Goal: Task Accomplishment & Management: Complete application form

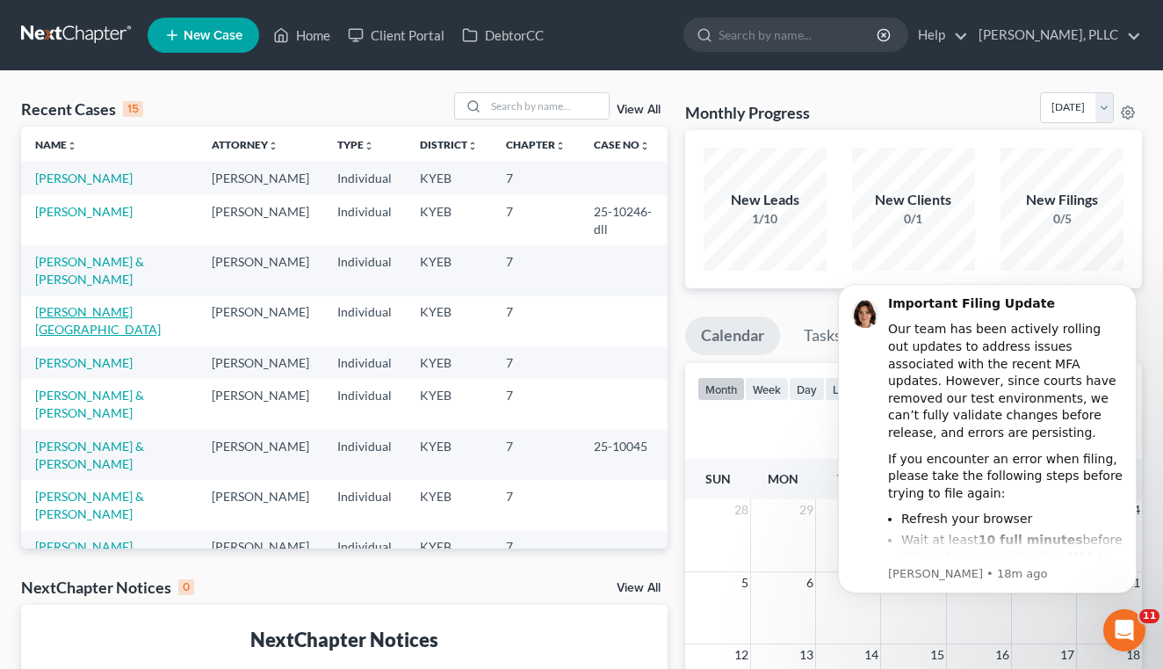
click at [63, 327] on link "[PERSON_NAME][GEOGRAPHIC_DATA]" at bounding box center [98, 320] width 126 height 33
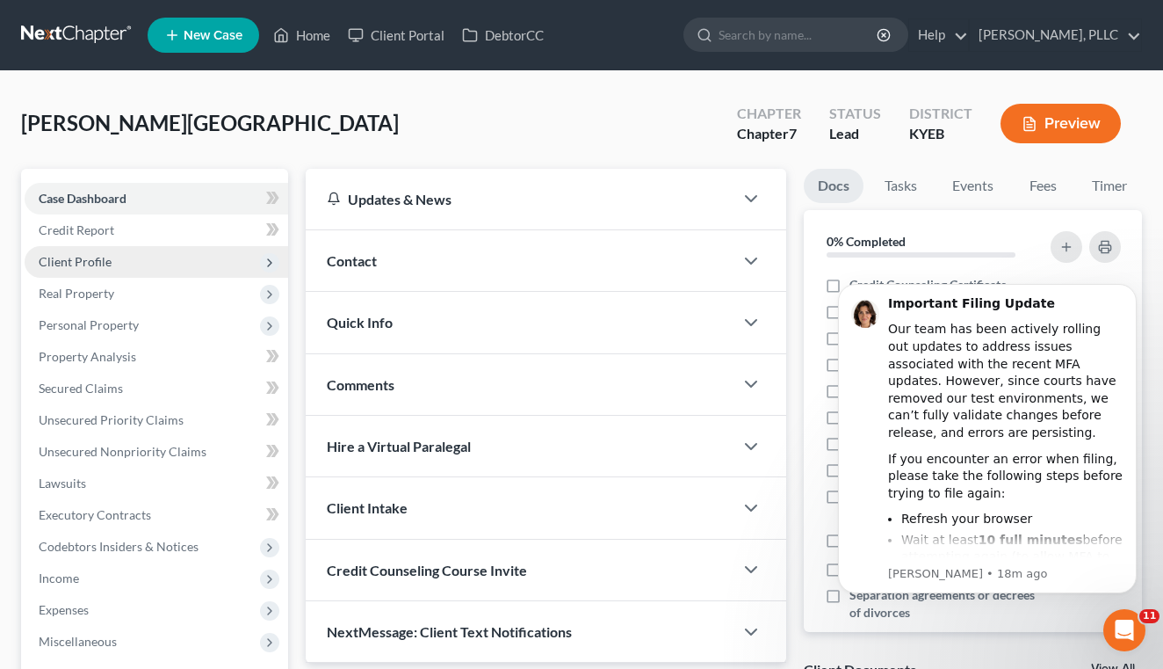
click at [110, 261] on span "Client Profile" at bounding box center [157, 262] width 264 height 32
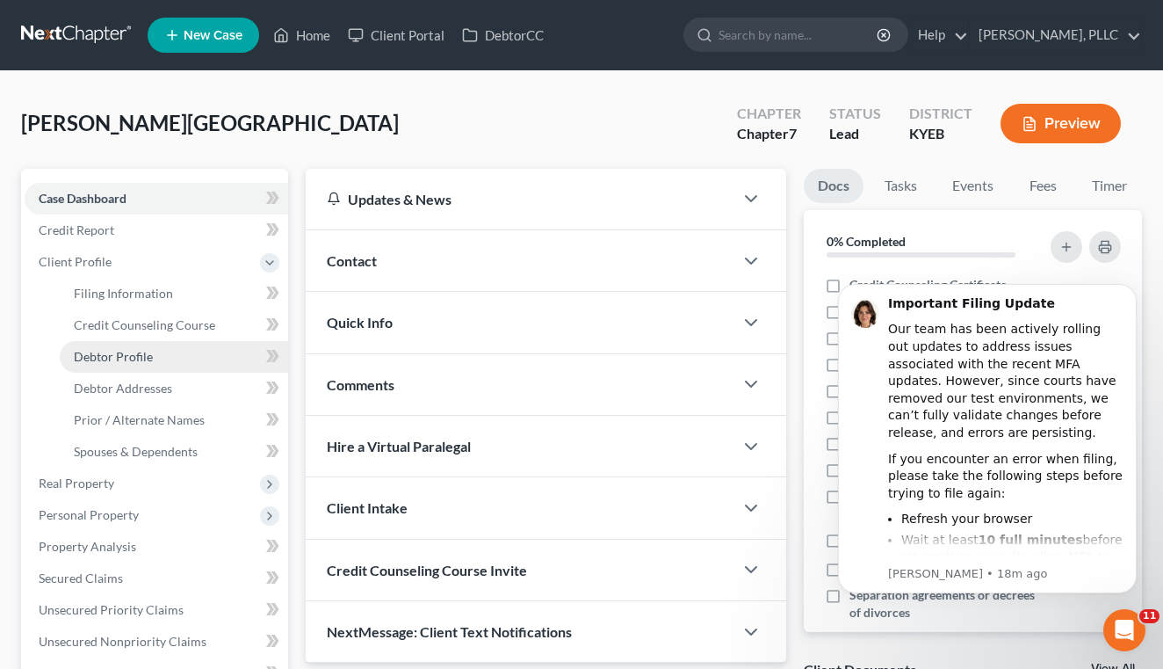
click at [107, 369] on link "Debtor Profile" at bounding box center [174, 357] width 228 height 32
select select "0"
select select "2"
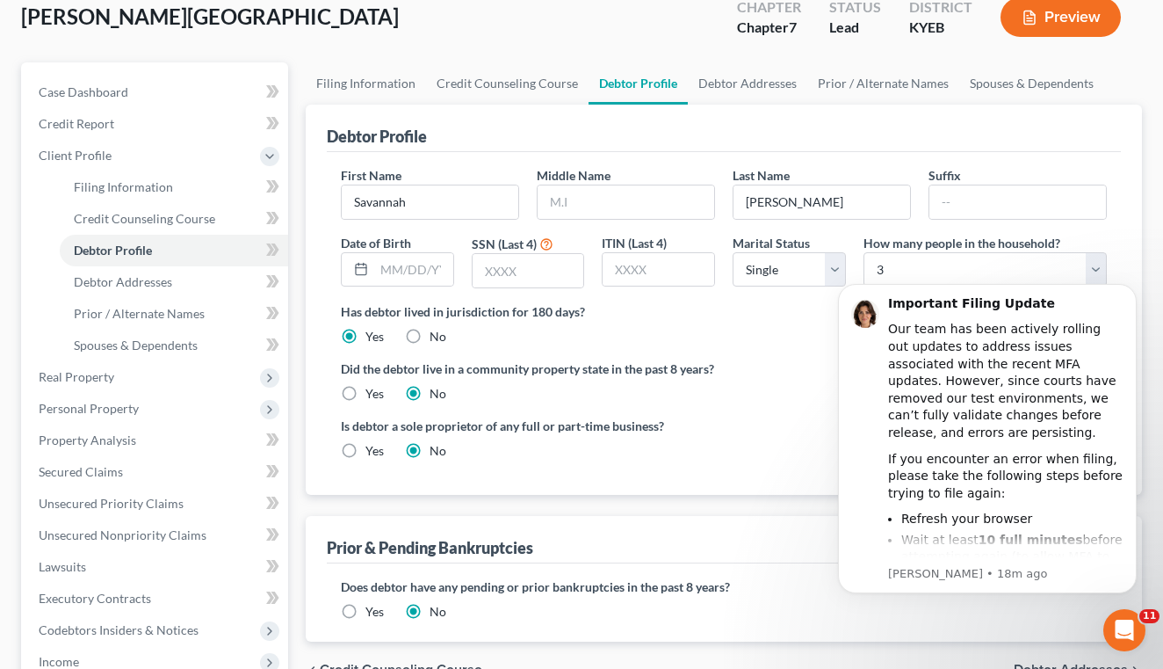
scroll to position [108, 0]
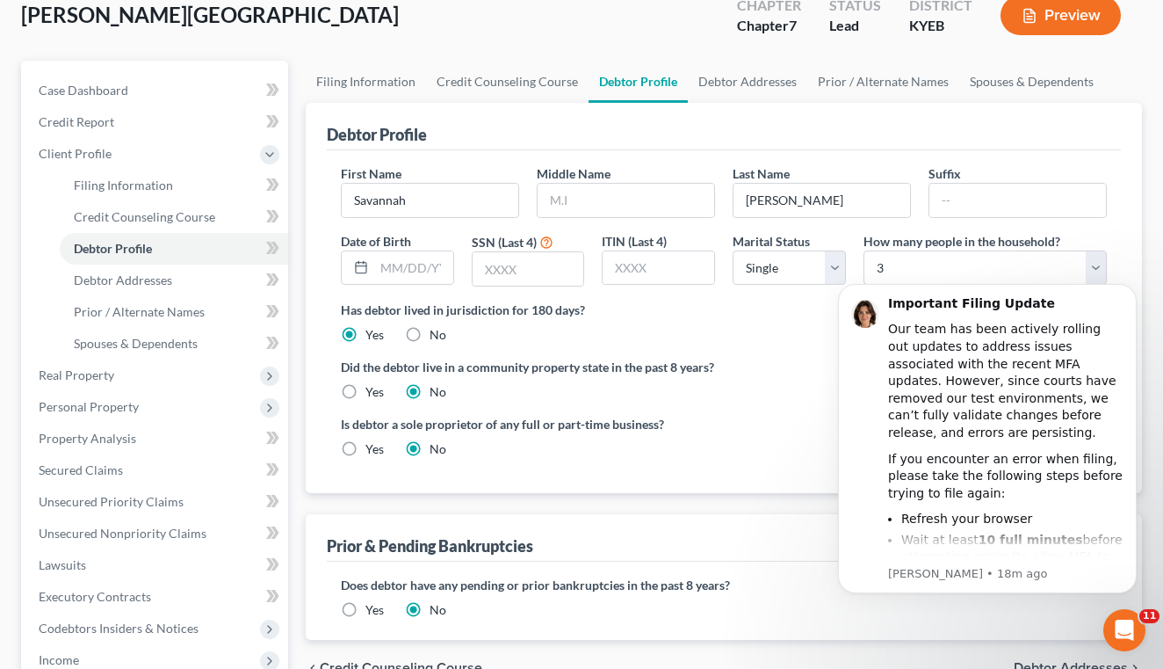
click at [767, 374] on label "Did the debtor live in a community property state in the past 8 years?" at bounding box center [724, 367] width 766 height 18
click at [1123, 626] on icon "Open Intercom Messenger" at bounding box center [1122, 627] width 29 height 29
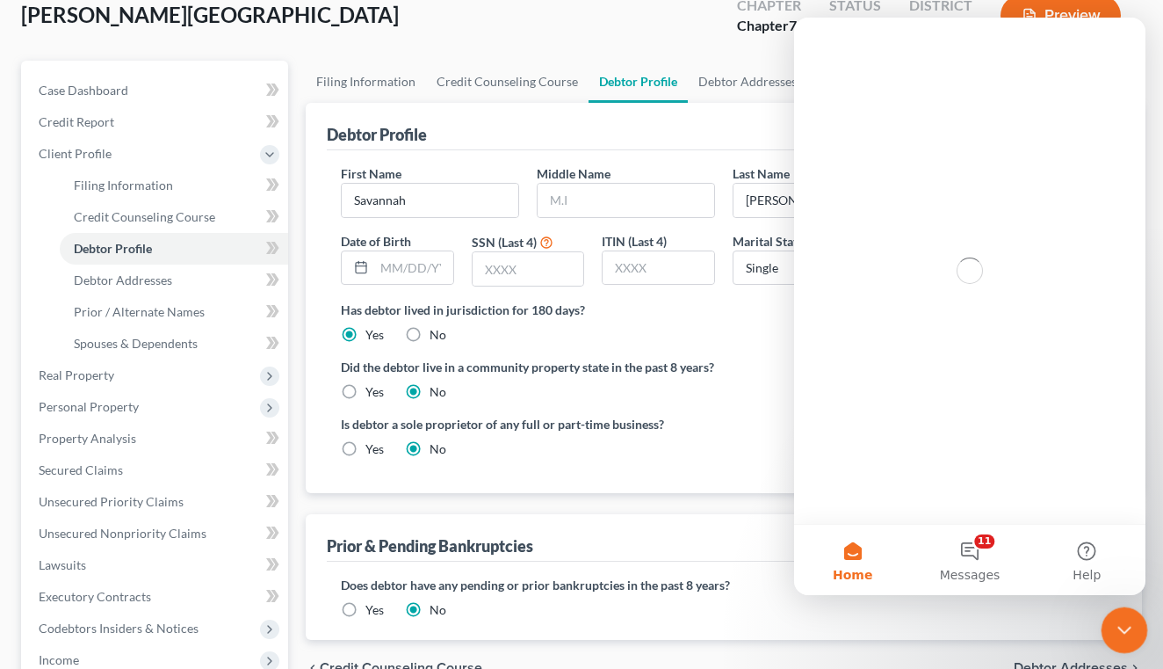
scroll to position [0, 0]
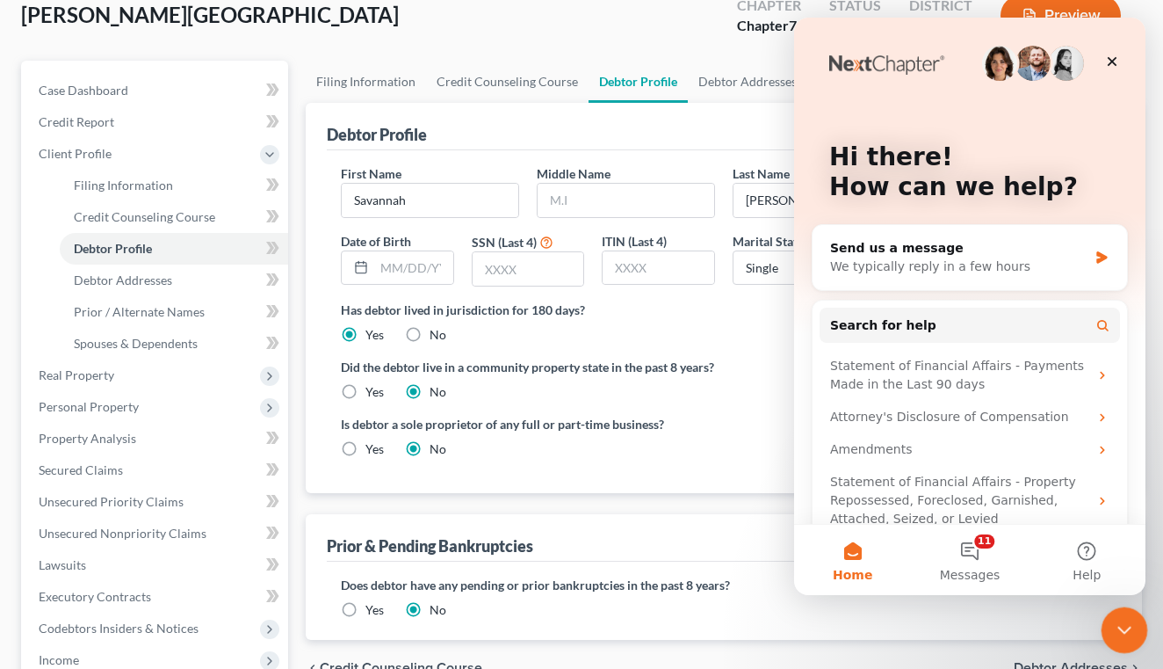
click at [1123, 626] on icon "Close Intercom Messenger" at bounding box center [1122, 627] width 21 height 21
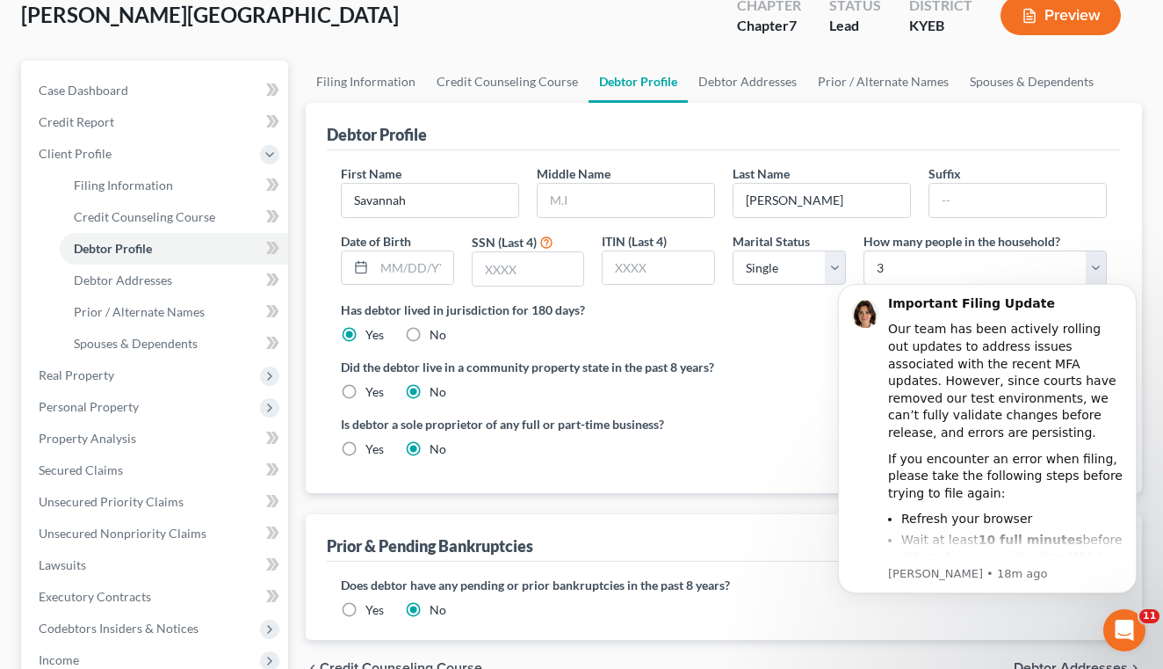
click at [801, 396] on div "Did the debtor live in a community property state in the past 8 years? Yes No" at bounding box center [724, 379] width 766 height 43
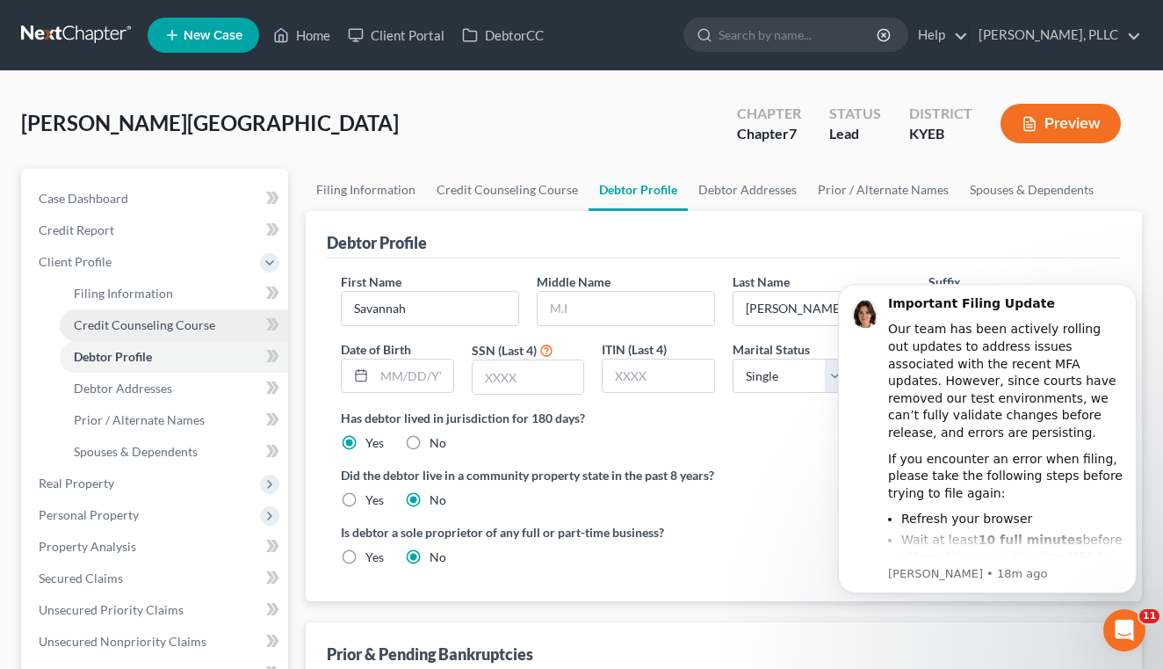
click at [210, 318] on span "Credit Counseling Course" at bounding box center [144, 324] width 141 height 15
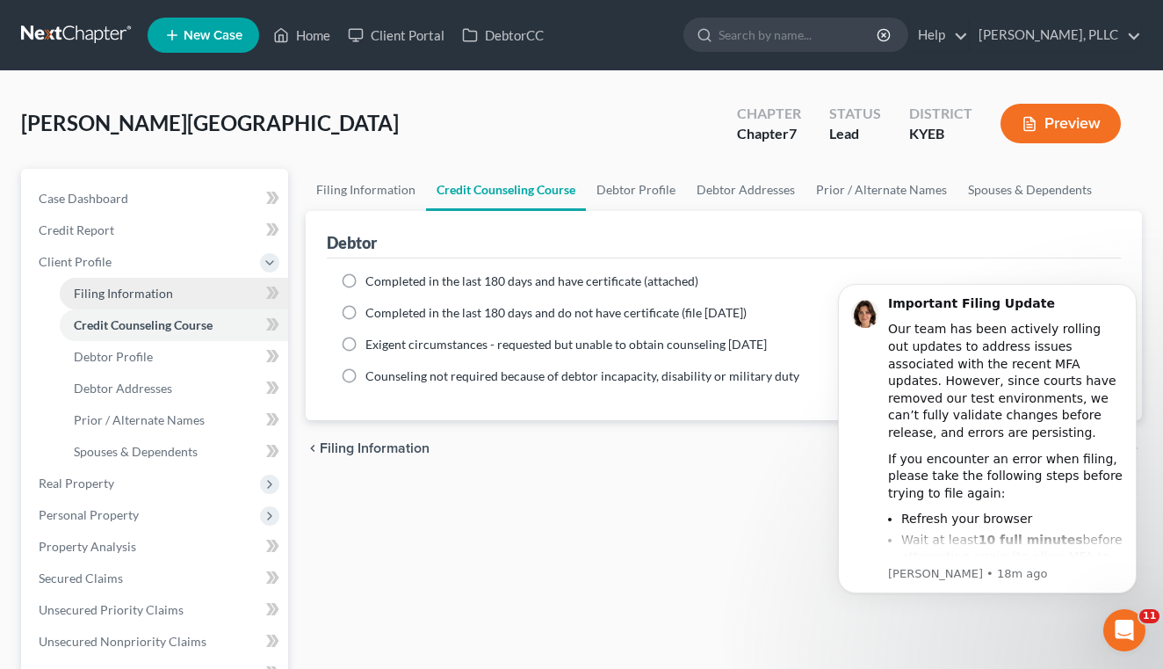
click at [155, 290] on span "Filing Information" at bounding box center [123, 293] width 99 height 15
select select "1"
select select "0"
select select "18"
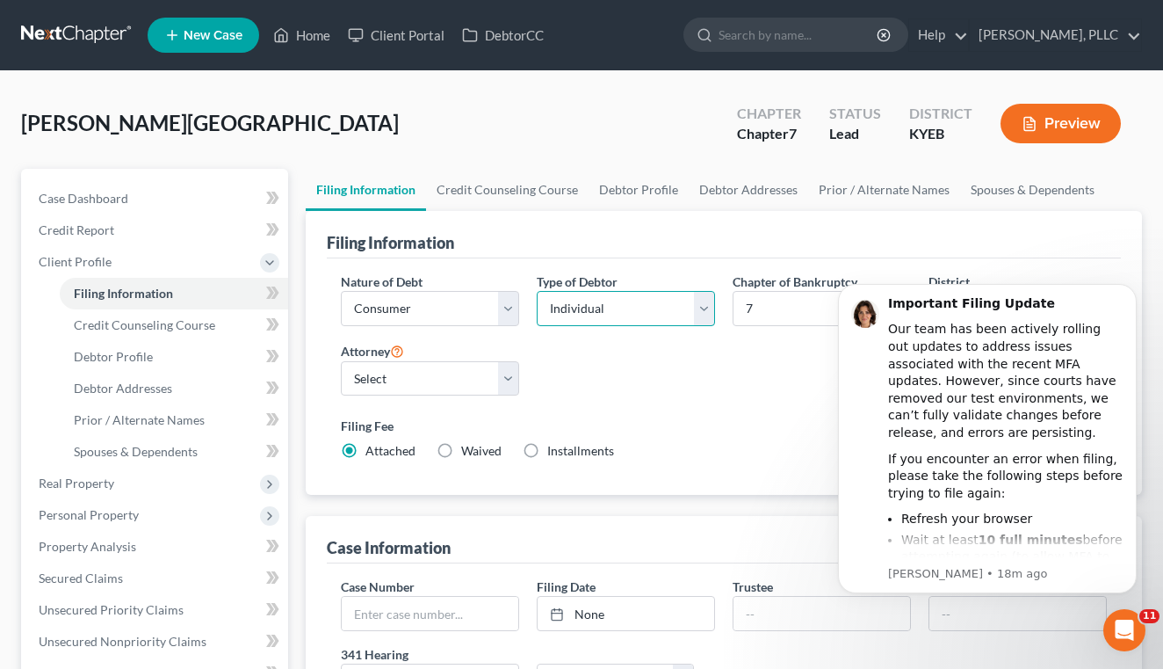
select select "1"
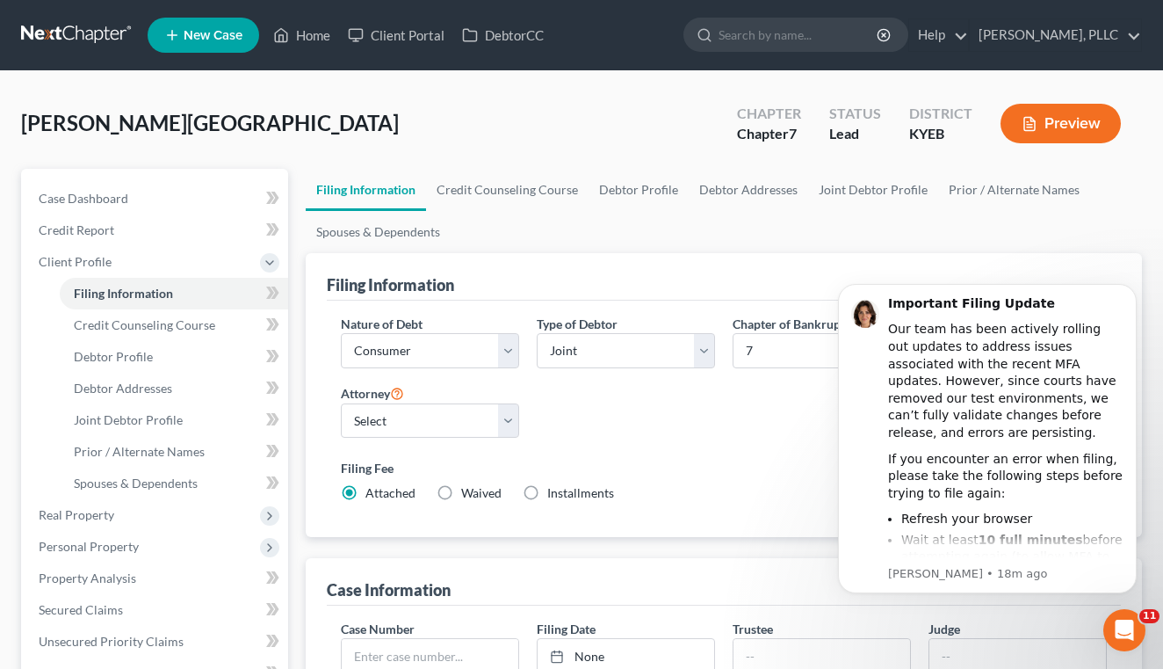
click at [1121, 627] on icon "Open Intercom Messenger" at bounding box center [1122, 627] width 29 height 29
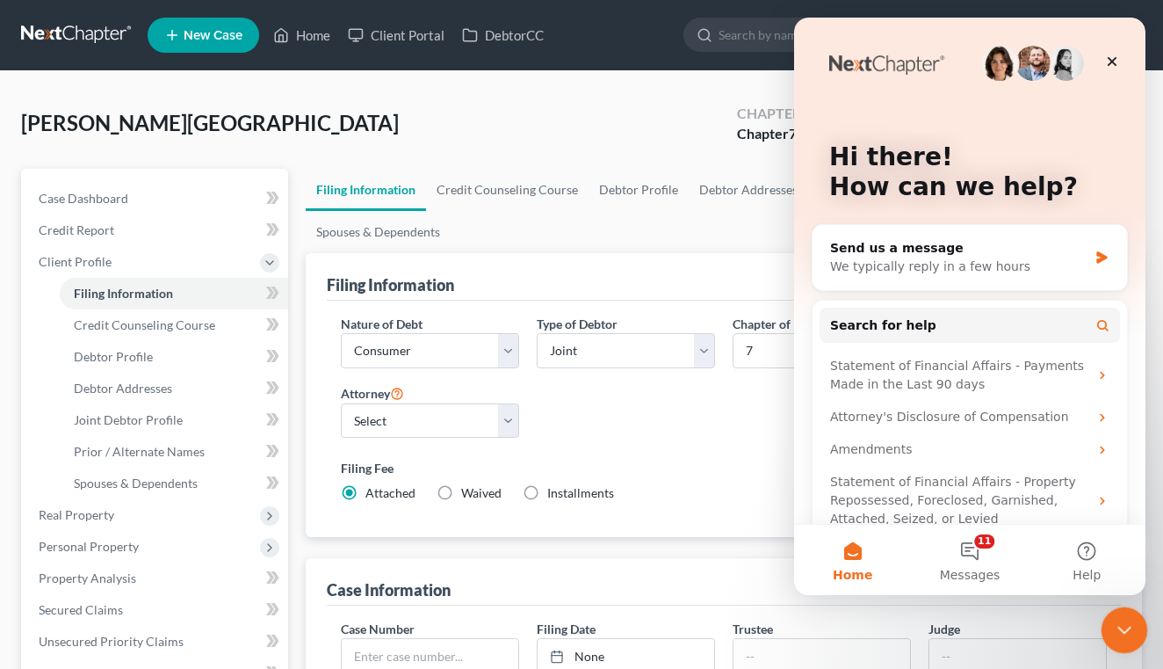
click at [1121, 627] on icon "Close Intercom Messenger" at bounding box center [1122, 627] width 21 height 21
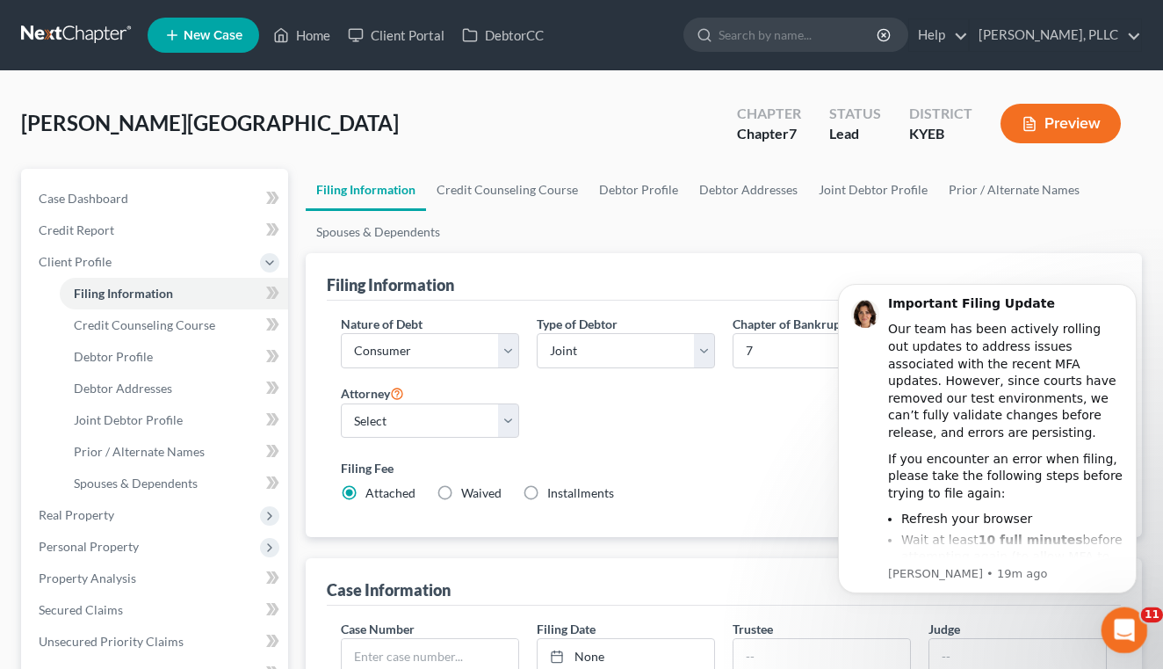
click at [1134, 622] on div "Open Intercom Messenger" at bounding box center [1122, 627] width 58 height 58
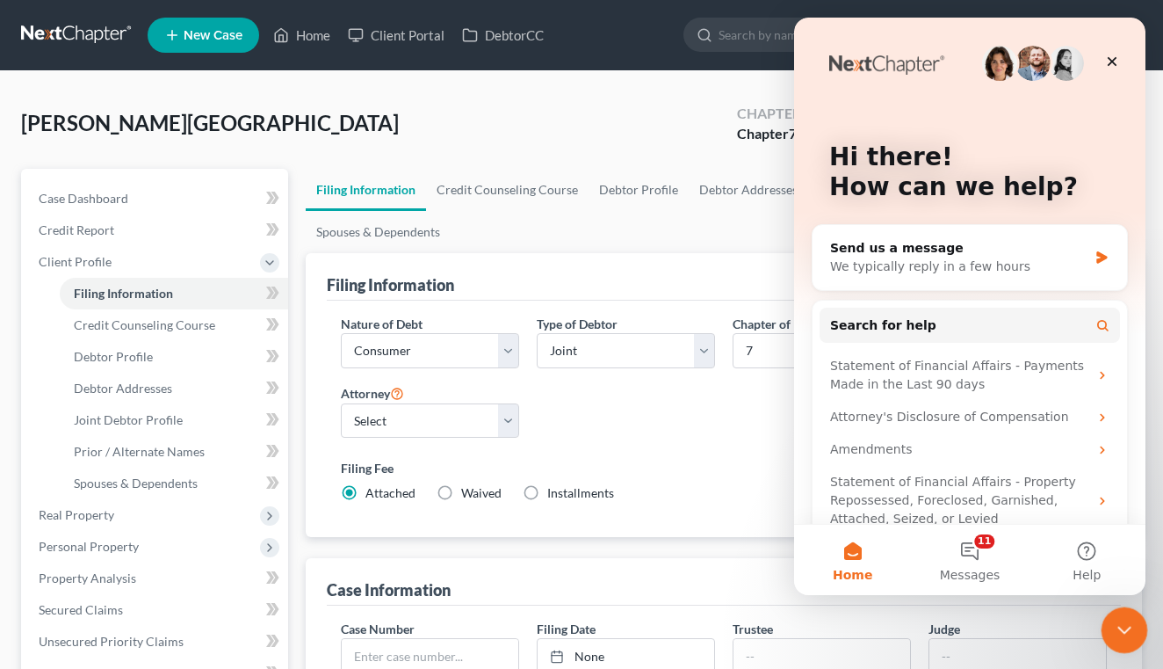
click at [1135, 621] on div "Close Intercom Messenger" at bounding box center [1122, 627] width 42 height 42
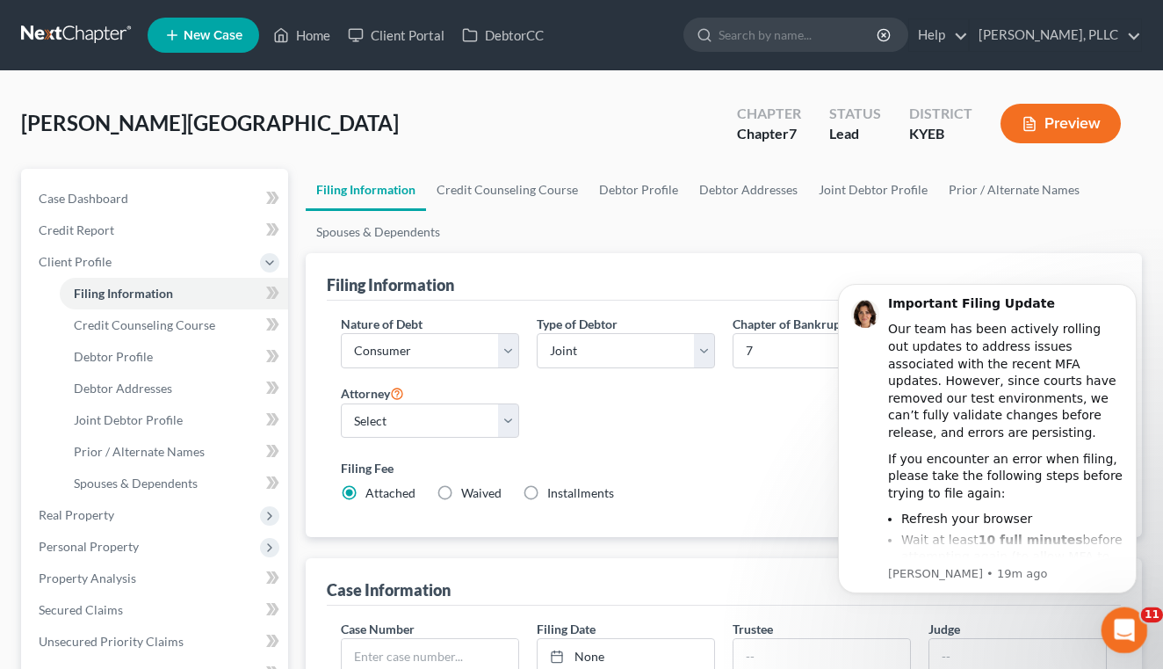
click at [1135, 621] on div "Open Intercom Messenger" at bounding box center [1122, 627] width 58 height 58
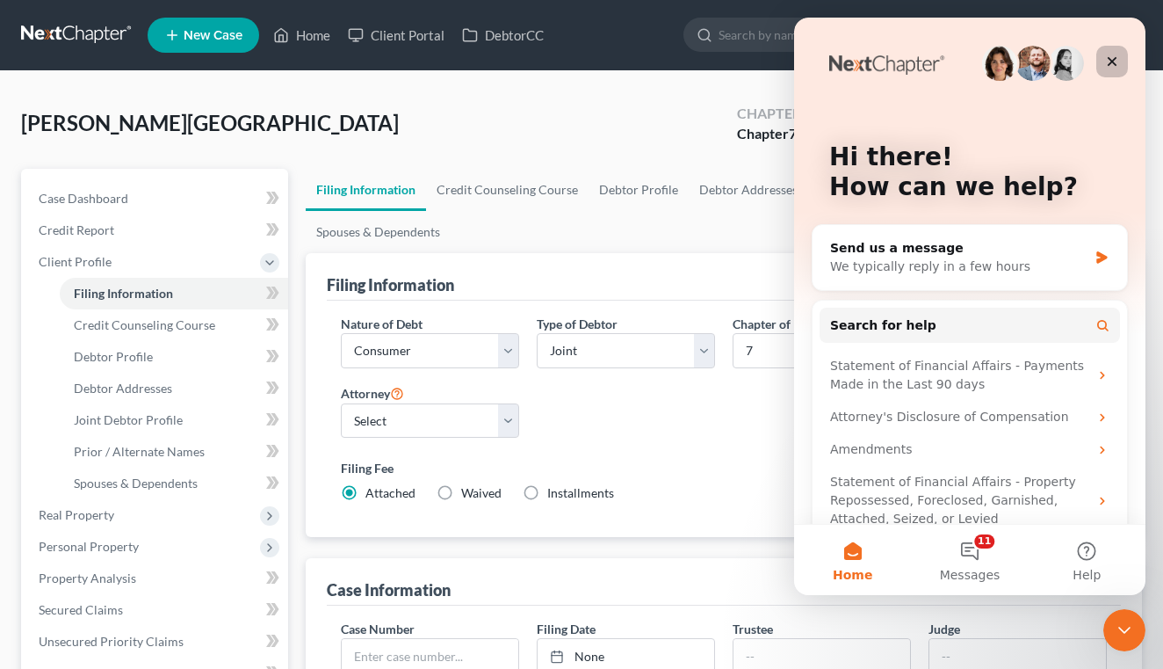
click at [1104, 55] on div "Close" at bounding box center [1113, 62] width 32 height 32
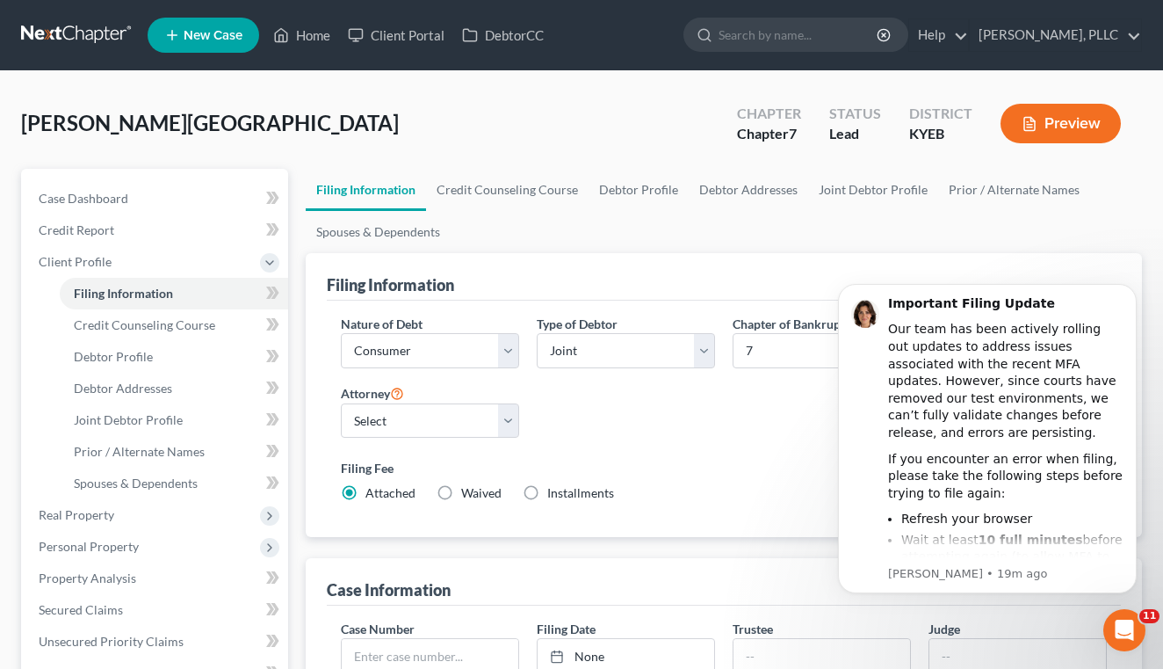
click at [787, 462] on label "Filing Fee" at bounding box center [724, 468] width 766 height 18
click at [1112, 626] on icon "Open Intercom Messenger" at bounding box center [1122, 627] width 29 height 29
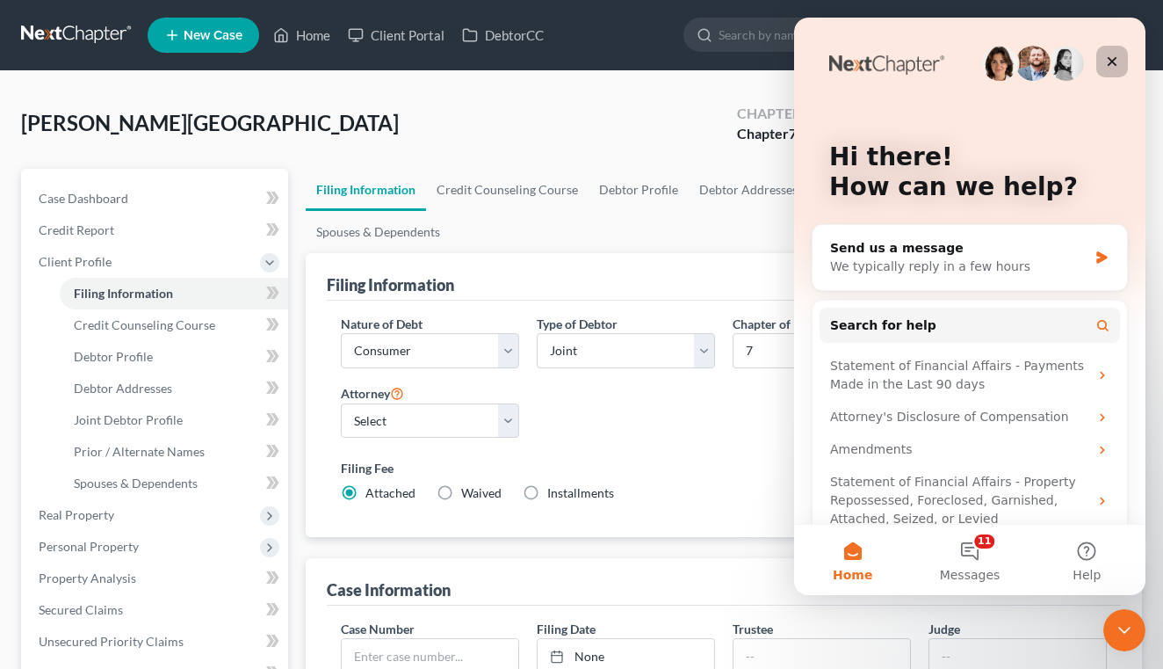
click at [1112, 73] on div "Close" at bounding box center [1113, 62] width 32 height 32
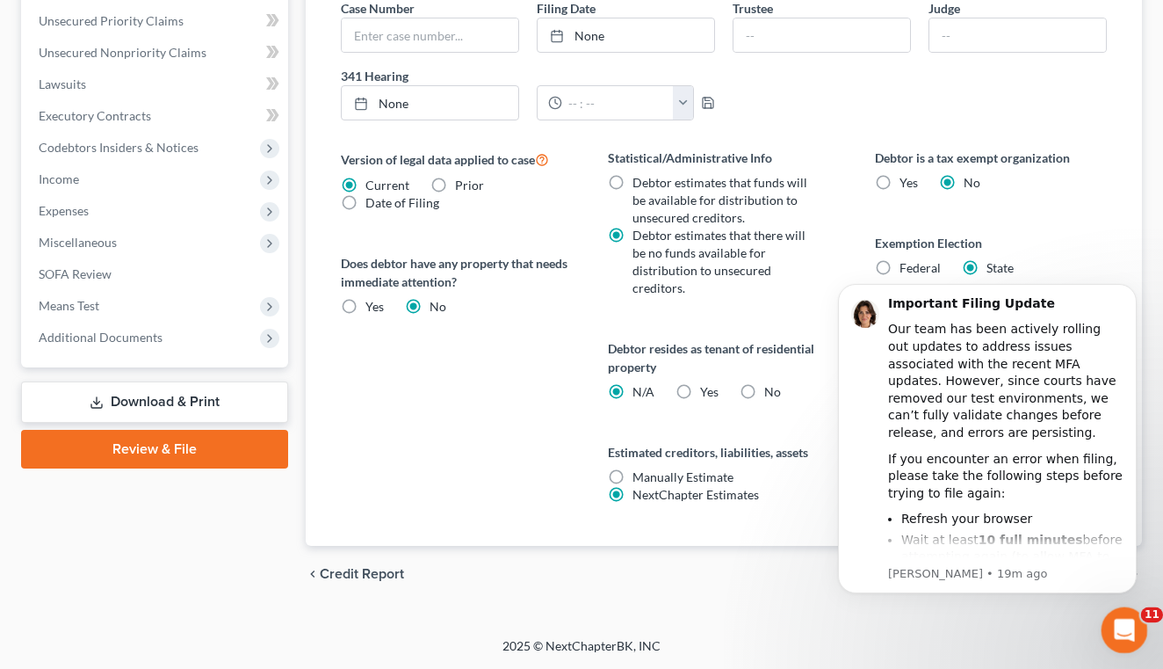
scroll to position [620, 0]
click at [874, 278] on body "Important Filing Update Our team has been actively rolling out updates to addre…" at bounding box center [987, 461] width 337 height 384
click at [874, 270] on body "Important Filing Update Our team has been actively rolling out updates to addre…" at bounding box center [987, 461] width 337 height 384
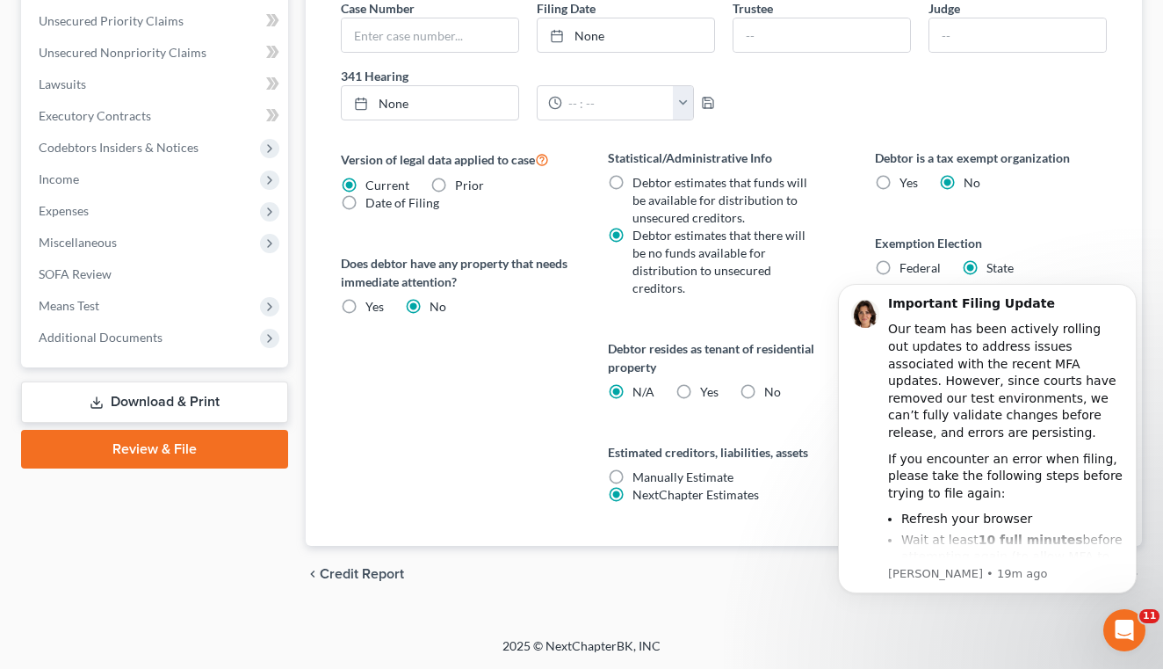
click at [871, 265] on html "Important Filing Update Our team has been actively rolling out updates to addre…" at bounding box center [987, 461] width 351 height 398
click at [975, 377] on div "Our team has been actively rolling out updates to address issues associated wit…" at bounding box center [1005, 381] width 235 height 120
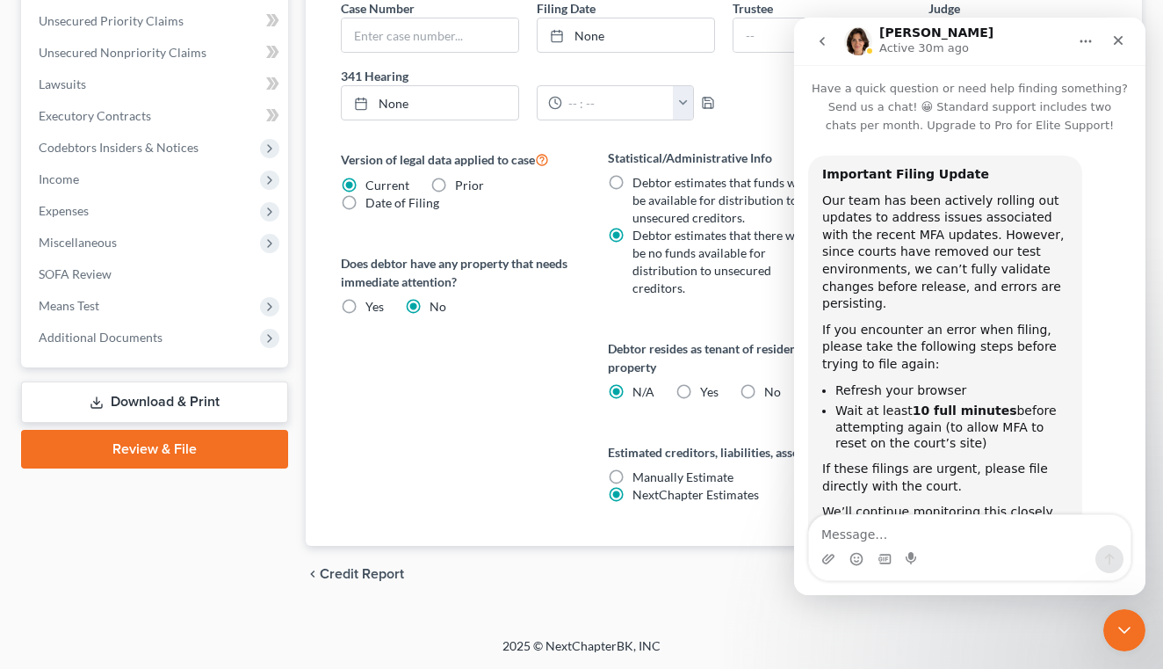
scroll to position [87, 0]
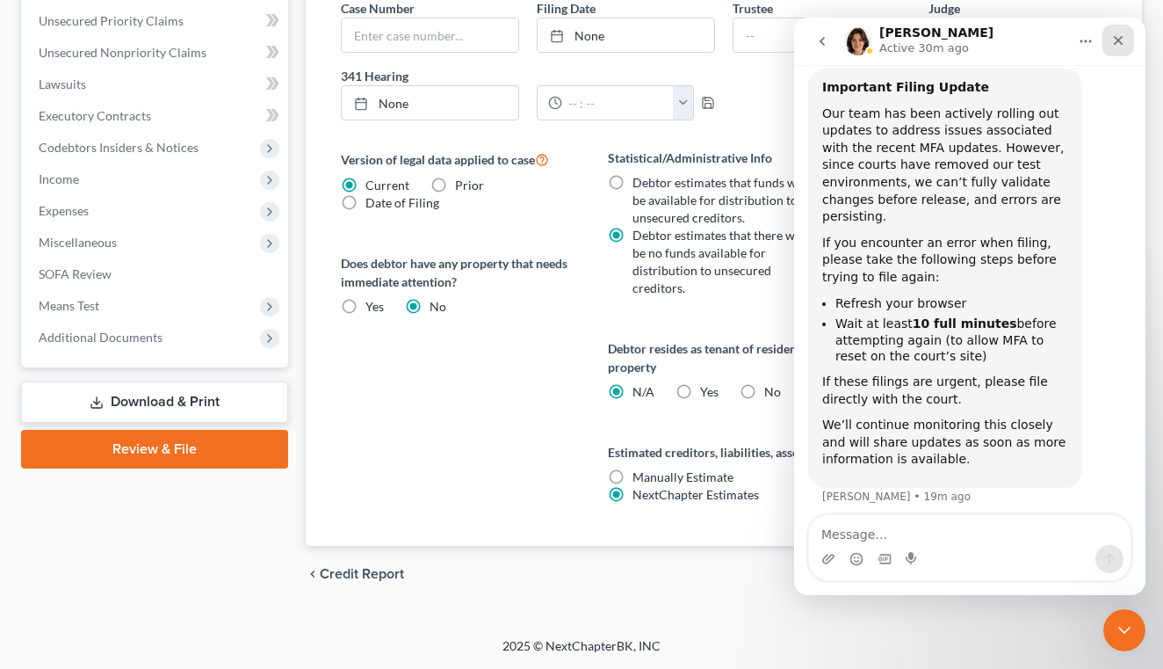
click at [1123, 36] on icon "Close" at bounding box center [1119, 40] width 14 height 14
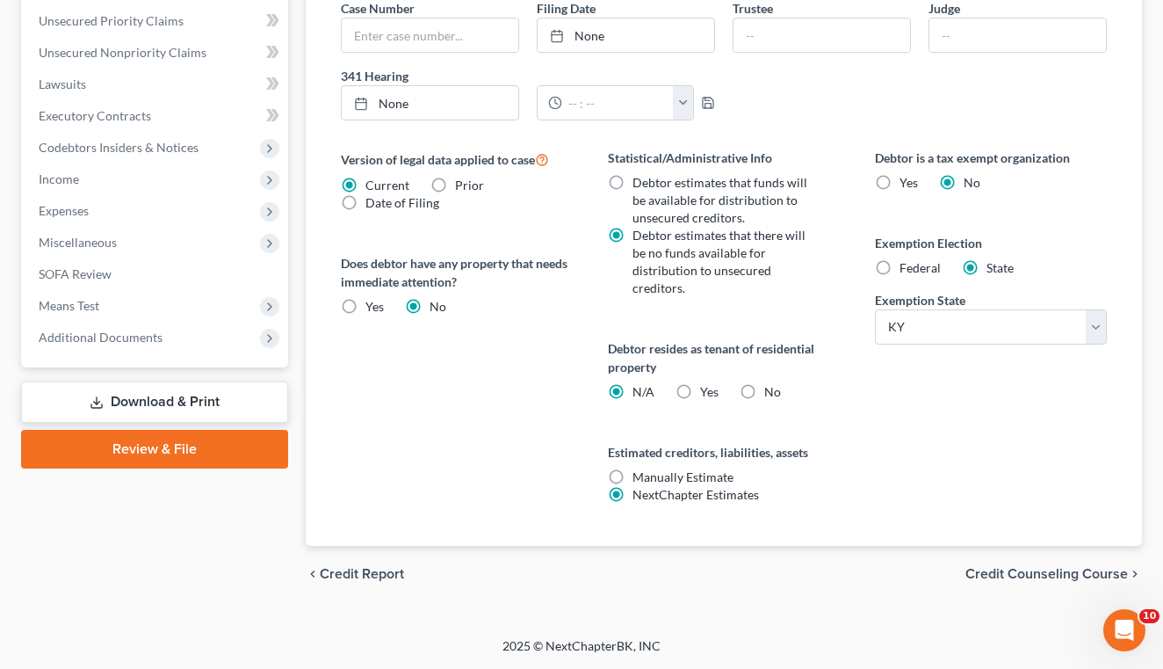
click at [900, 277] on label "Federal" at bounding box center [920, 268] width 41 height 18
click at [907, 271] on input "Federal" at bounding box center [912, 264] width 11 height 11
radio input "true"
radio input "false"
click at [984, 579] on span "Credit Counseling Course" at bounding box center [1047, 574] width 163 height 14
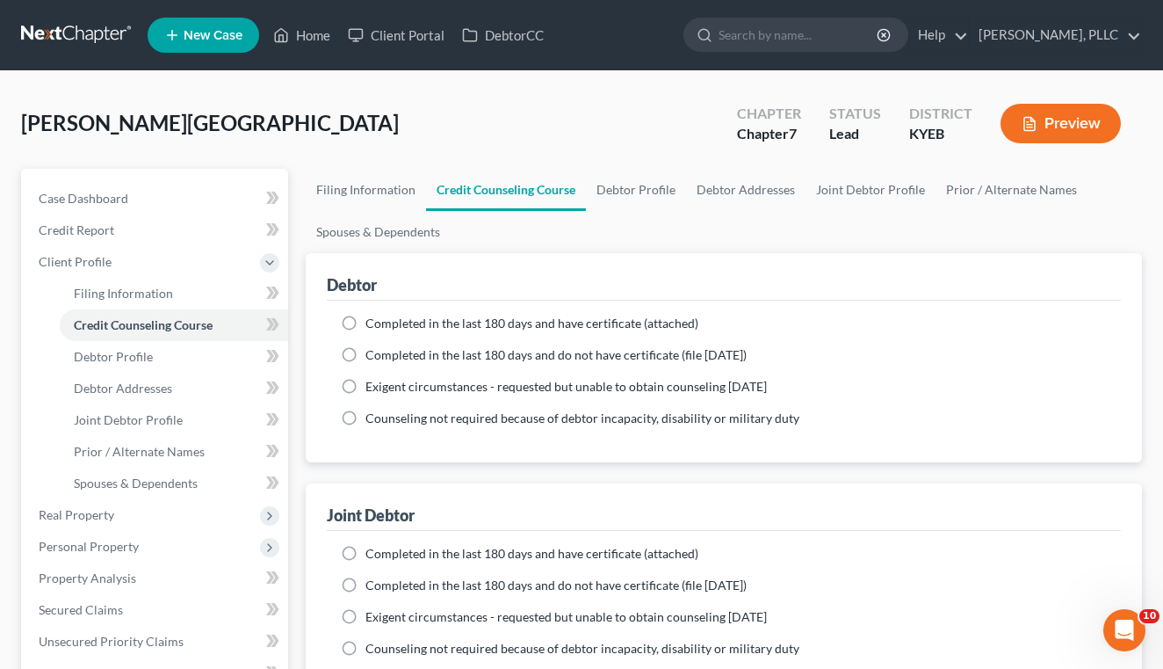
click at [366, 323] on label "Completed in the last 180 days and have certificate (attached)" at bounding box center [532, 324] width 333 height 18
click at [373, 323] on input "Completed in the last 180 days and have certificate (attached)" at bounding box center [378, 320] width 11 height 11
radio input "true"
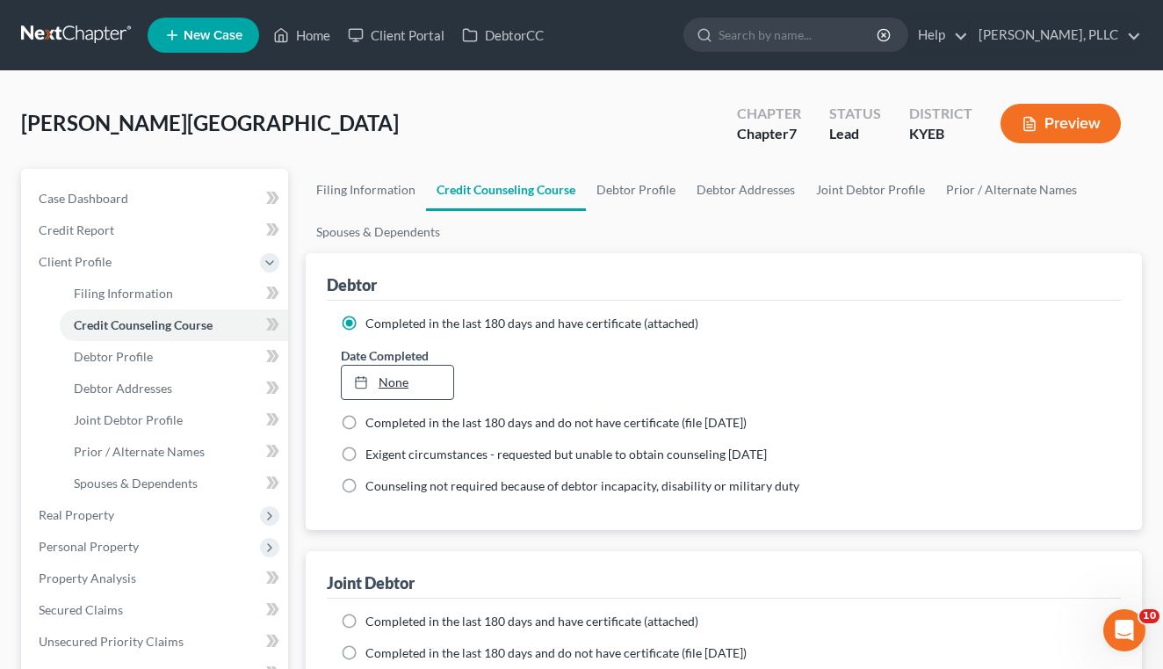
click at [390, 378] on link "None" at bounding box center [398, 382] width 112 height 33
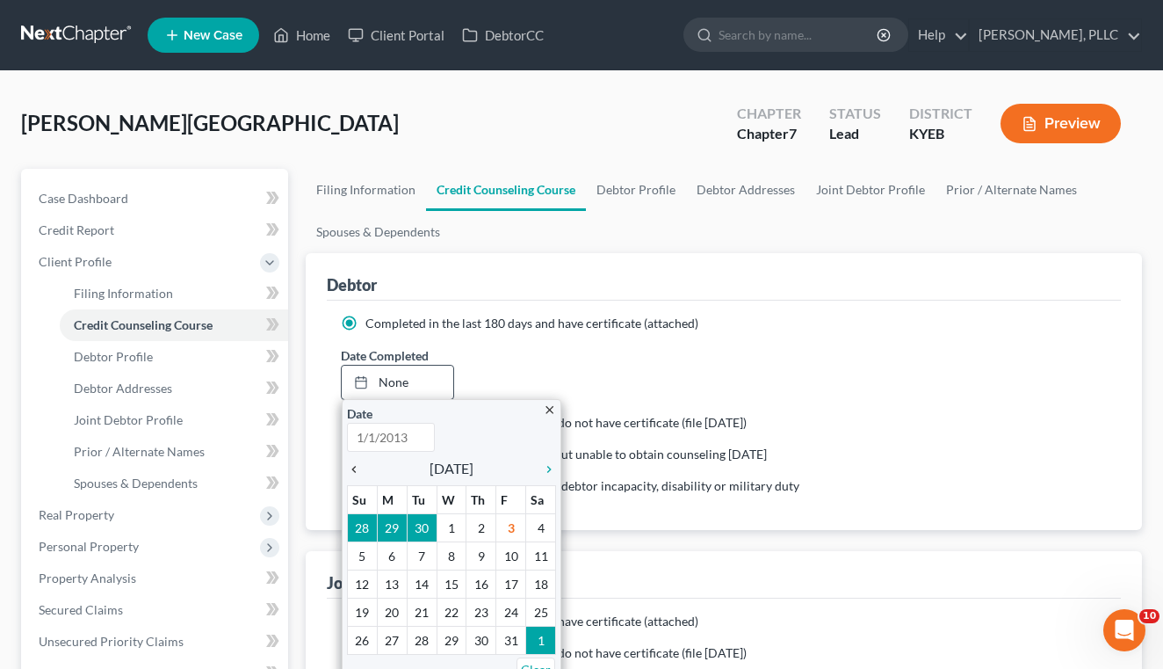
type input "[DATE]"
click at [350, 467] on icon "chevron_left" at bounding box center [358, 469] width 23 height 14
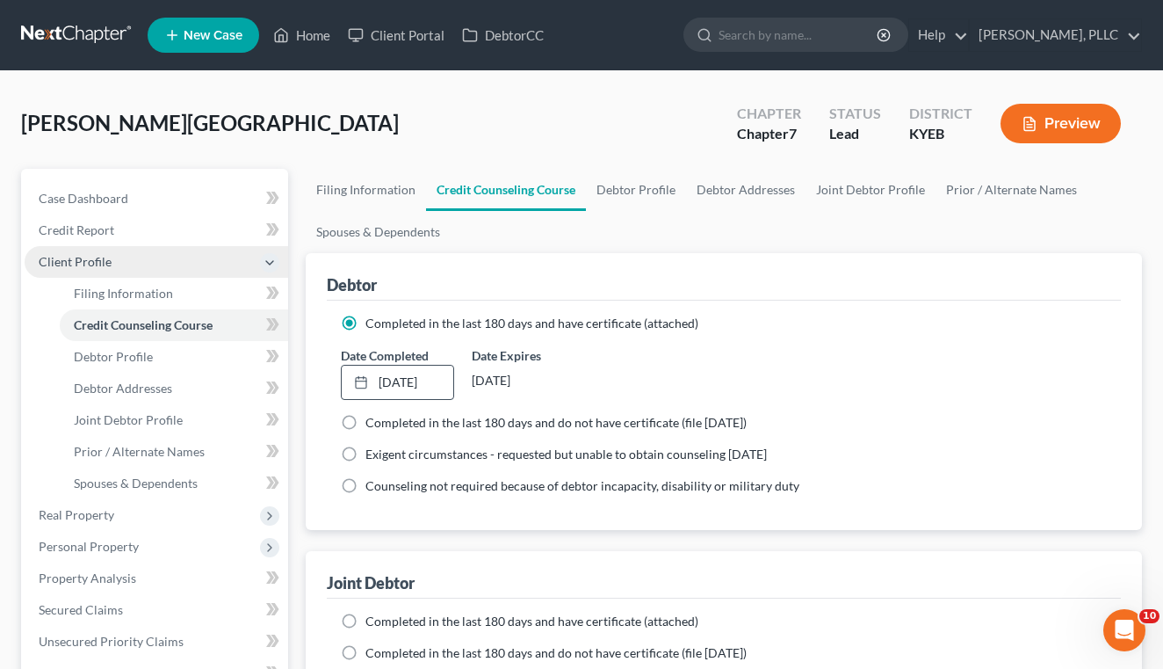
click at [142, 265] on span "Client Profile" at bounding box center [157, 262] width 264 height 32
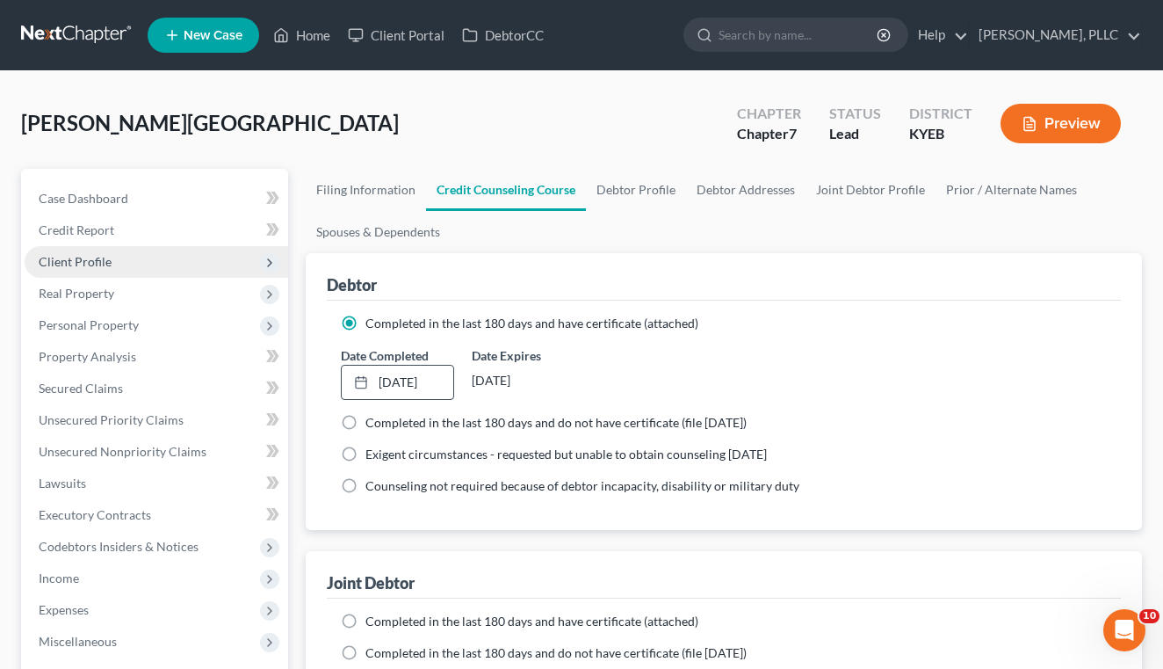
click at [126, 264] on span "Client Profile" at bounding box center [157, 262] width 264 height 32
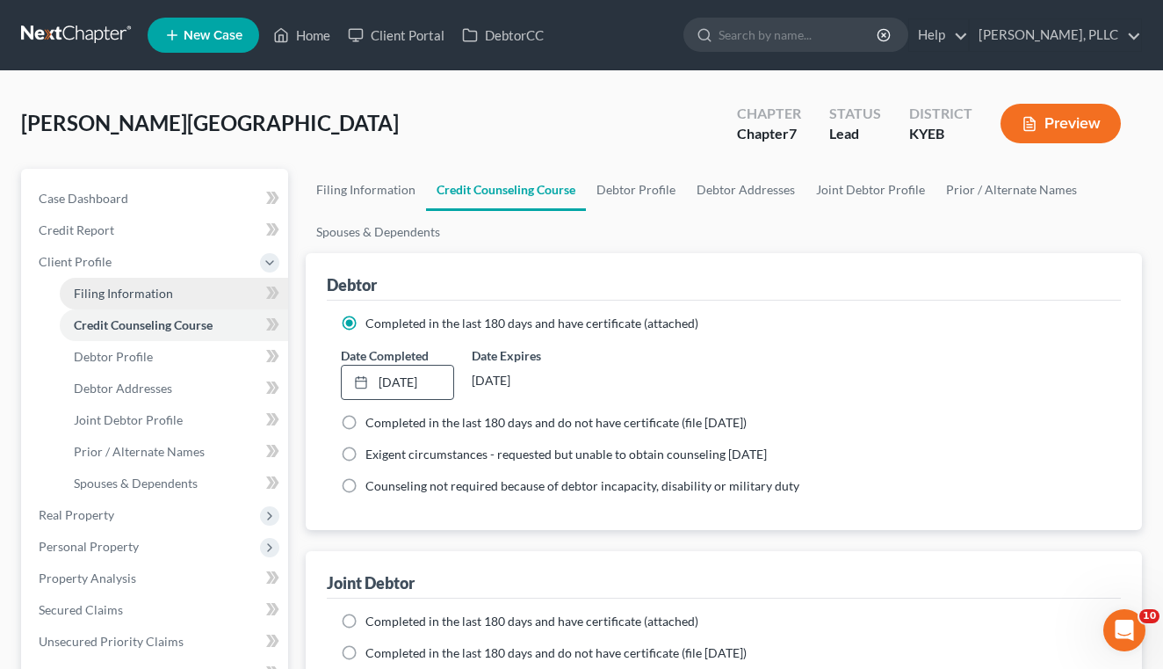
click at [119, 303] on link "Filing Information" at bounding box center [174, 294] width 228 height 32
select select "1"
select select "0"
select select "32"
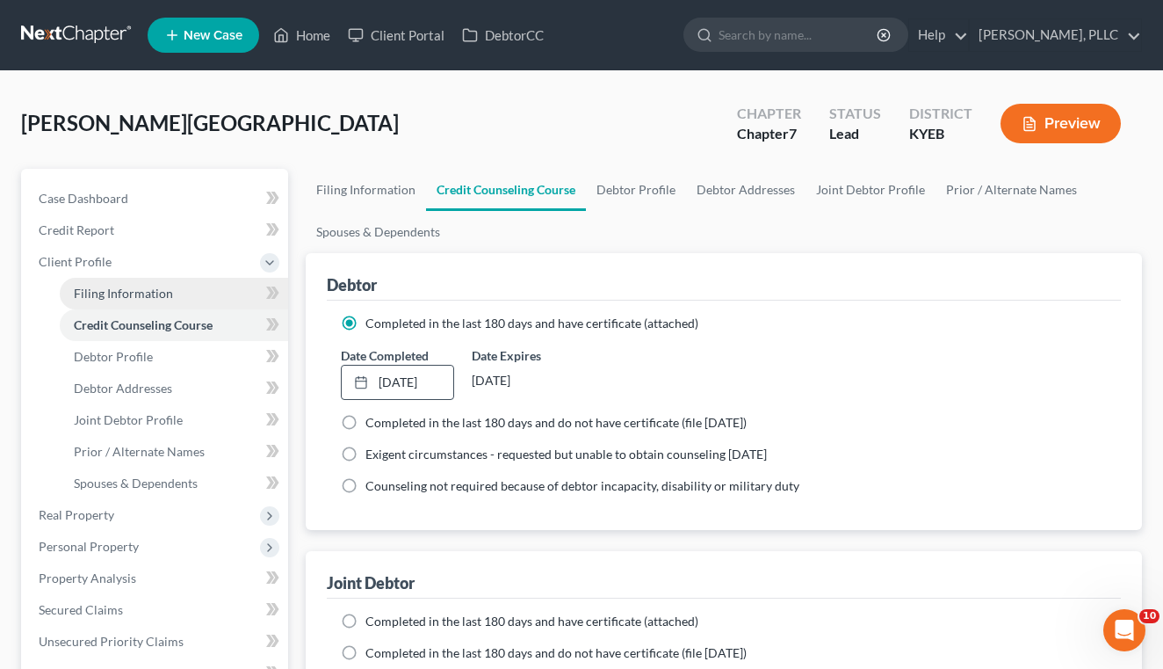
select select "0"
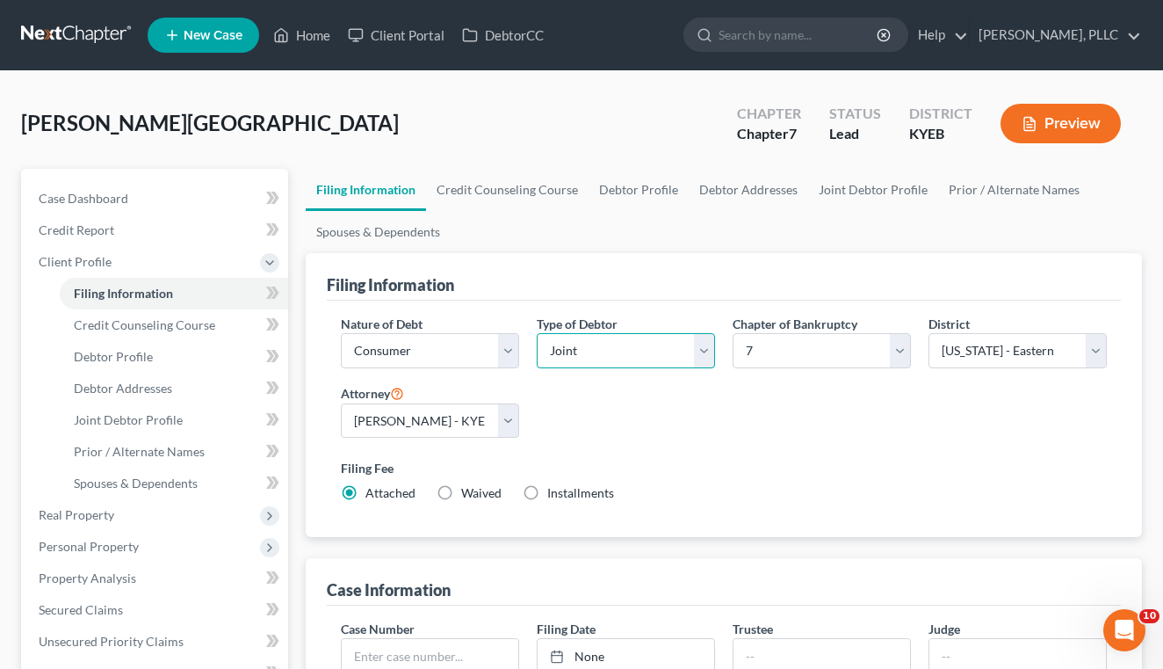
select select "0"
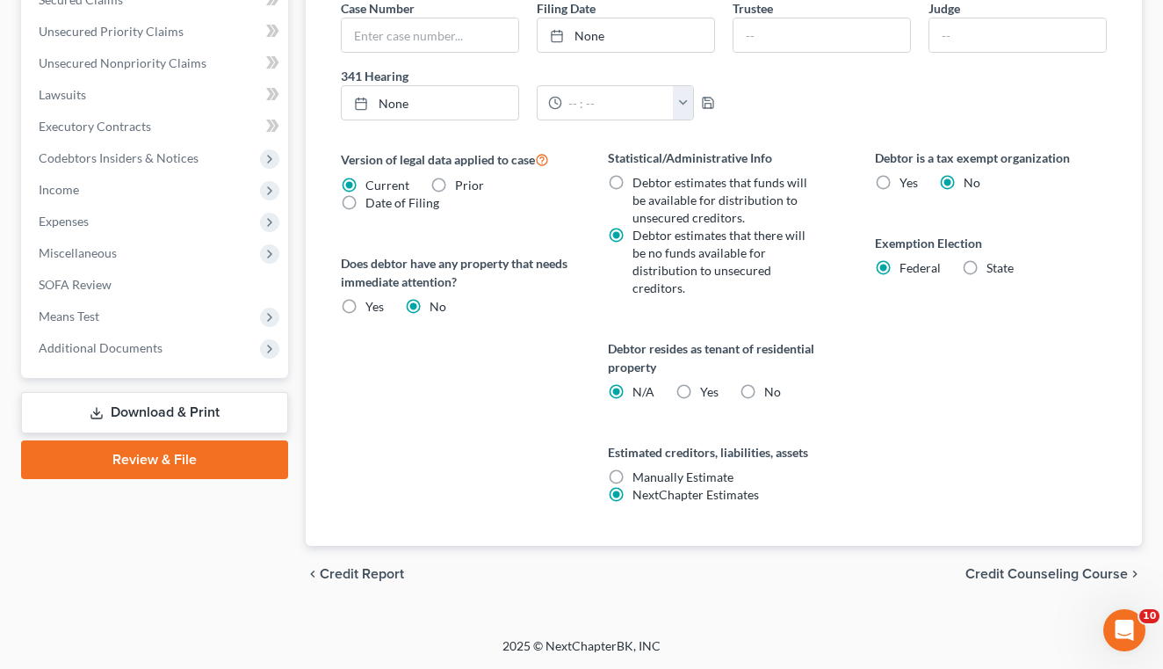
click at [1089, 569] on span "Credit Counseling Course" at bounding box center [1047, 574] width 163 height 14
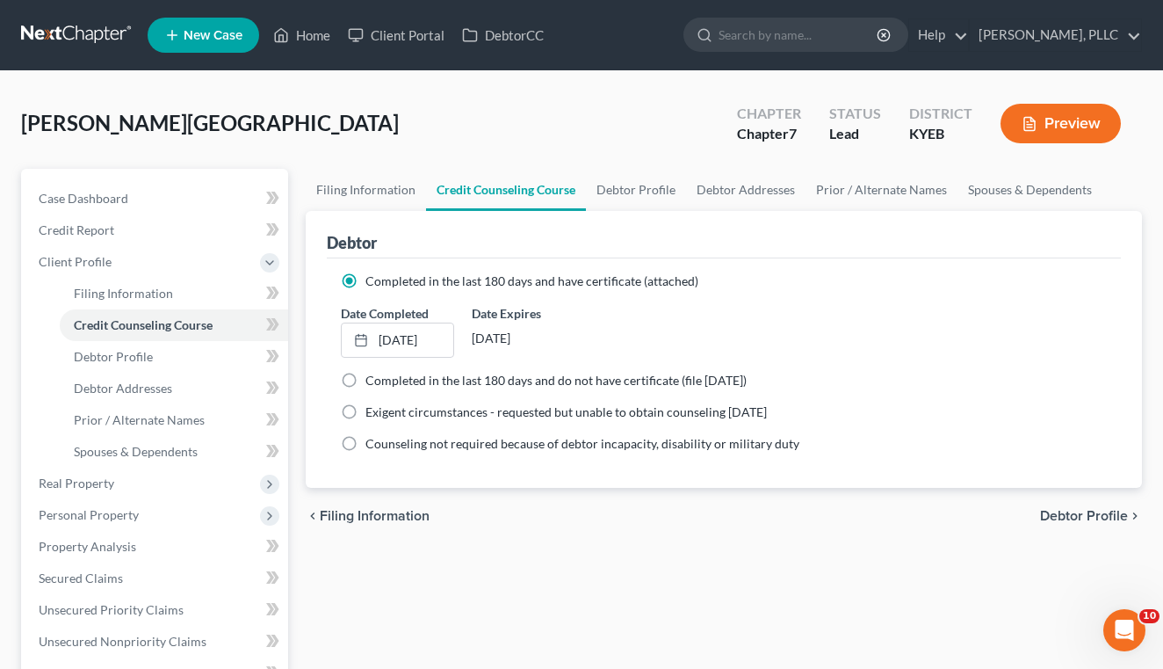
click at [1077, 509] on span "Debtor Profile" at bounding box center [1084, 516] width 88 height 14
select select "1"
select select "2"
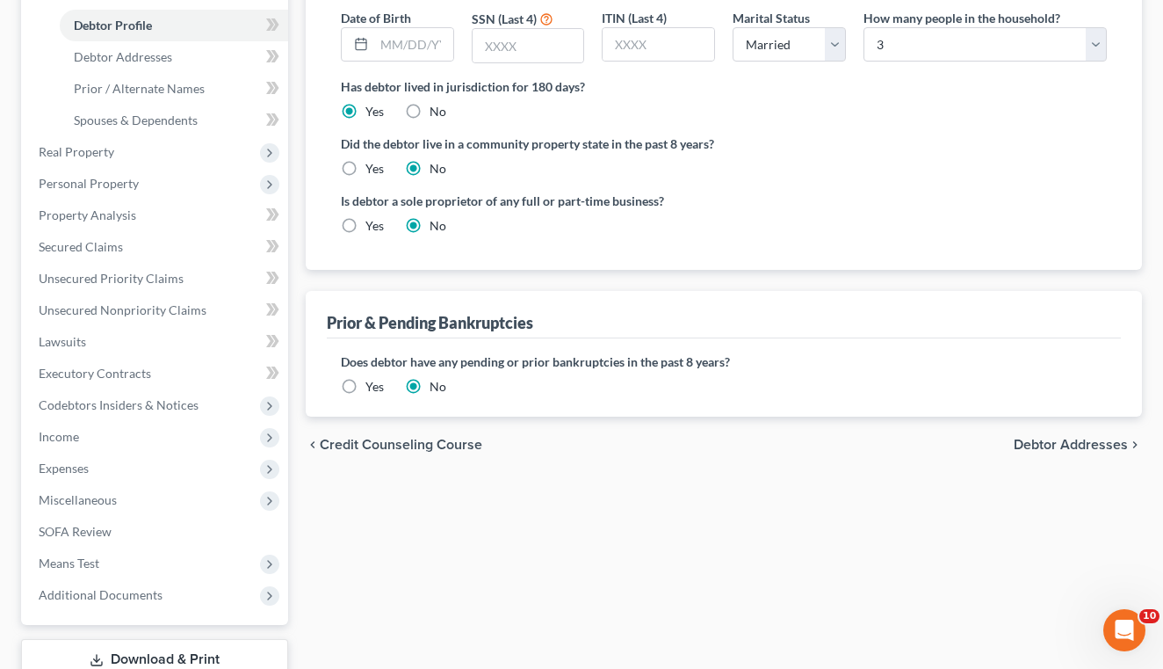
scroll to position [333, 0]
click at [1087, 438] on span "Debtor Addresses" at bounding box center [1071, 443] width 114 height 14
select select "0"
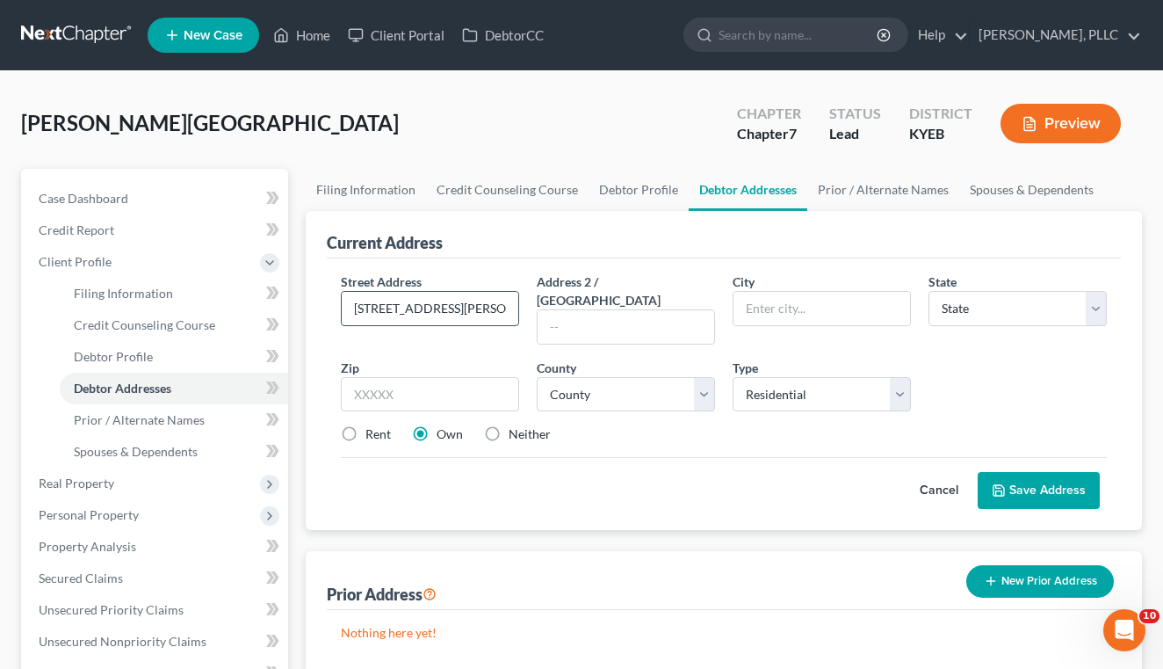
type input "[STREET_ADDRESS][PERSON_NAME]"
type input "[PERSON_NAME]"
select select "18"
type input "41143"
select select "28"
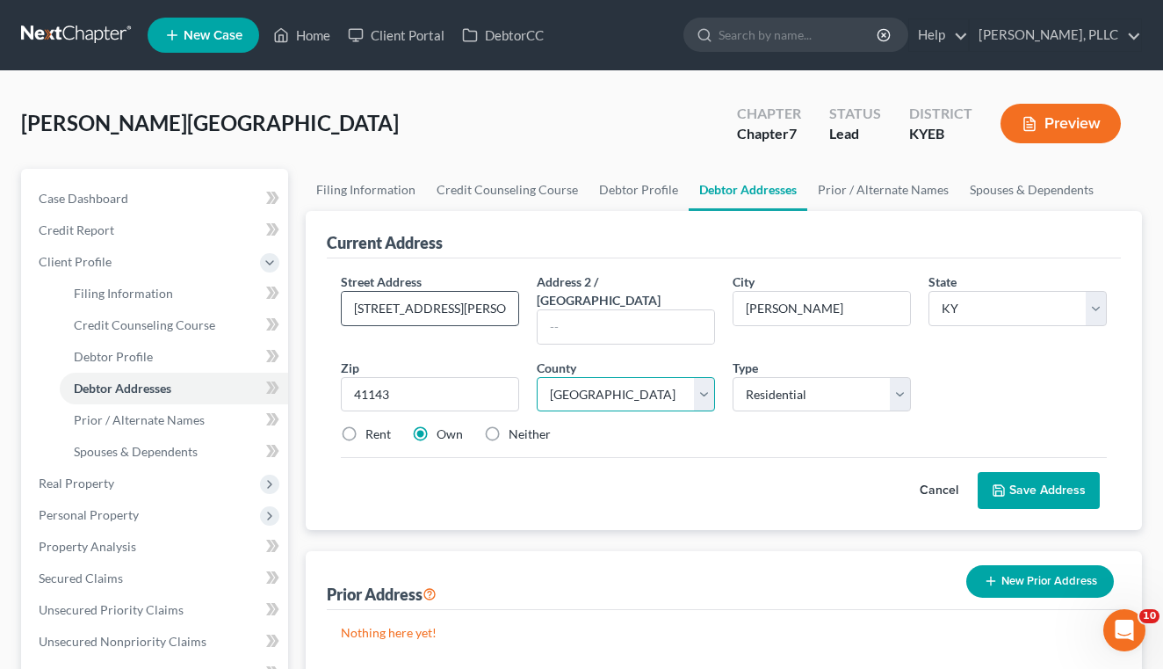
select select "21"
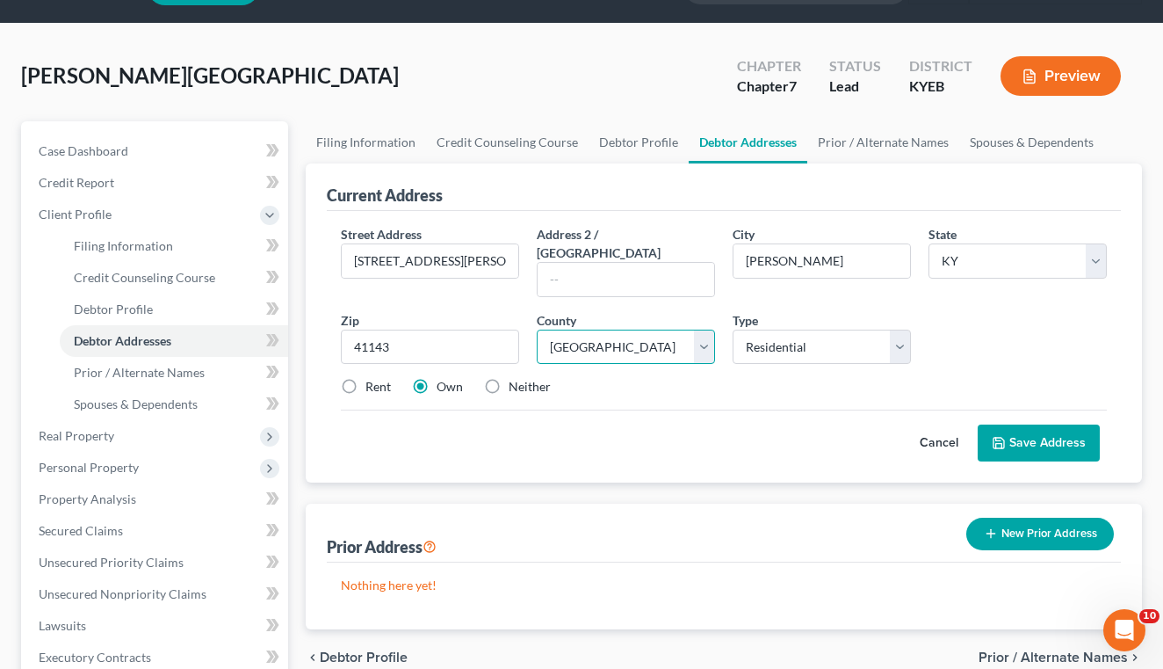
scroll to position [53, 0]
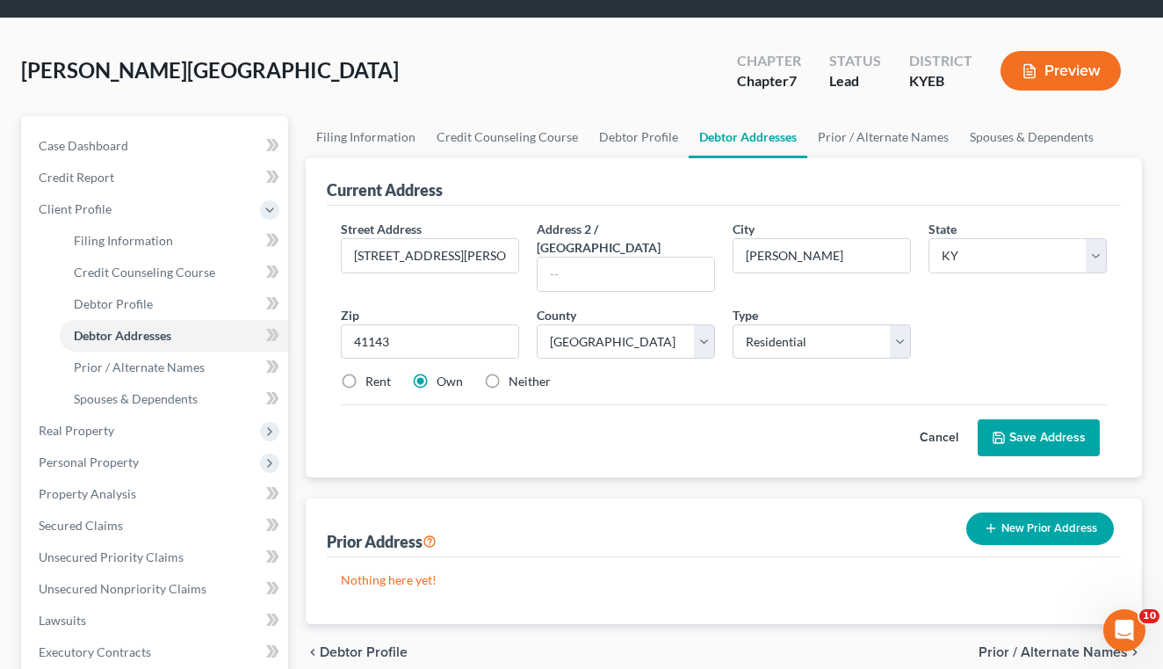
click at [1046, 427] on button "Save Address" at bounding box center [1039, 437] width 122 height 37
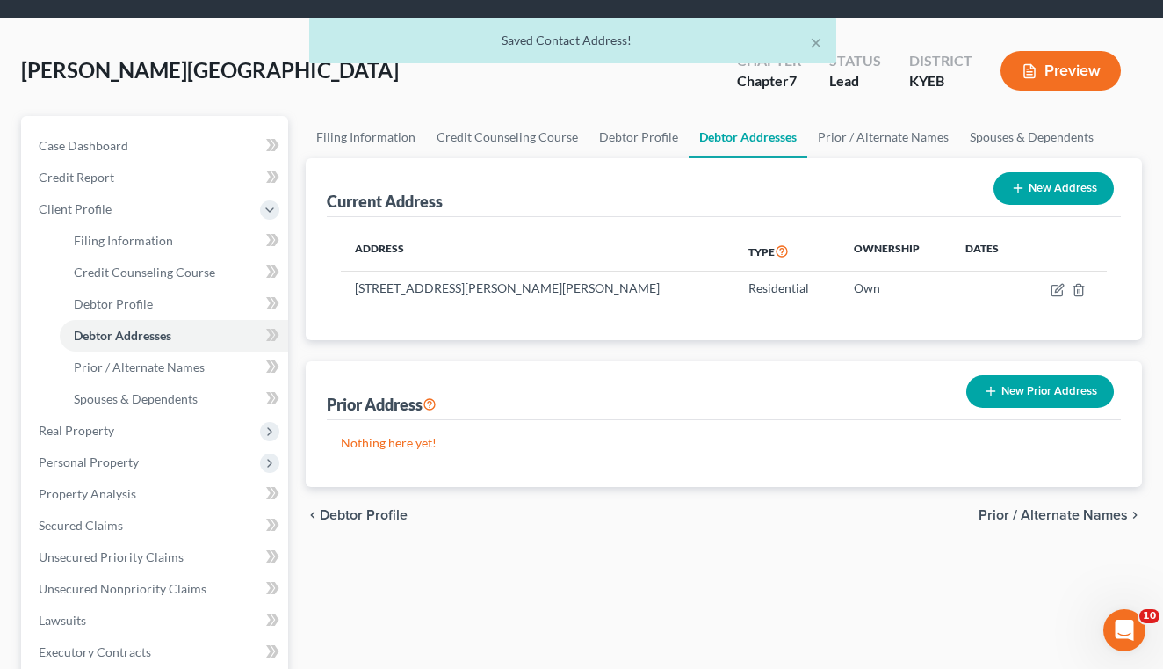
click at [1038, 518] on span "Prior / Alternate Names" at bounding box center [1053, 515] width 149 height 14
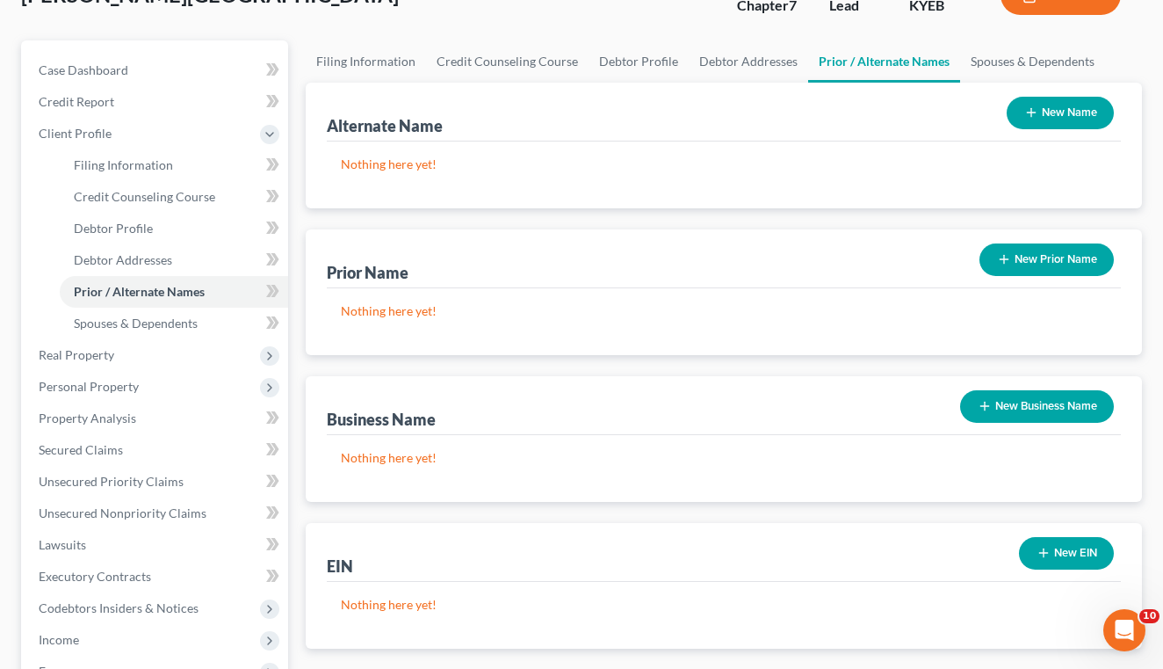
scroll to position [268, 0]
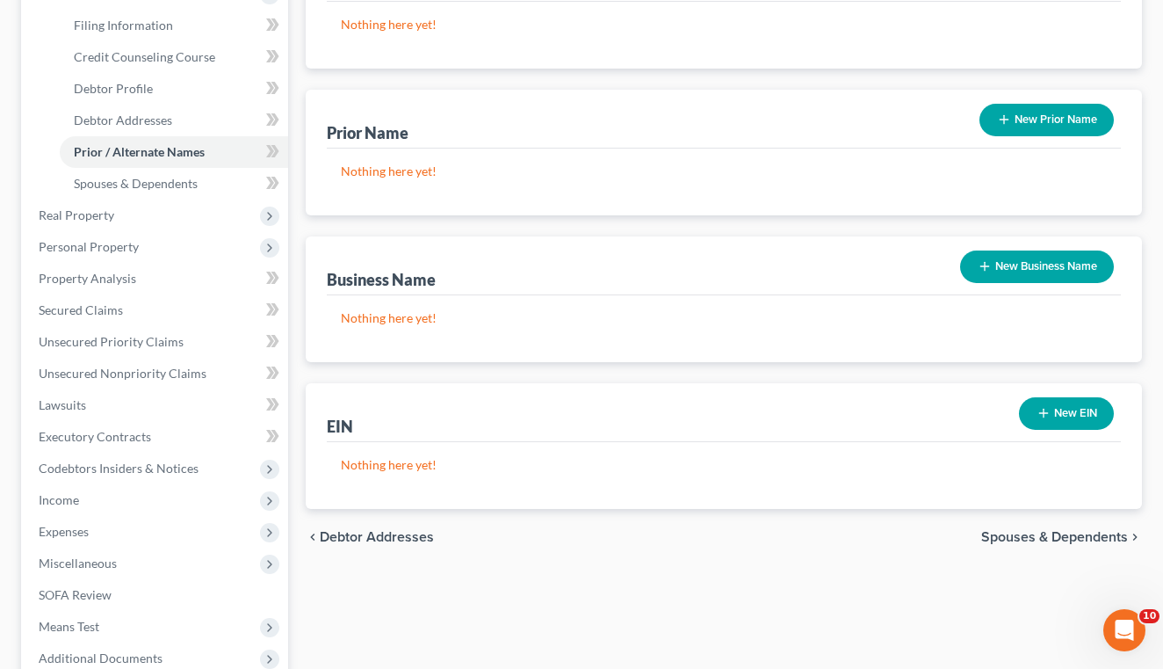
click at [1032, 542] on span "Spouses & Dependents" at bounding box center [1054, 537] width 147 height 14
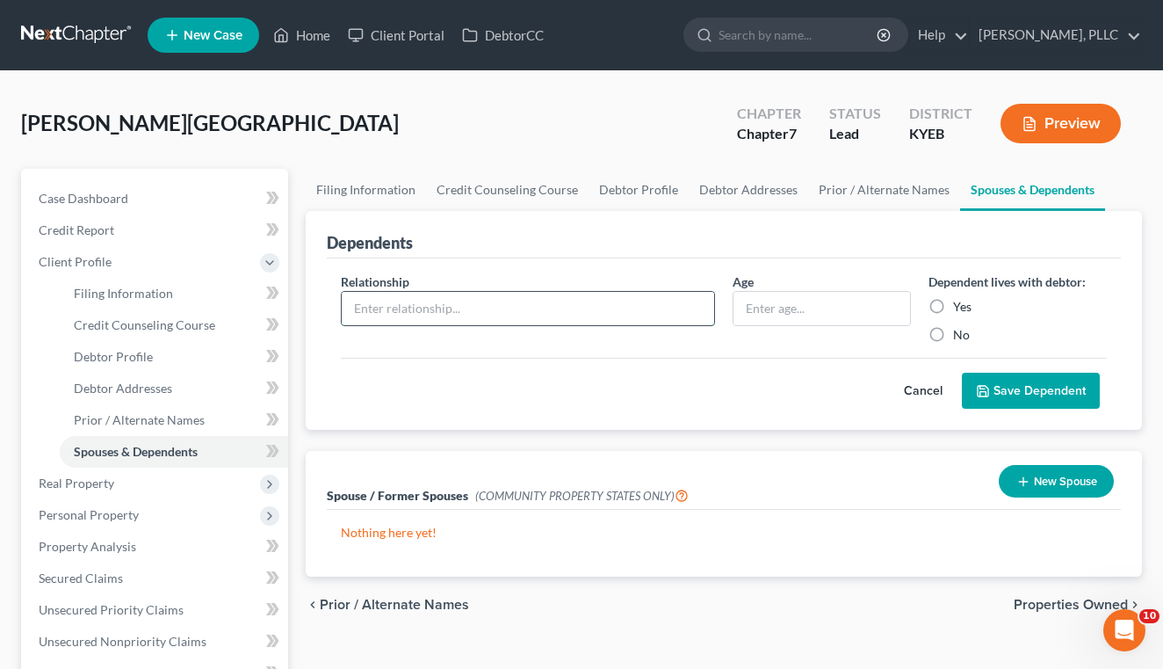
click at [619, 315] on input "text" at bounding box center [528, 308] width 373 height 33
type input "Husband"
click at [953, 303] on label "Yes" at bounding box center [962, 307] width 18 height 18
click at [960, 303] on input "Yes" at bounding box center [965, 303] width 11 height 11
radio input "true"
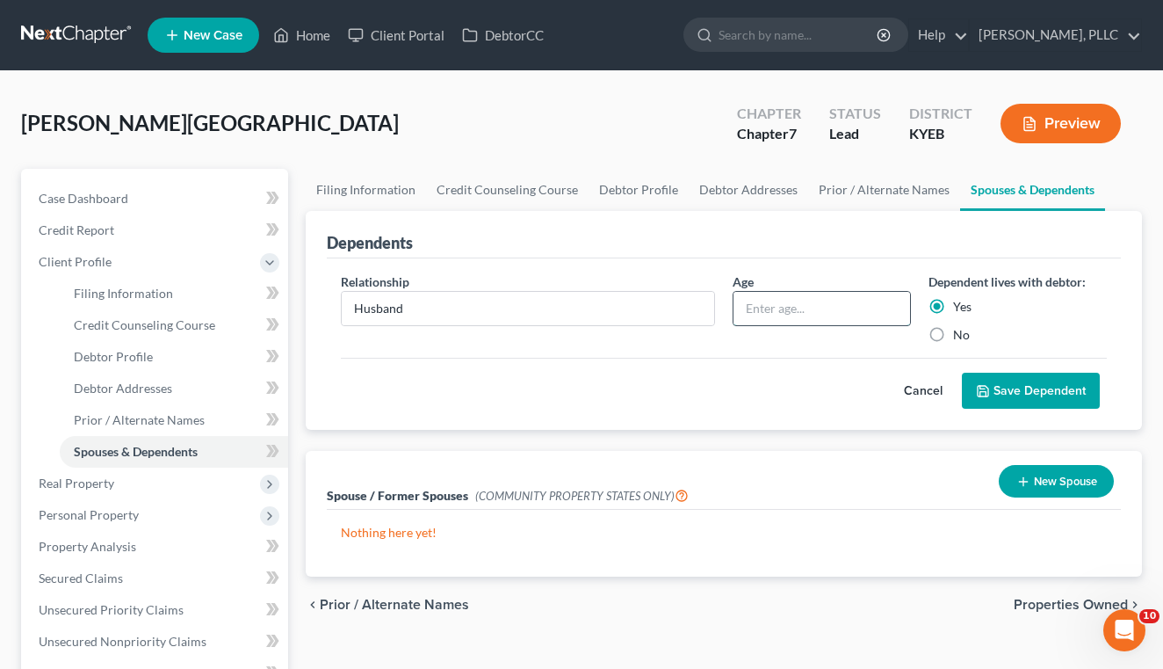
click at [844, 307] on input "text" at bounding box center [822, 308] width 177 height 33
click at [1026, 392] on button "Save Dependent" at bounding box center [1031, 391] width 138 height 37
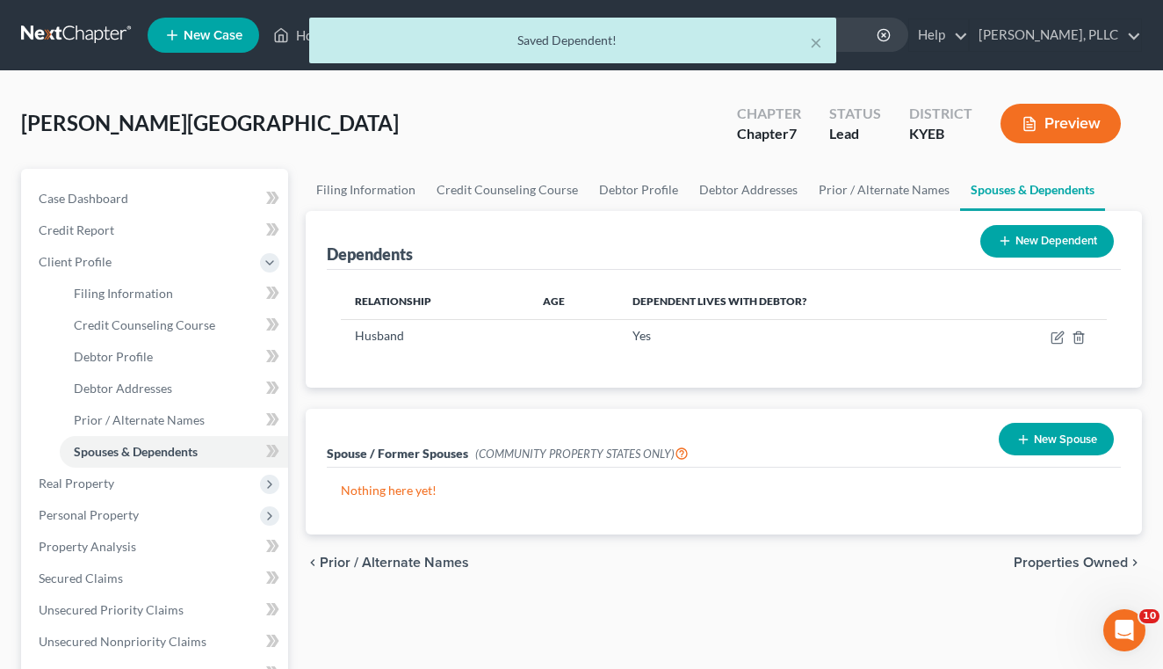
click at [1038, 250] on button "New Dependent" at bounding box center [1048, 241] width 134 height 33
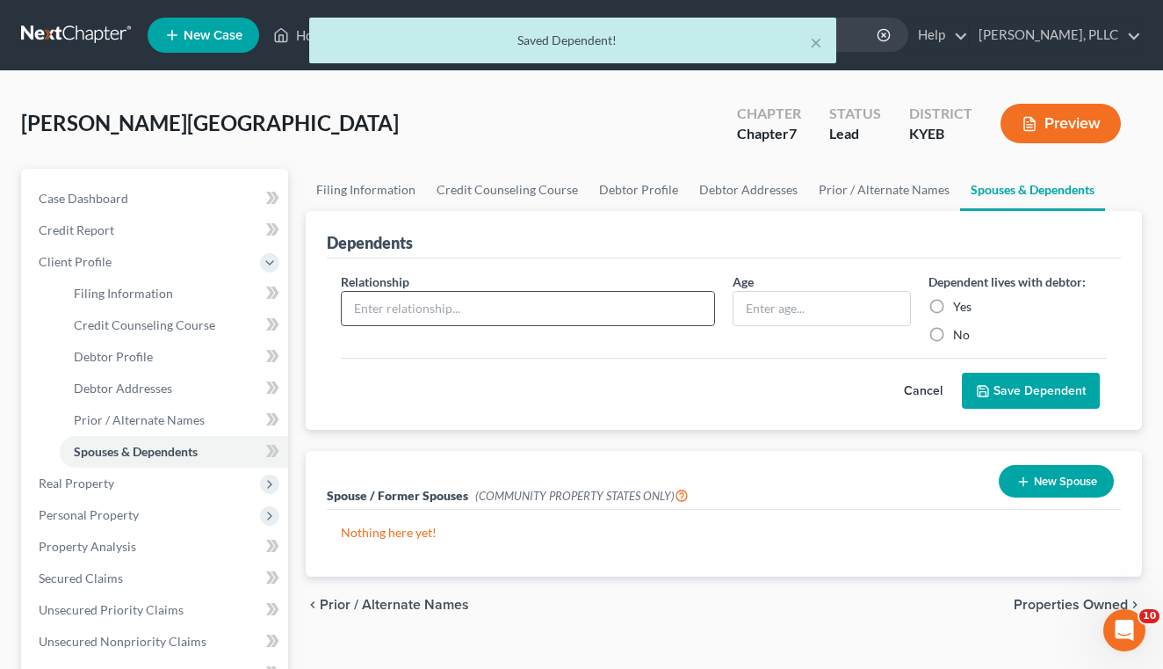
click at [641, 300] on input "text" at bounding box center [528, 308] width 373 height 33
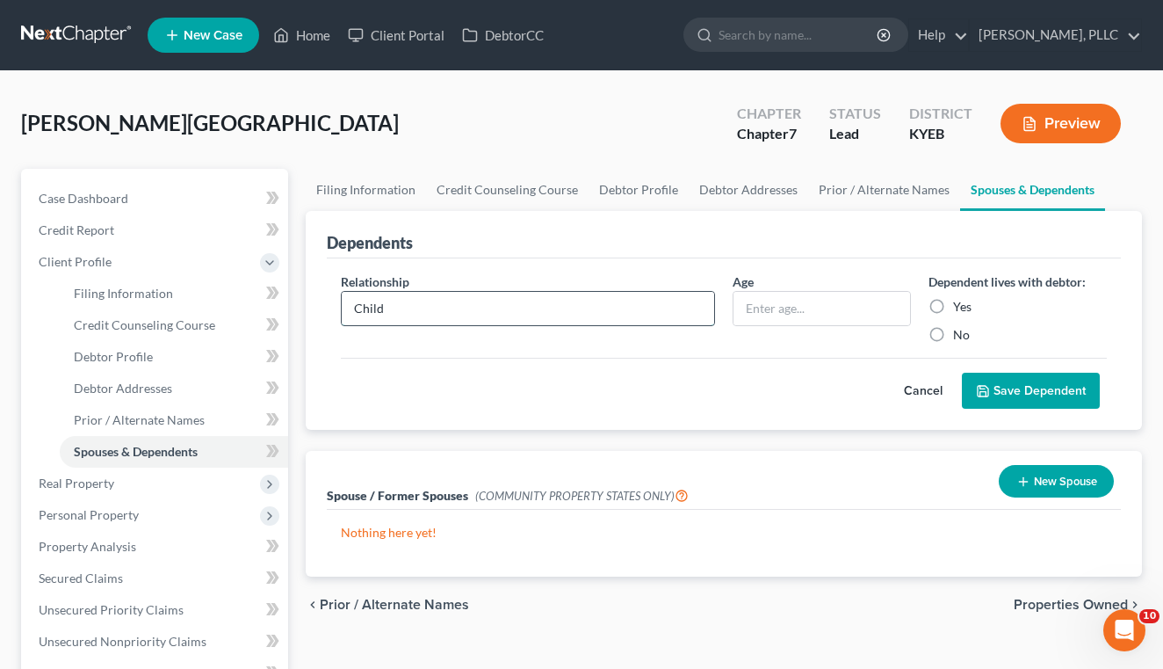
click at [442, 302] on input "Child" at bounding box center [528, 308] width 373 height 33
type input "Daughter"
type input "3"
click at [953, 308] on label "Yes" at bounding box center [962, 307] width 18 height 18
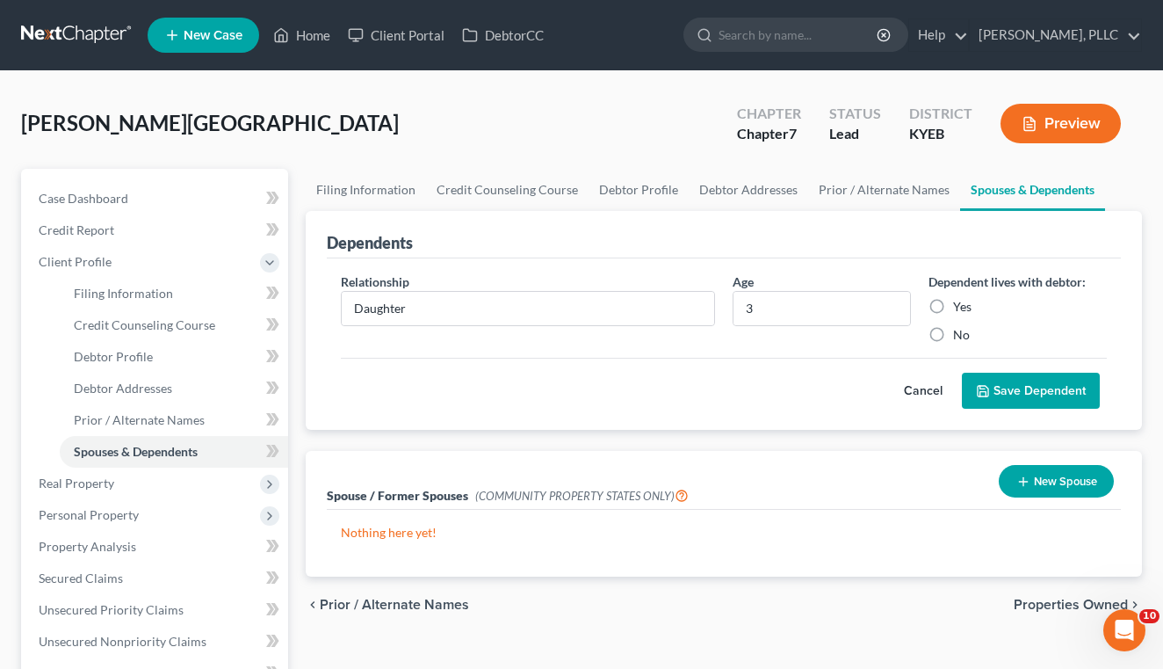
click at [960, 308] on input "Yes" at bounding box center [965, 303] width 11 height 11
radio input "true"
click at [1013, 395] on button "Save Dependent" at bounding box center [1031, 391] width 138 height 37
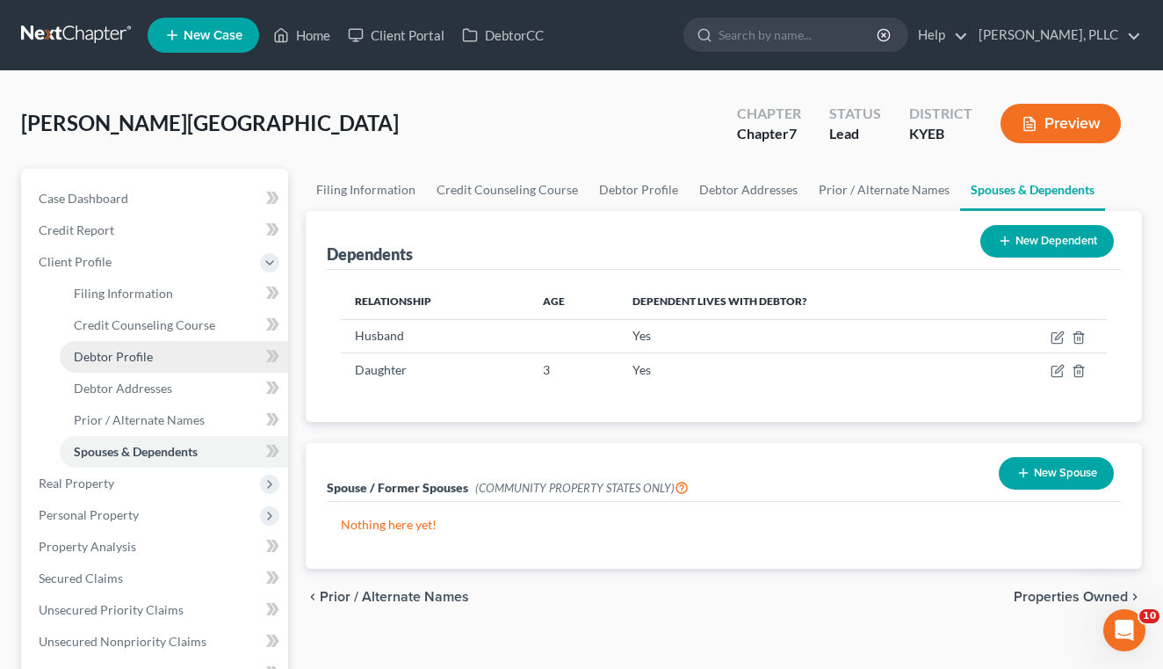
click at [161, 341] on link "Debtor Profile" at bounding box center [174, 357] width 228 height 32
select select "1"
select select "2"
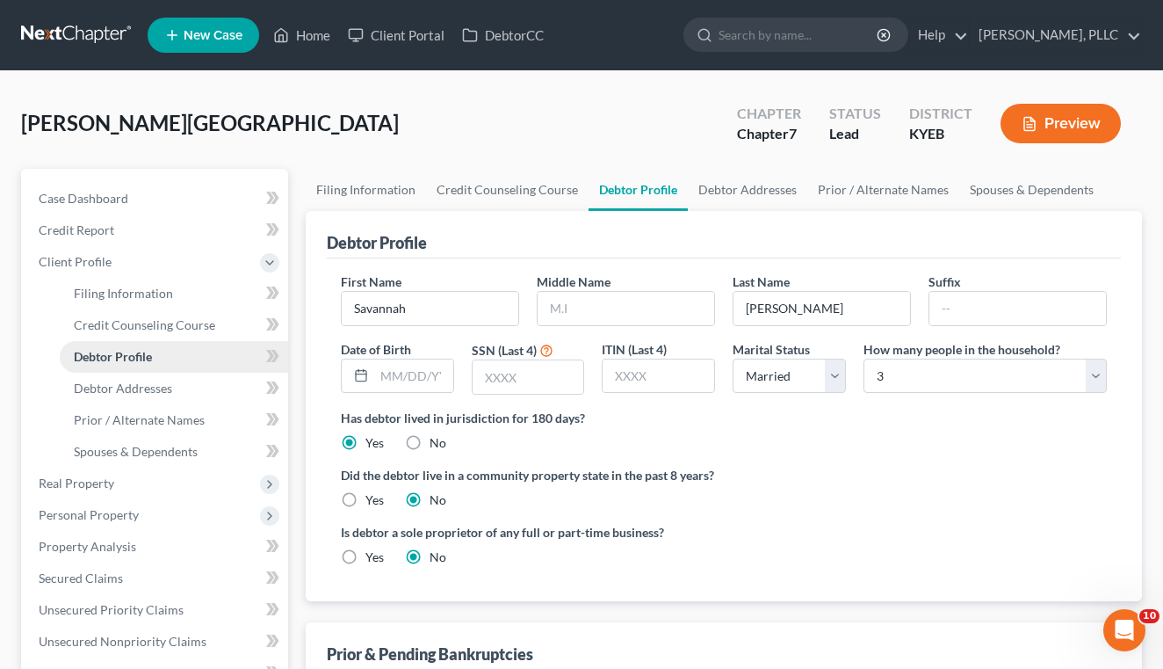
click at [153, 356] on link "Debtor Profile" at bounding box center [174, 357] width 228 height 32
click at [143, 393] on span "Debtor Addresses" at bounding box center [123, 387] width 98 height 15
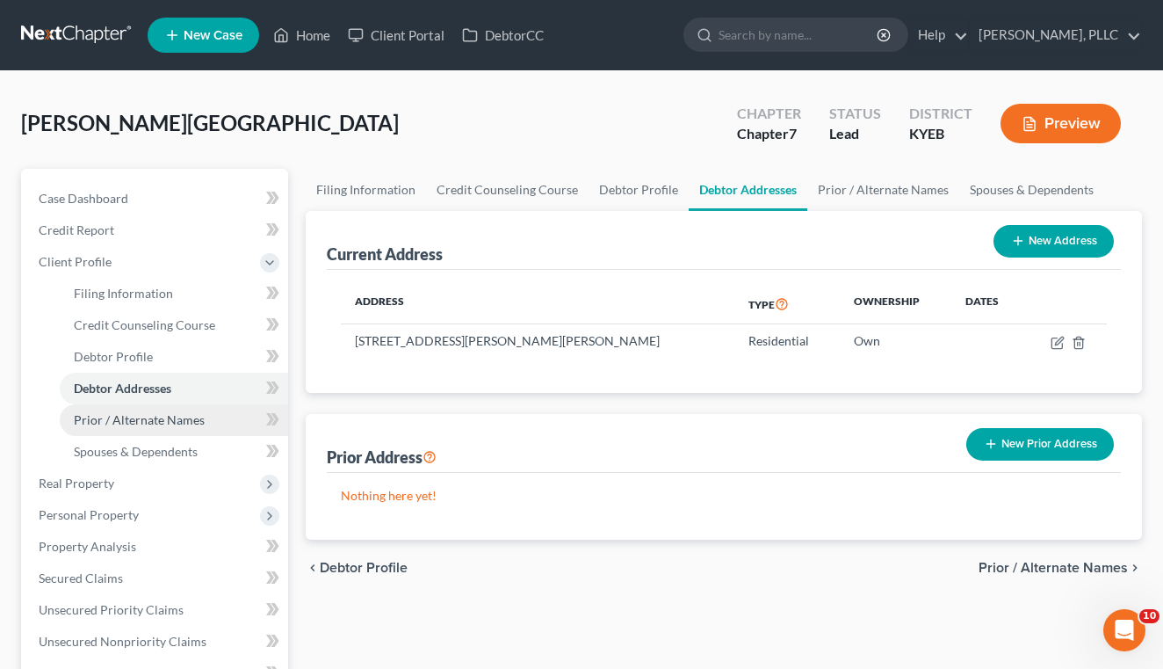
click at [140, 415] on span "Prior / Alternate Names" at bounding box center [139, 419] width 131 height 15
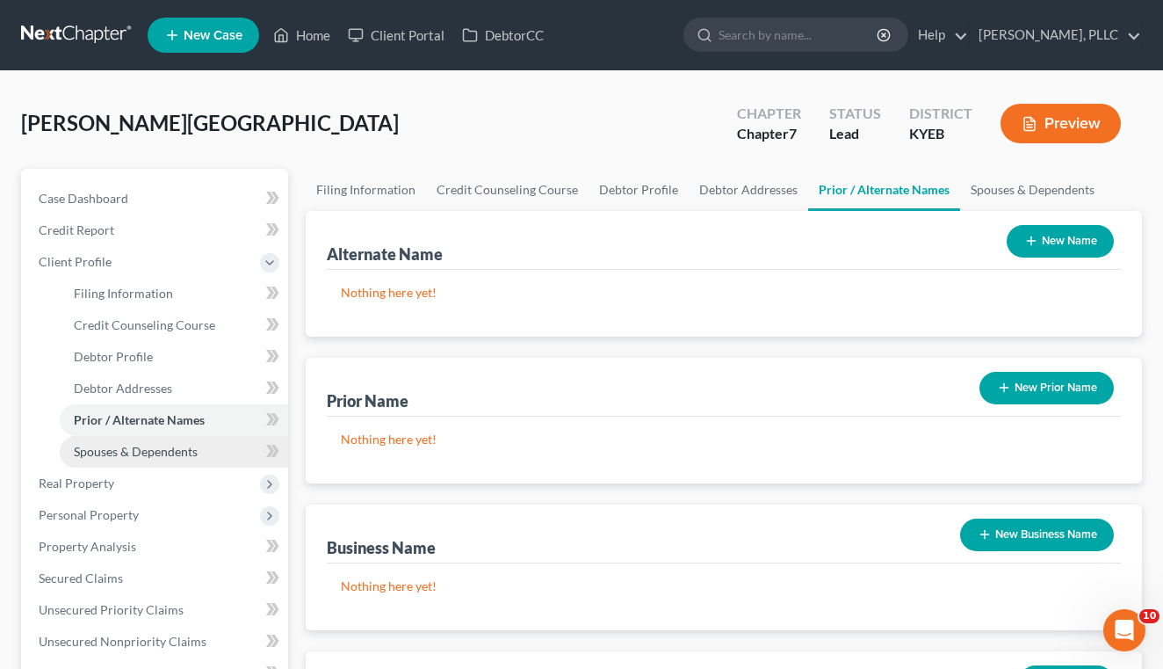
click at [135, 447] on span "Spouses & Dependents" at bounding box center [136, 451] width 124 height 15
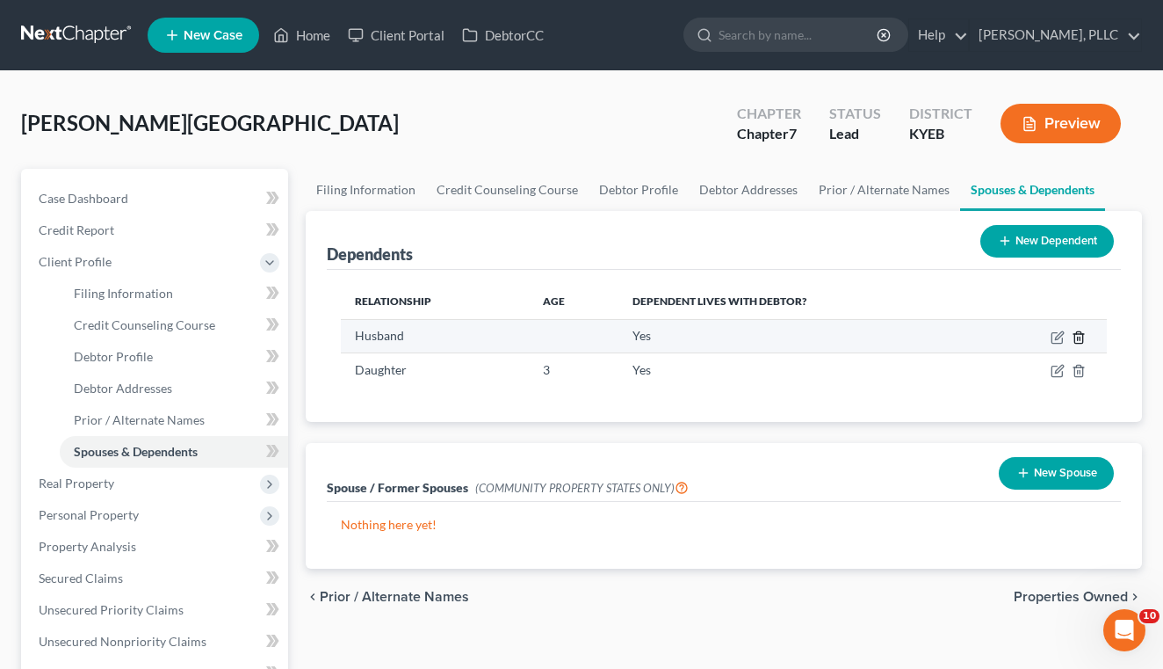
click at [1077, 338] on icon "button" at bounding box center [1079, 337] width 14 height 14
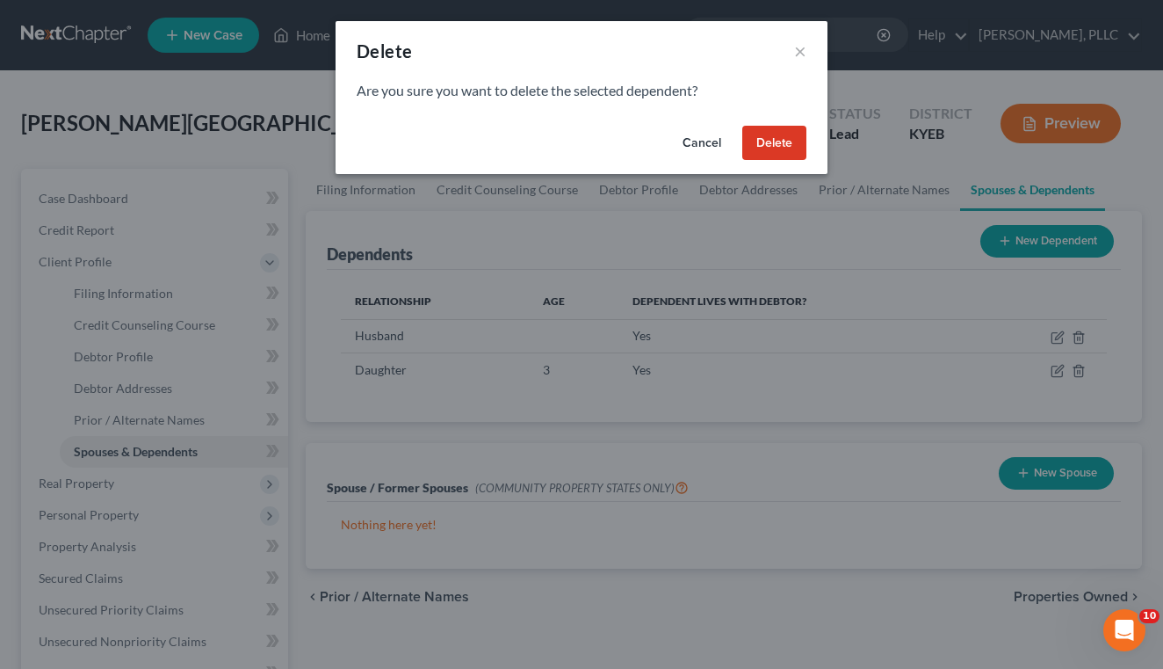
click at [786, 141] on button "Delete" at bounding box center [774, 143] width 64 height 35
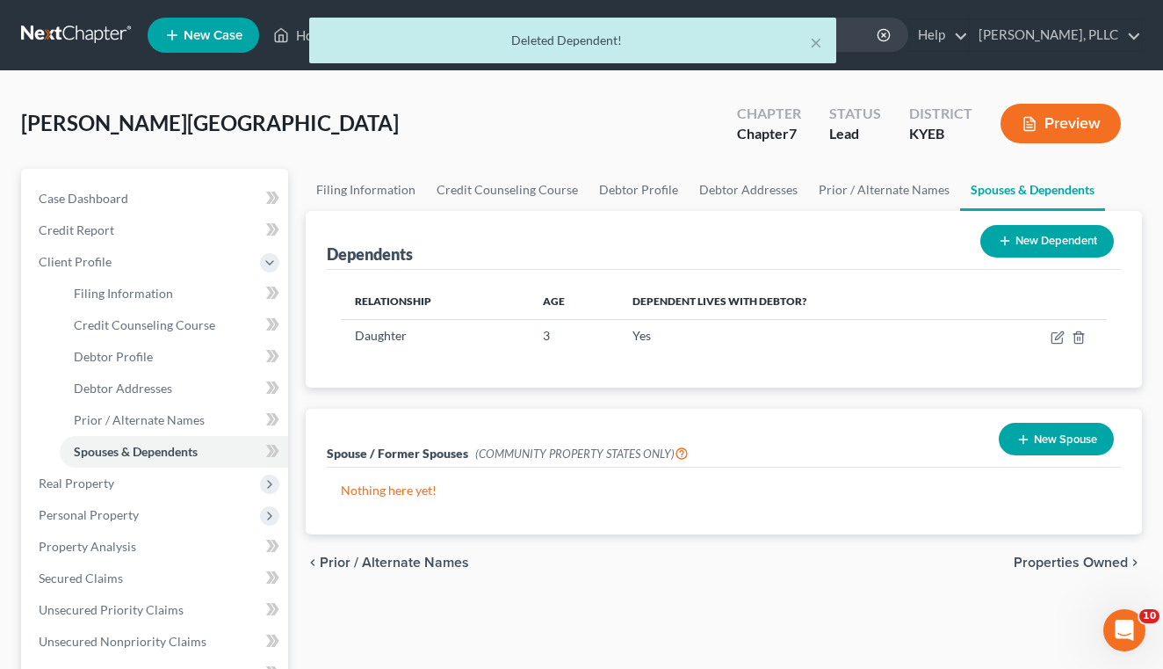
click at [1027, 447] on button "New Spouse" at bounding box center [1056, 439] width 115 height 33
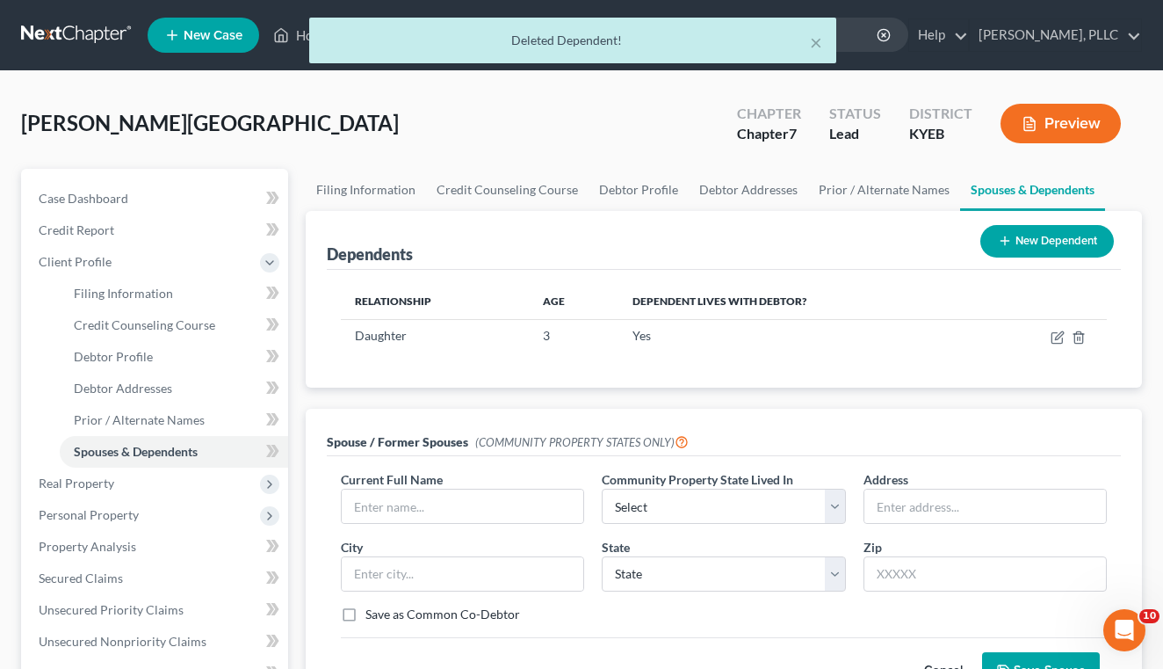
click at [463, 525] on div "Current Full Name * Community Property State Lived In * Select AZ CA GU ID [GEO…" at bounding box center [724, 553] width 784 height 167
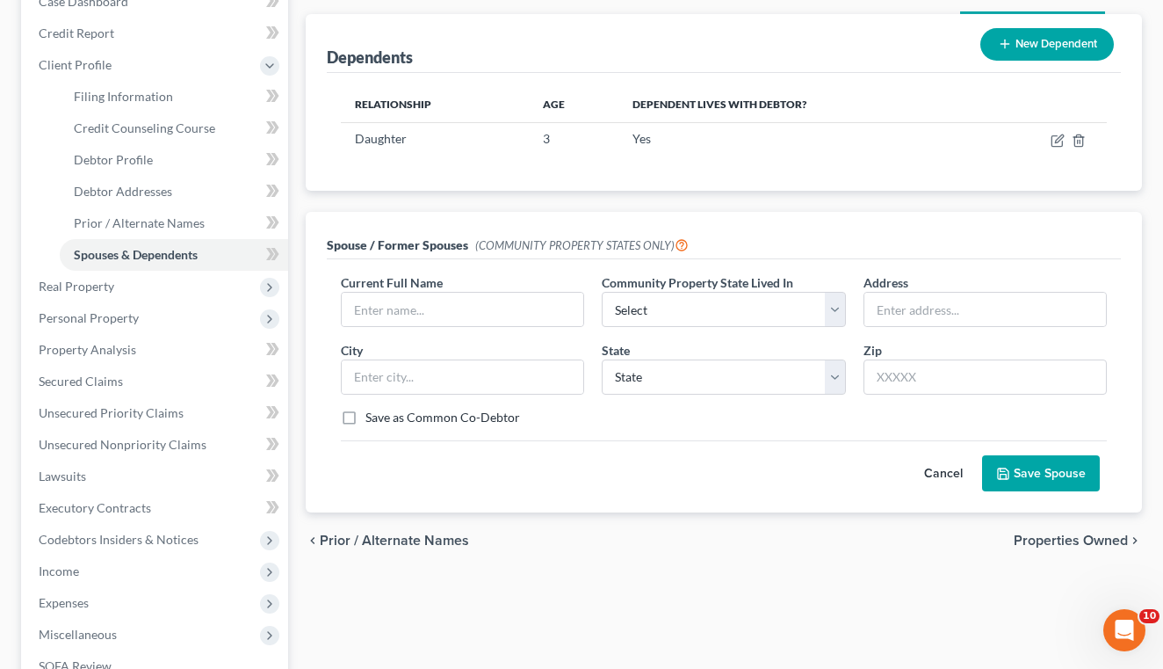
scroll to position [233, 0]
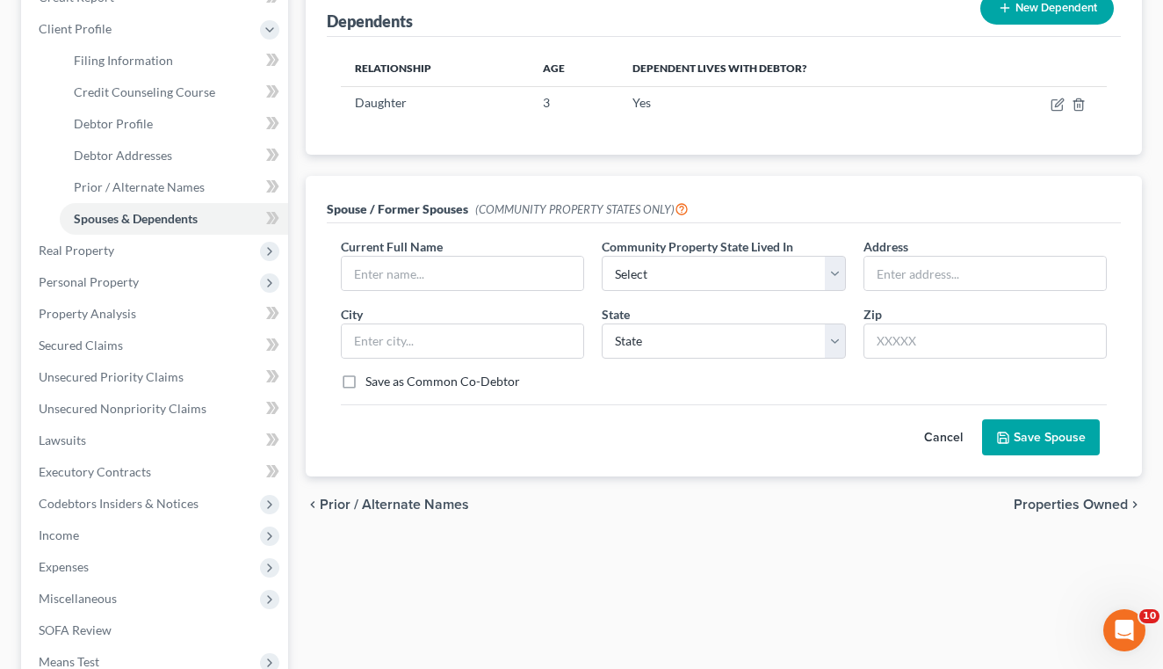
click at [1021, 511] on span "Properties Owned" at bounding box center [1071, 504] width 114 height 14
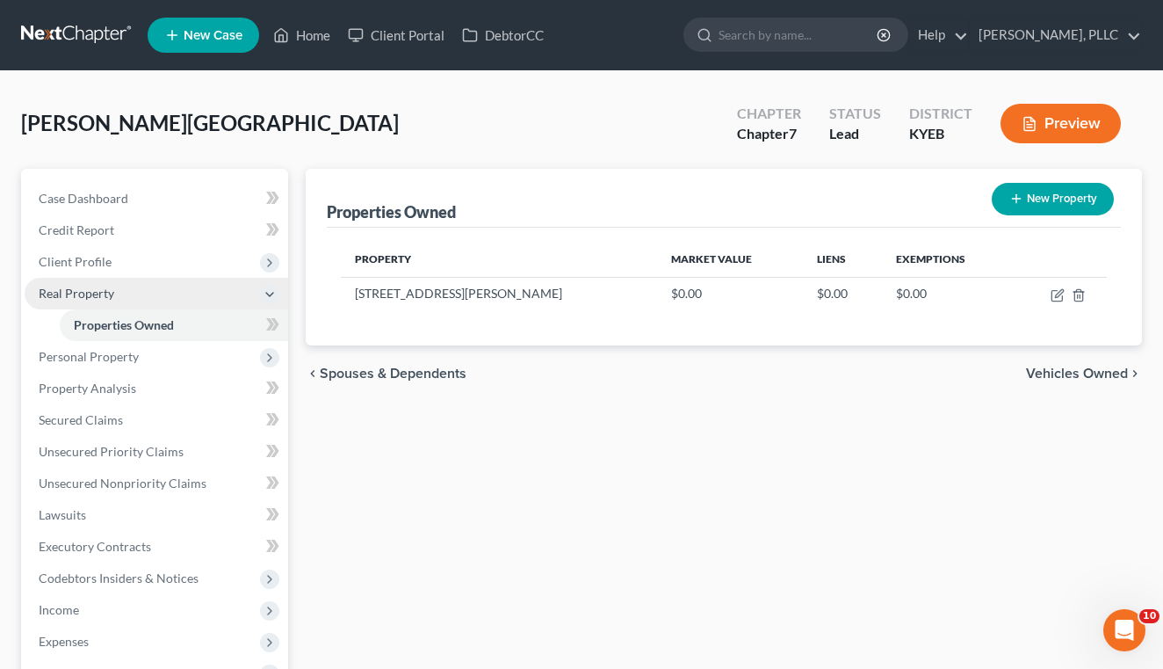
click at [124, 278] on span "Real Property" at bounding box center [157, 294] width 264 height 32
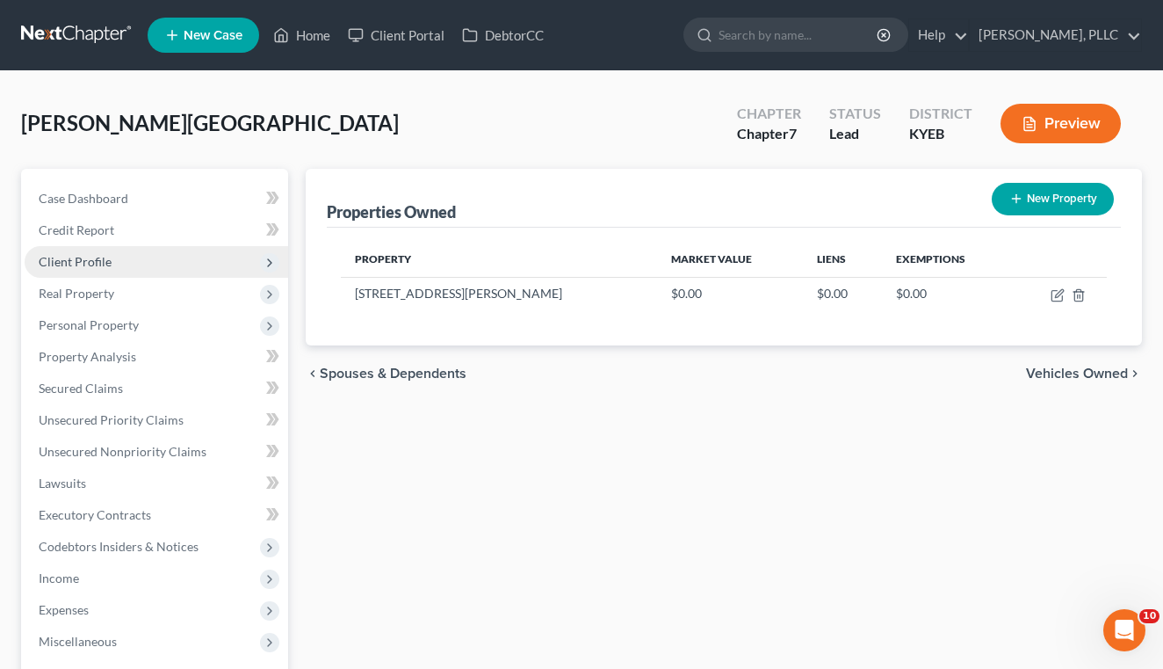
click at [124, 271] on span "Client Profile" at bounding box center [157, 262] width 264 height 32
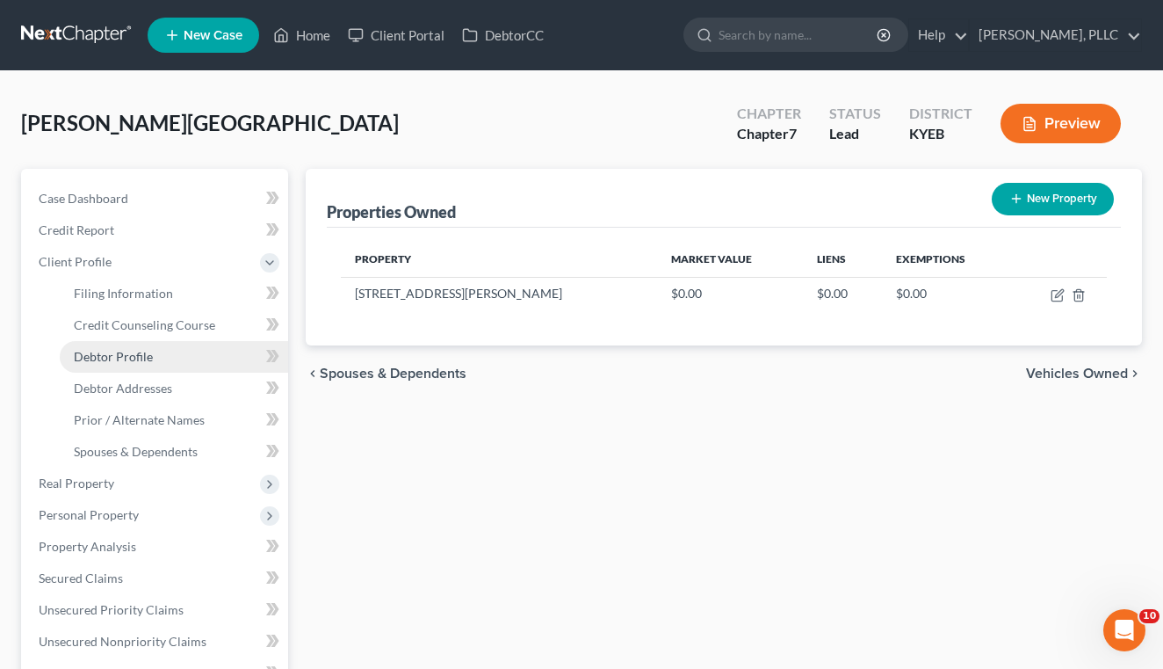
click at [135, 354] on span "Debtor Profile" at bounding box center [113, 356] width 79 height 15
select select "1"
select select "2"
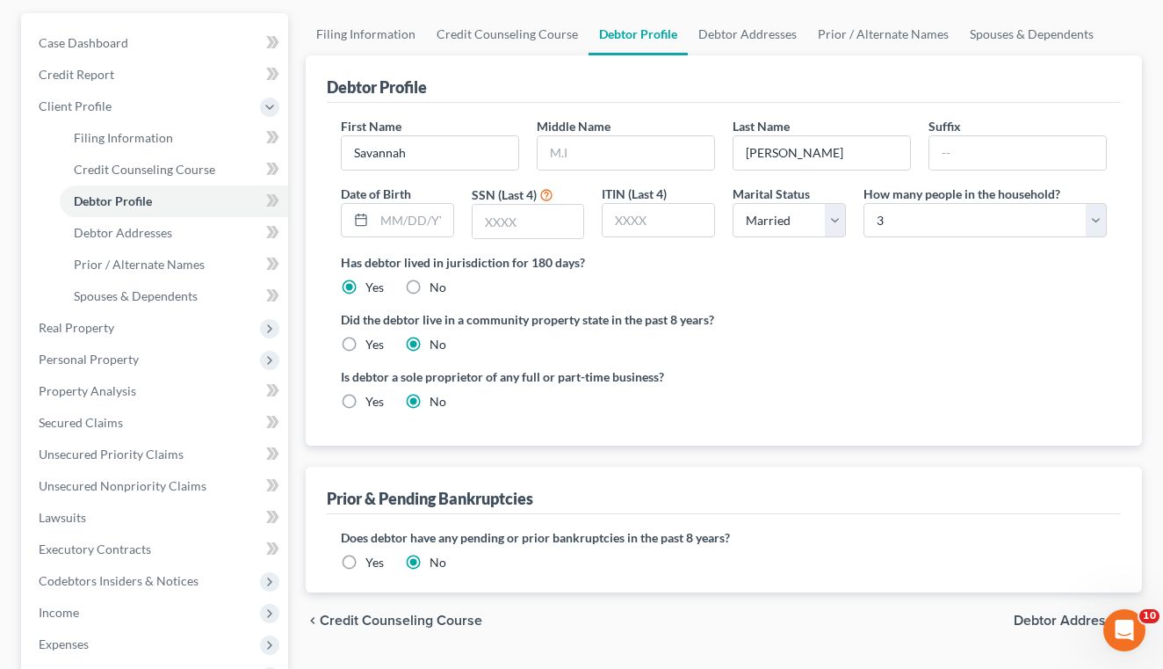
scroll to position [301, 0]
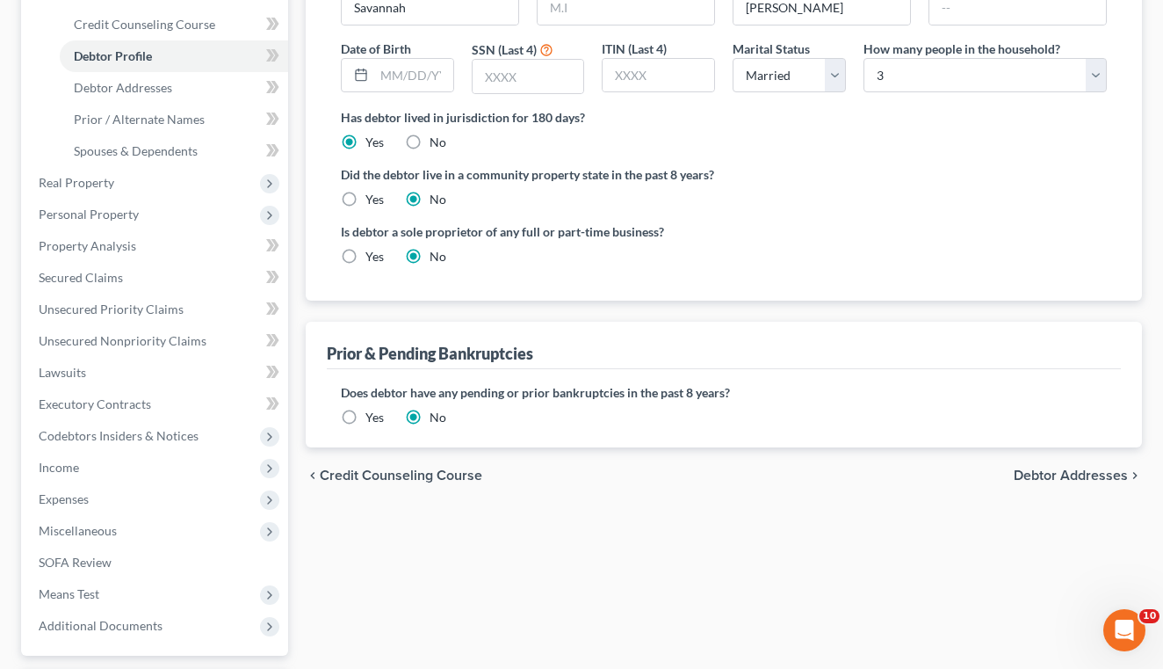
click at [1062, 474] on span "Debtor Addresses" at bounding box center [1071, 475] width 114 height 14
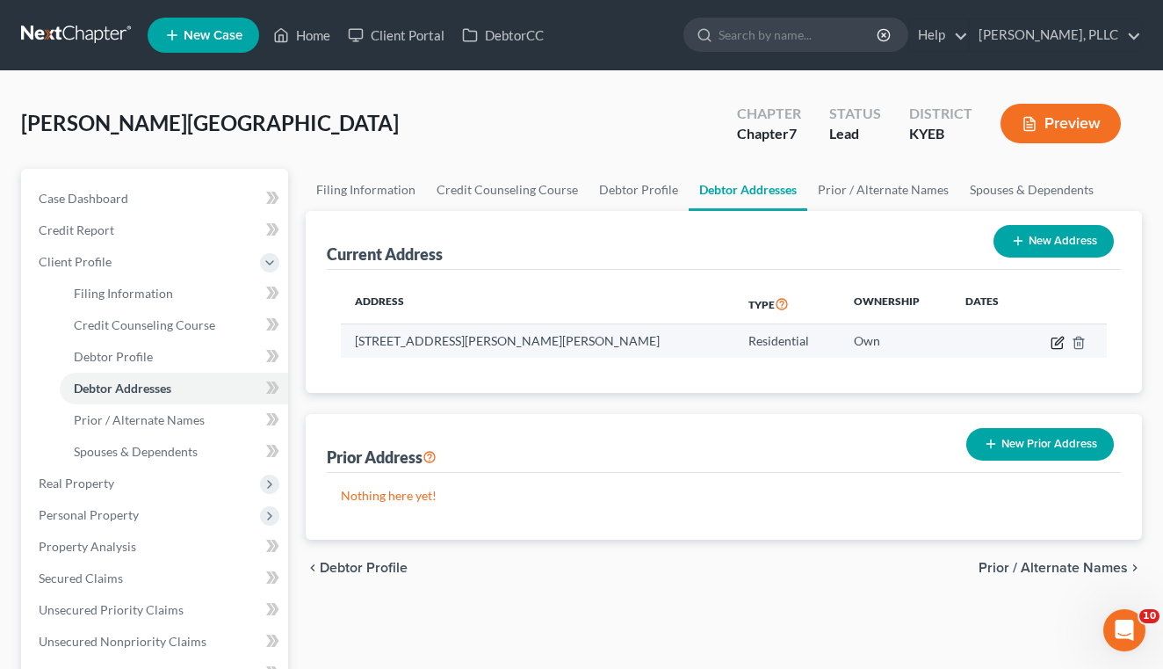
click at [1055, 344] on icon "button" at bounding box center [1058, 343] width 14 height 14
select select "18"
select select "21"
select select "0"
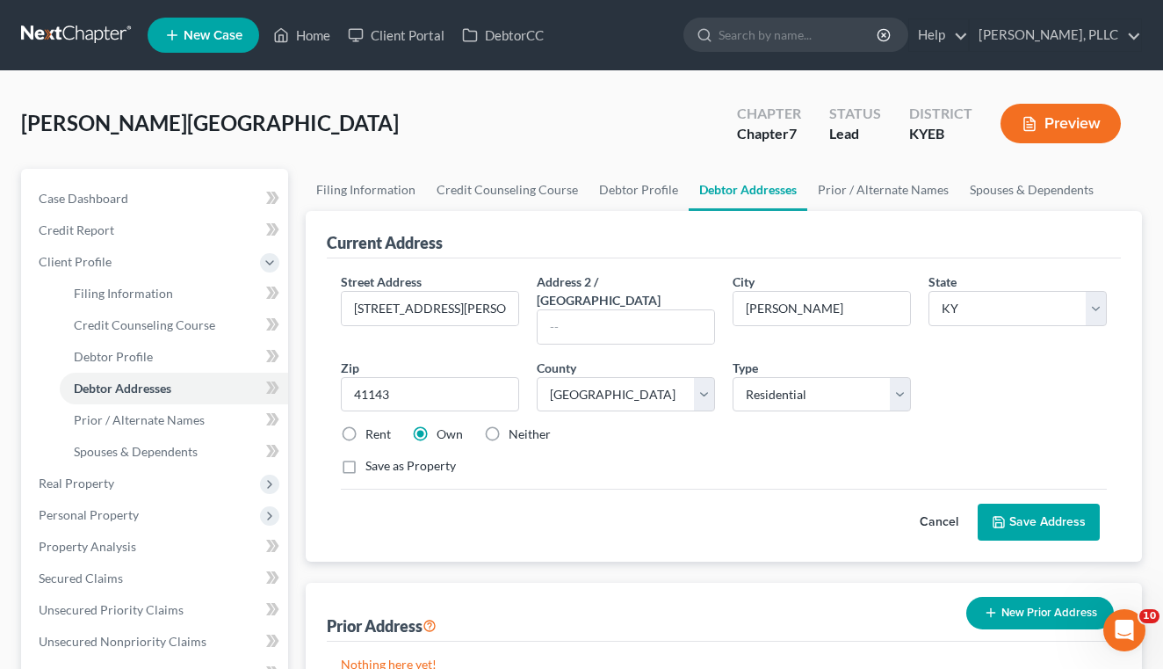
click at [509, 425] on label "Neither" at bounding box center [530, 434] width 42 height 18
click at [516, 425] on input "Neither" at bounding box center [521, 430] width 11 height 11
radio input "true"
click at [1040, 518] on button "Save Address" at bounding box center [1039, 521] width 122 height 37
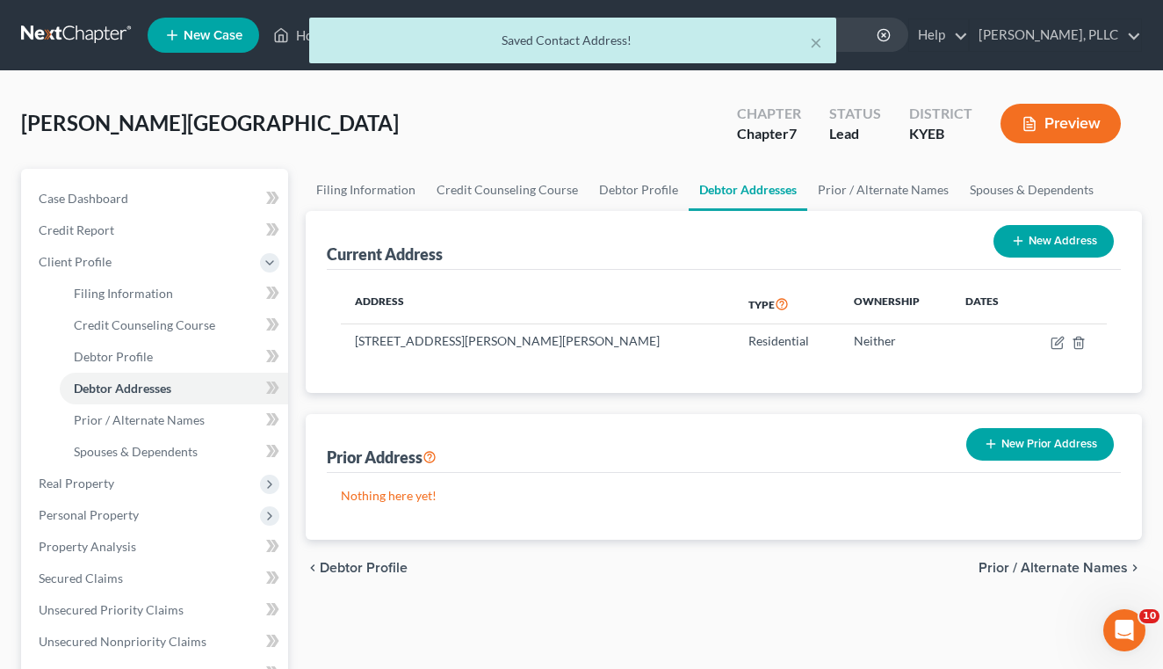
click at [1039, 575] on span "Prior / Alternate Names" at bounding box center [1053, 568] width 149 height 14
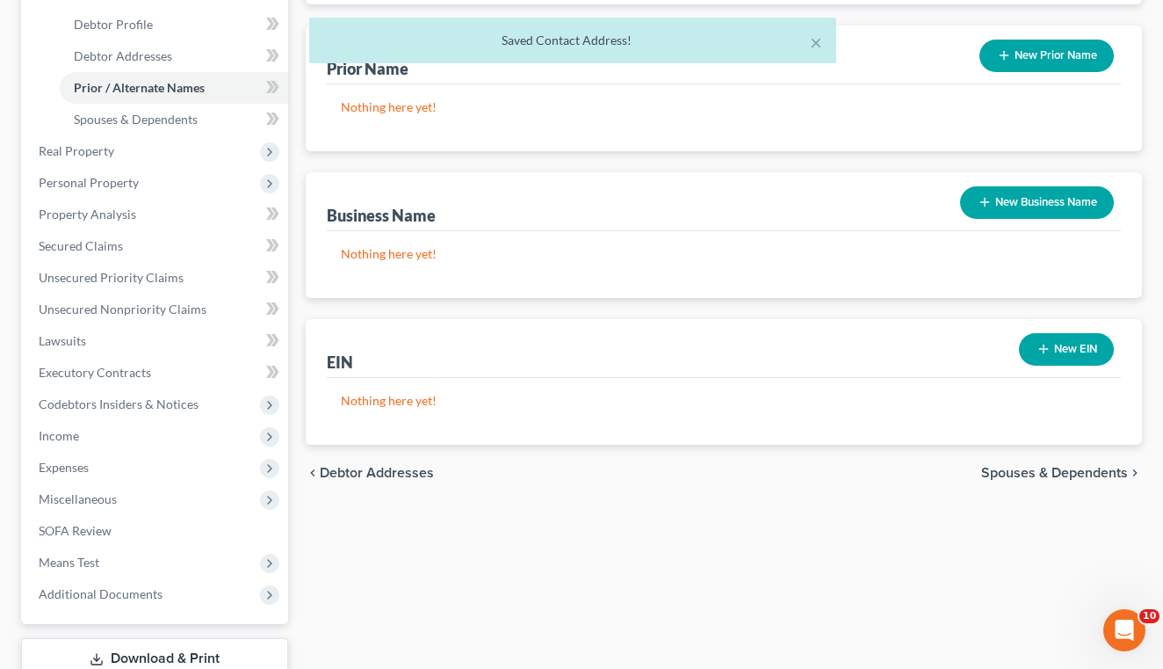
click at [1040, 480] on span "Spouses & Dependents" at bounding box center [1054, 473] width 147 height 14
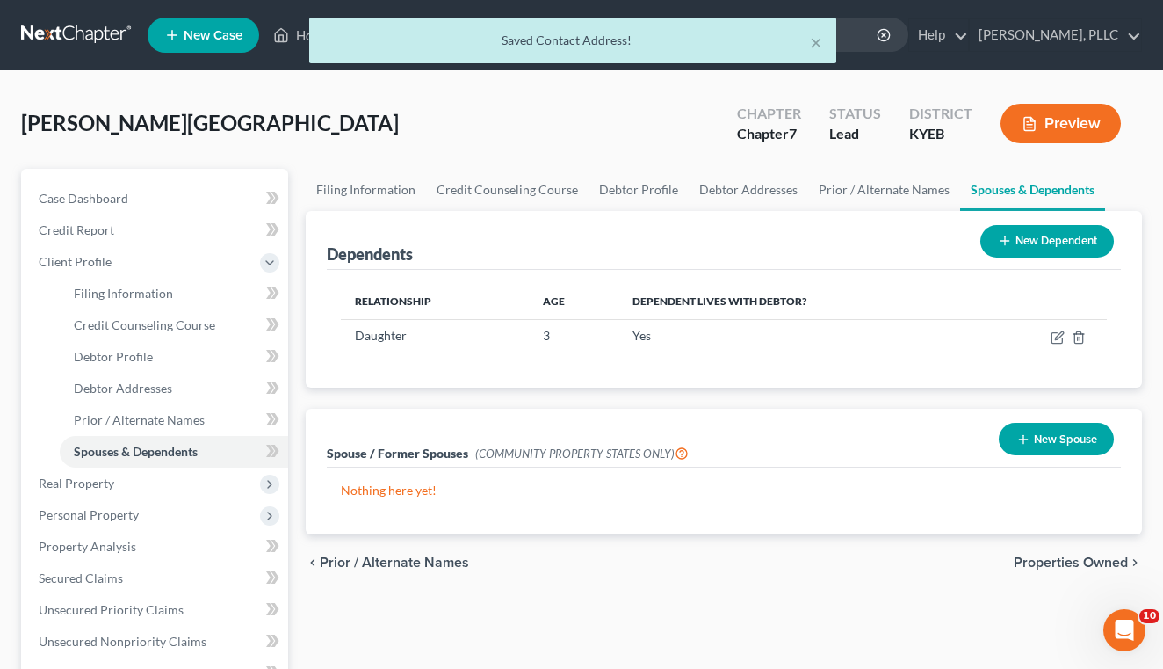
click at [1044, 565] on span "Properties Owned" at bounding box center [1071, 562] width 114 height 14
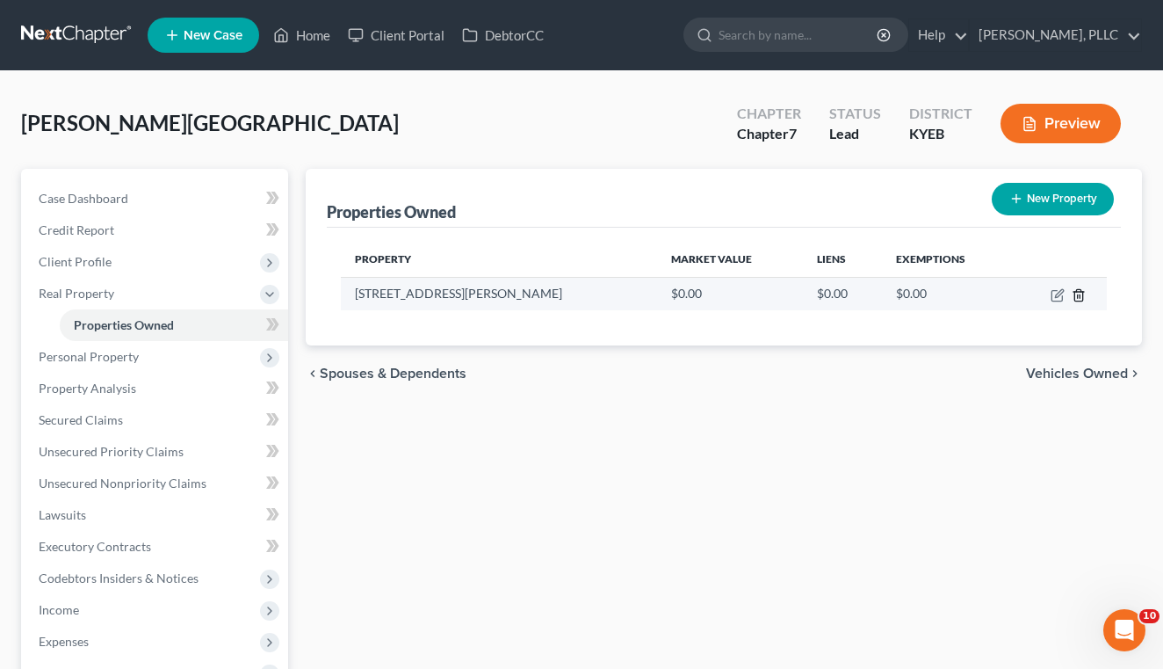
click at [1075, 298] on icon "button" at bounding box center [1079, 294] width 8 height 11
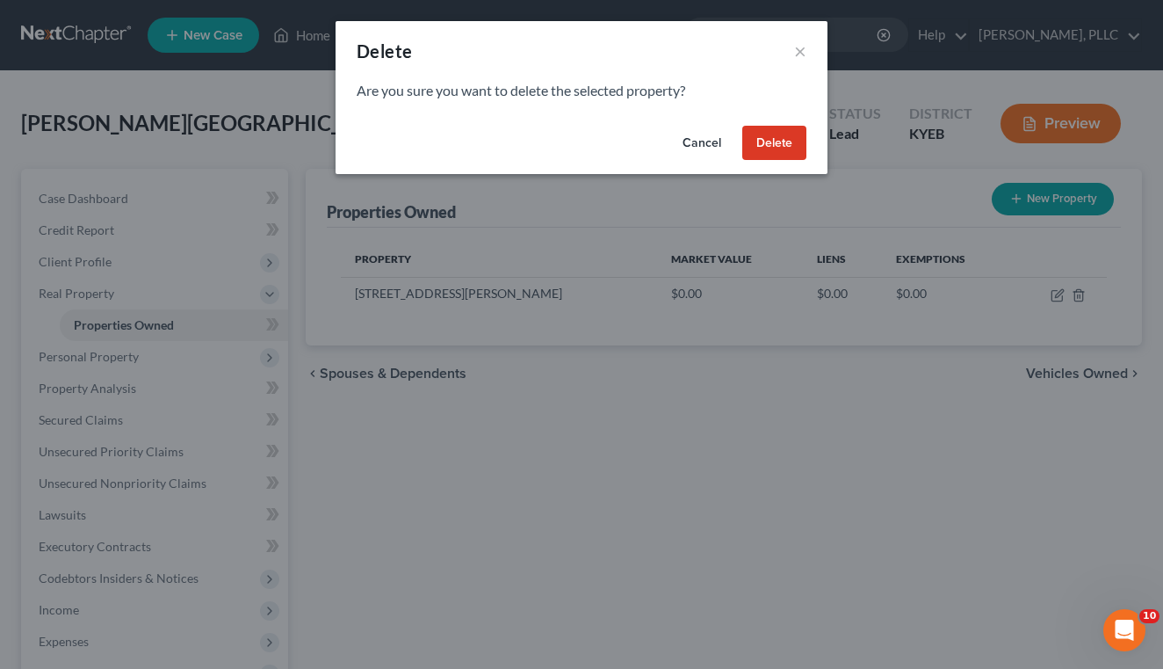
click at [788, 139] on button "Delete" at bounding box center [774, 143] width 64 height 35
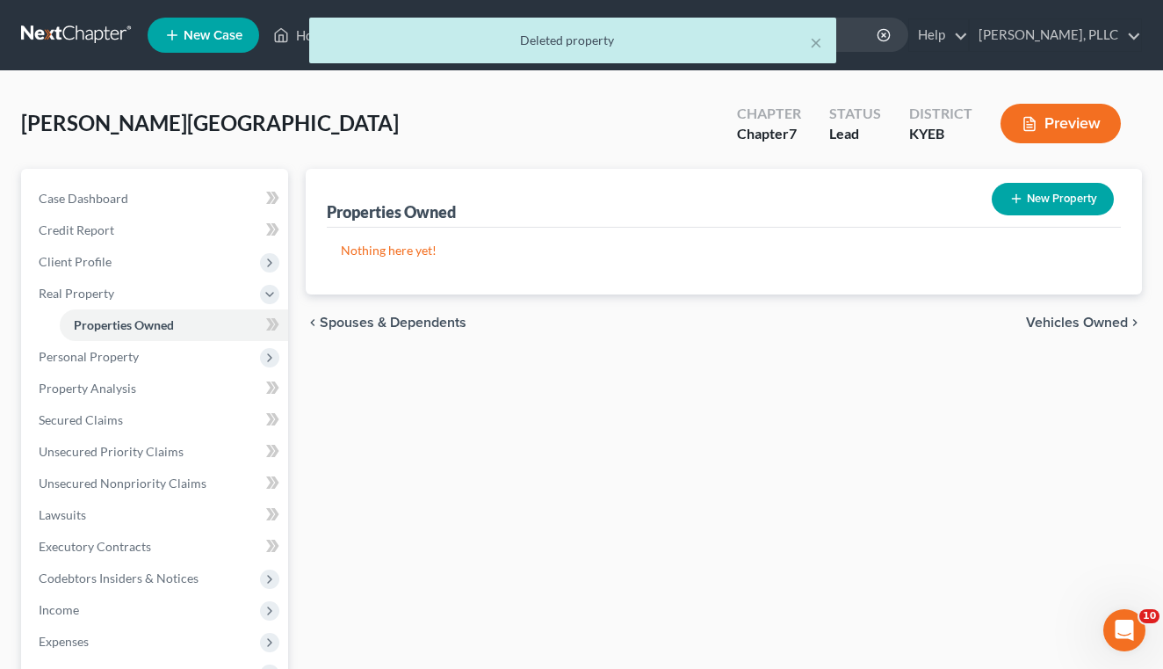
click at [1048, 324] on span "Vehicles Owned" at bounding box center [1077, 322] width 102 height 14
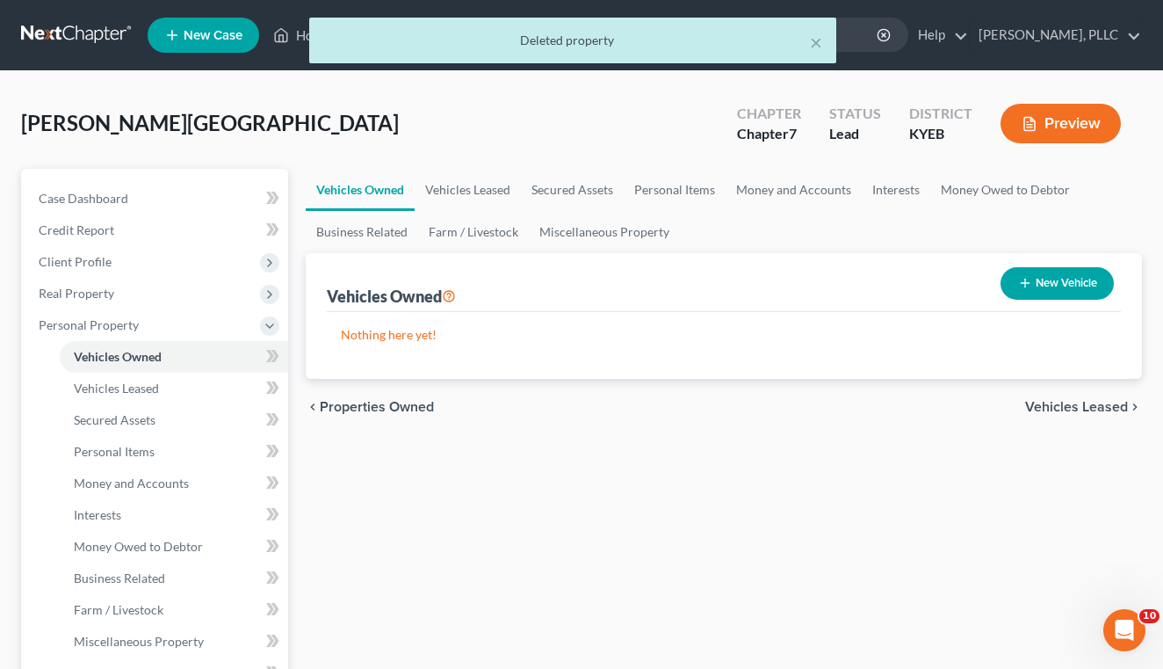
click at [1043, 301] on div "New Vehicle" at bounding box center [1057, 283] width 127 height 47
click at [1040, 293] on button "New Vehicle" at bounding box center [1057, 283] width 113 height 33
select select "0"
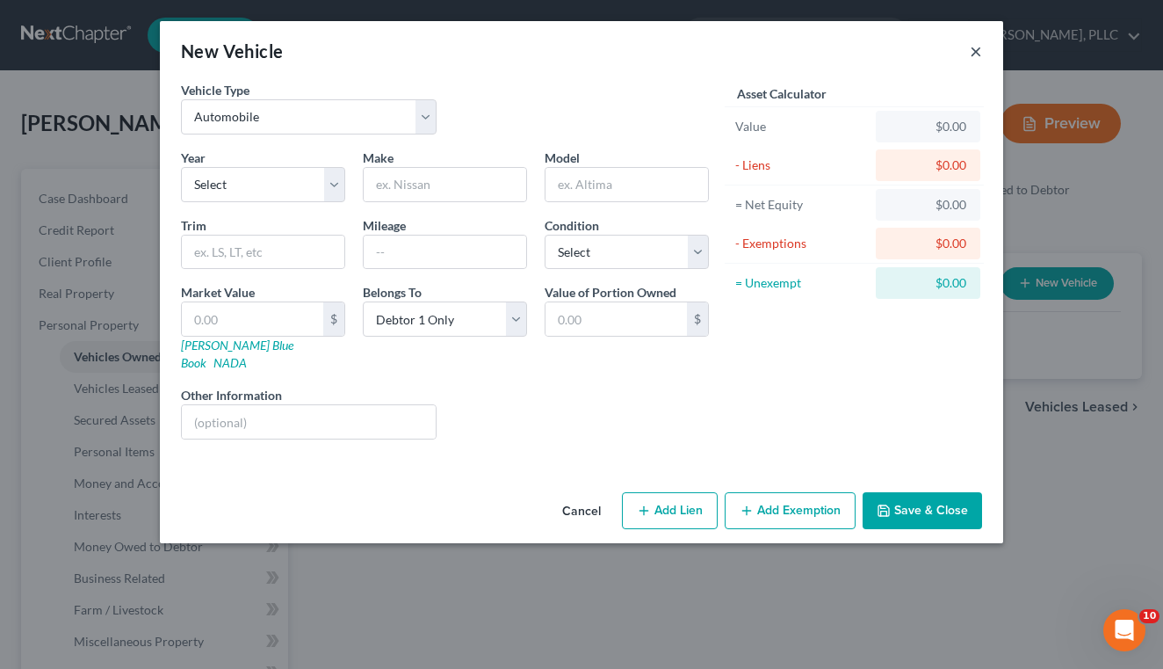
click at [976, 51] on button "×" at bounding box center [976, 50] width 12 height 21
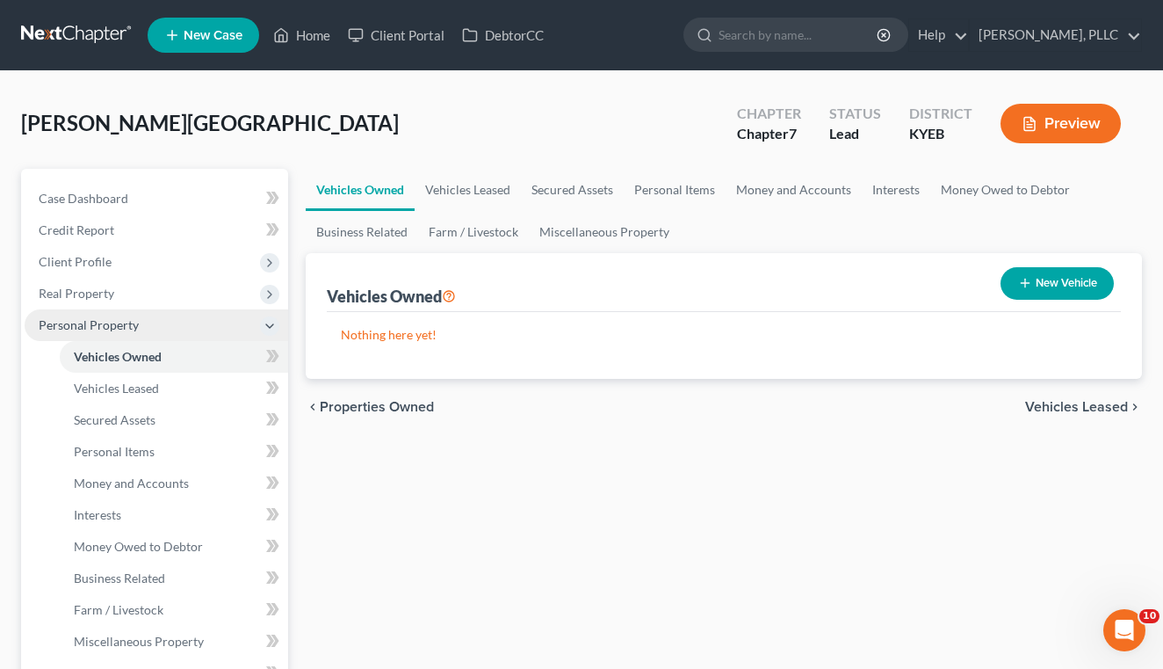
click at [178, 331] on span "Personal Property" at bounding box center [157, 325] width 264 height 32
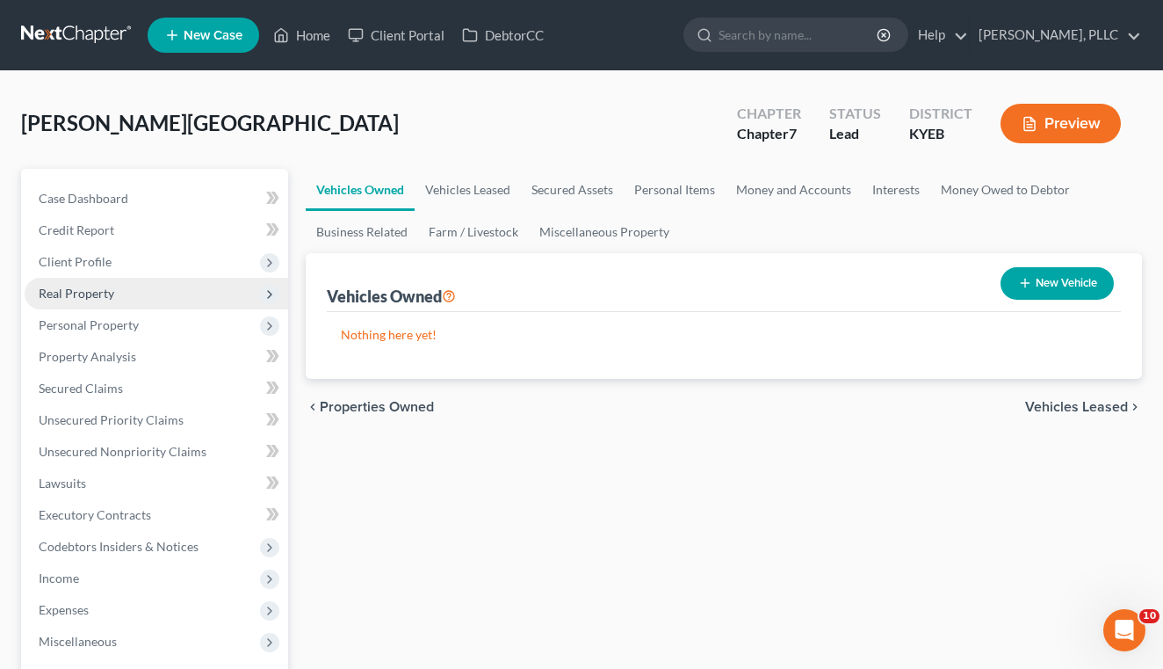
click at [164, 299] on span "Real Property" at bounding box center [157, 294] width 264 height 32
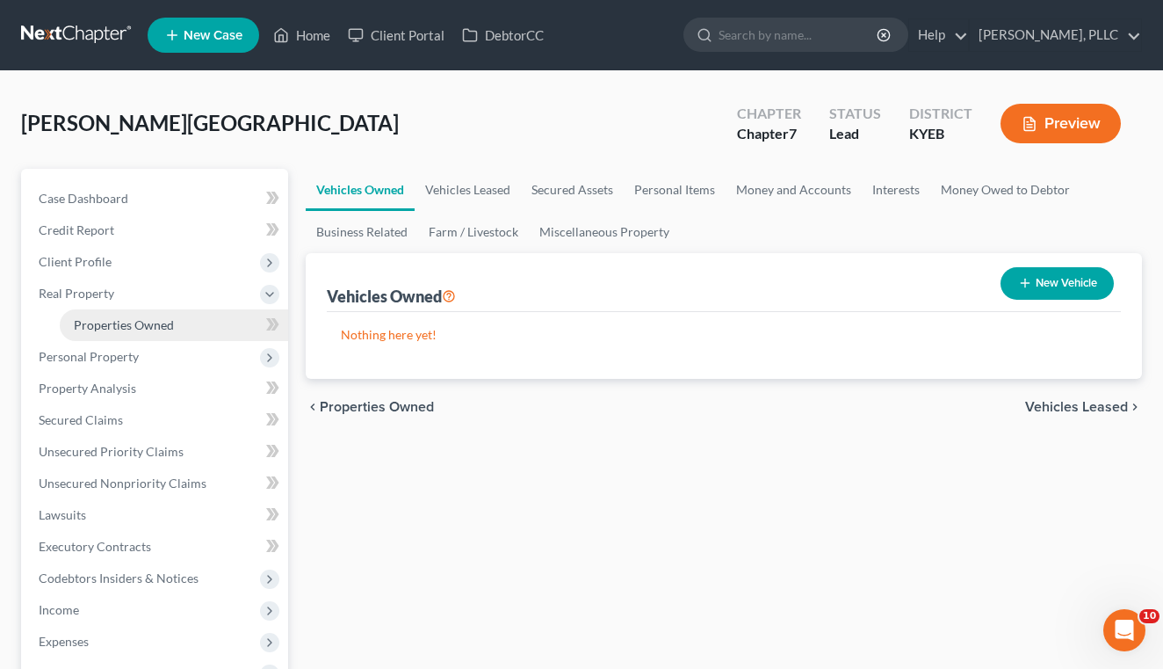
click at [156, 324] on span "Properties Owned" at bounding box center [124, 324] width 100 height 15
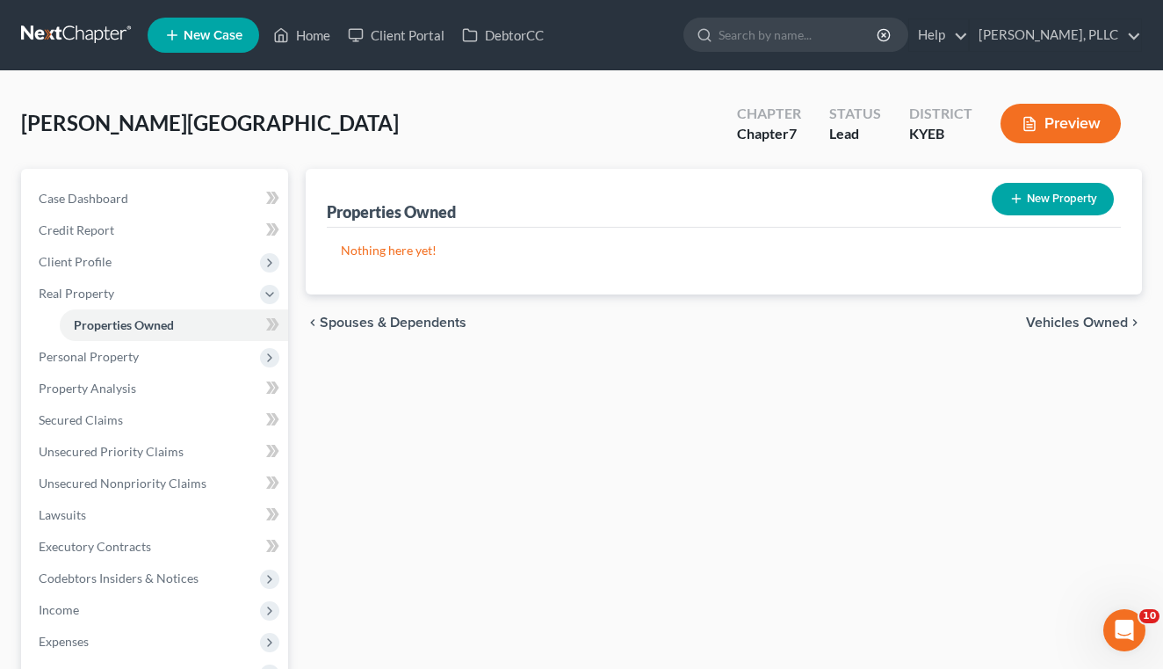
click at [1021, 214] on button "New Property" at bounding box center [1053, 199] width 122 height 33
select select "18"
select select "21"
select select "0"
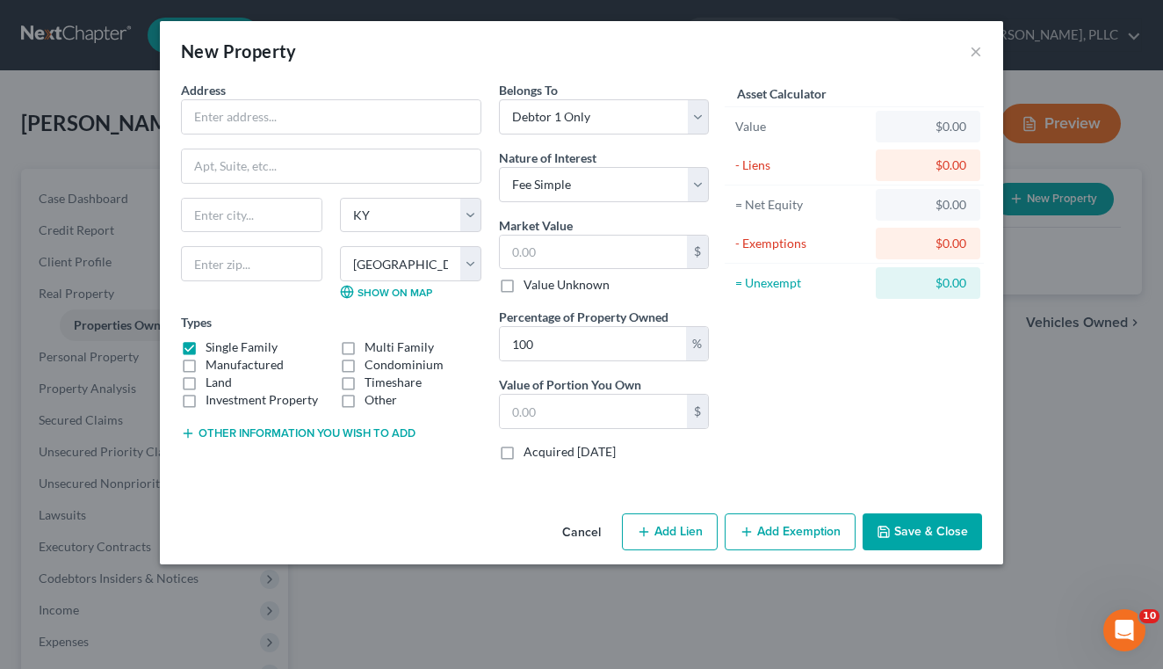
click at [263, 366] on label "Manufactured" at bounding box center [245, 365] width 78 height 18
click at [224, 366] on input "Manufactured" at bounding box center [218, 361] width 11 height 11
checkbox input "true"
click at [234, 346] on label "Single Family" at bounding box center [242, 347] width 72 height 18
click at [224, 346] on input "Single Family" at bounding box center [218, 343] width 11 height 11
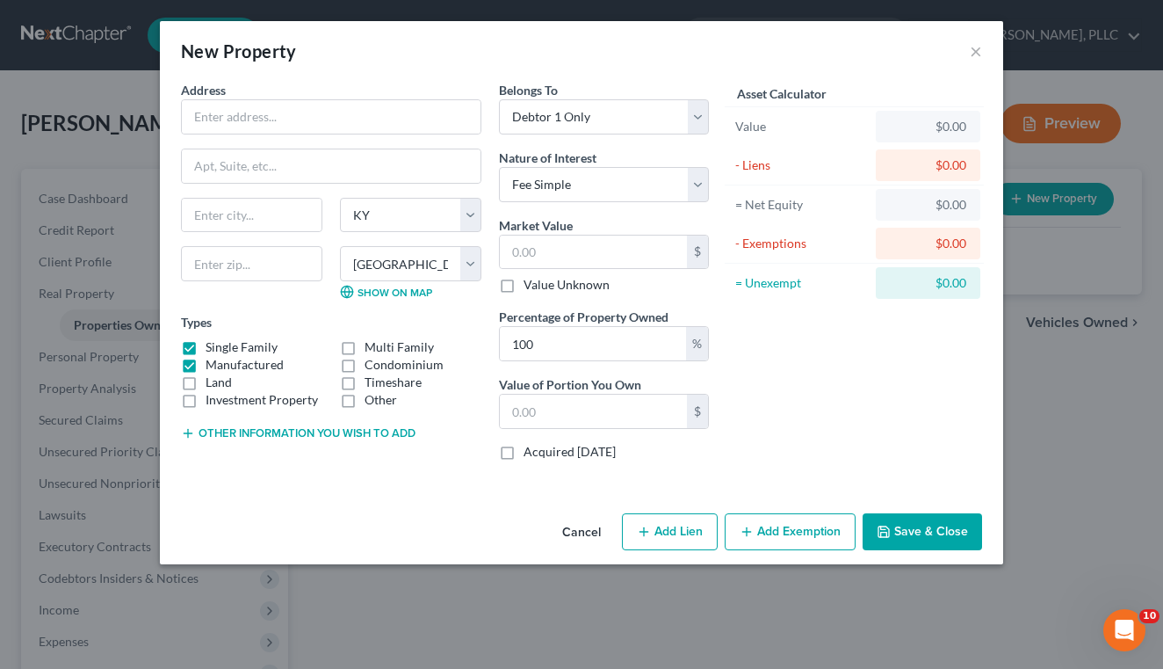
checkbox input "false"
type input "[STREET_ADDRESS][PERSON_NAME]"
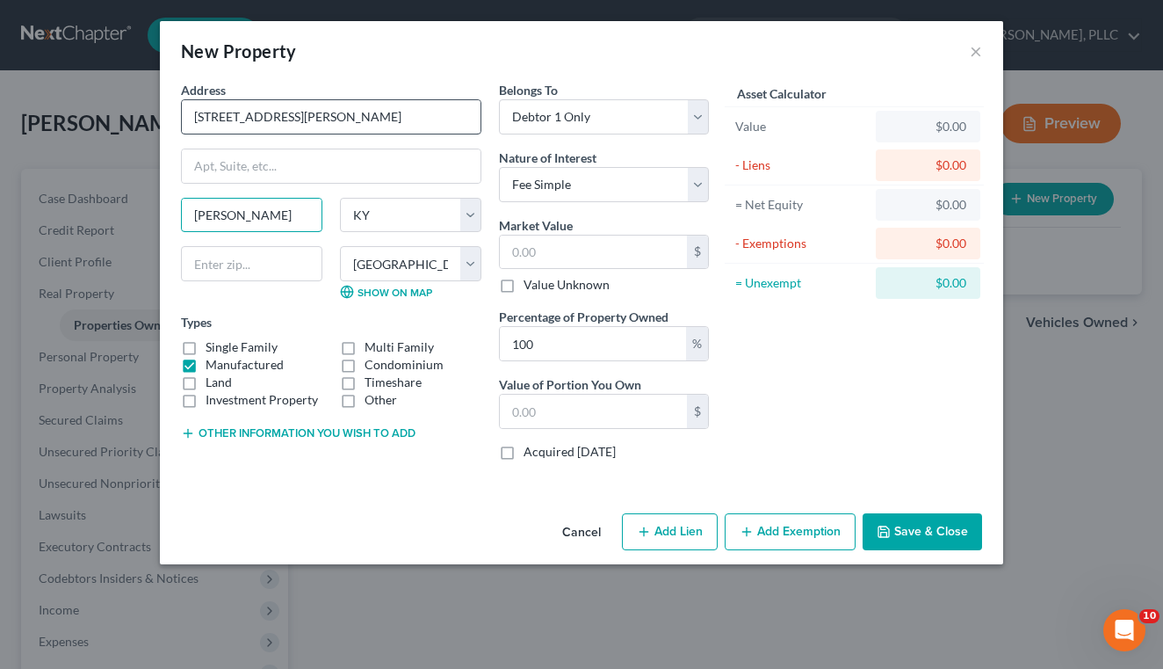
type input "[PERSON_NAME]"
type input "41143"
click at [588, 538] on button "Cancel" at bounding box center [581, 532] width 67 height 35
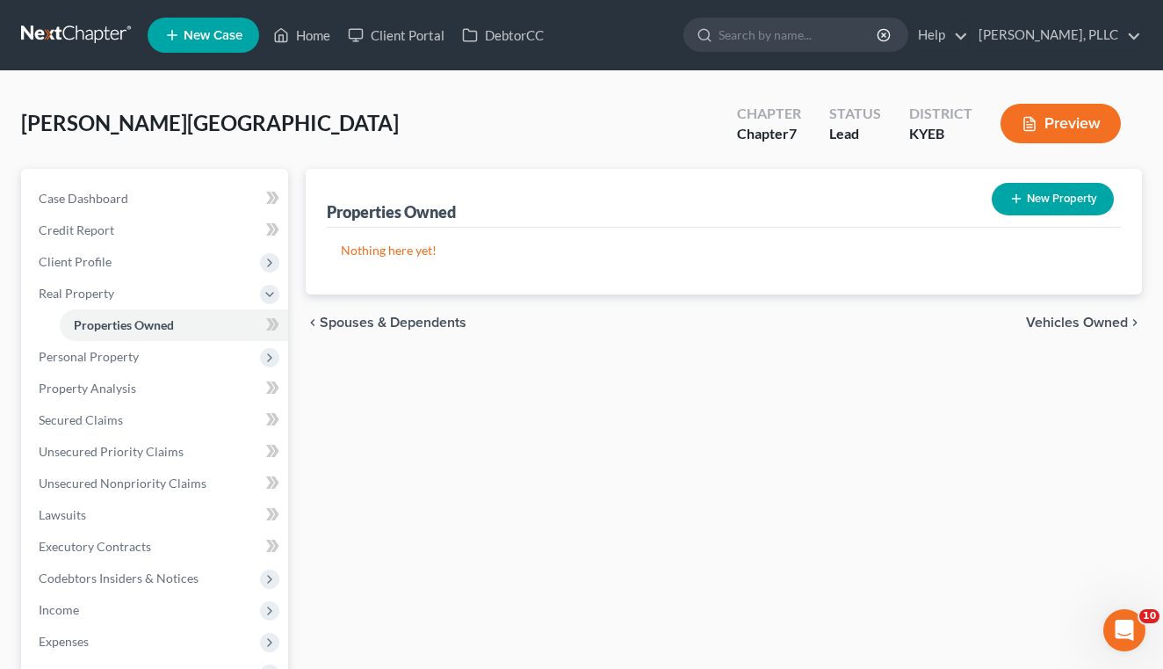
click at [1069, 323] on span "Vehicles Owned" at bounding box center [1077, 322] width 102 height 14
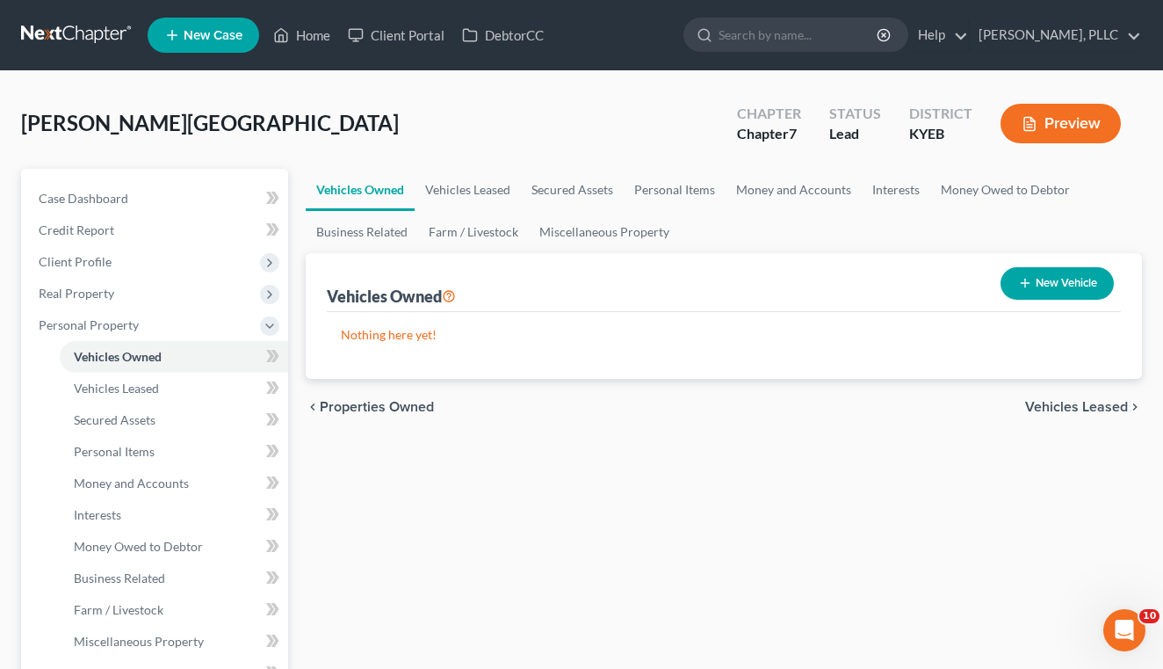
click at [1018, 279] on icon "button" at bounding box center [1025, 283] width 14 height 14
select select "0"
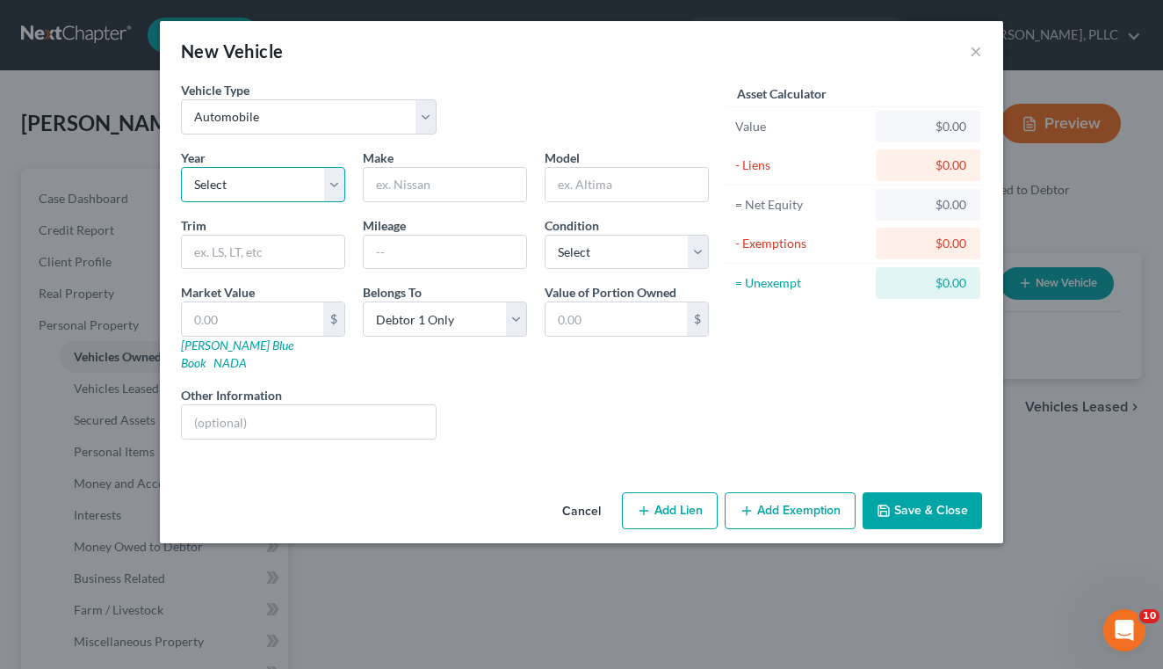
select select "11"
click at [399, 177] on input "text" at bounding box center [445, 184] width 163 height 33
type input "Chevrolet"
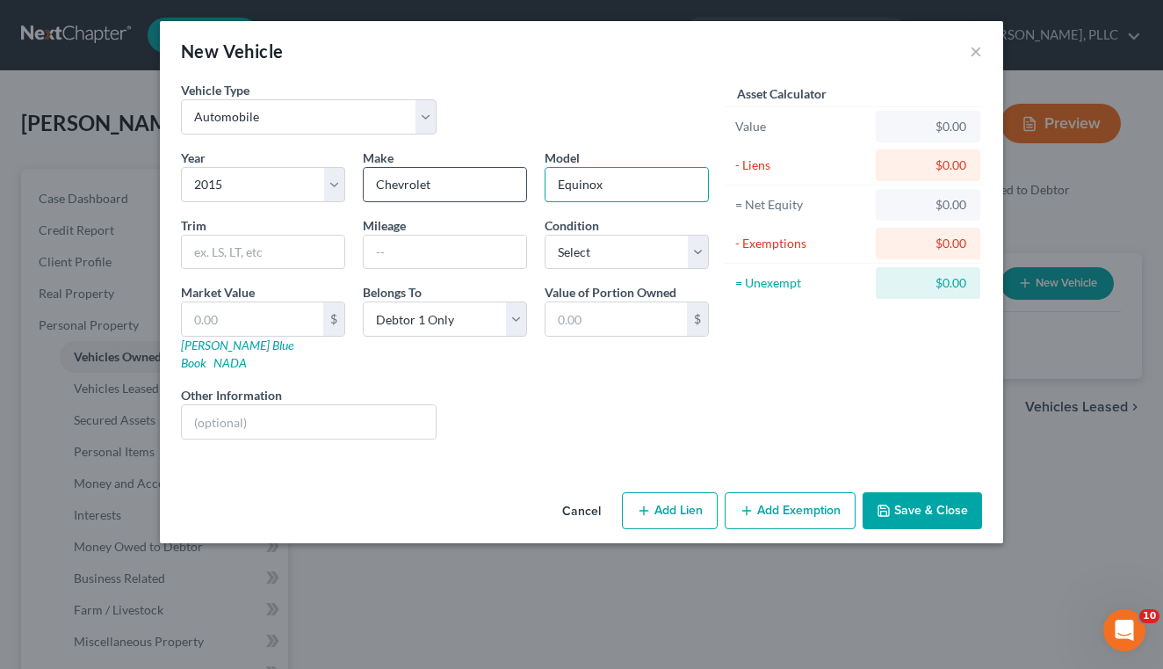
type input "Equinox"
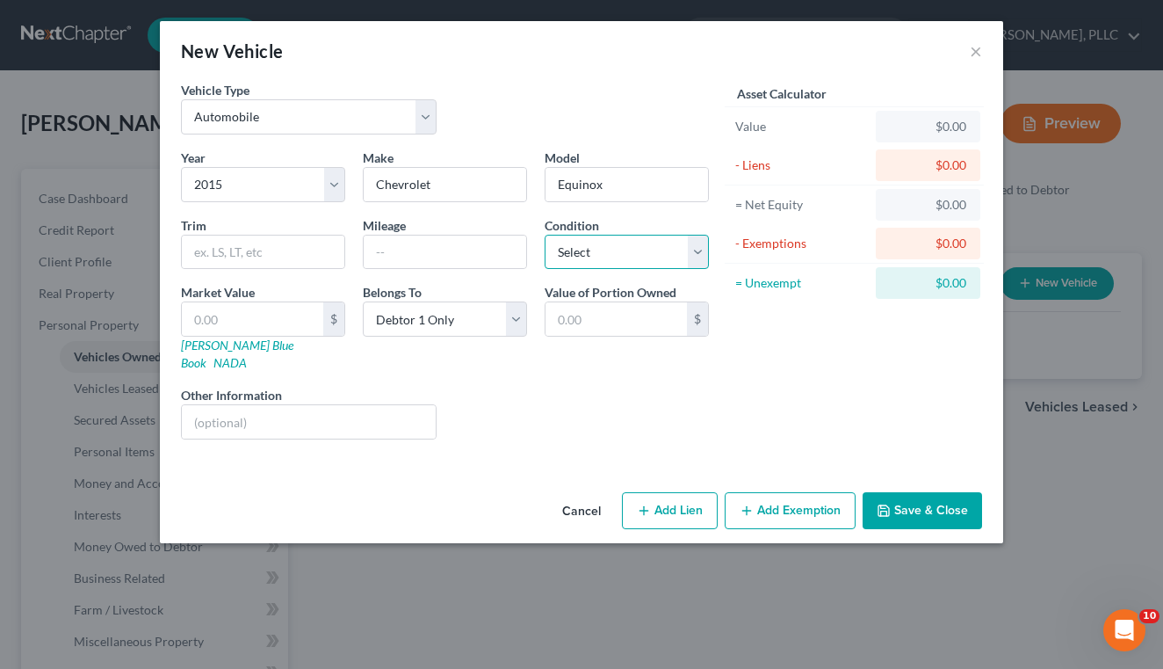
select select "2"
click at [182, 314] on input "text" at bounding box center [252, 318] width 141 height 33
type input "7"
type input "7.00"
type input "5"
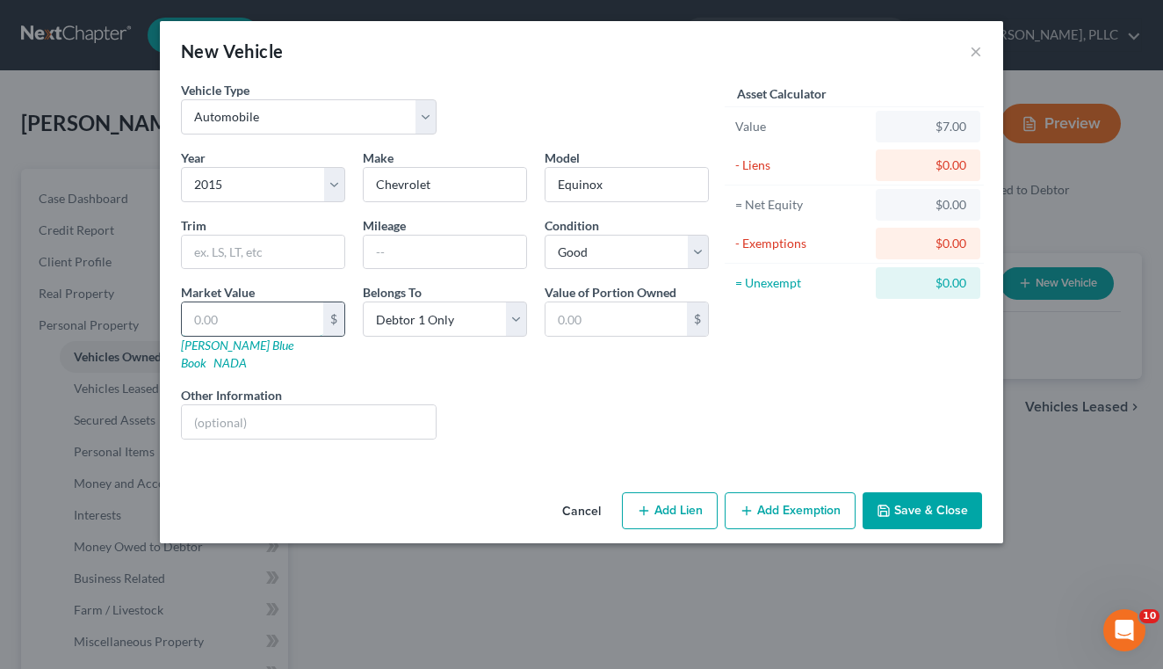
type input "5.00"
type input "50"
type input "50.00"
type input "500"
type input "500.00"
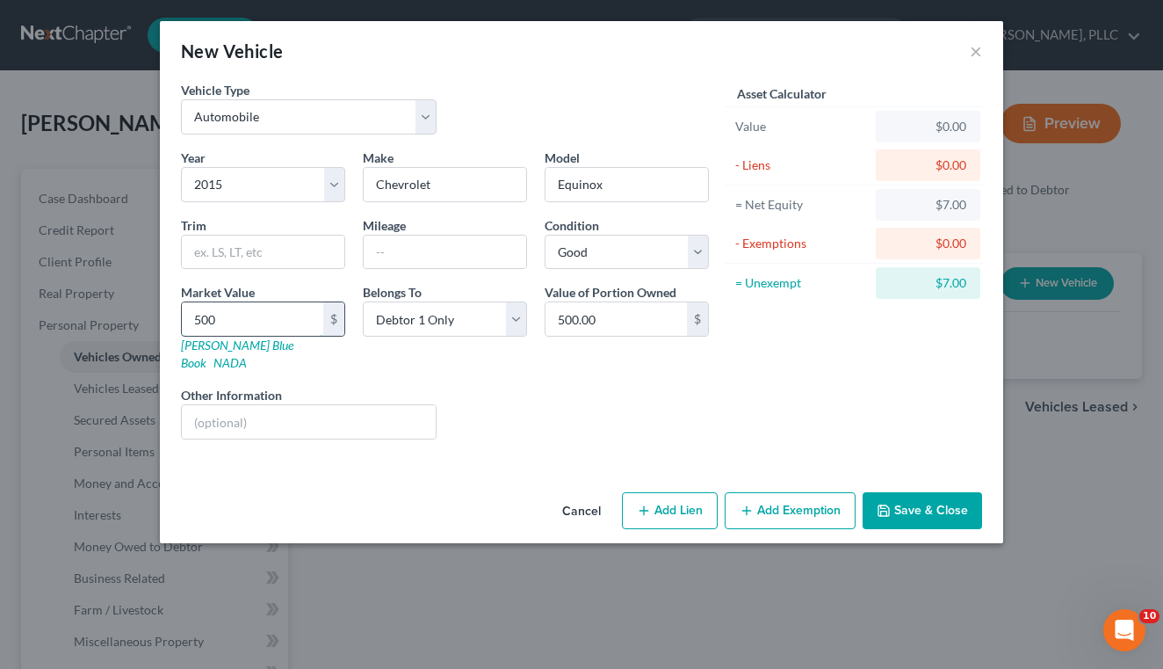
type input "5000"
type input "5,000.00"
type input "5,000"
click at [677, 492] on button "Add Lien" at bounding box center [670, 510] width 96 height 37
select select "0"
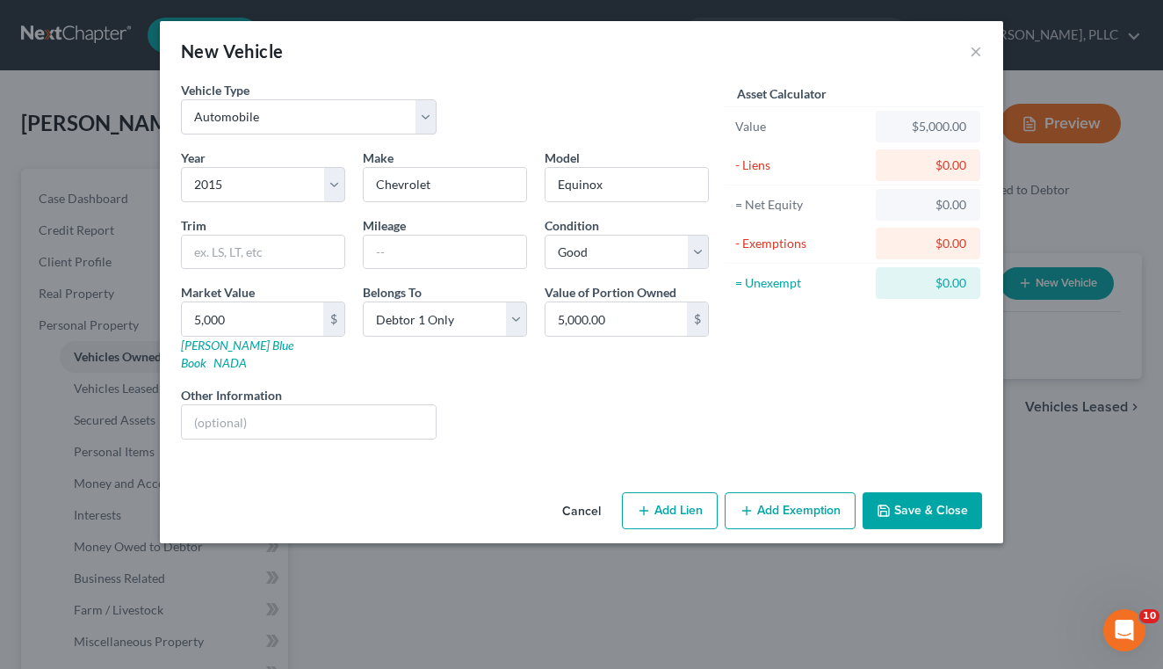
select select "0"
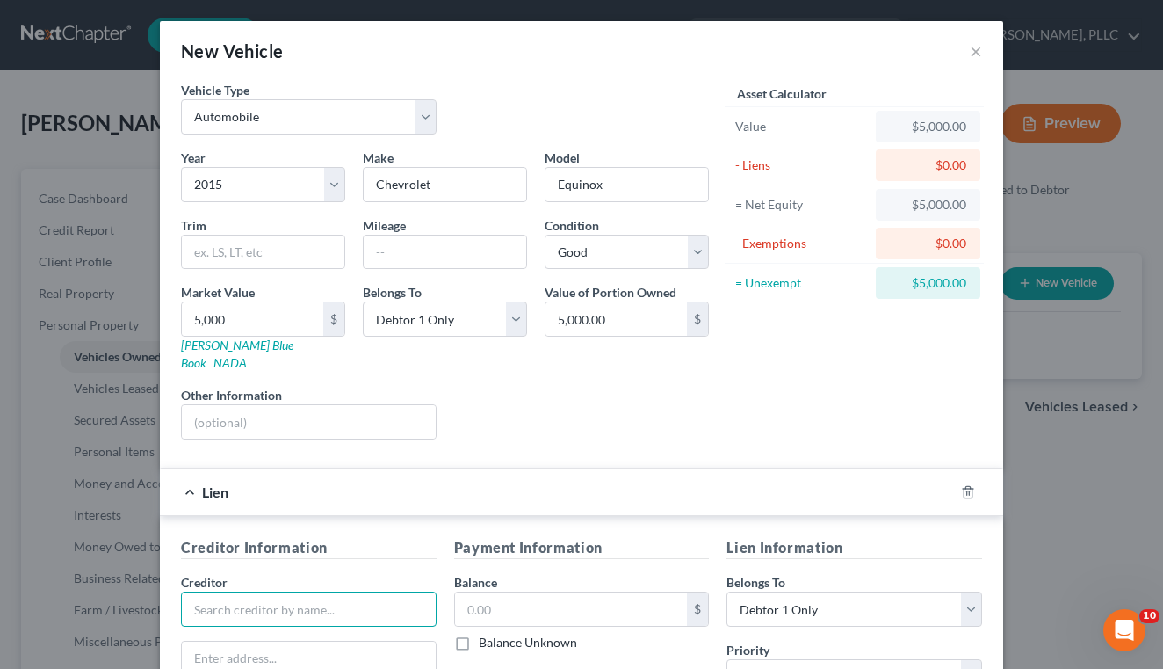
click at [259, 603] on input "text" at bounding box center [309, 608] width 256 height 35
type input "Huntington National Bank"
type input "Attn: GW4W34"
type input "[STREET_ADDRESS]"
type input "Columbus"
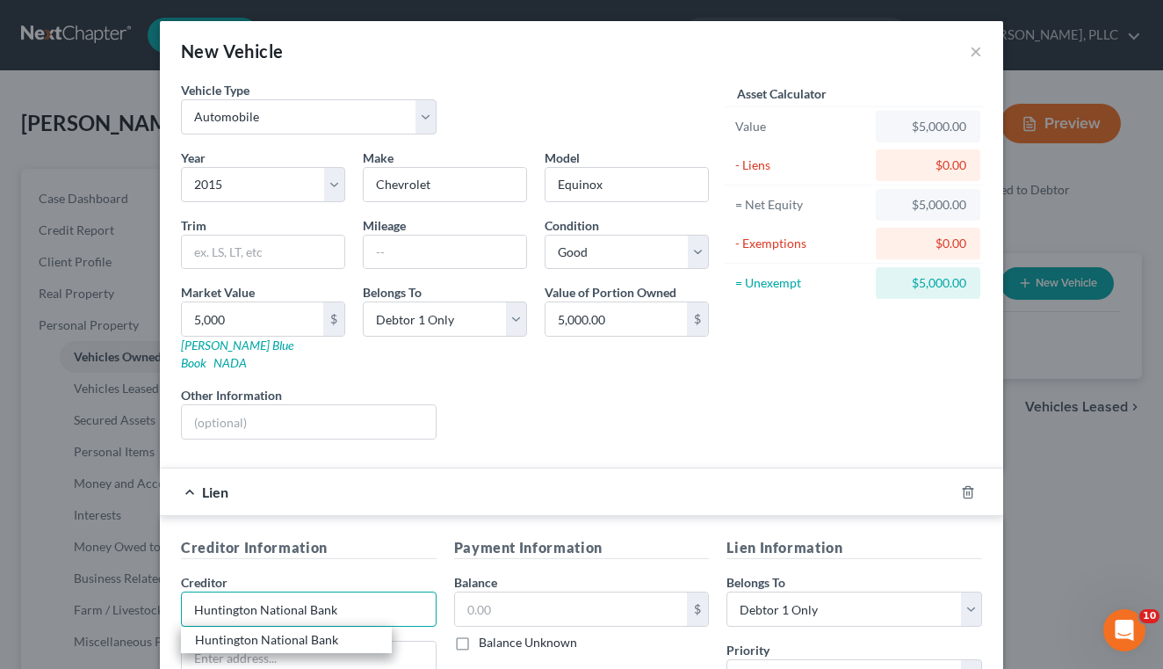
select select "36"
type input "43231"
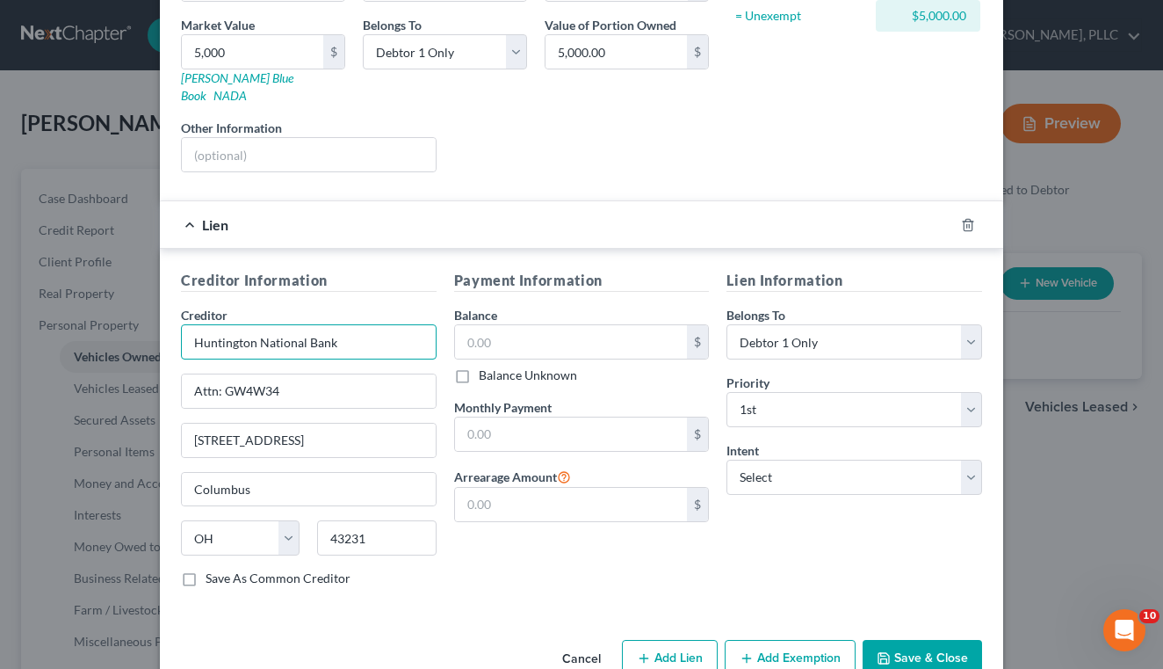
scroll to position [266, 0]
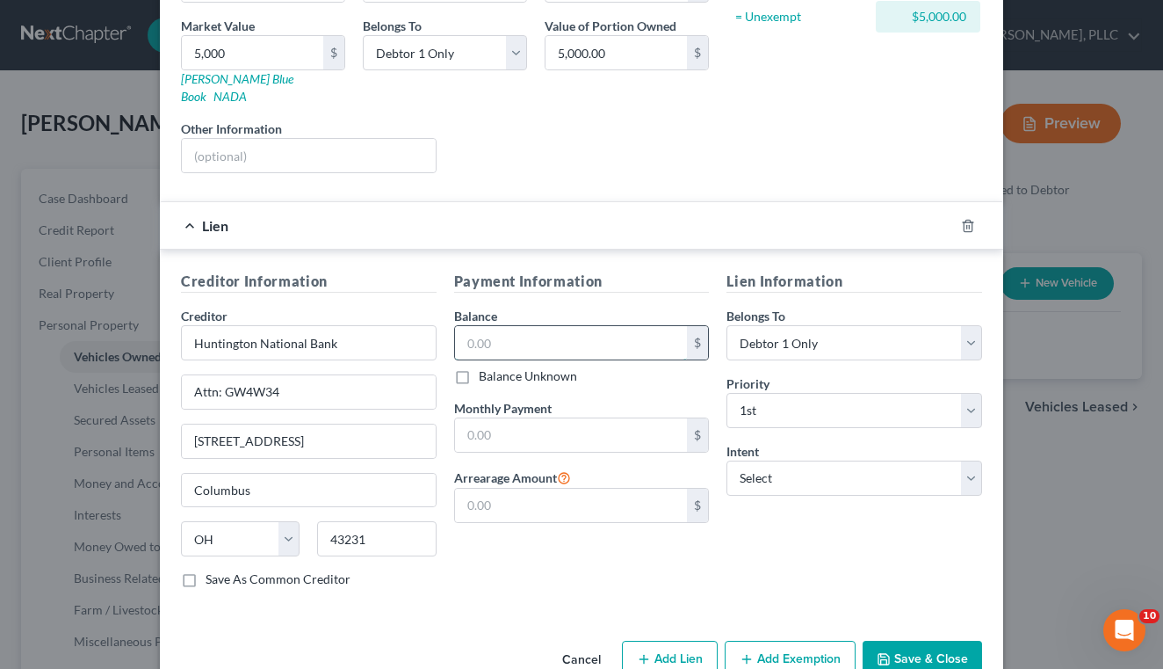
click at [513, 326] on input "text" at bounding box center [571, 342] width 233 height 33
type input "7,900"
select select "2"
click at [907, 644] on button "Save & Close" at bounding box center [922, 659] width 119 height 37
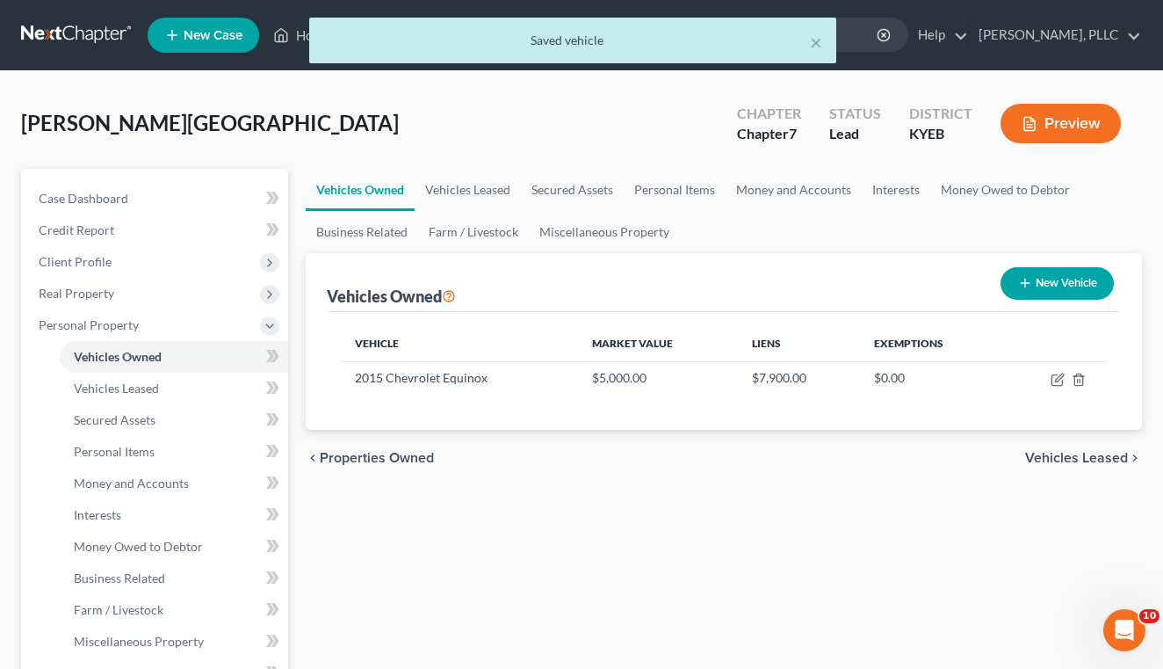
click at [1070, 460] on span "Vehicles Leased" at bounding box center [1076, 458] width 103 height 14
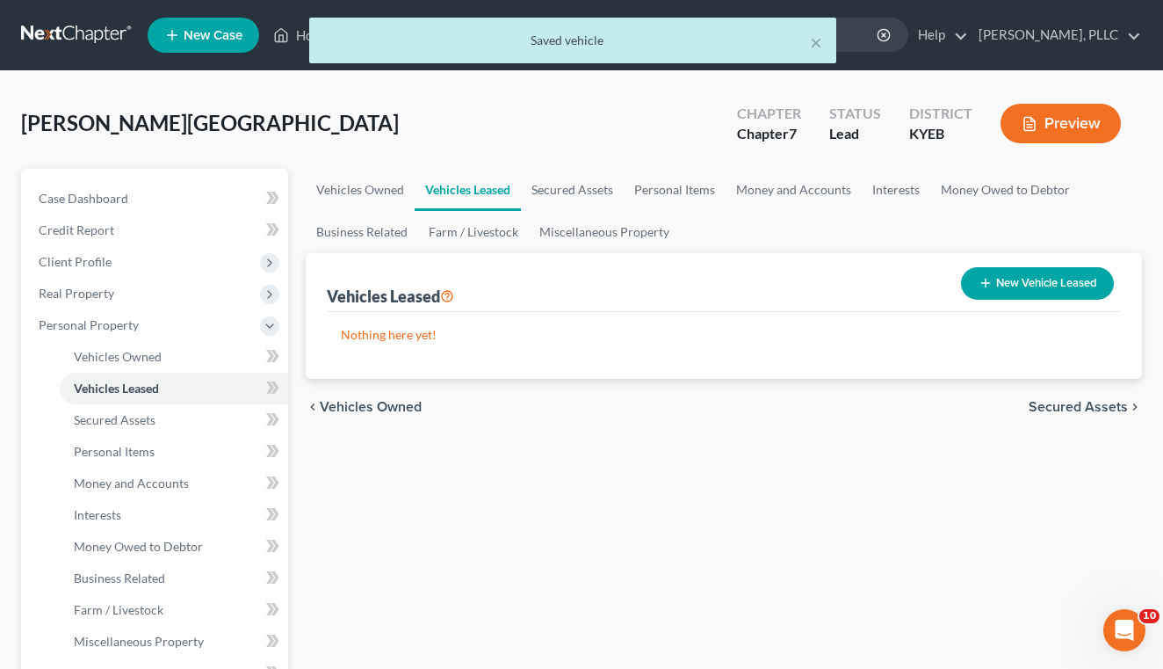
click at [1087, 402] on span "Secured Assets" at bounding box center [1078, 407] width 99 height 14
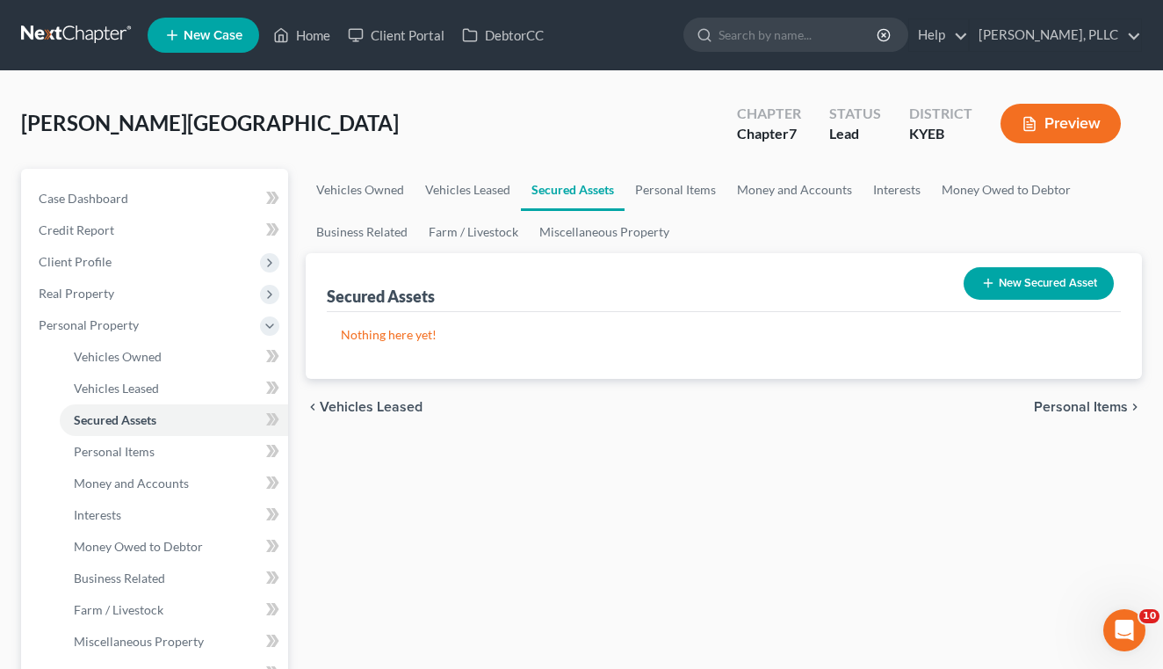
click at [1083, 411] on span "Personal Items" at bounding box center [1081, 407] width 94 height 14
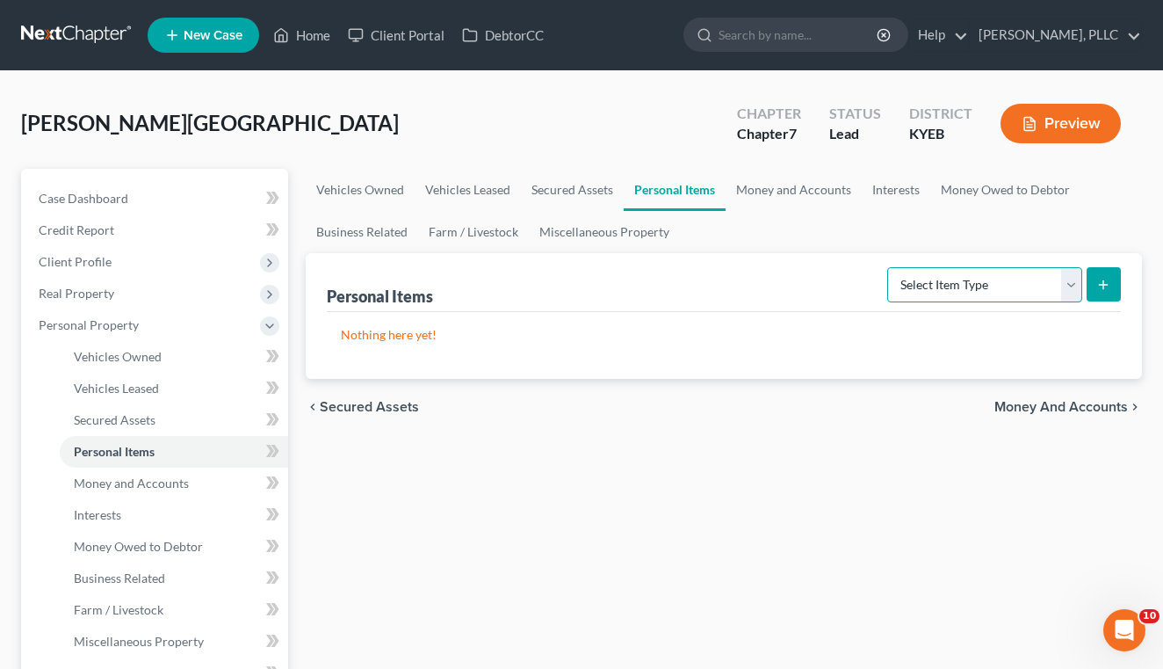
select select "clothing"
click at [1104, 288] on line "submit" at bounding box center [1104, 284] width 0 height 8
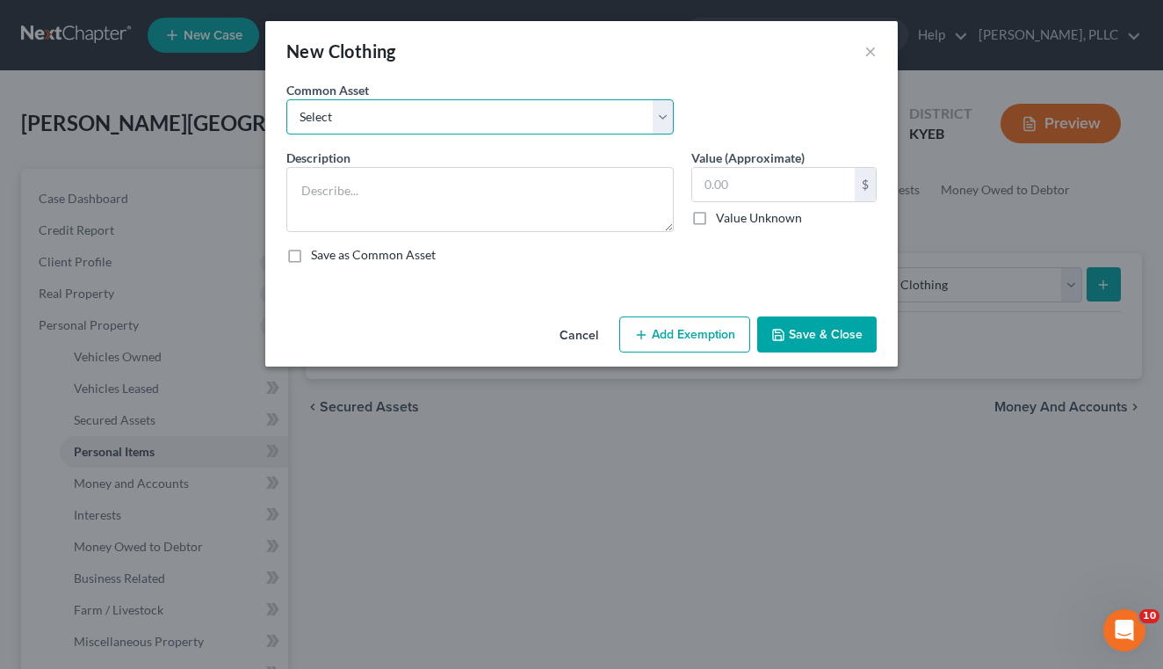
select select "0"
type textarea "Wearable Apparel and Shoes"
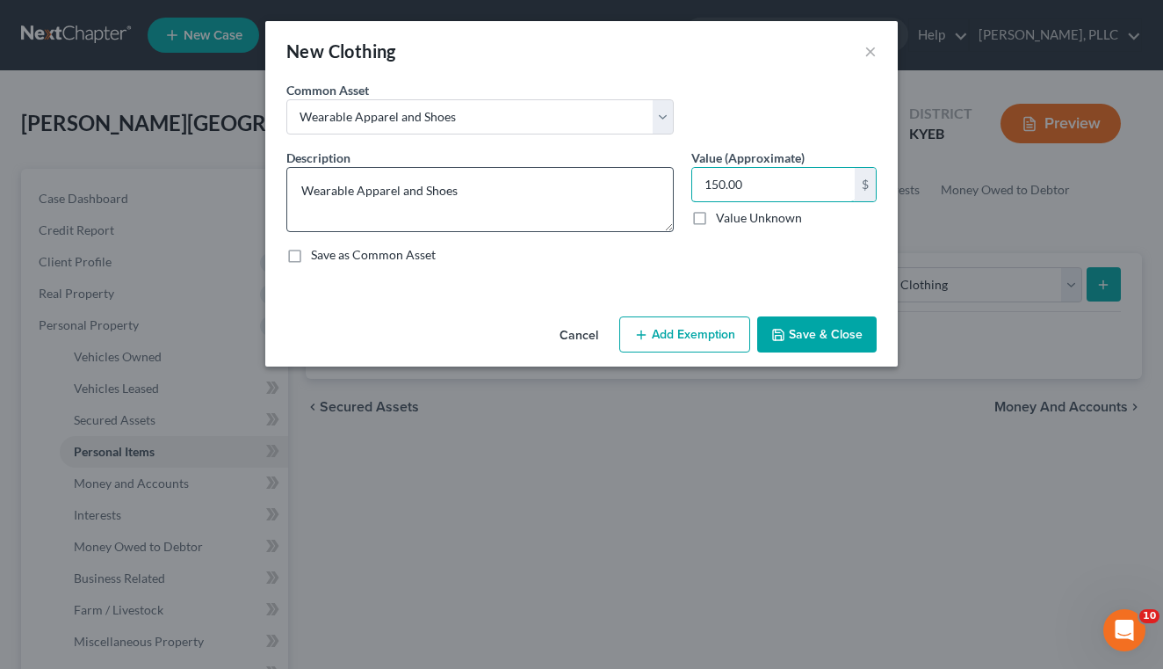
drag, startPoint x: 731, startPoint y: 184, endPoint x: 673, endPoint y: 182, distance: 58.0
click at [673, 182] on div "Description * Wearable Apparel and Shoes Value (Approximate) 150.00 $ Value Unk…" at bounding box center [582, 212] width 608 height 129
type input "500"
click at [677, 331] on button "Add Exemption" at bounding box center [684, 334] width 131 height 37
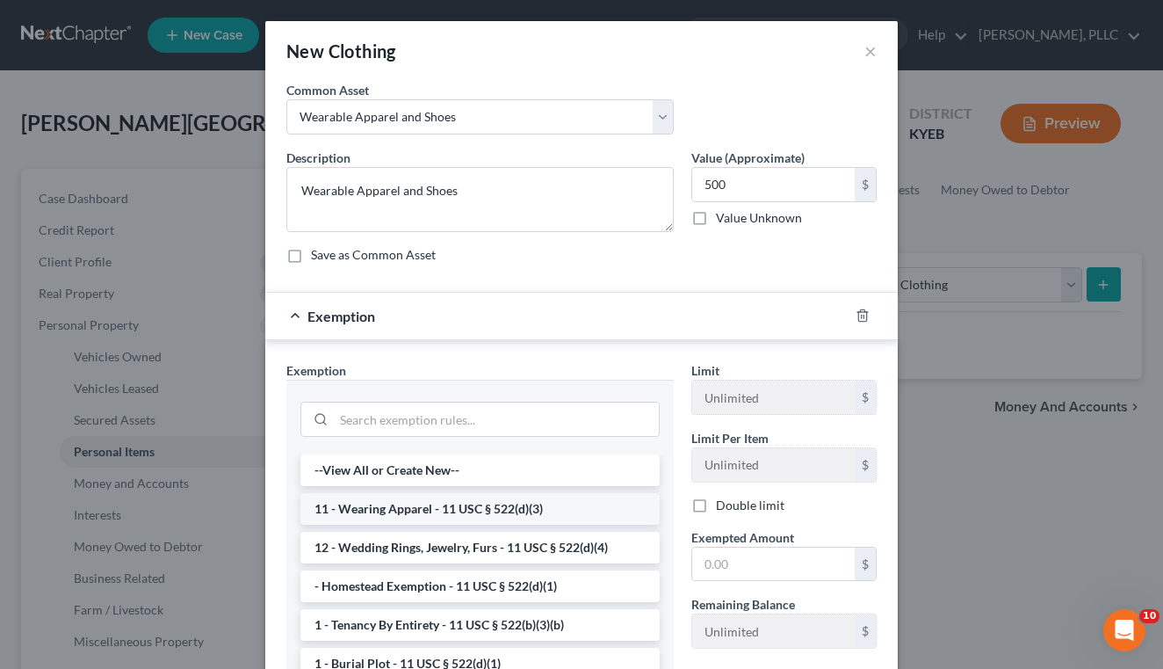
click at [510, 502] on li "11 - Wearing Apparel - 11 USC § 522(d)(3)" at bounding box center [480, 509] width 359 height 32
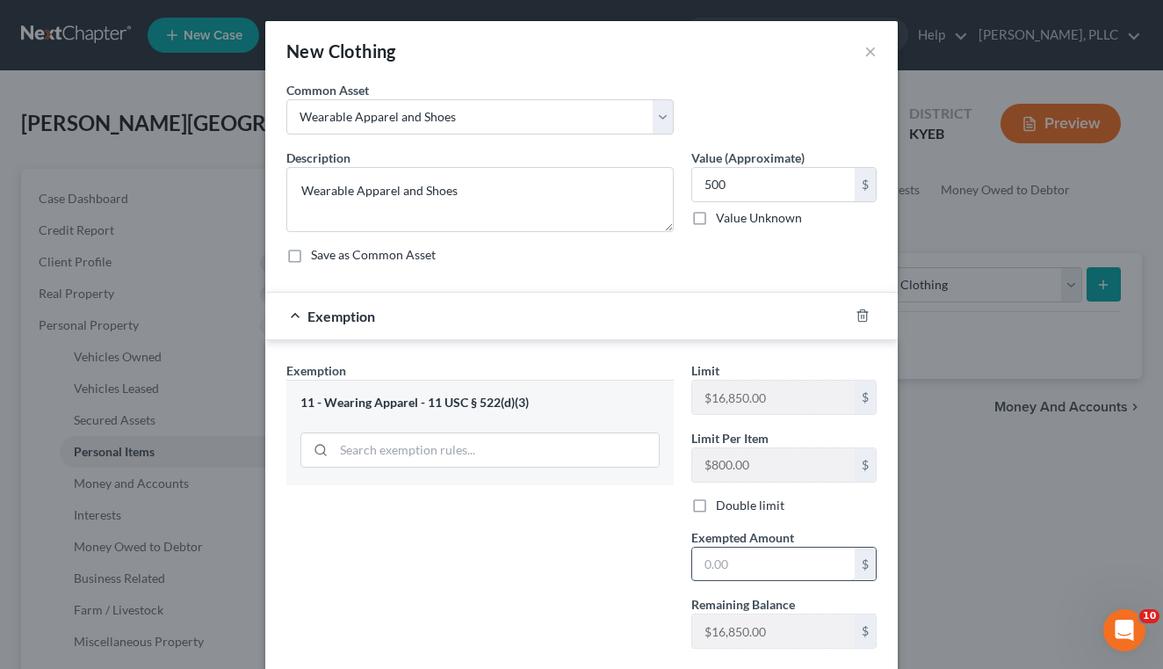
click at [724, 554] on input "text" at bounding box center [773, 563] width 163 height 33
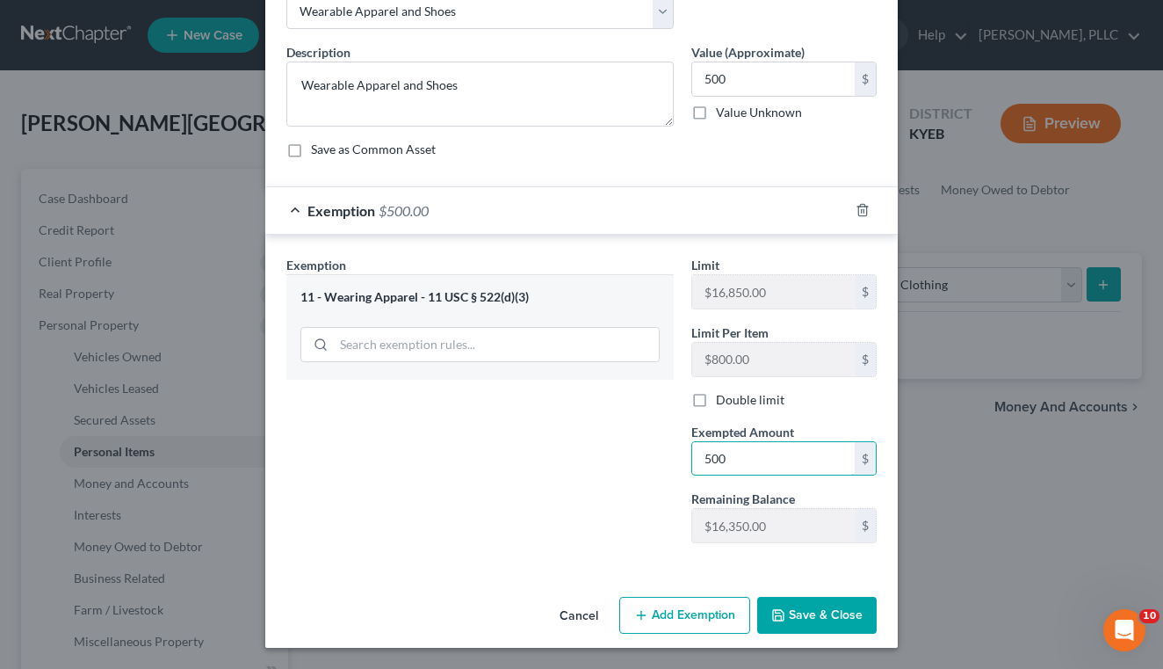
scroll to position [105, 0]
type input "500"
click at [844, 630] on button "Save & Close" at bounding box center [816, 615] width 119 height 37
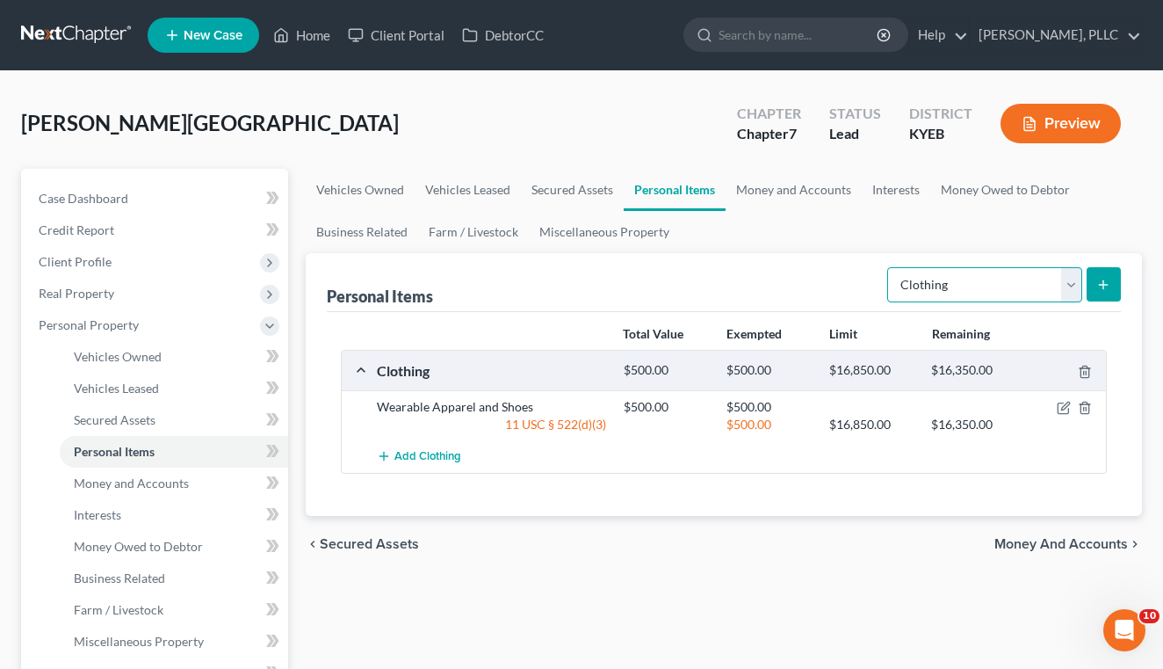
select select "electronics"
click at [1100, 293] on button "submit" at bounding box center [1104, 284] width 34 height 34
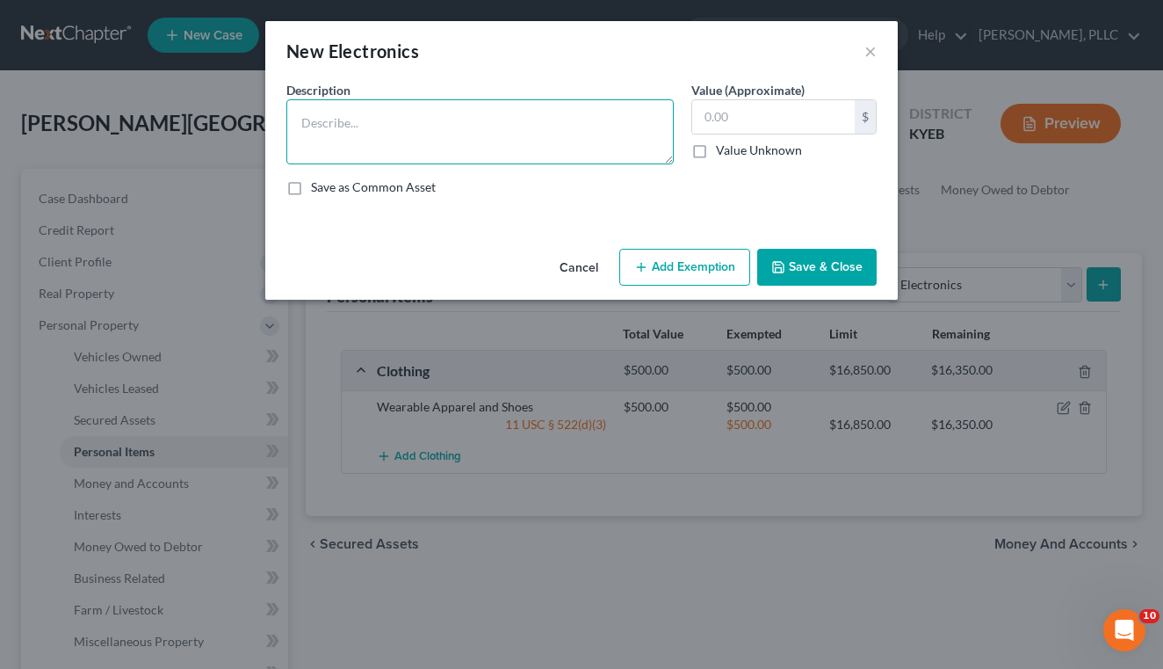
click at [536, 117] on textarea at bounding box center [479, 131] width 387 height 65
type textarea "Cell Phone"
click at [712, 114] on input "text" at bounding box center [773, 116] width 163 height 33
type input "500.00"
click at [653, 269] on button "Add Exemption" at bounding box center [684, 267] width 131 height 37
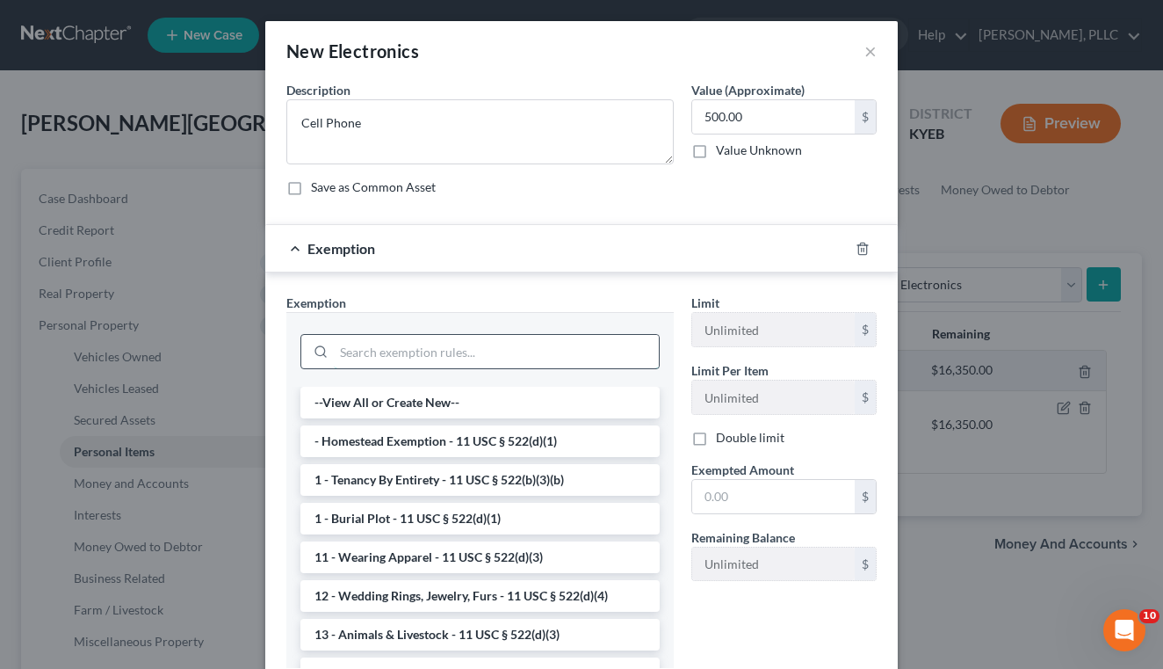
click at [488, 358] on input "search" at bounding box center [496, 351] width 325 height 33
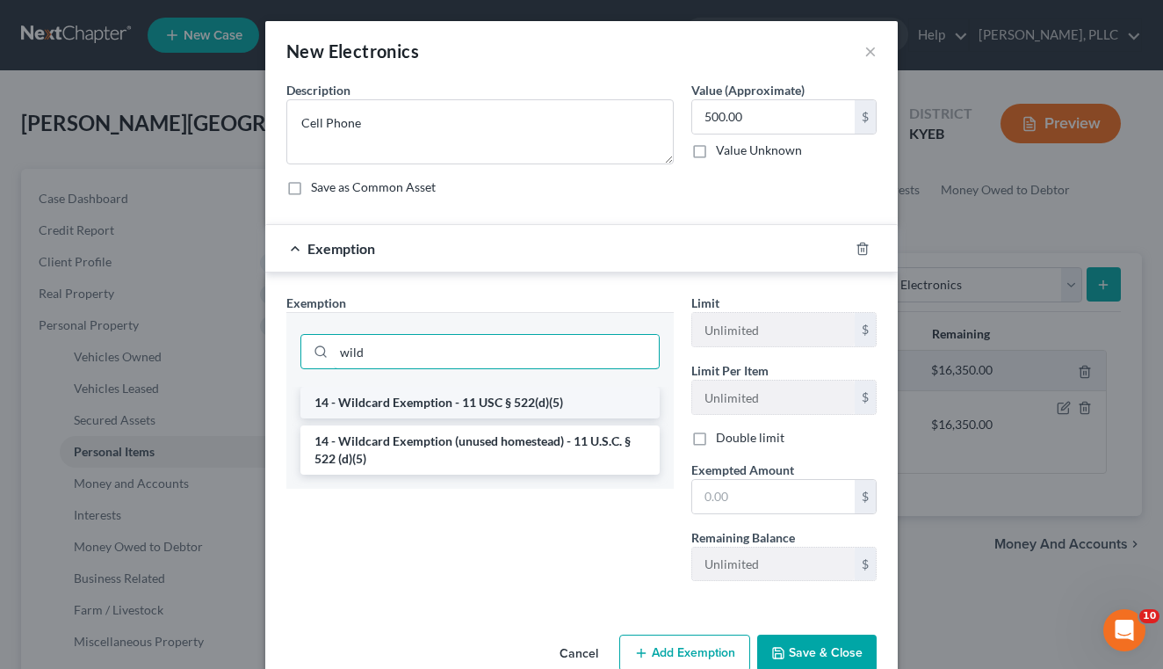
type input "wild"
click at [472, 387] on li "14 - Wildcard Exemption - 11 USC § 522(d)(5)" at bounding box center [480, 403] width 359 height 32
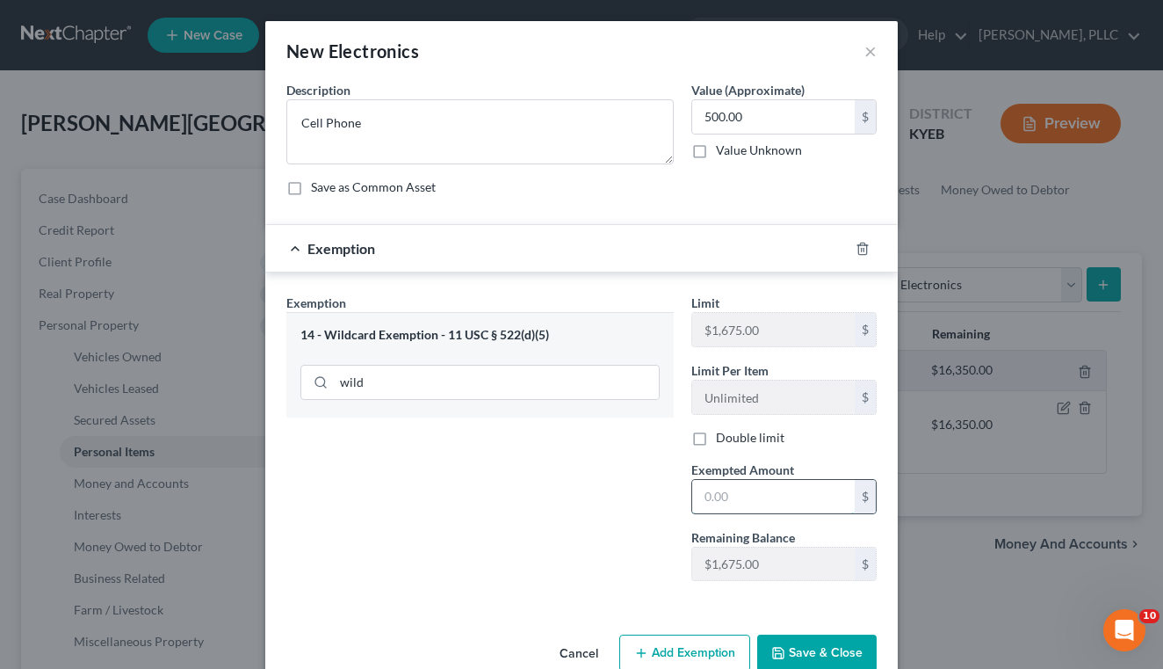
click at [760, 494] on input "text" at bounding box center [773, 496] width 163 height 33
type input "500"
click at [799, 663] on button "Save & Close" at bounding box center [816, 652] width 119 height 37
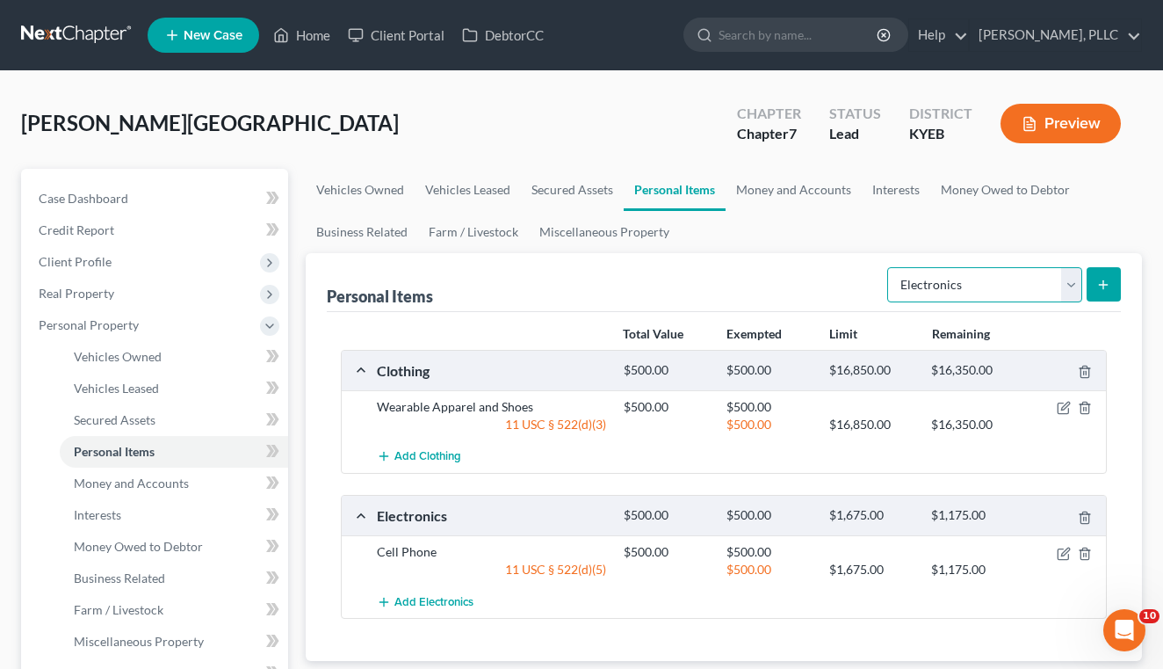
select select "household_goods"
click at [1115, 287] on button "submit" at bounding box center [1104, 284] width 34 height 34
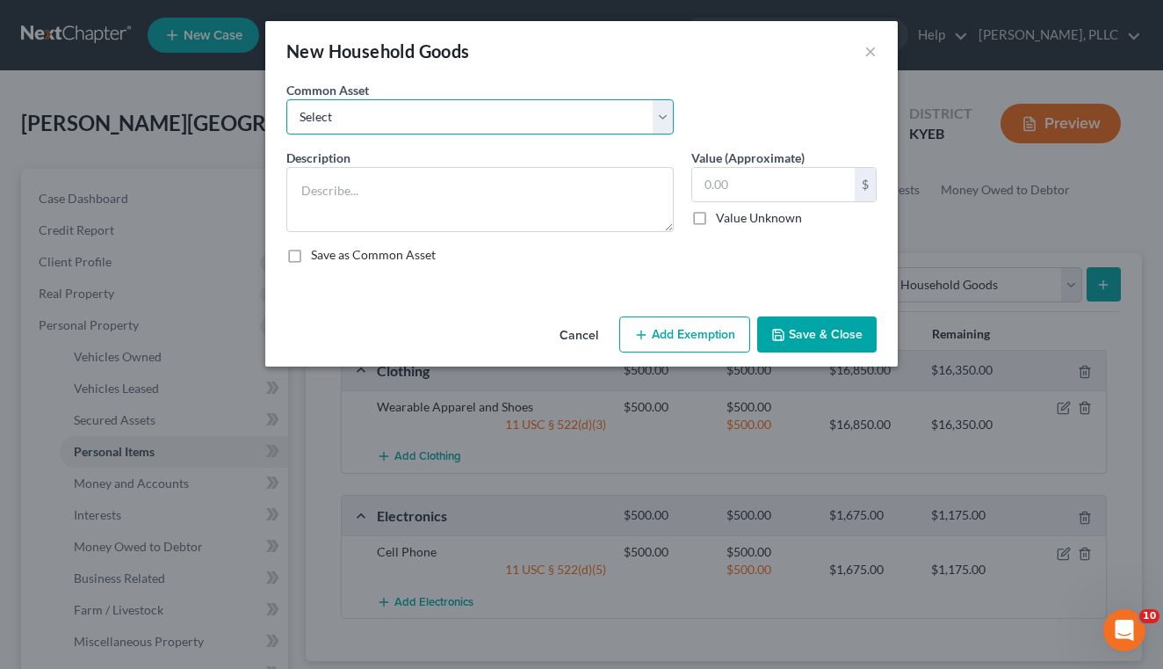
select select "0"
type textarea "Household Appliances include stove, refrigerator, microwave, toaster, freezer, …"
type input "250.00"
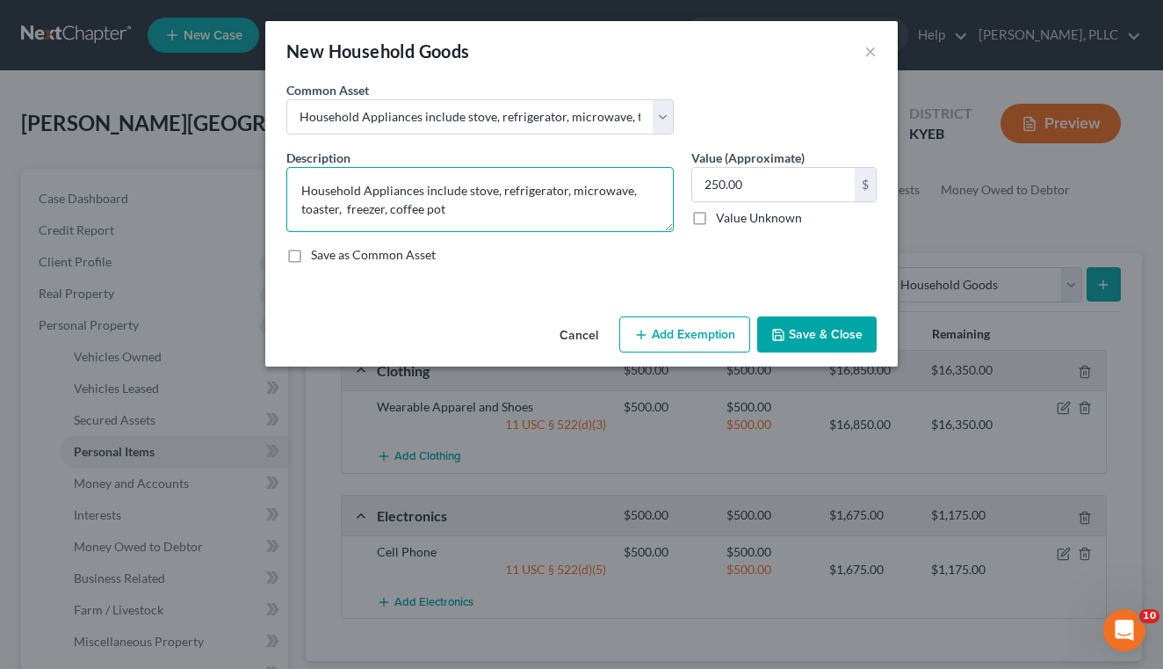
drag, startPoint x: 482, startPoint y: 213, endPoint x: 257, endPoint y: 154, distance: 232.5
click at [257, 155] on div "New Household Goods × An exemption set must first be selected from the Filing I…" at bounding box center [581, 334] width 1163 height 669
type textarea "Photos, Home Decor Items, Small Personal Items"
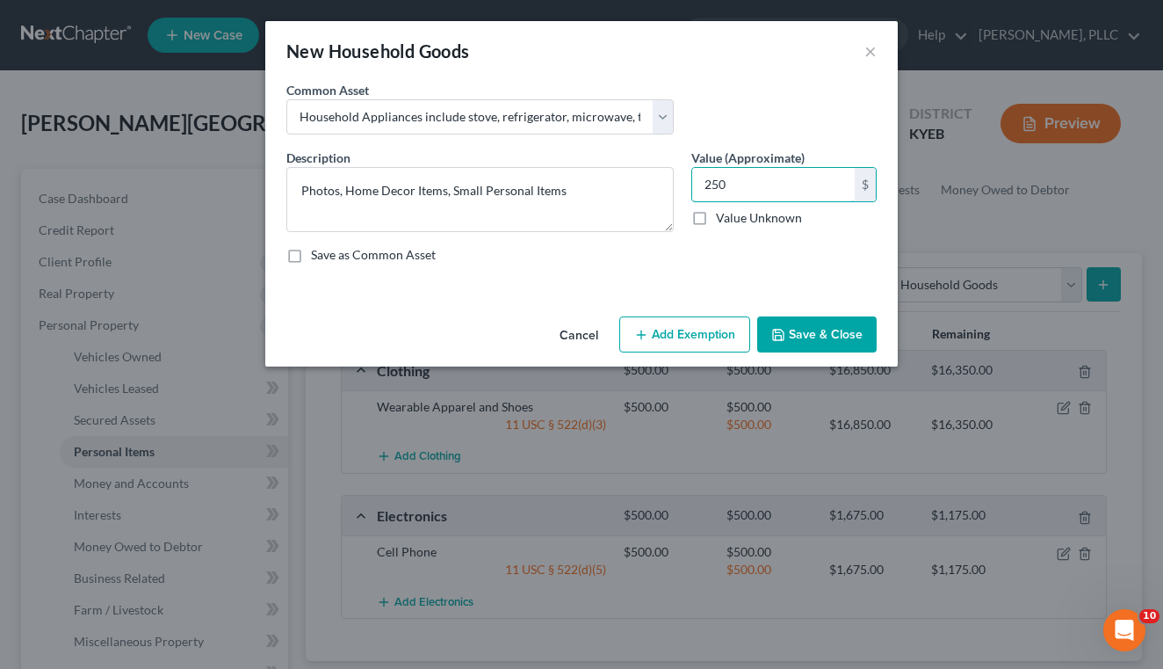
type input "250"
click at [650, 331] on button "Add Exemption" at bounding box center [684, 334] width 131 height 37
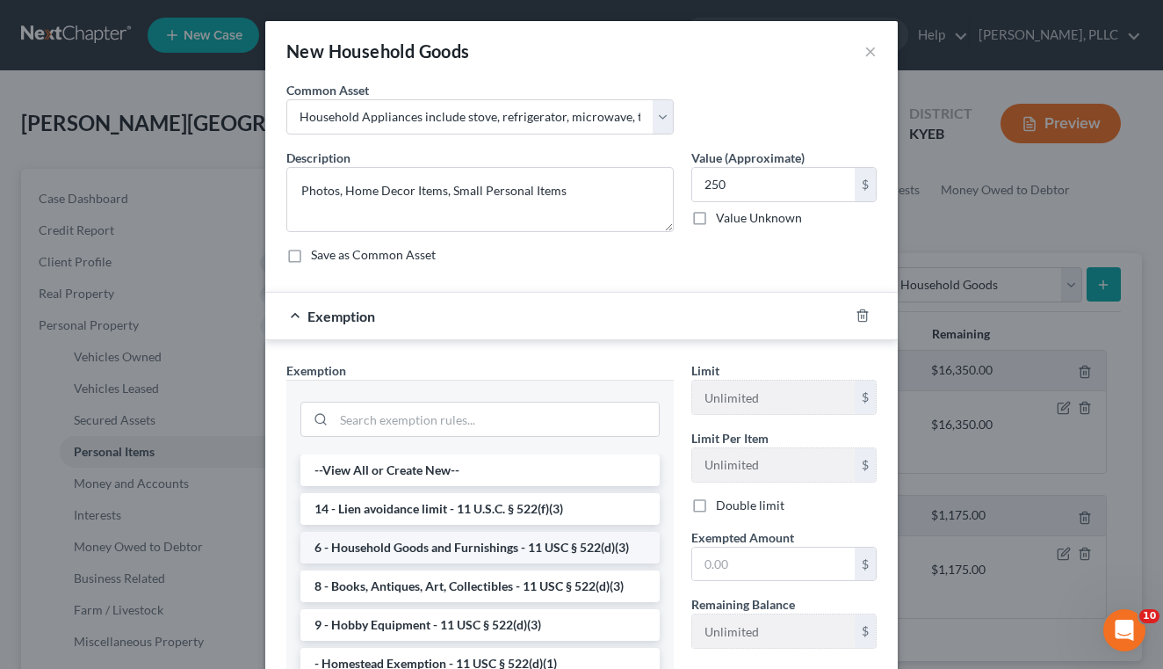
click at [368, 536] on li "6 - Household Goods and Furnishings - 11 USC § 522(d)(3)" at bounding box center [480, 548] width 359 height 32
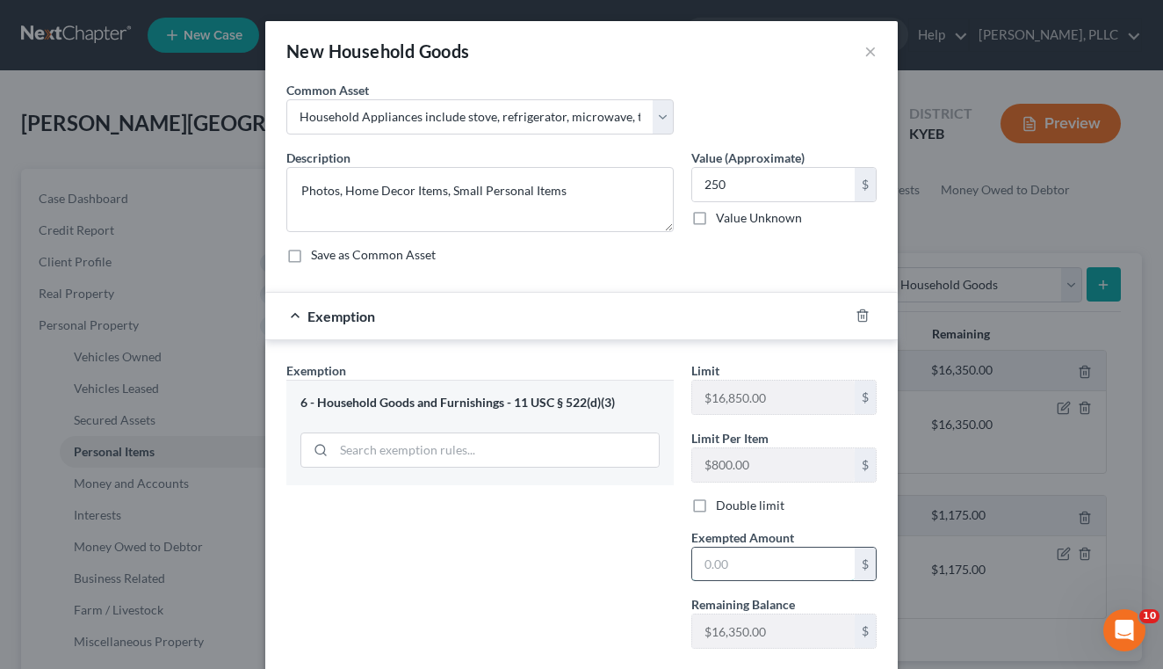
click at [709, 564] on input "text" at bounding box center [773, 563] width 163 height 33
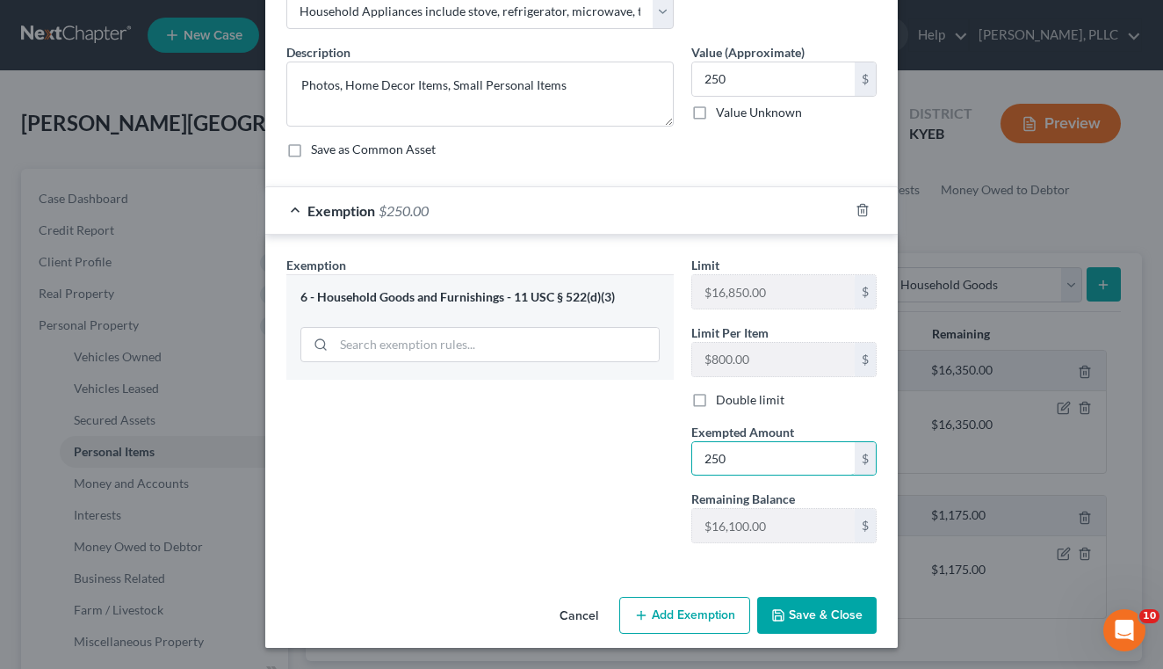
type input "250"
click at [832, 629] on button "Save & Close" at bounding box center [816, 615] width 119 height 37
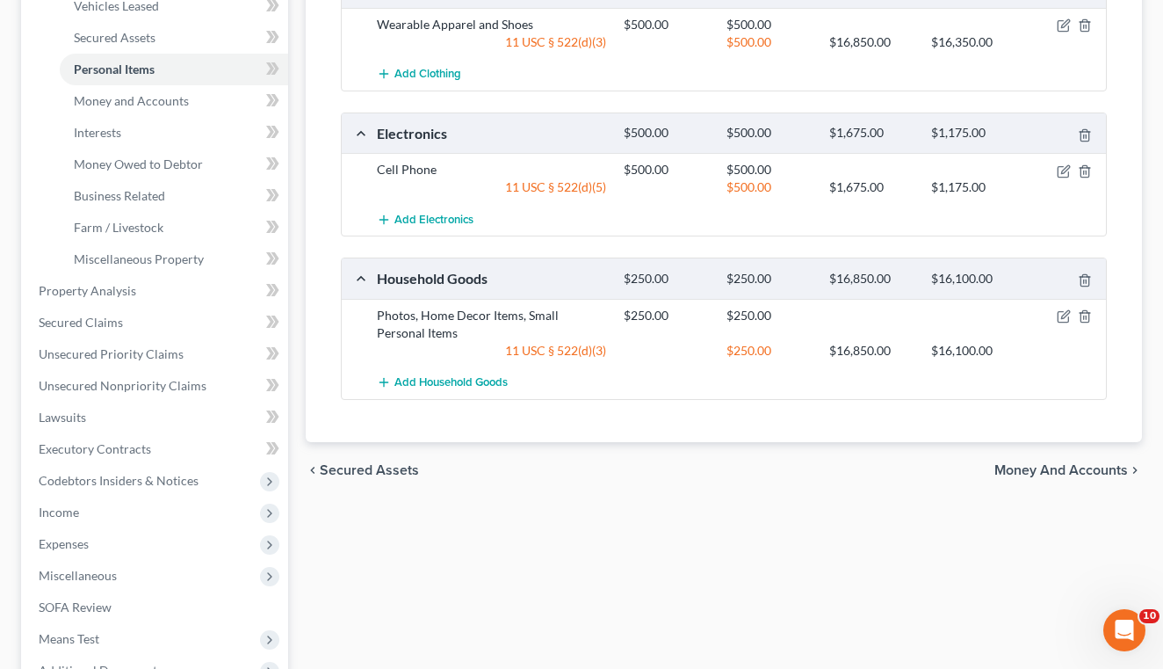
scroll to position [468, 0]
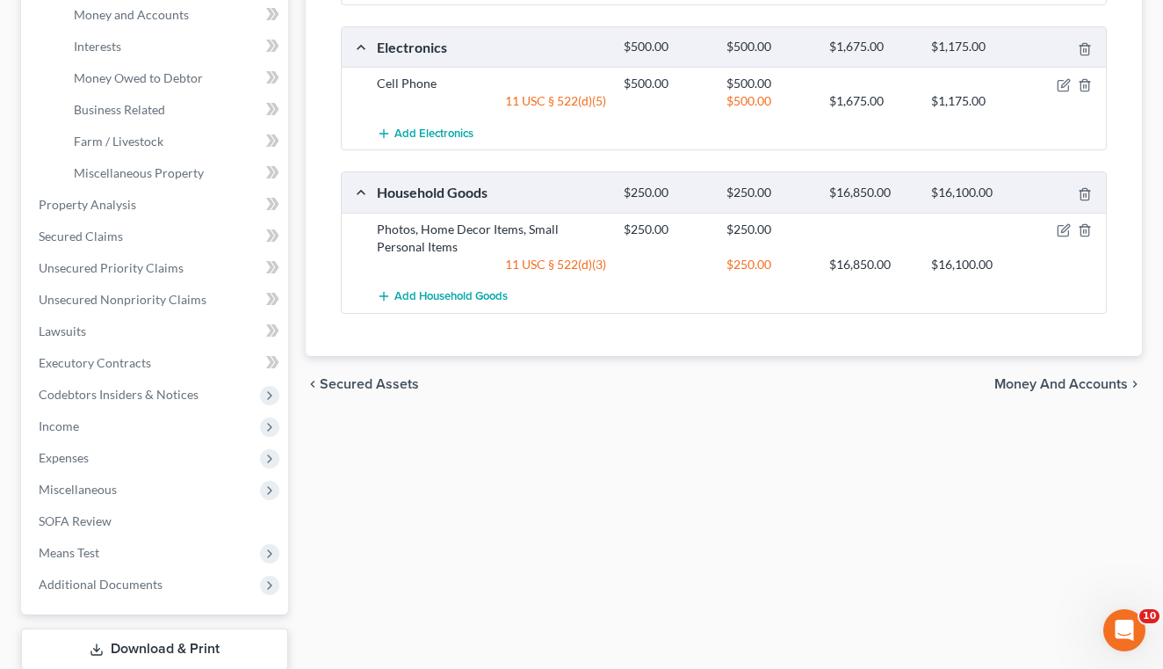
click at [1000, 388] on span "Money and Accounts" at bounding box center [1062, 384] width 134 height 14
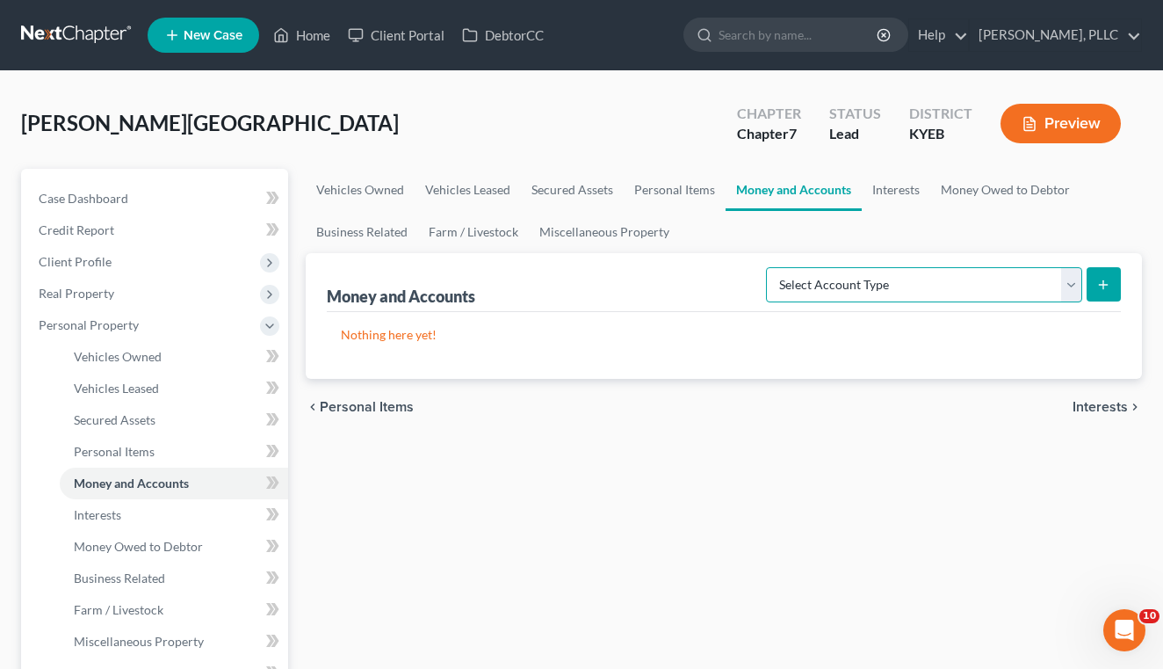
select select "checking"
click at [1095, 286] on button "submit" at bounding box center [1104, 284] width 34 height 34
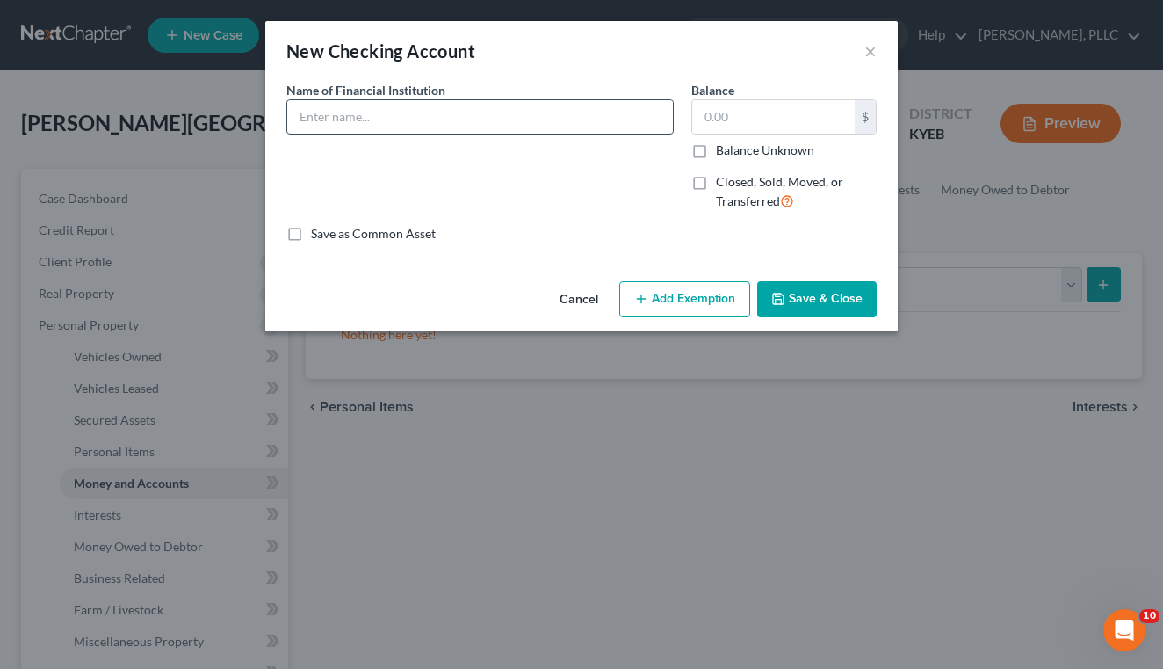
click at [625, 131] on input "text" at bounding box center [480, 116] width 386 height 33
type input "First National Bank"
click at [754, 152] on label "Balance Unknown" at bounding box center [765, 150] width 98 height 18
click at [735, 152] on input "Balance Unknown" at bounding box center [728, 146] width 11 height 11
checkbox input "true"
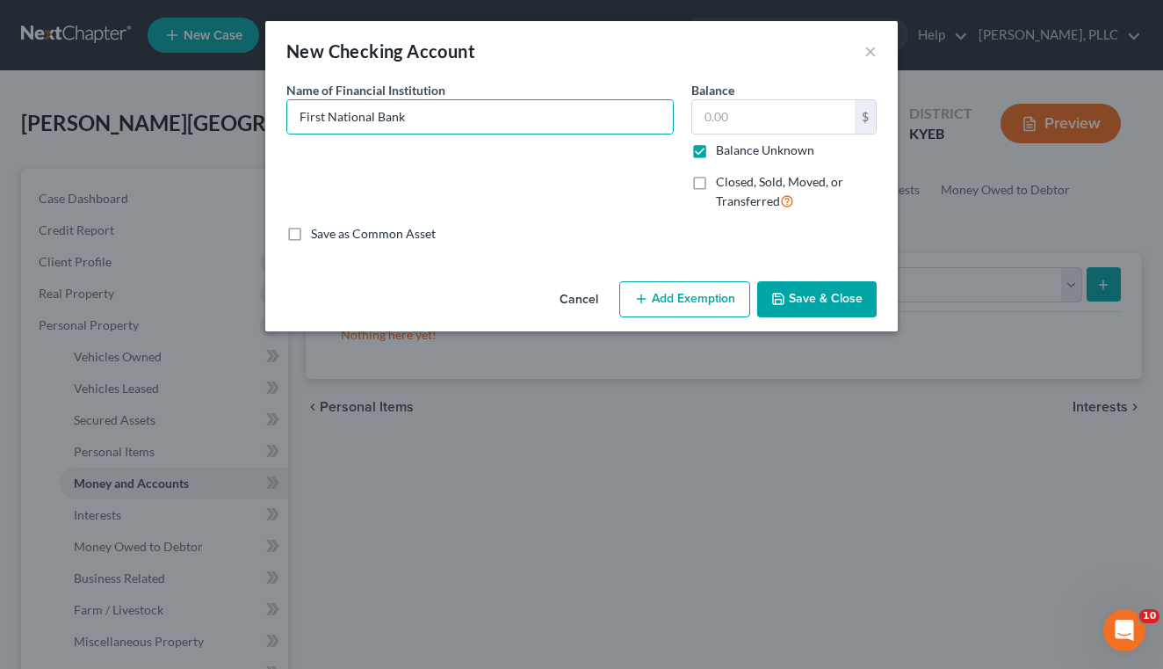
type input "0.00"
click at [793, 306] on button "Save & Close" at bounding box center [816, 299] width 119 height 37
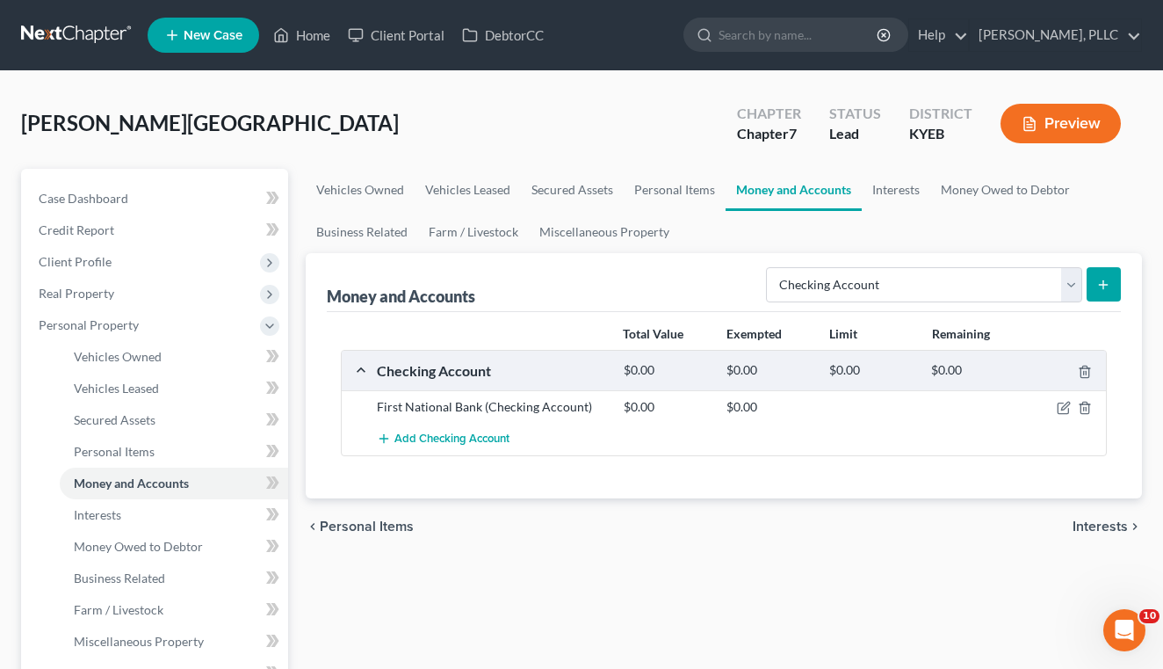
click at [1103, 287] on icon "submit" at bounding box center [1104, 285] width 14 height 14
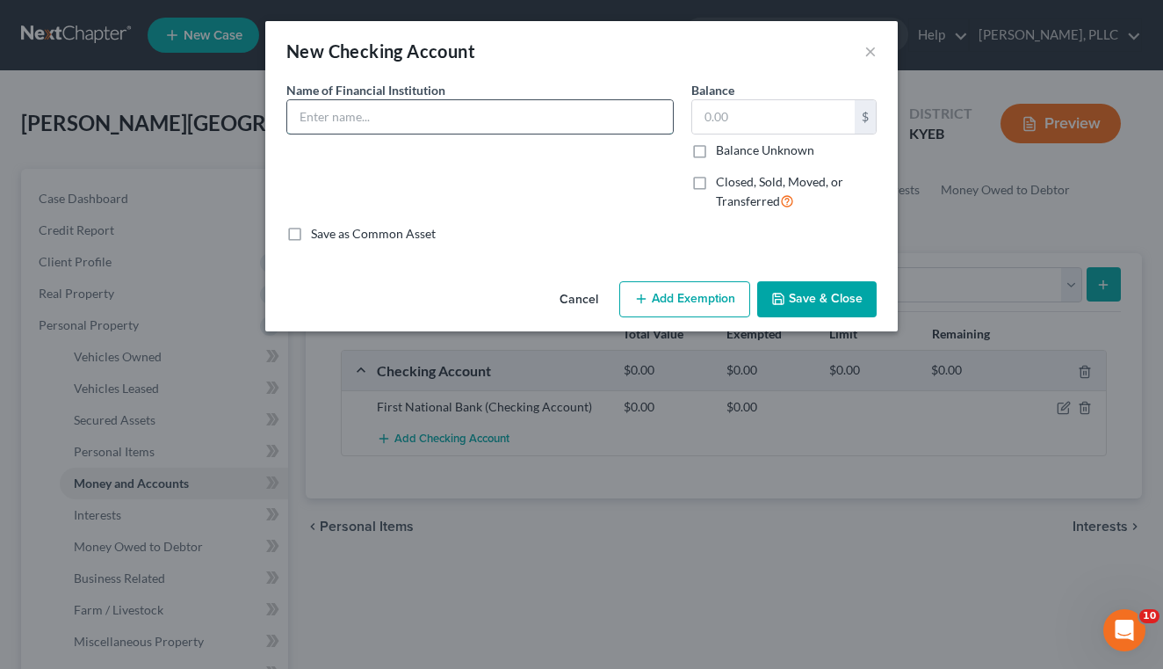
click at [617, 119] on input "text" at bounding box center [480, 116] width 386 height 33
type input "Chase Bank"
click at [779, 153] on label "Balance Unknown" at bounding box center [765, 150] width 98 height 18
click at [735, 153] on input "Balance Unknown" at bounding box center [728, 146] width 11 height 11
checkbox input "true"
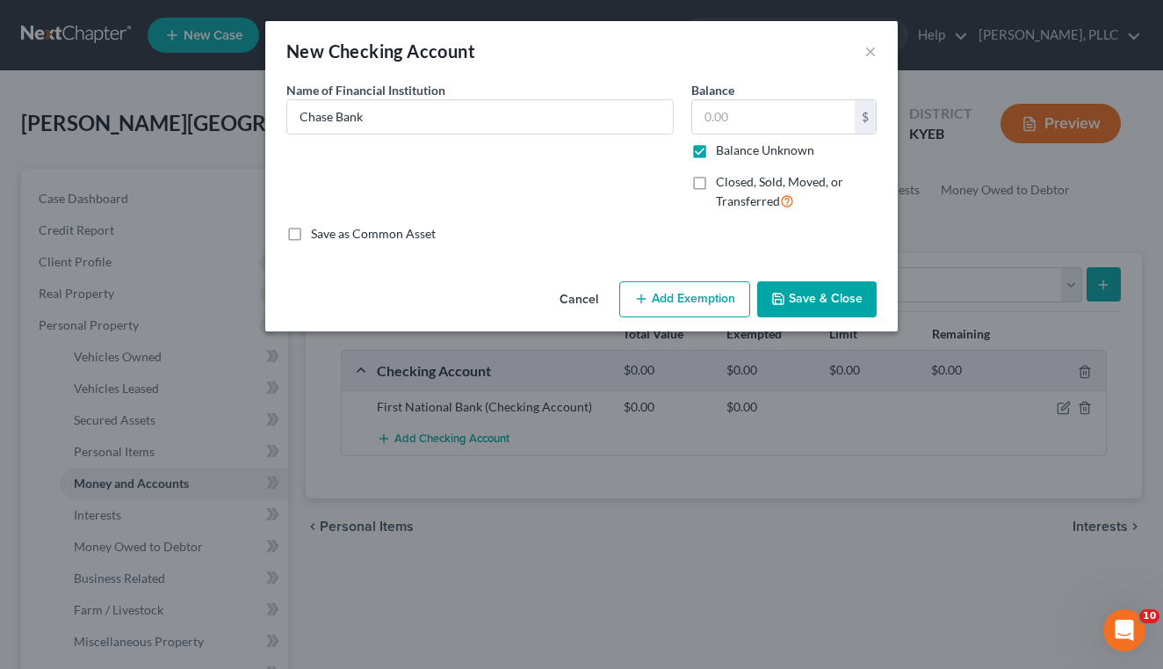
type input "0.00"
click at [809, 288] on button "Save & Close" at bounding box center [816, 299] width 119 height 37
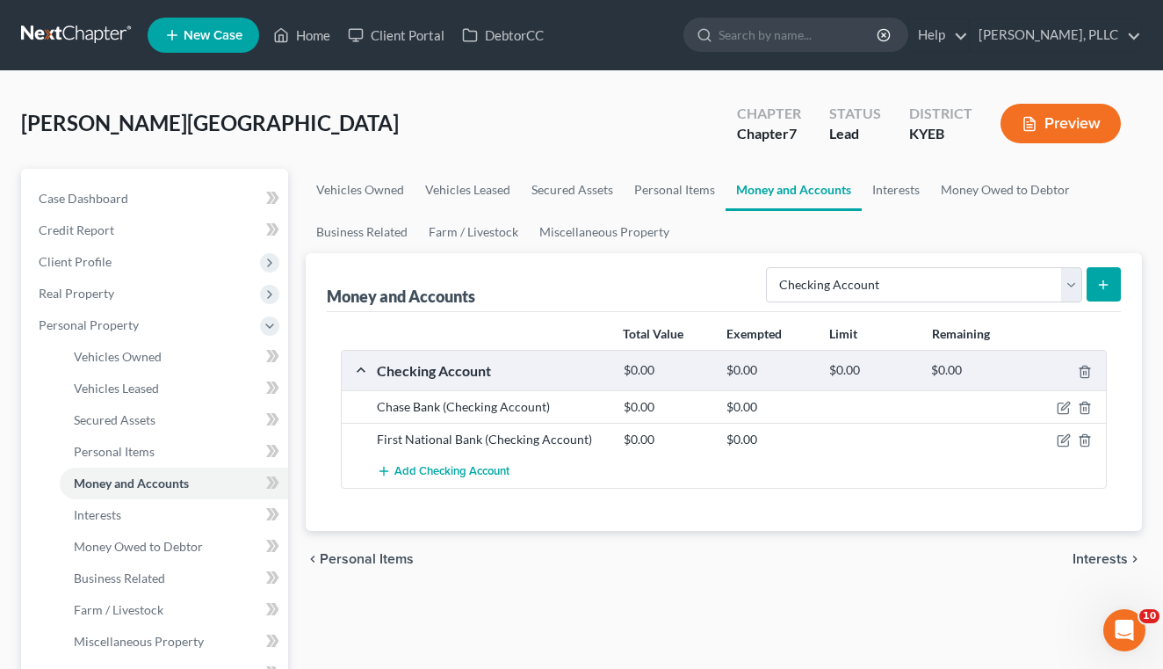
click at [1090, 288] on button "submit" at bounding box center [1104, 284] width 34 height 34
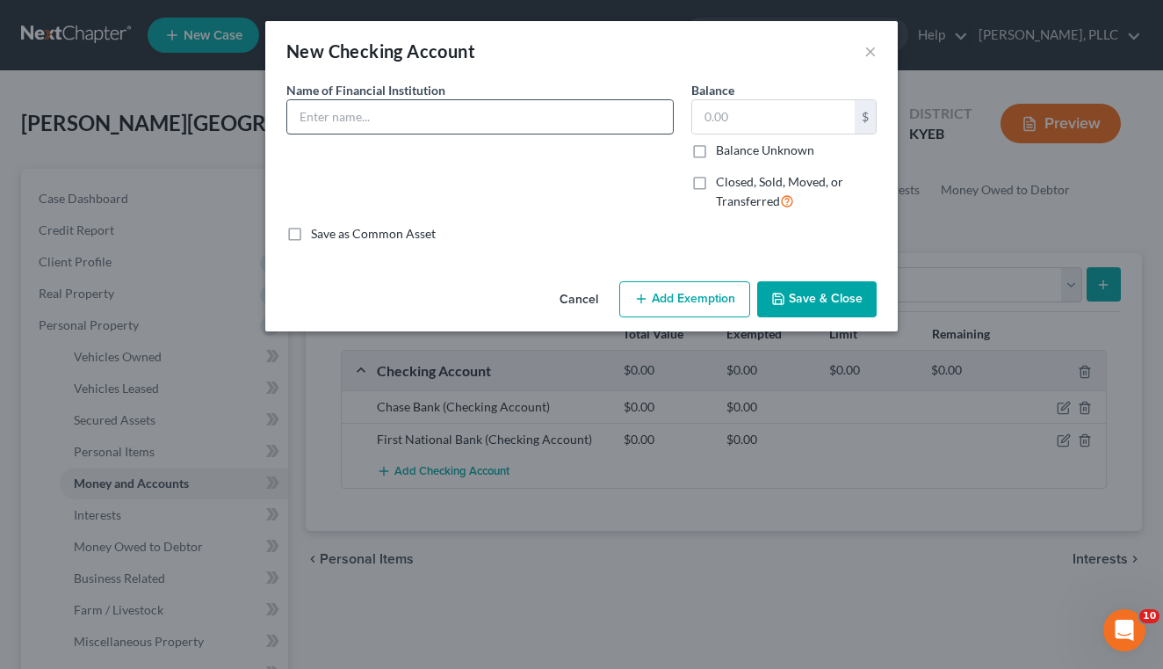
click at [500, 131] on input "text" at bounding box center [480, 116] width 386 height 33
type input "Commercial Bank"
click at [759, 152] on label "Balance Unknown" at bounding box center [765, 150] width 98 height 18
click at [735, 152] on input "Balance Unknown" at bounding box center [728, 146] width 11 height 11
checkbox input "true"
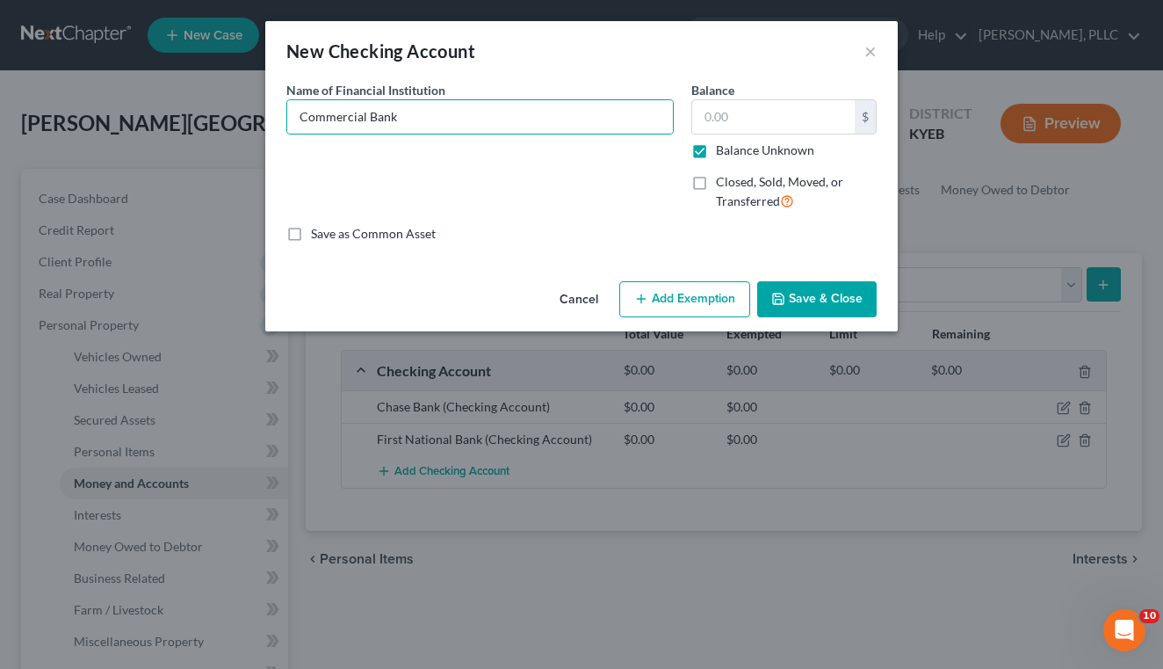
type input "0.00"
click at [792, 304] on button "Save & Close" at bounding box center [816, 299] width 119 height 37
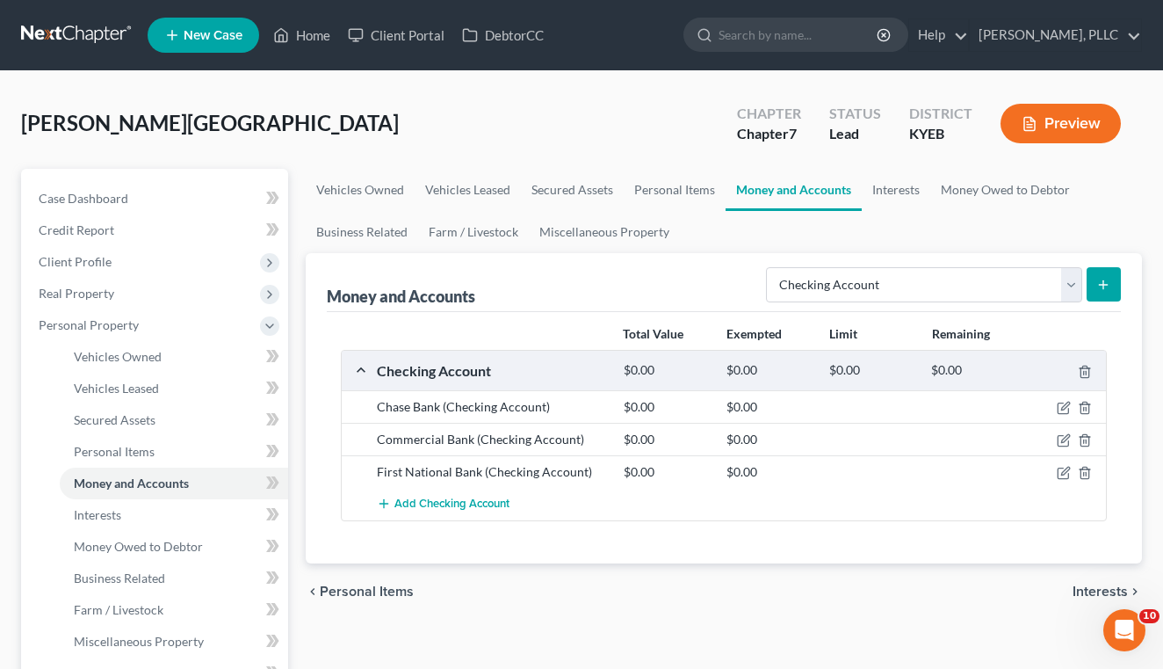
click at [1096, 286] on button "submit" at bounding box center [1104, 284] width 34 height 34
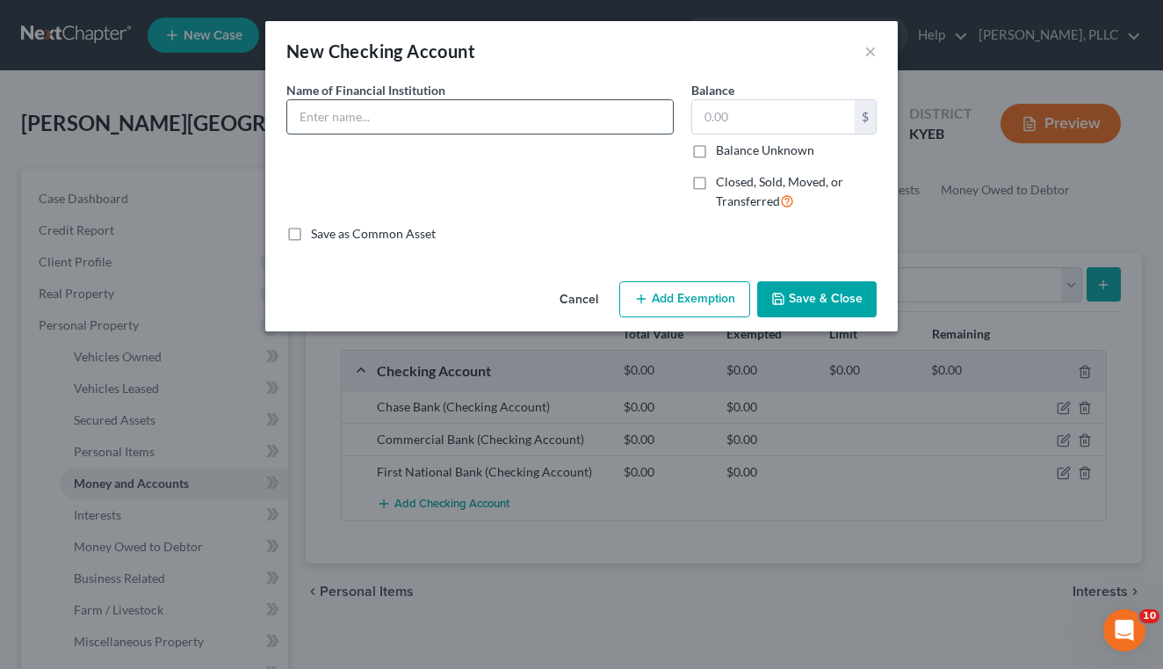
click at [516, 119] on input "text" at bounding box center [480, 116] width 386 height 33
type input "American Express"
click at [751, 112] on input "text" at bounding box center [773, 116] width 163 height 33
click at [751, 148] on label "Balance Unknown" at bounding box center [765, 150] width 98 height 18
click at [735, 148] on input "Balance Unknown" at bounding box center [728, 146] width 11 height 11
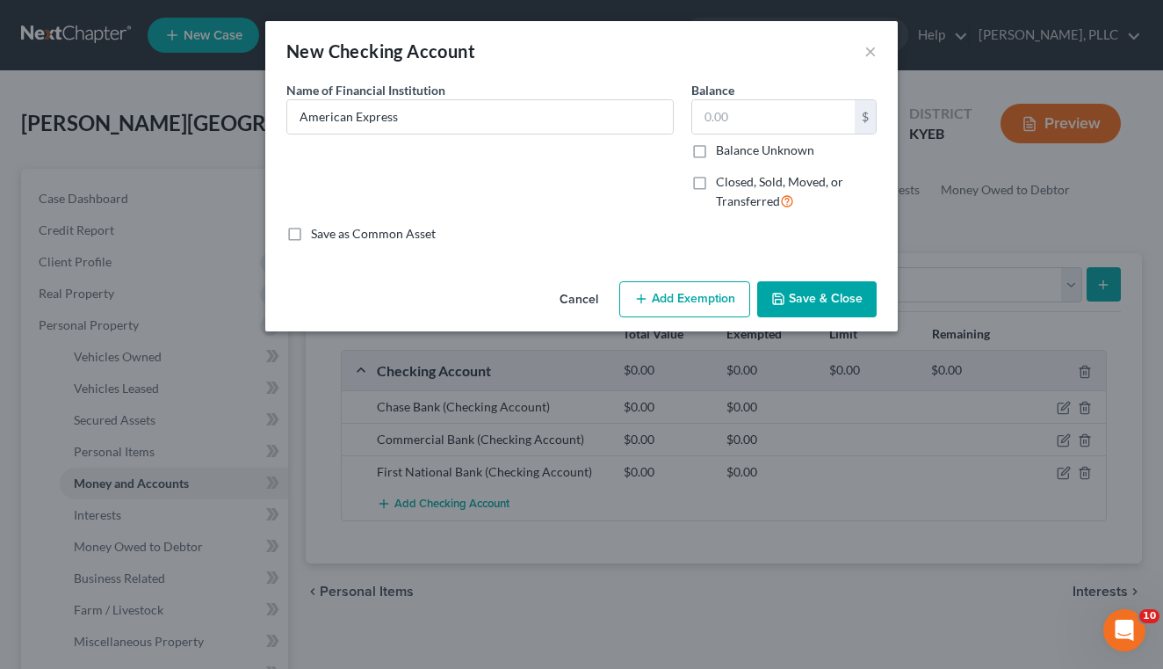
checkbox input "true"
type input "0.00"
click at [795, 286] on button "Save & Close" at bounding box center [816, 299] width 119 height 37
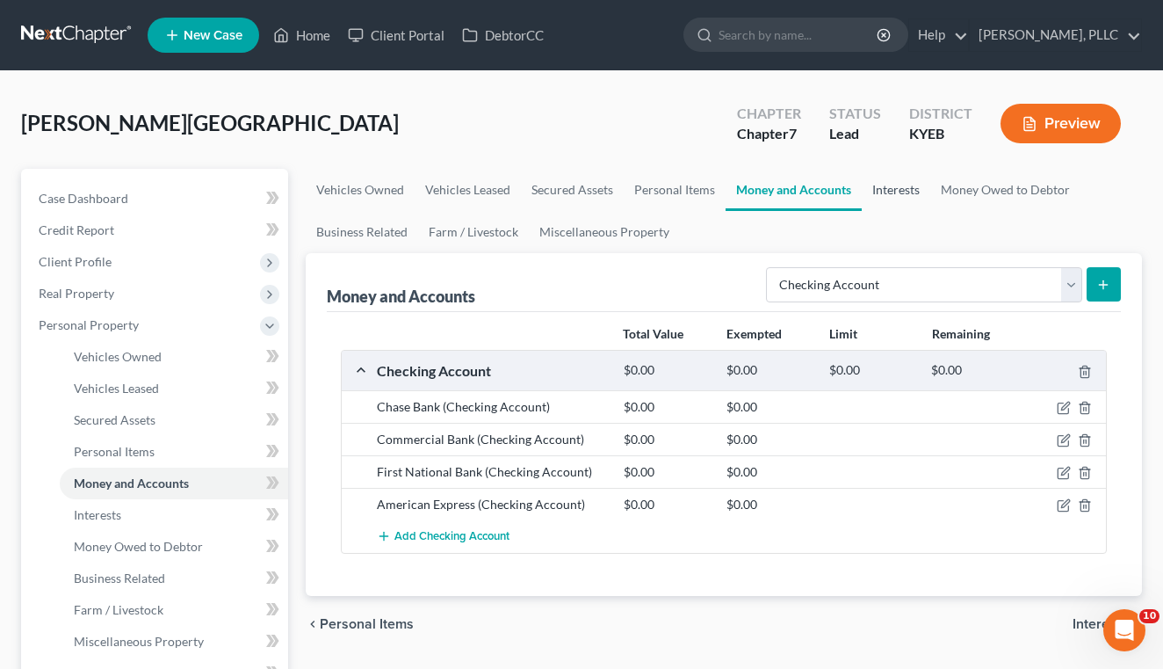
click at [882, 192] on link "Interests" at bounding box center [896, 190] width 69 height 42
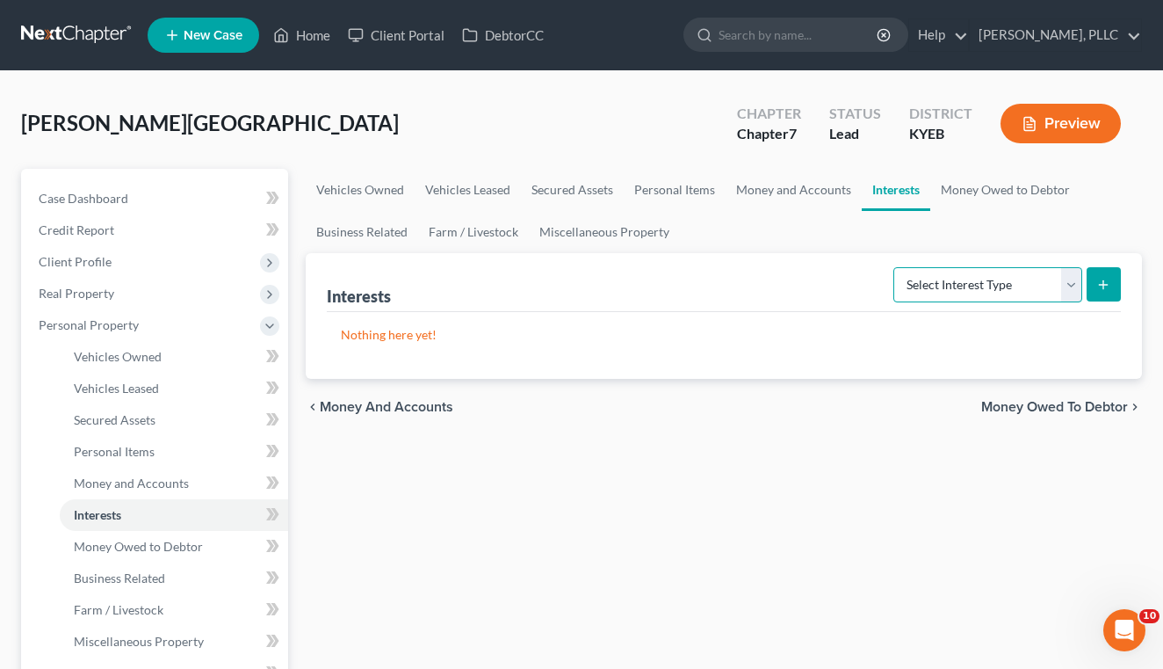
select select "401k"
click at [1104, 283] on line "submit" at bounding box center [1104, 284] width 0 height 8
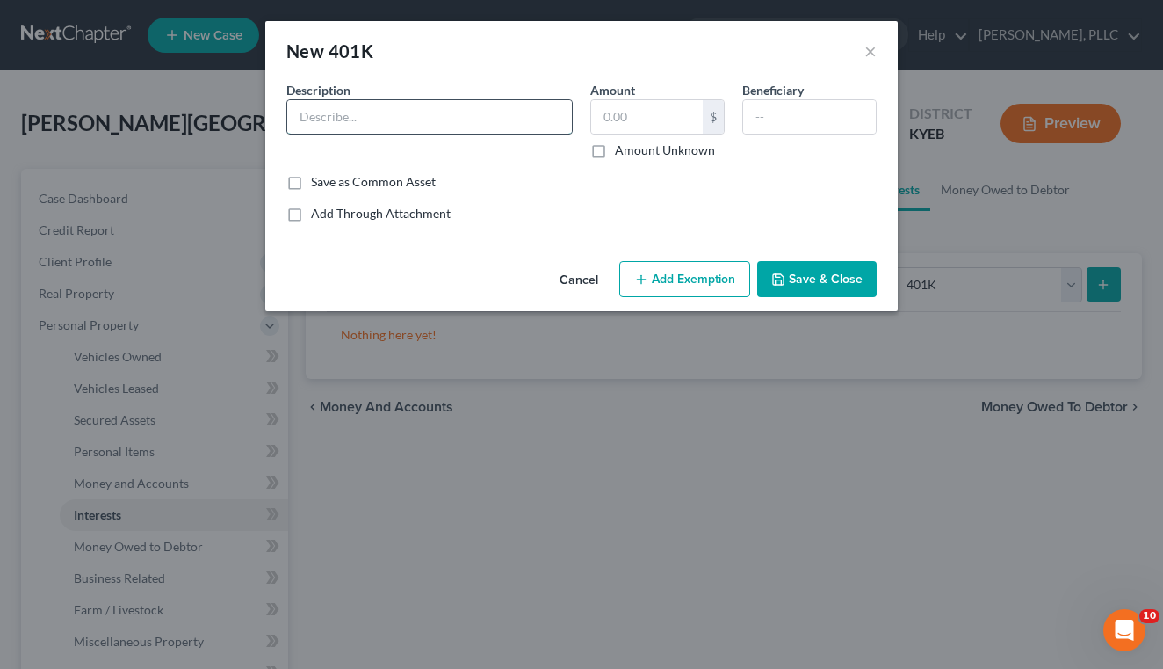
click at [490, 115] on input "text" at bounding box center [429, 116] width 285 height 33
type input "Fidelity 401k"
click at [673, 112] on input "text" at bounding box center [647, 116] width 112 height 33
type input "534.46"
click at [642, 286] on button "Add Exemption" at bounding box center [684, 279] width 131 height 37
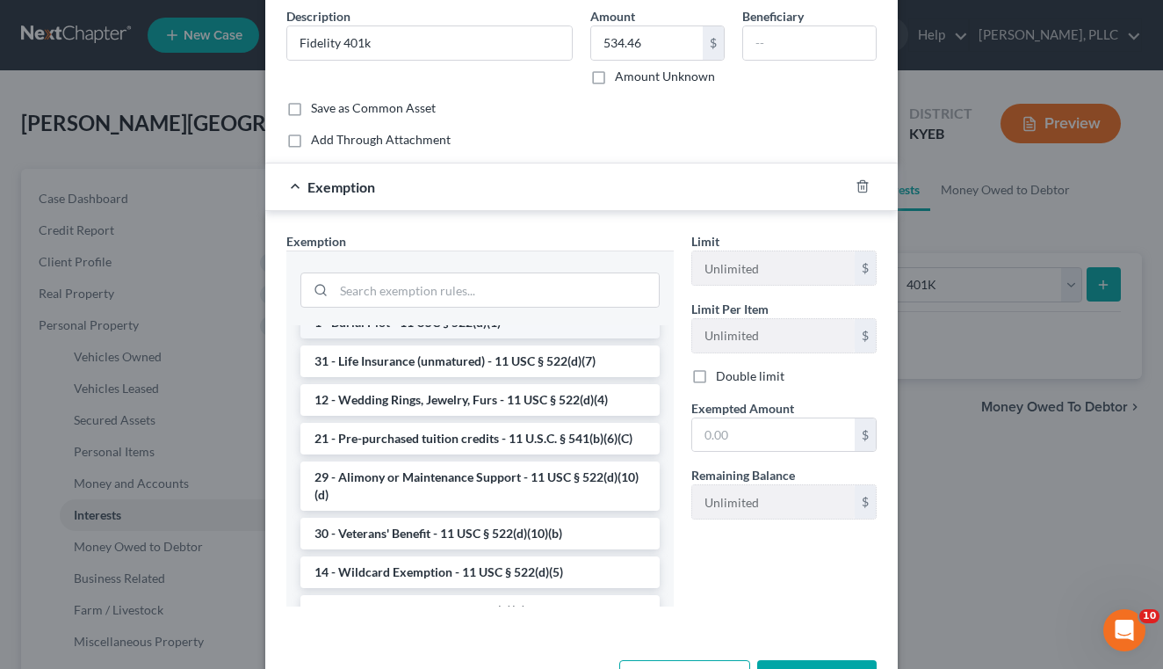
scroll to position [427, 0]
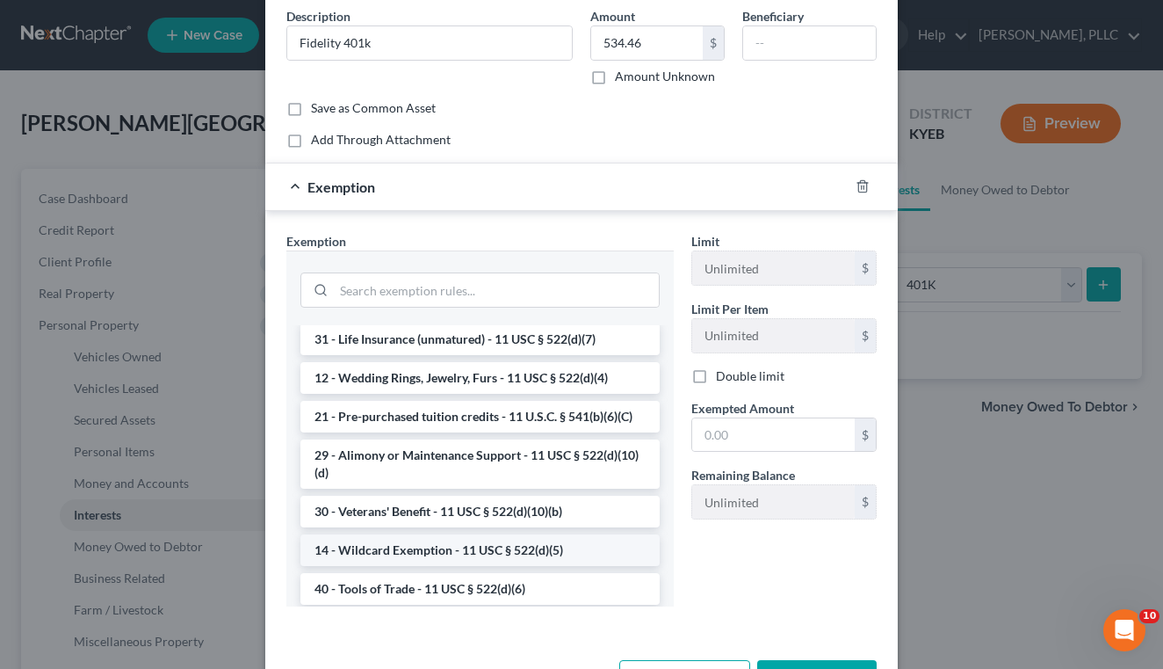
click at [398, 536] on li "14 - Wildcard Exemption - 11 USC § 522(d)(5)" at bounding box center [480, 550] width 359 height 32
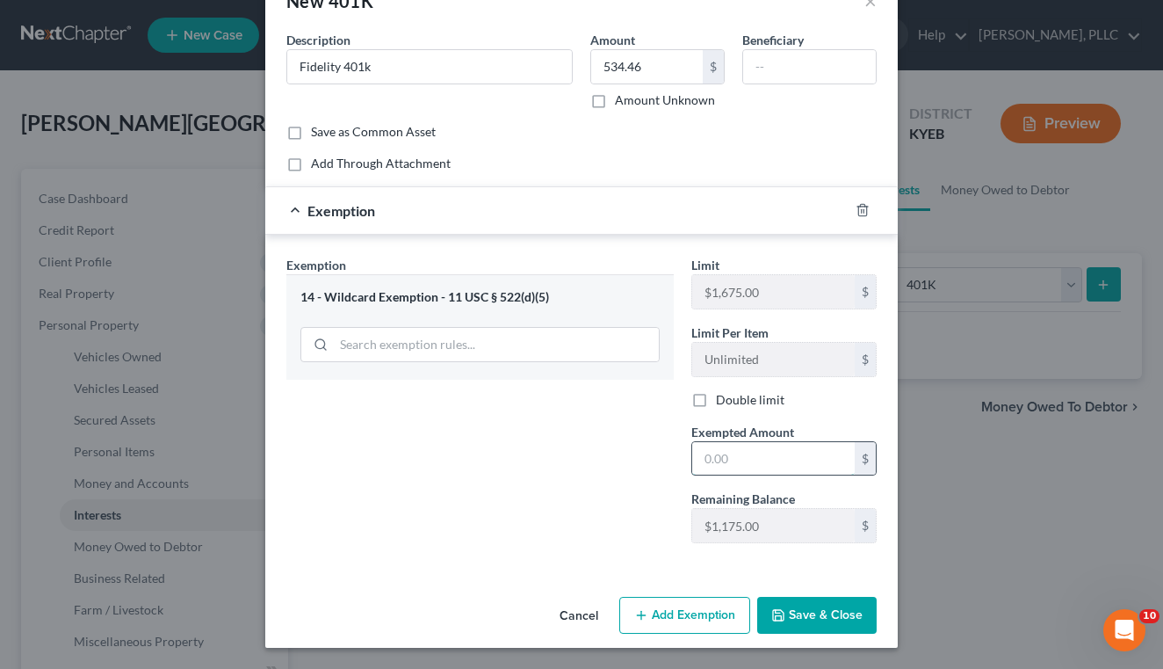
click at [759, 453] on input "text" at bounding box center [773, 458] width 163 height 33
type input "534.46"
click at [818, 605] on button "Save & Close" at bounding box center [816, 615] width 119 height 37
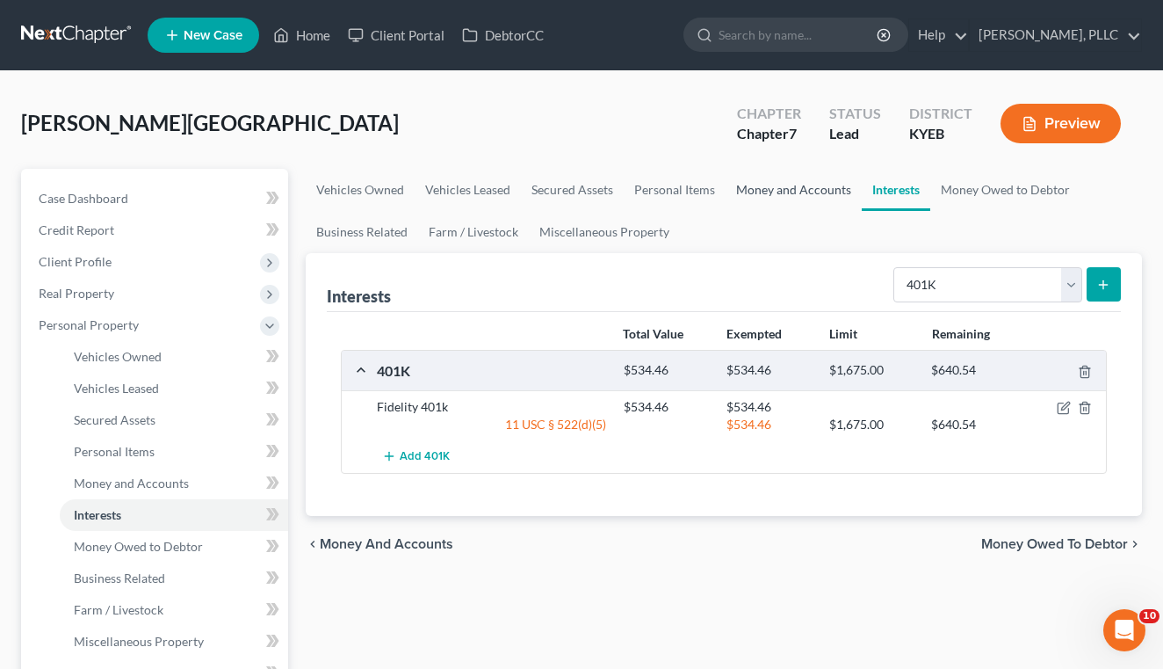
click at [800, 189] on link "Money and Accounts" at bounding box center [794, 190] width 136 height 42
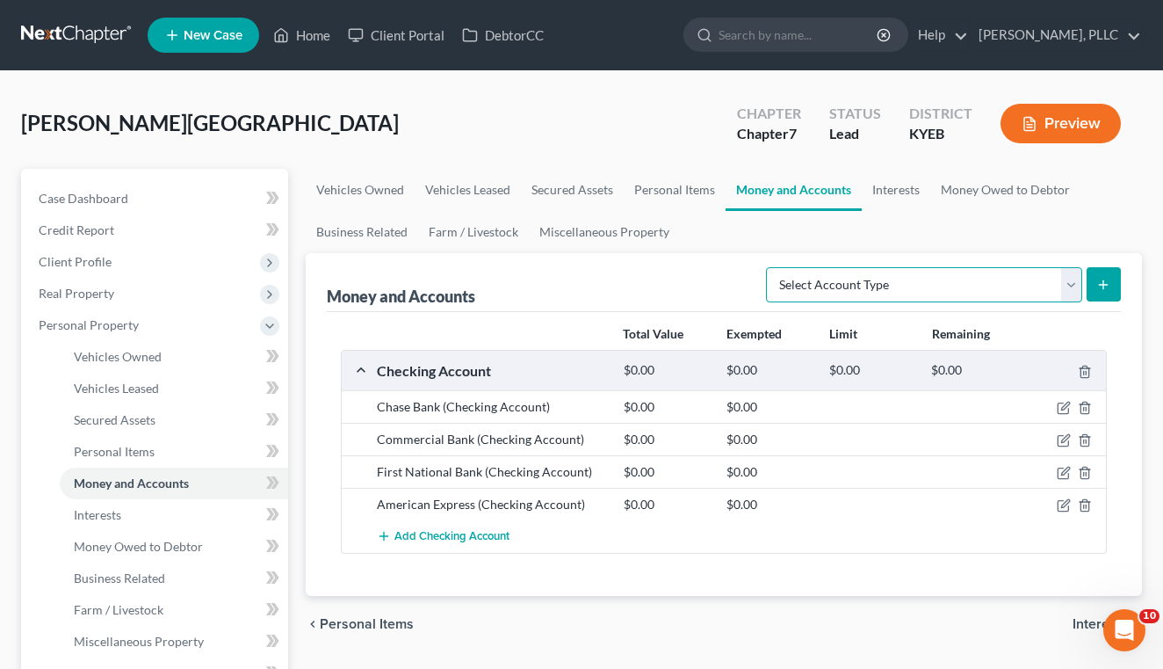
select select "other"
click at [1104, 277] on button "submit" at bounding box center [1104, 284] width 34 height 34
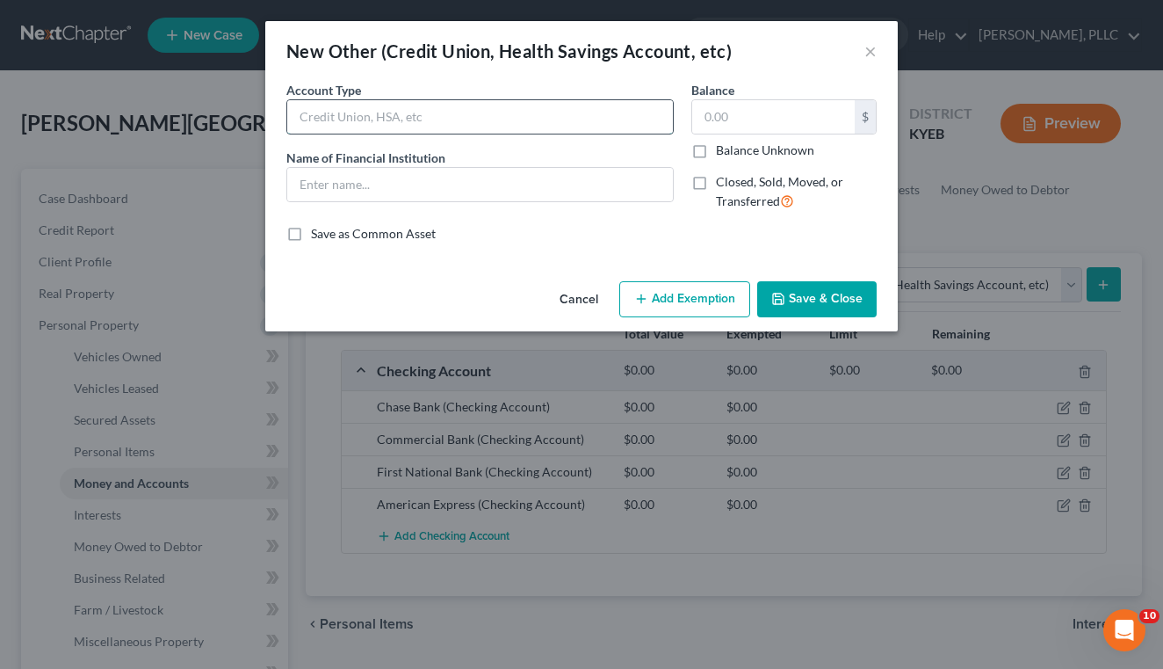
click at [465, 117] on input "text" at bounding box center [480, 116] width 386 height 33
type input "Robinhood Account"
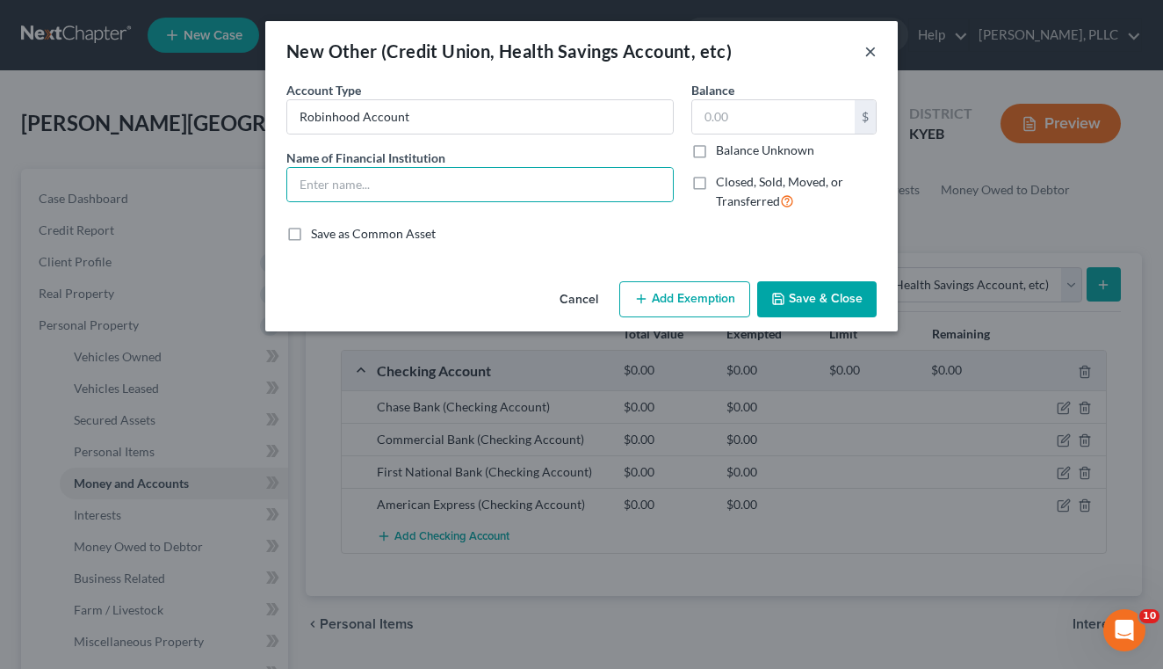
click at [872, 53] on button "×" at bounding box center [871, 50] width 12 height 21
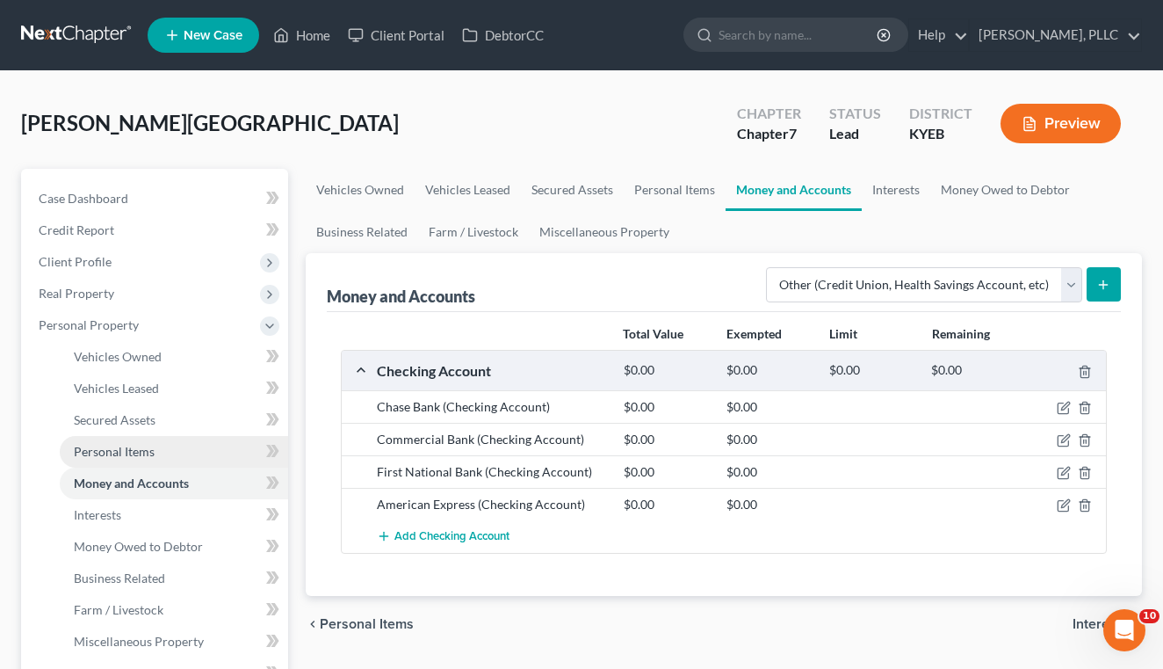
click at [155, 450] on link "Personal Items" at bounding box center [174, 452] width 228 height 32
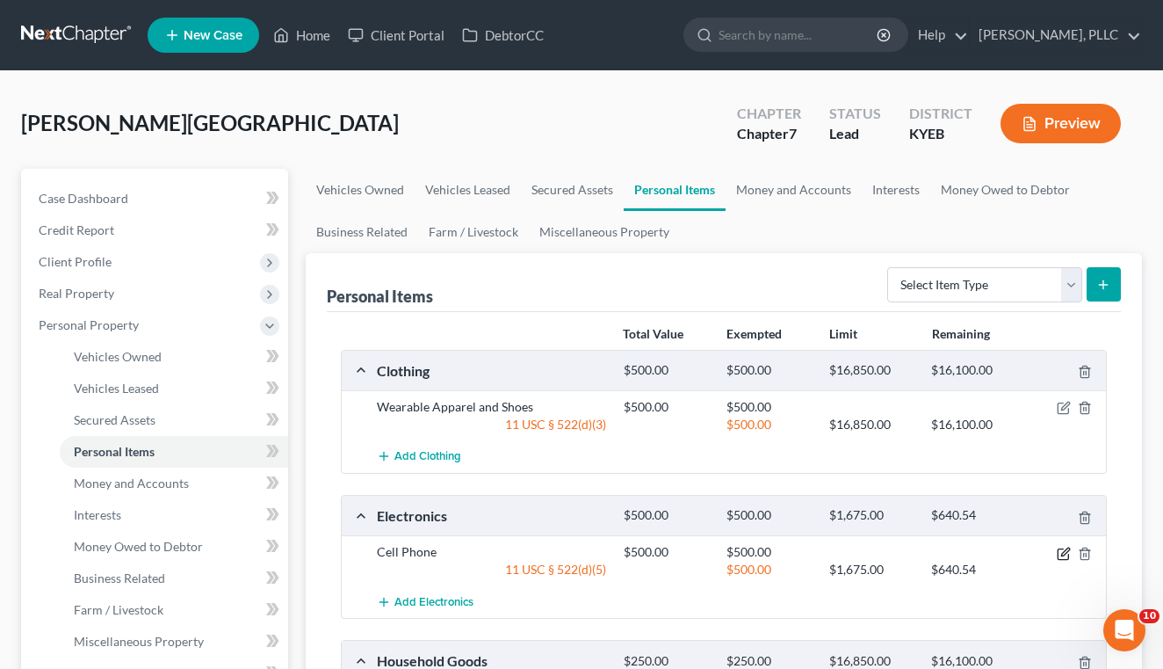
click at [1061, 555] on icon "button" at bounding box center [1064, 554] width 14 height 14
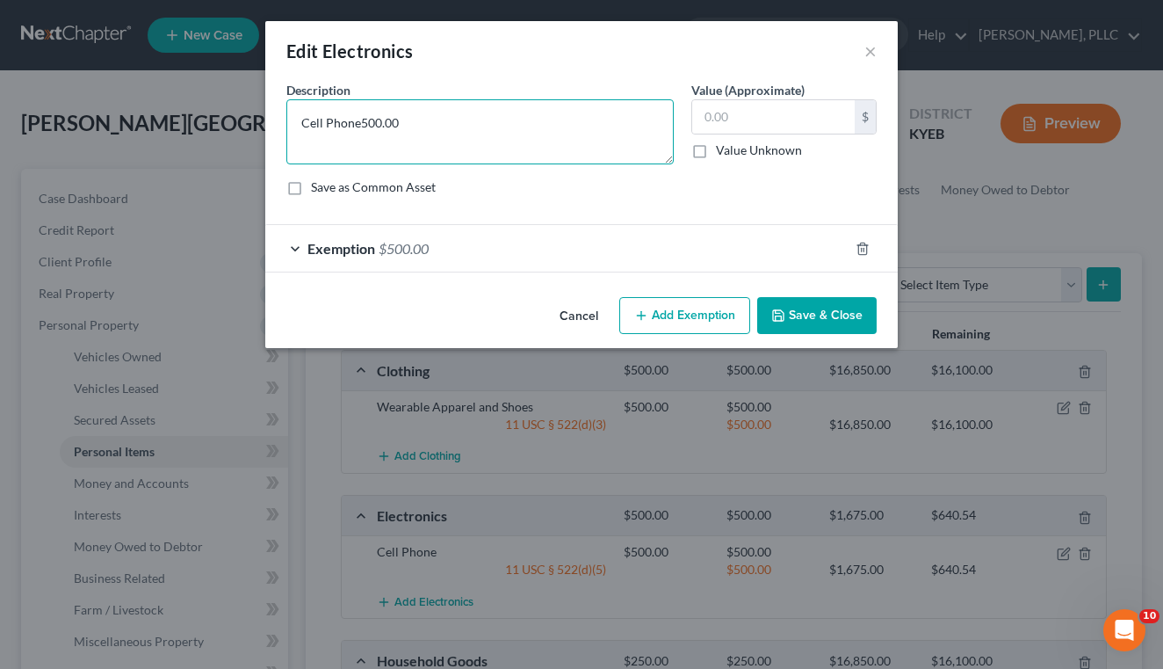
click at [626, 121] on textarea "Cell Phone500.00" at bounding box center [479, 131] width 387 height 65
type textarea "C"
type textarea "Iphone 12"
click at [798, 127] on input "text" at bounding box center [773, 116] width 163 height 33
type input "300.00"
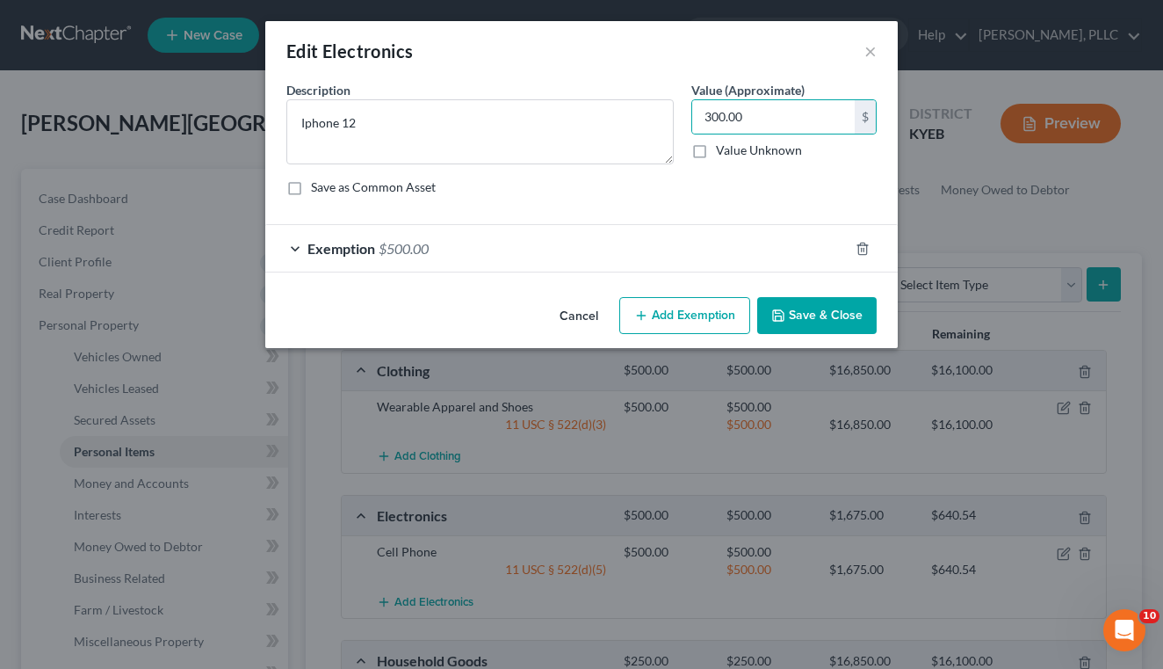
click at [663, 250] on div "Exemption $500.00" at bounding box center [556, 248] width 583 height 47
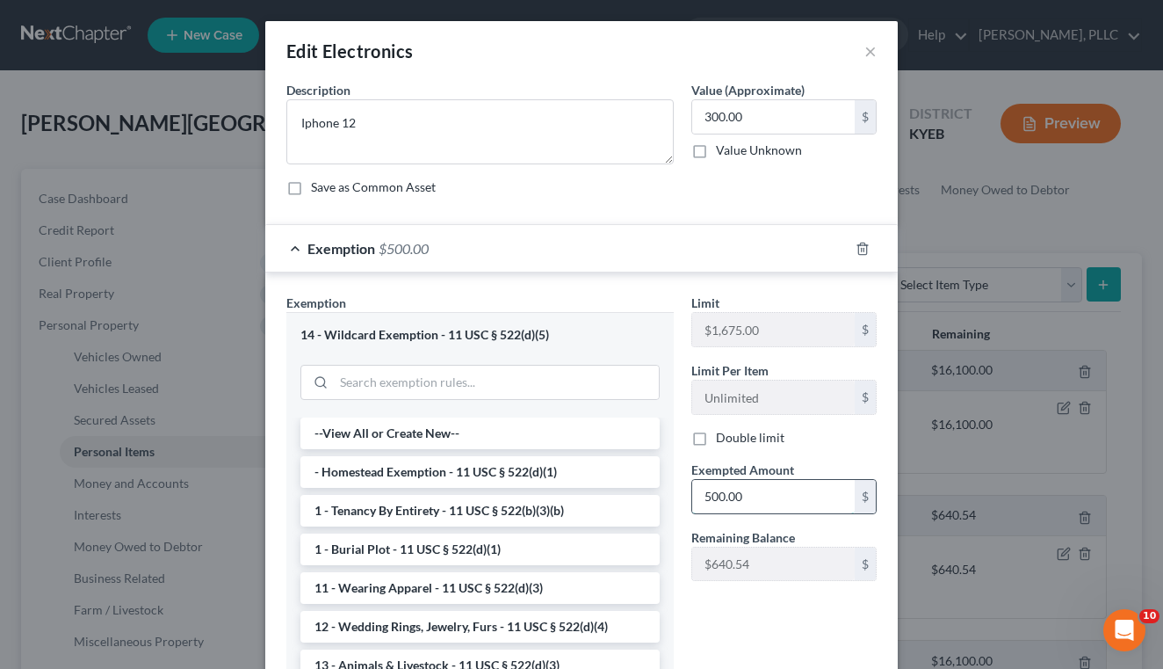
click at [711, 497] on input "500.00" at bounding box center [773, 496] width 163 height 33
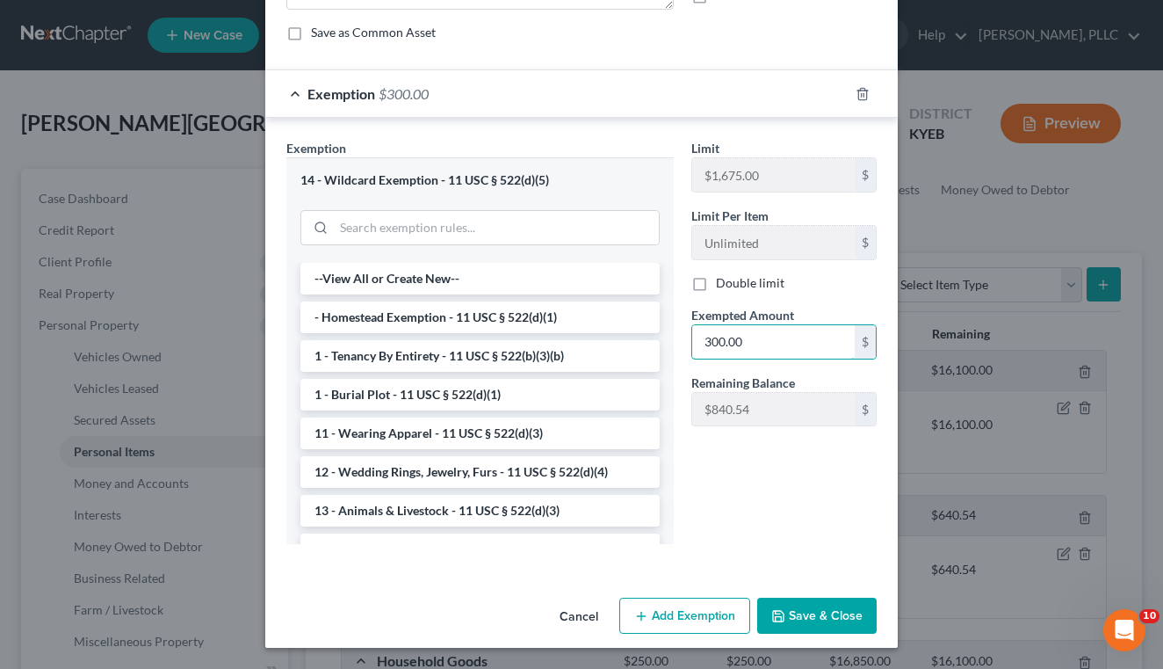
scroll to position [154, 0]
type input "300.00"
click at [811, 634] on button "Save & Close" at bounding box center [816, 616] width 119 height 37
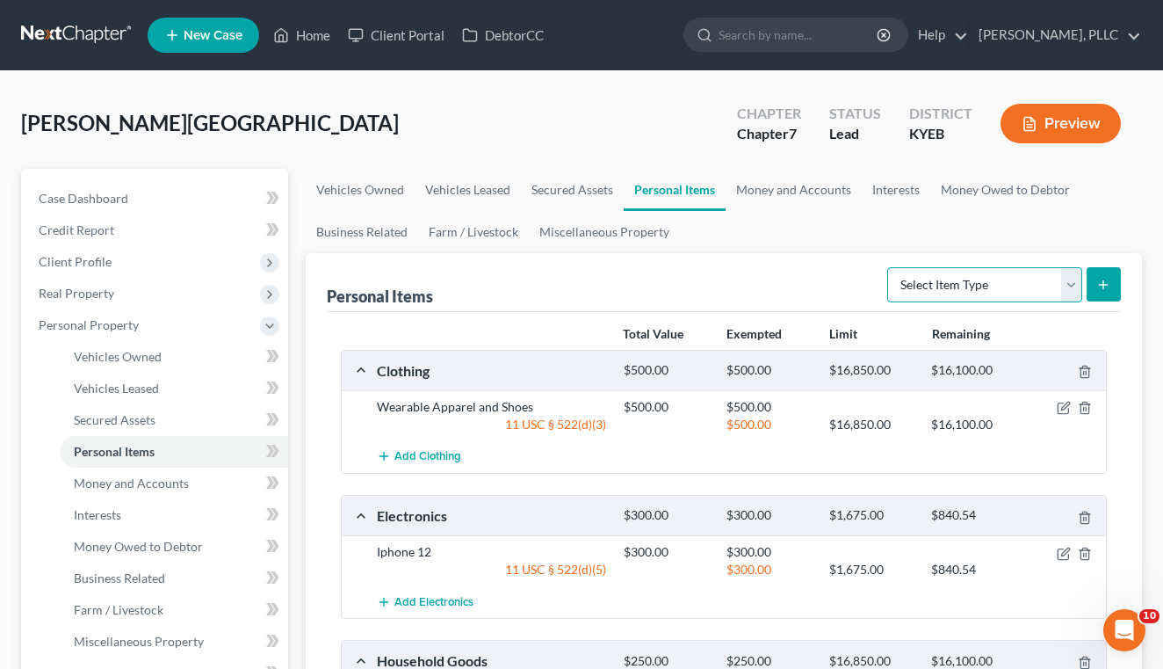
select select "firearms"
click at [1103, 283] on icon "submit" at bounding box center [1104, 285] width 14 height 14
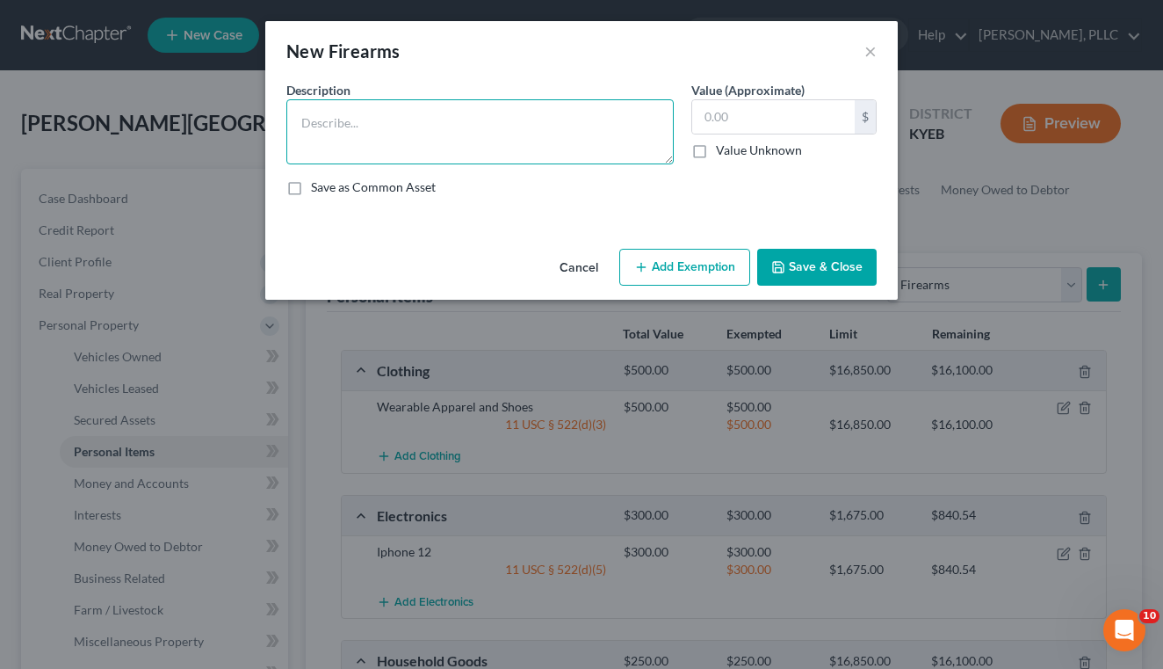
click at [604, 116] on textarea at bounding box center [479, 131] width 387 height 65
type textarea "1 pistol"
type input "300"
click at [697, 257] on button "Add Exemption" at bounding box center [684, 267] width 131 height 37
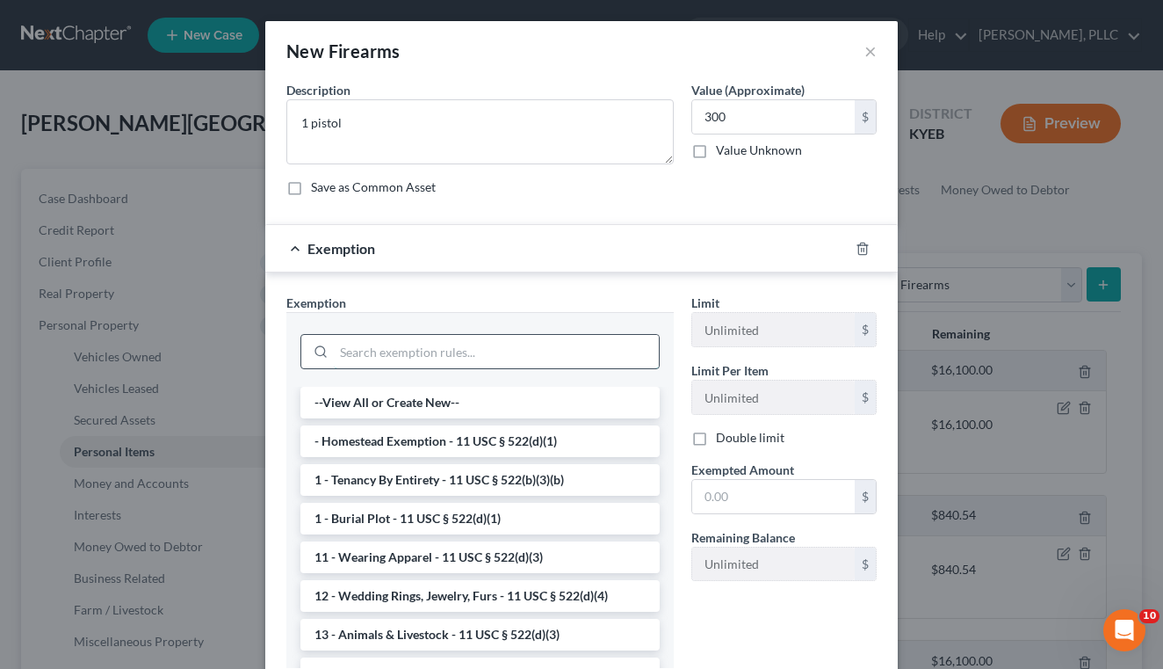
click at [439, 354] on input "search" at bounding box center [496, 351] width 325 height 33
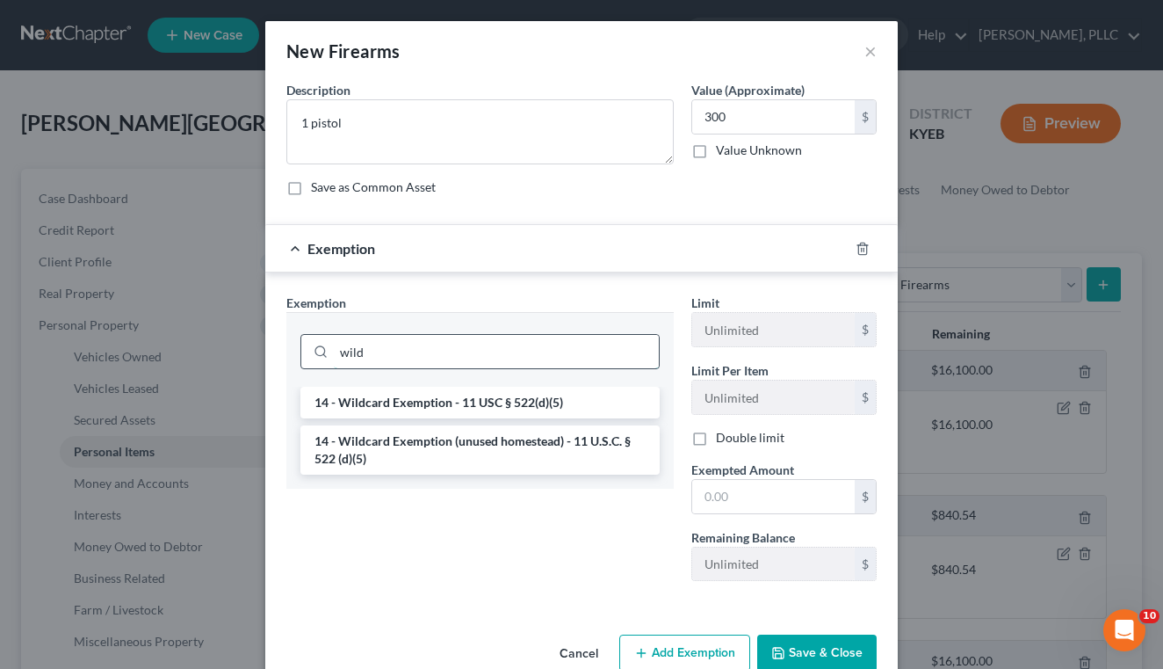
type input "wild"
drag, startPoint x: 439, startPoint y: 354, endPoint x: 415, endPoint y: 407, distance: 58.2
click at [415, 407] on li "14 - Wildcard Exemption - 11 USC § 522(d)(5)" at bounding box center [480, 403] width 359 height 32
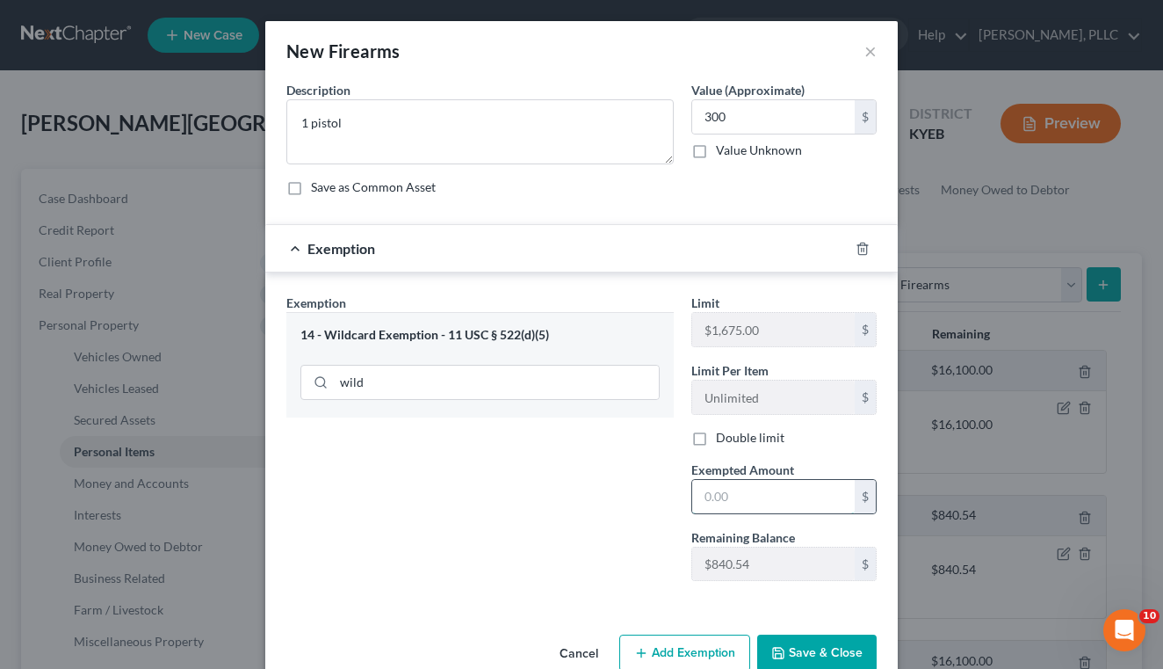
click at [726, 483] on input "text" at bounding box center [773, 496] width 163 height 33
type input "300.00"
click at [785, 654] on icon "button" at bounding box center [778, 653] width 14 height 14
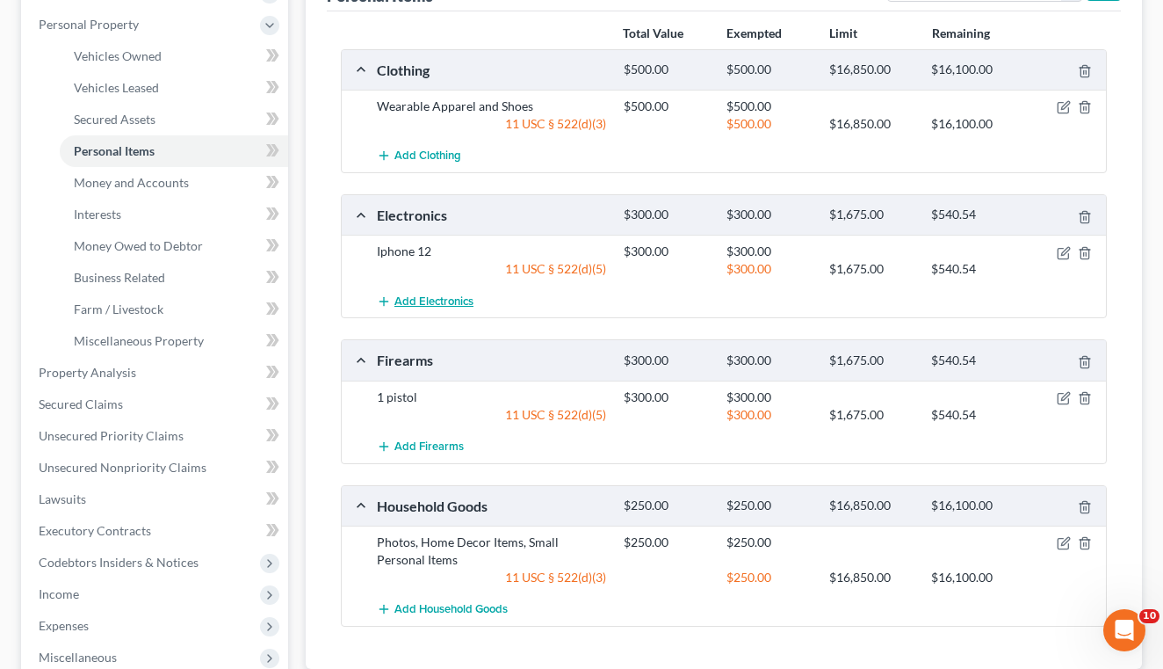
scroll to position [330, 0]
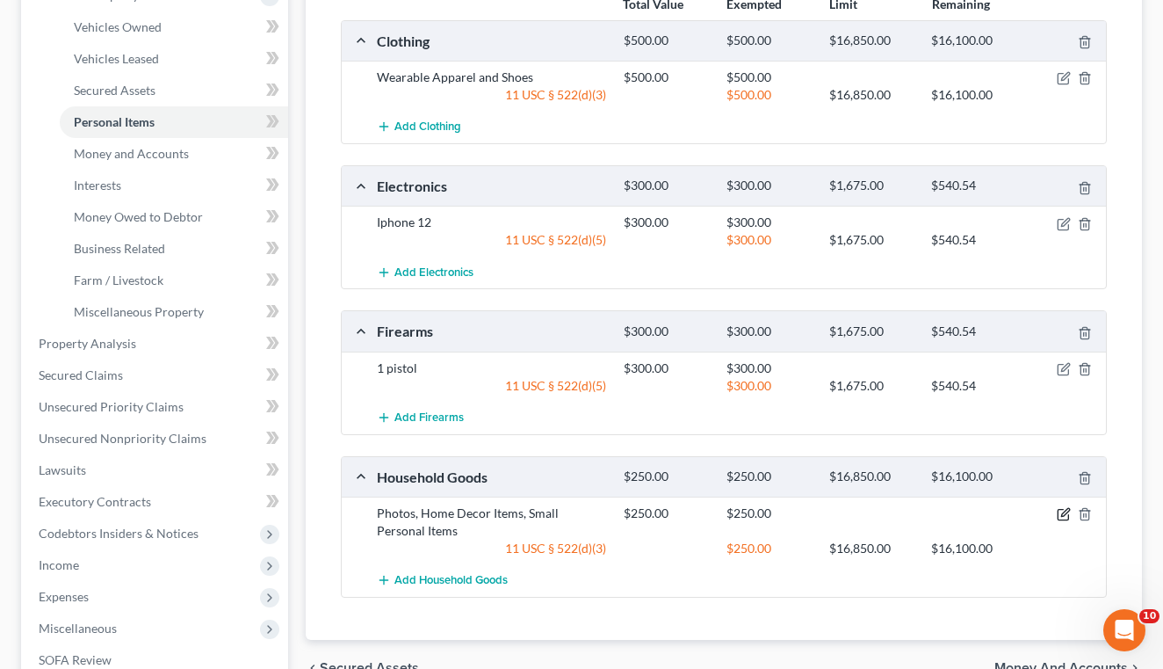
click at [1058, 515] on icon "button" at bounding box center [1063, 515] width 11 height 11
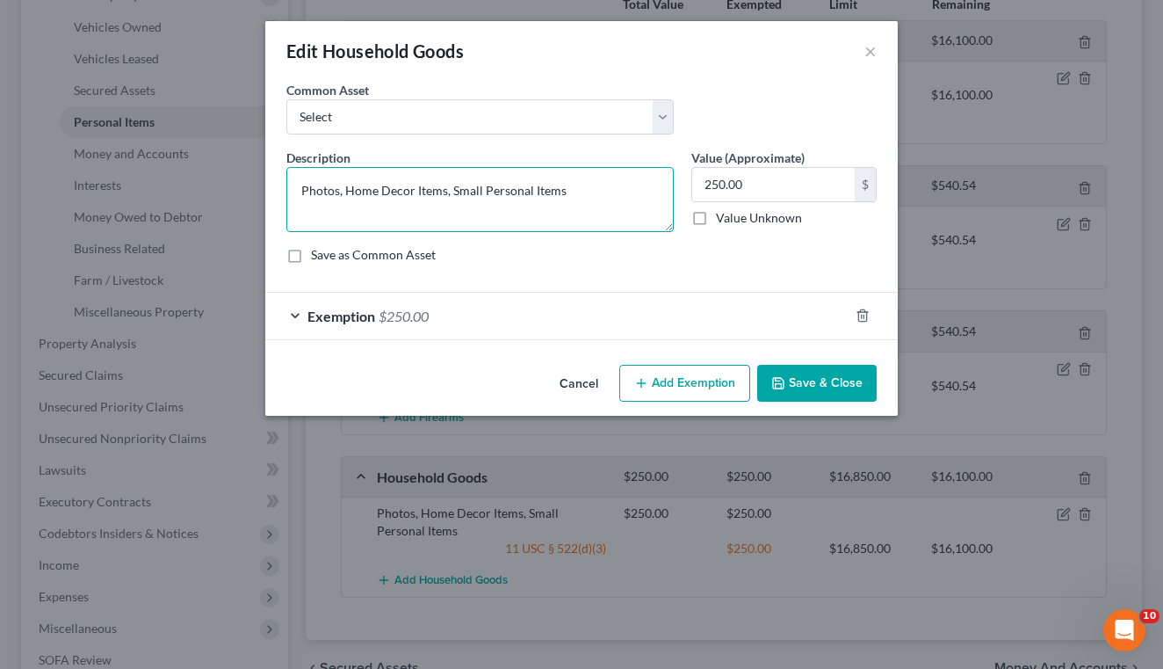
drag, startPoint x: 613, startPoint y: 202, endPoint x: 257, endPoint y: 200, distance: 355.9
click at [257, 200] on div "Edit Household Goods × An exemption set must first be selected from the Filing …" at bounding box center [581, 334] width 1163 height 669
drag, startPoint x: 577, startPoint y: 190, endPoint x: 214, endPoint y: 192, distance: 363.8
click at [214, 192] on div "Edit Household Goods × An exemption set must first be selected from the Filing …" at bounding box center [581, 334] width 1163 height 669
type textarea "Bed and Mattress"
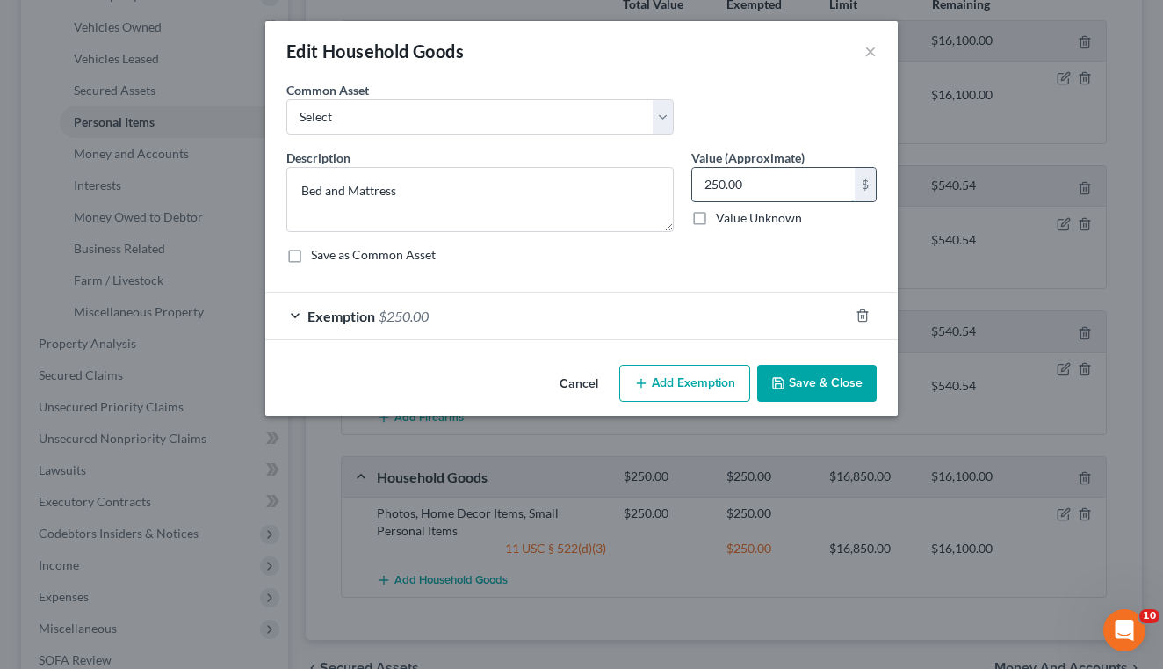
drag, startPoint x: 214, startPoint y: 192, endPoint x: 699, endPoint y: 182, distance: 486.0
click at [699, 182] on input "250.00" at bounding box center [773, 184] width 163 height 33
type input "835"
click at [663, 316] on div "Exemption $250.00" at bounding box center [556, 316] width 583 height 47
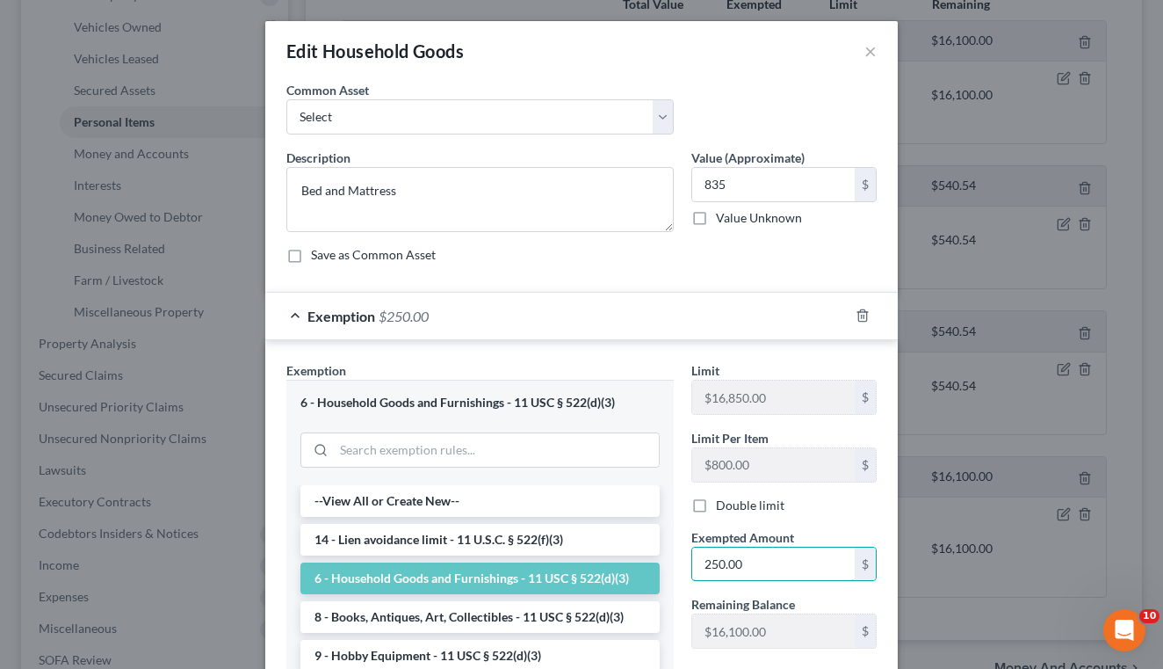
drag, startPoint x: 747, startPoint y: 558, endPoint x: 688, endPoint y: 558, distance: 58.9
click at [688, 558] on div "Exempted Amount * 250.00 $" at bounding box center [784, 555] width 203 height 54
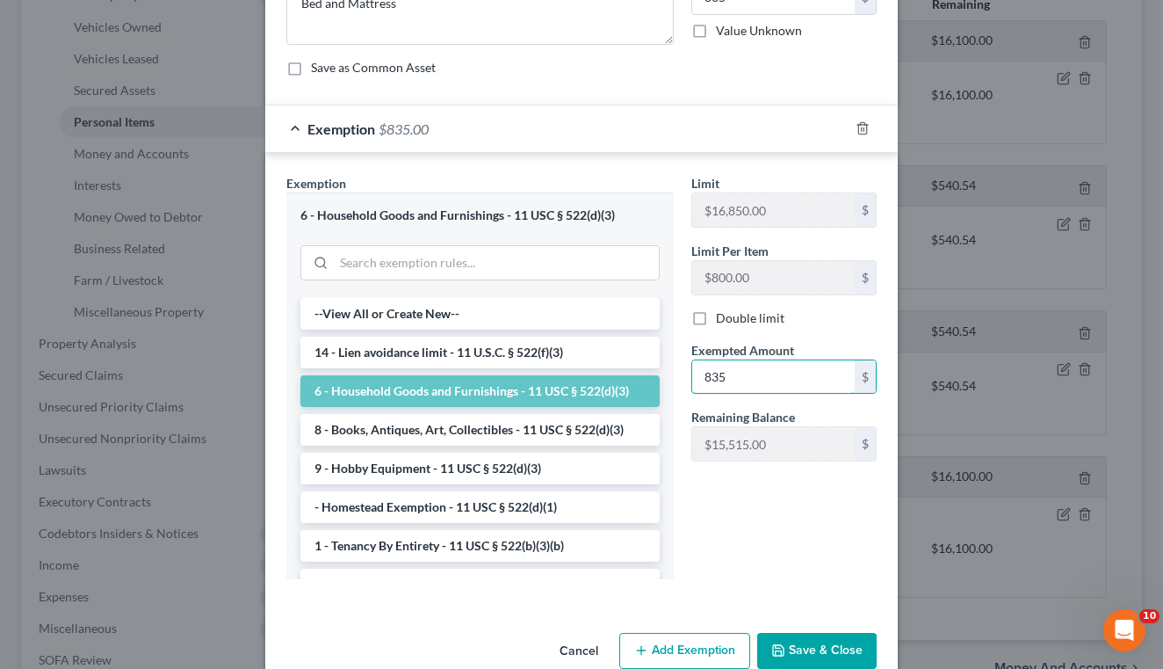
scroll to position [189, 0]
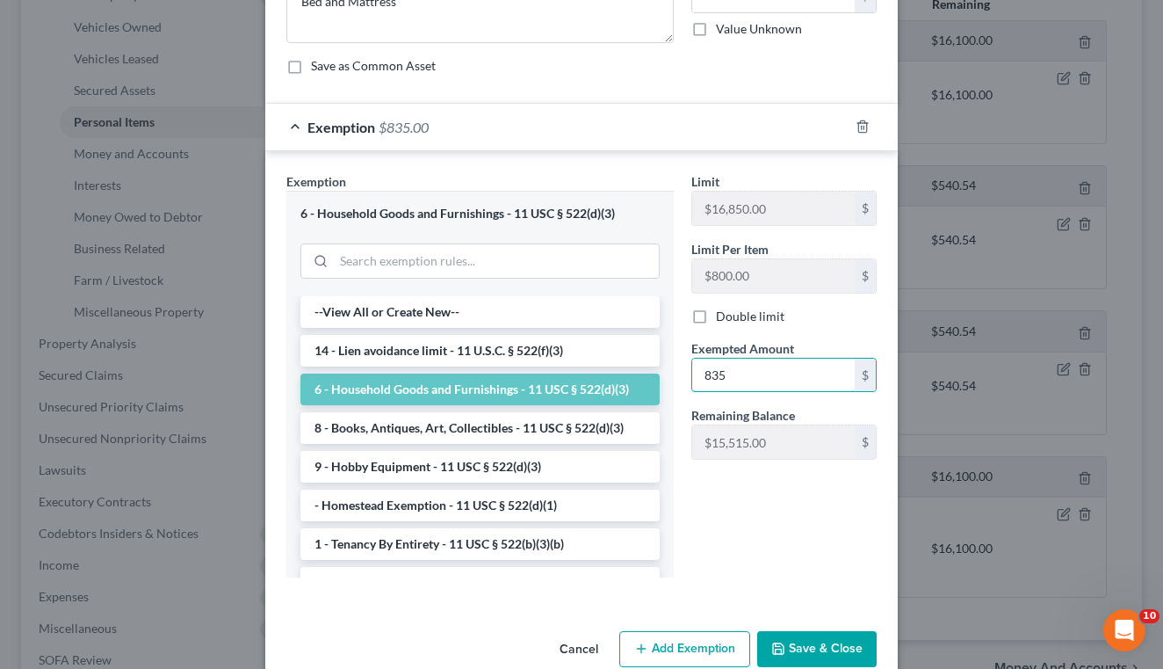
type input "835"
click at [817, 658] on button "Save & Close" at bounding box center [816, 649] width 119 height 37
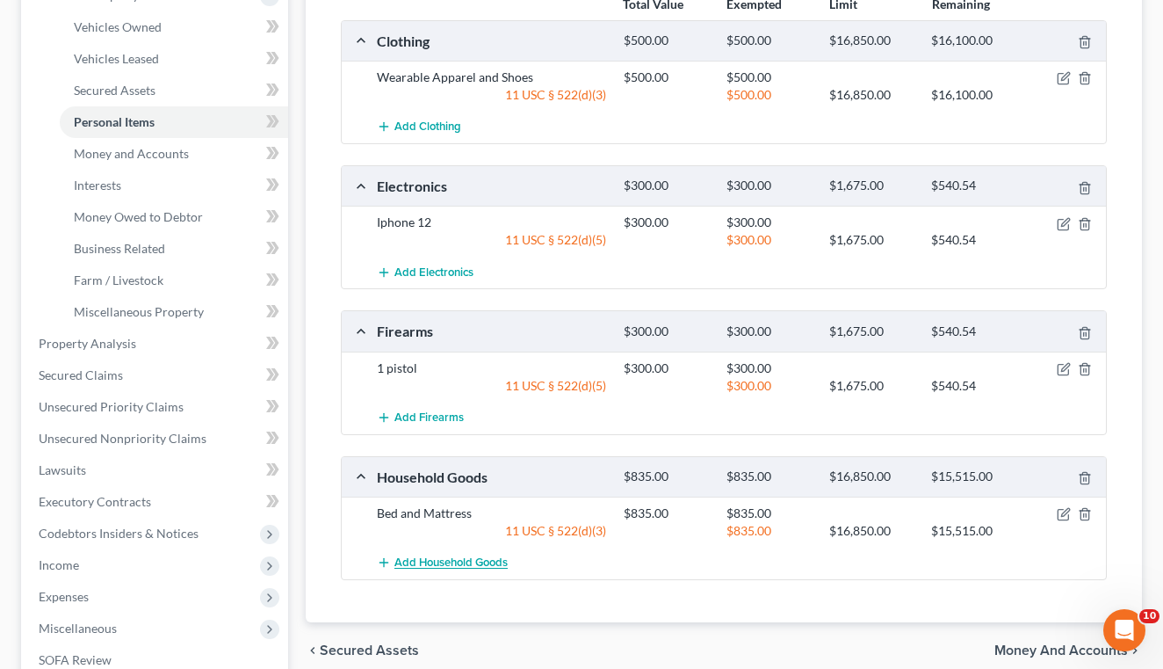
click at [476, 569] on button "Add Household Goods" at bounding box center [442, 563] width 131 height 33
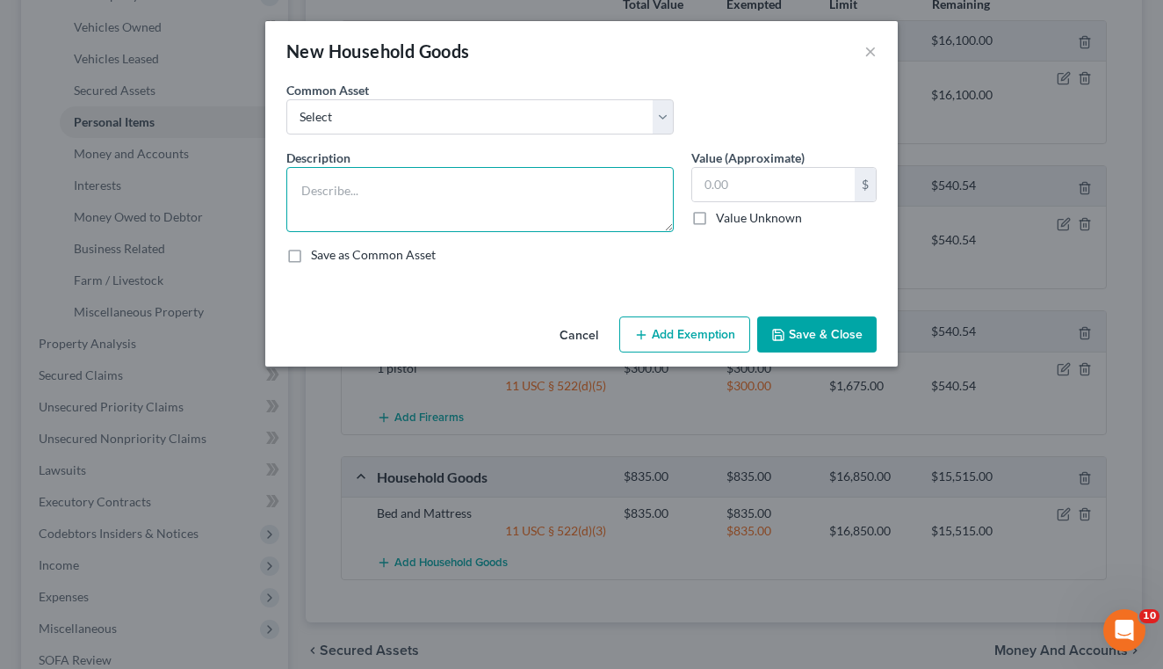
click at [455, 228] on textarea at bounding box center [479, 199] width 387 height 65
type textarea "Miscellaneous Household Items"
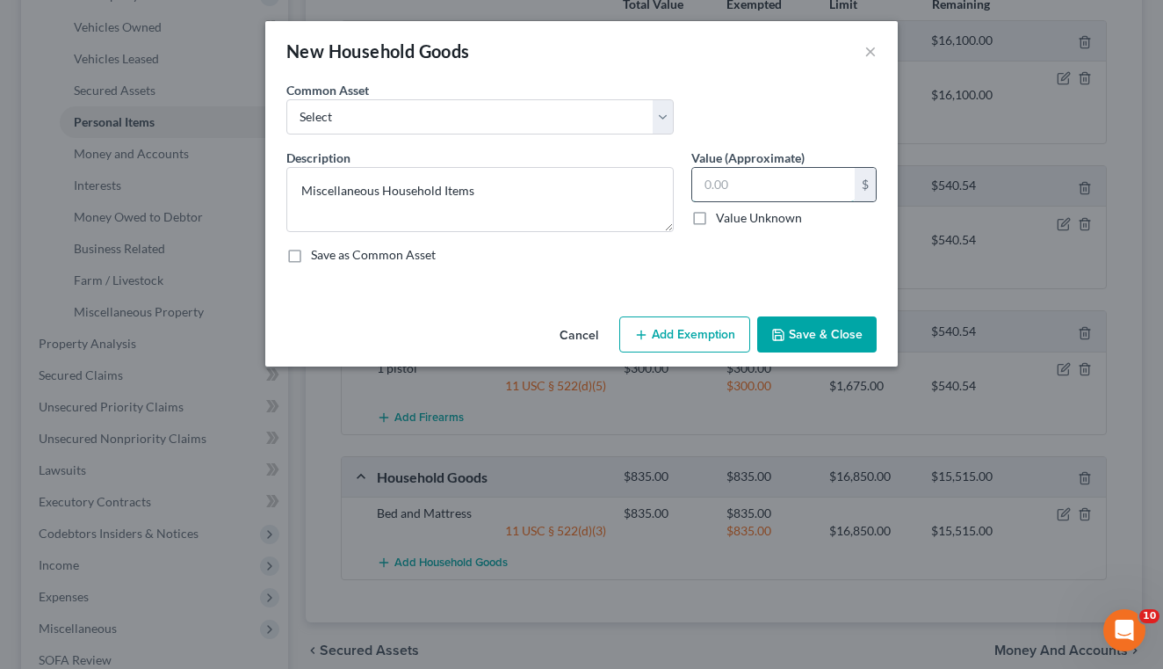
click at [720, 177] on input "text" at bounding box center [773, 184] width 163 height 33
type input "250"
click at [695, 323] on button "Add Exemption" at bounding box center [684, 334] width 131 height 37
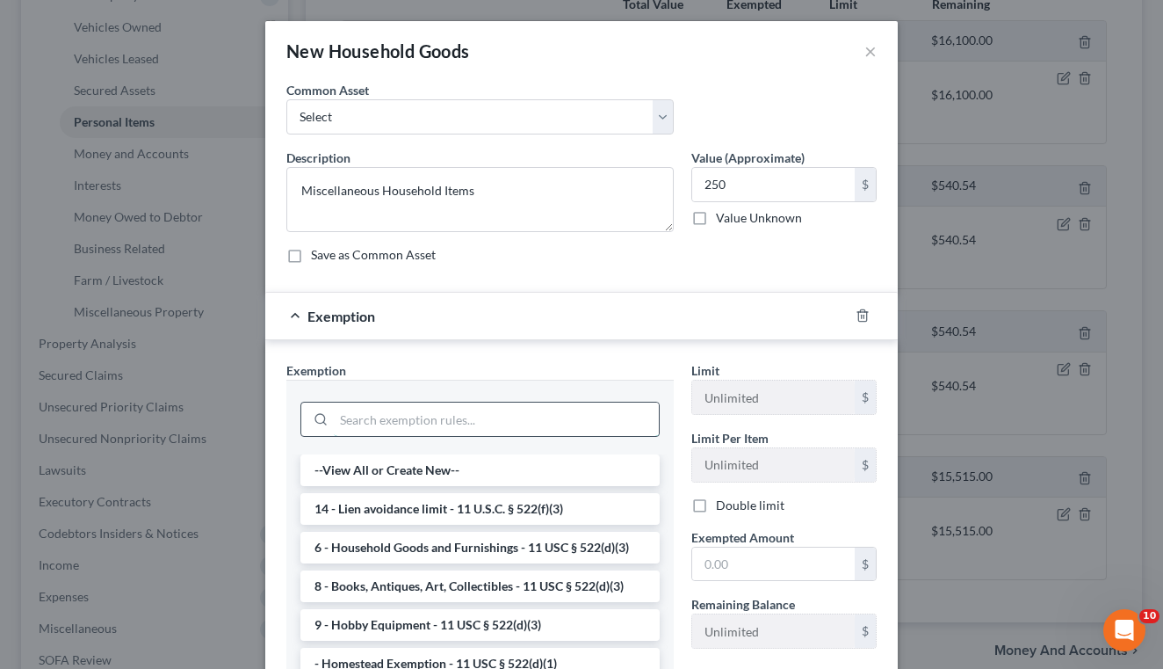
click at [548, 413] on input "search" at bounding box center [496, 418] width 325 height 33
click at [491, 554] on li "6 - Household Goods and Furnishings - 11 USC § 522(d)(3)" at bounding box center [480, 548] width 359 height 32
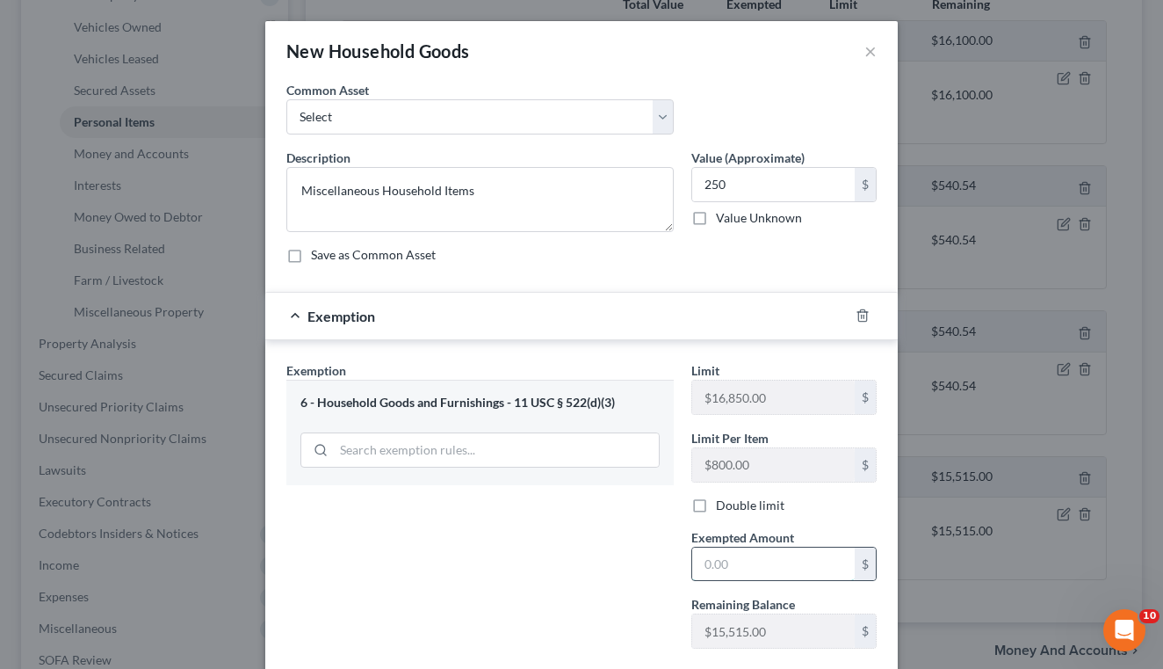
click at [771, 563] on input "text" at bounding box center [773, 563] width 163 height 33
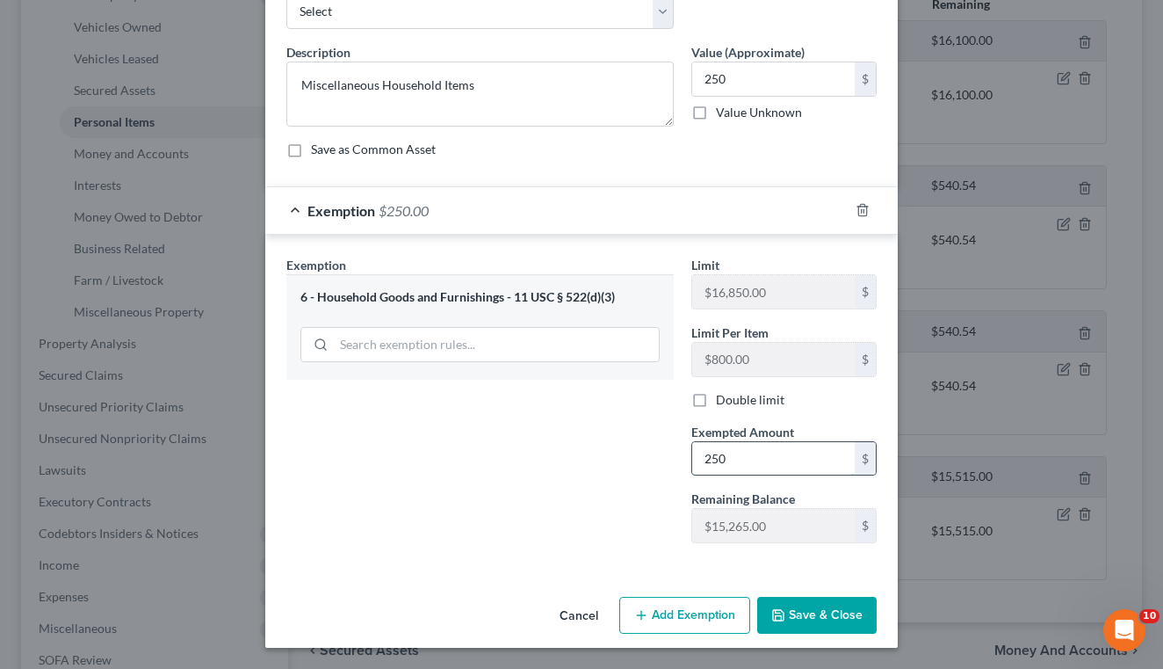
scroll to position [105, 0]
type input "250"
click at [831, 620] on button "Save & Close" at bounding box center [816, 615] width 119 height 37
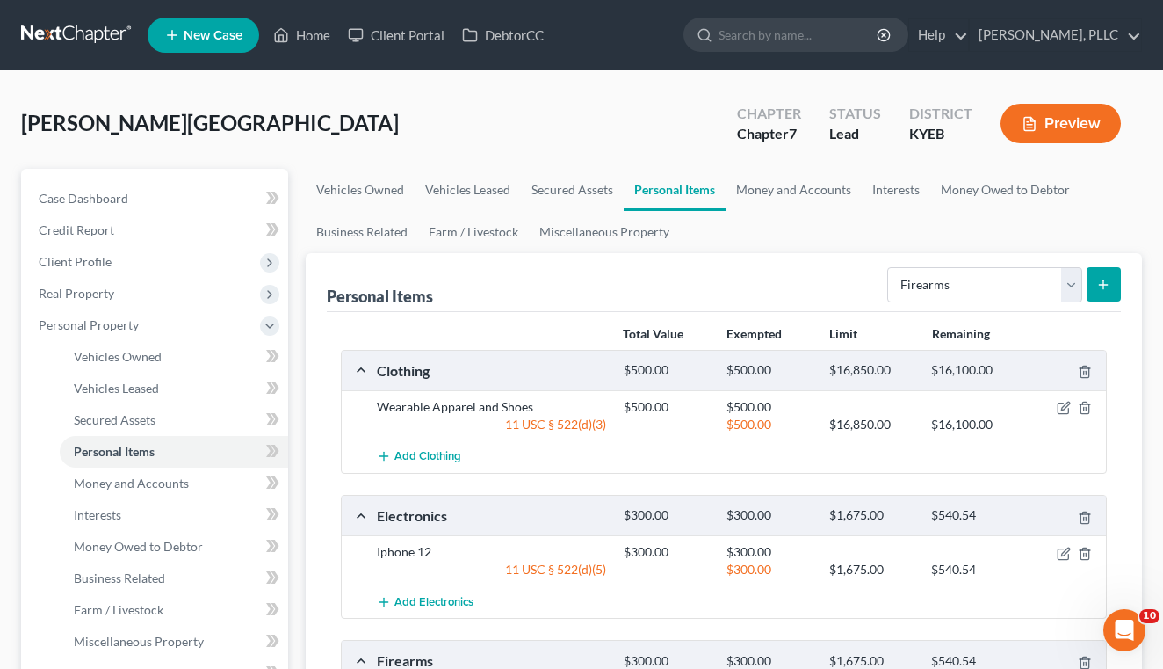
scroll to position [0, 0]
click at [793, 185] on link "Money and Accounts" at bounding box center [794, 190] width 136 height 42
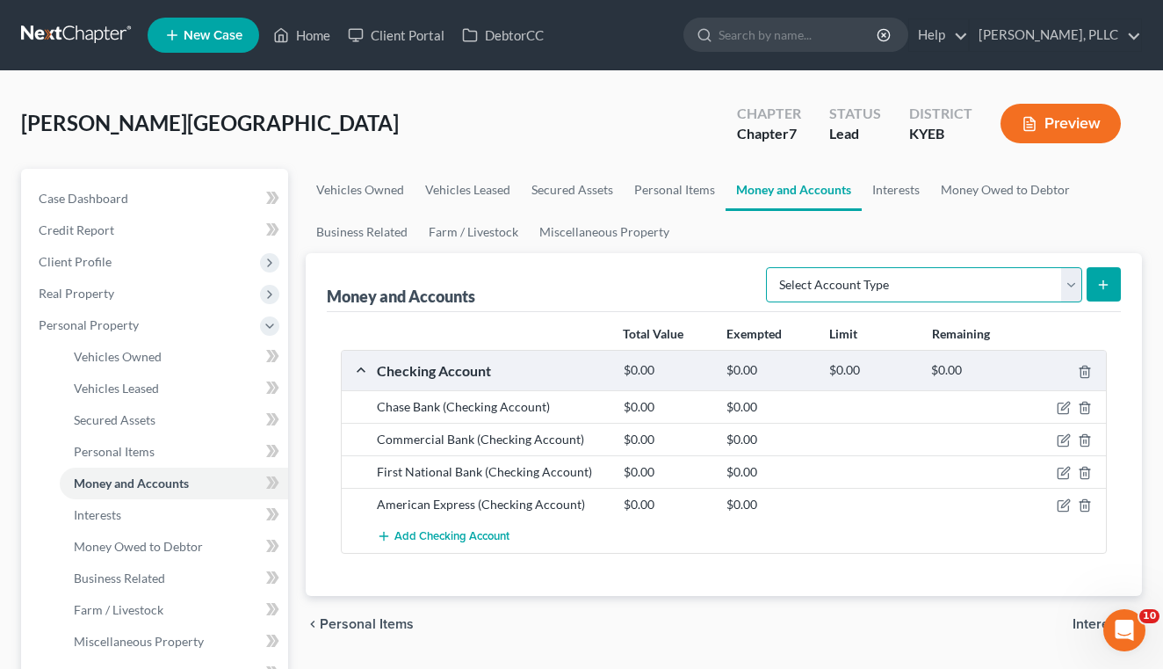
select select "other"
click at [1112, 283] on button "submit" at bounding box center [1104, 284] width 34 height 34
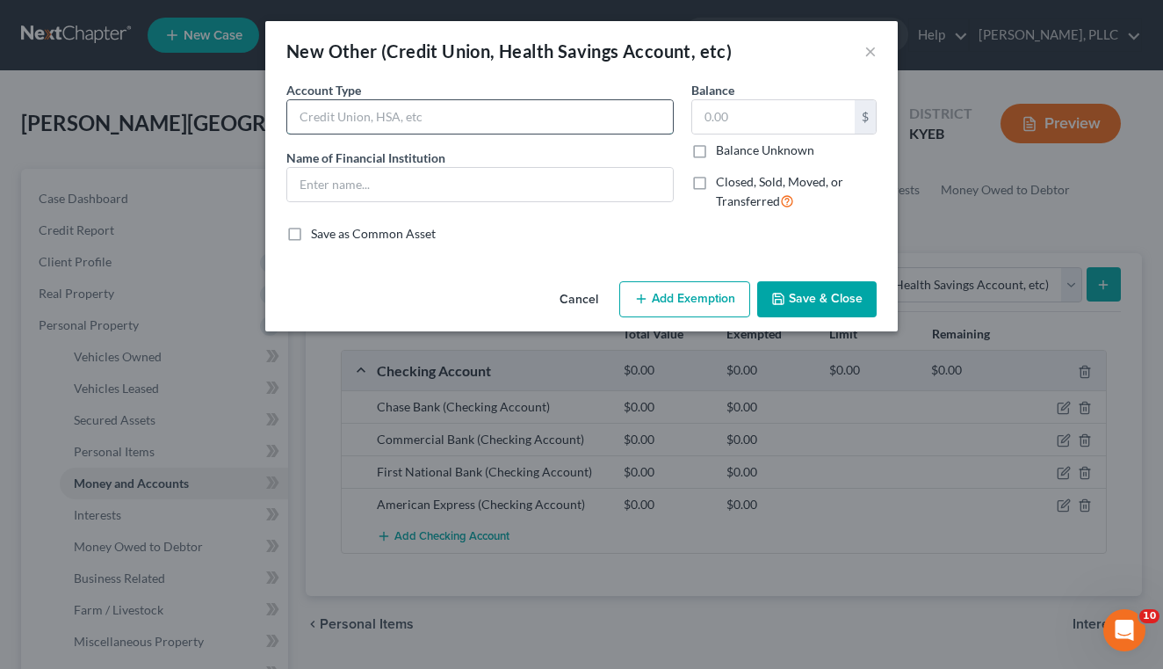
click at [601, 119] on input "text" at bounding box center [480, 116] width 386 height 33
type input "Crypto Account"
click at [815, 127] on input "text" at bounding box center [773, 116] width 163 height 33
type input "883"
click at [674, 302] on button "Add Exemption" at bounding box center [684, 299] width 131 height 37
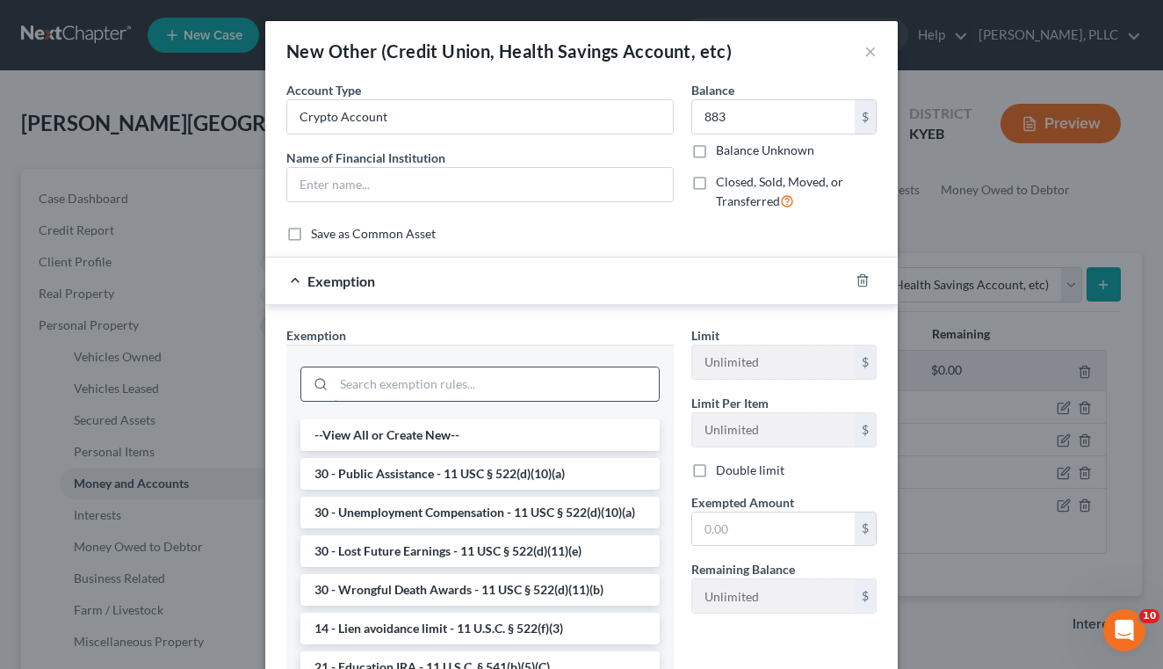
click at [459, 371] on input "search" at bounding box center [496, 383] width 325 height 33
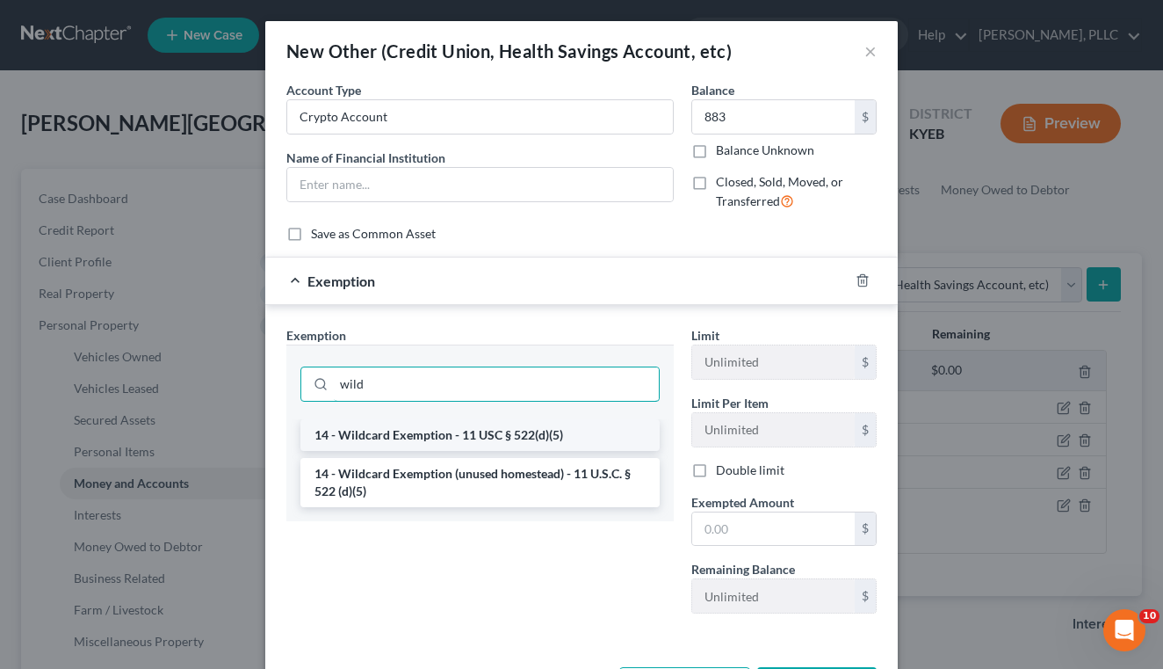
type input "wild"
click at [427, 429] on li "14 - Wildcard Exemption - 11 USC § 522(d)(5)" at bounding box center [480, 435] width 359 height 32
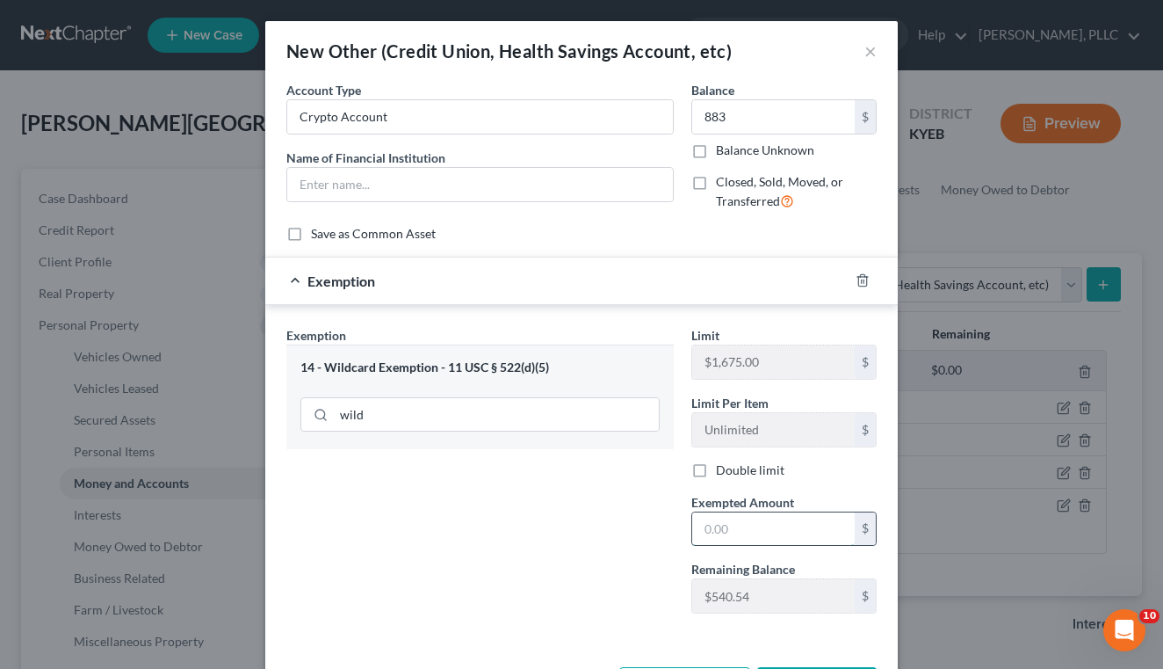
click at [704, 524] on input "text" at bounding box center [773, 528] width 163 height 33
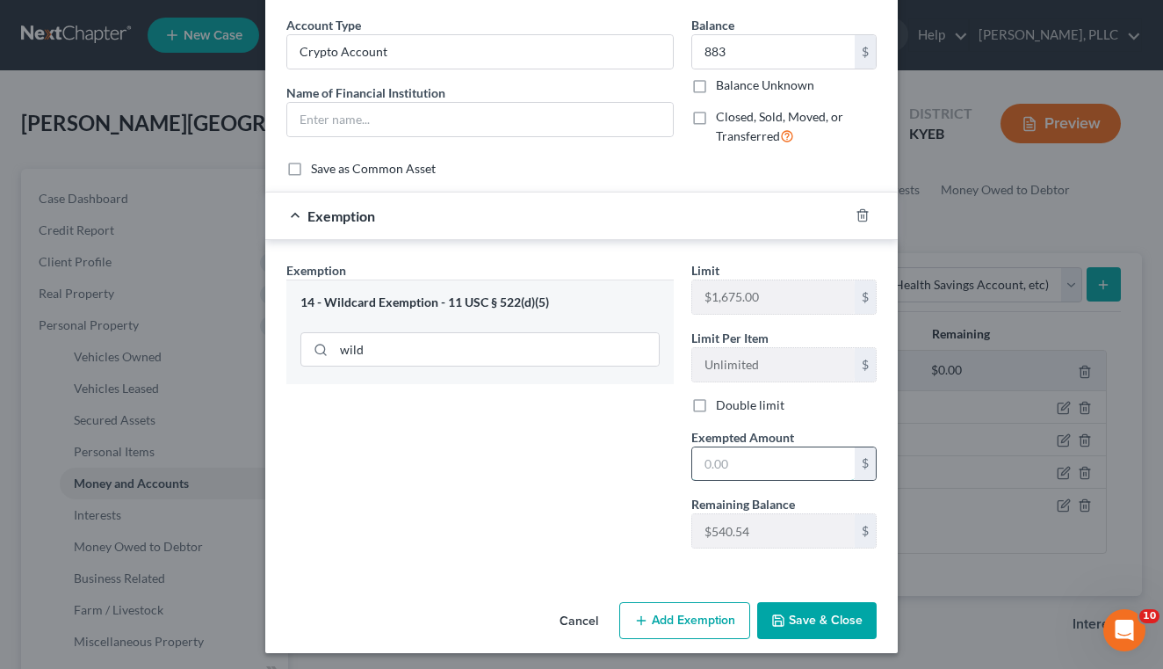
scroll to position [67, 0]
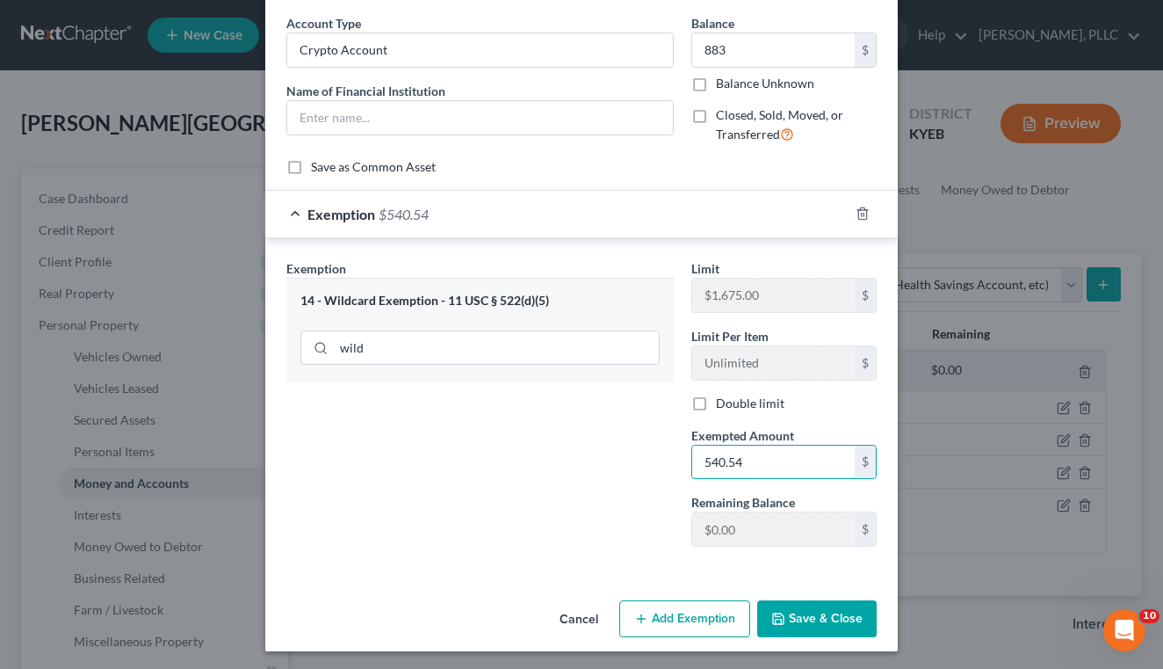
type input "540.54"
click at [675, 625] on button "Add Exemption" at bounding box center [684, 618] width 131 height 37
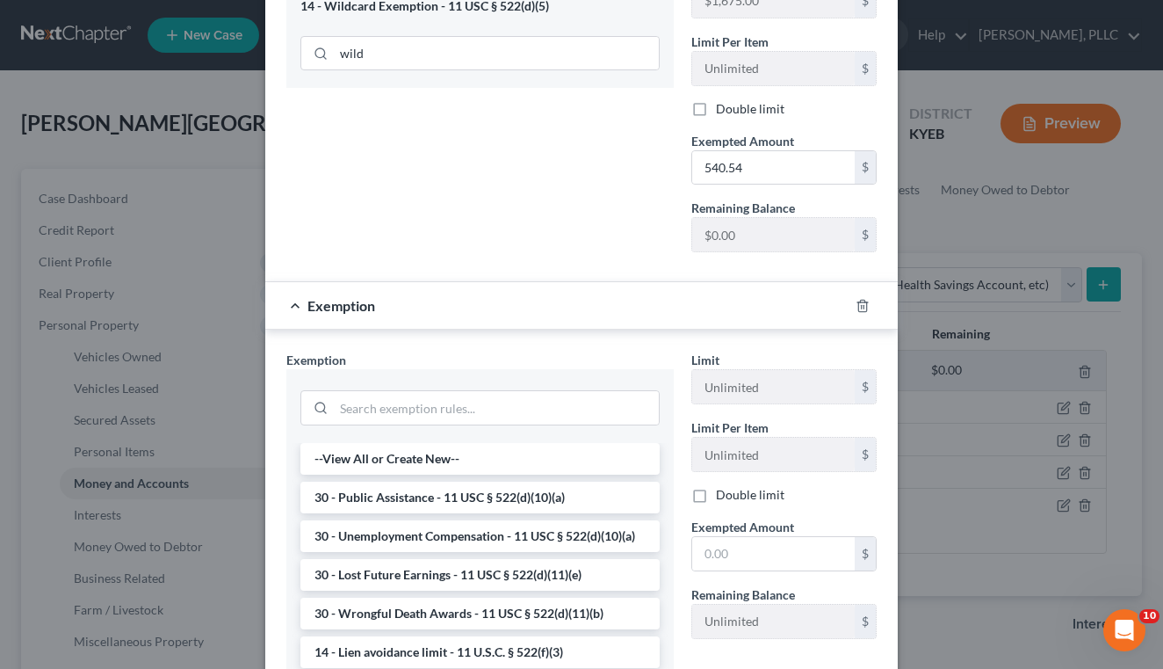
scroll to position [364, 0]
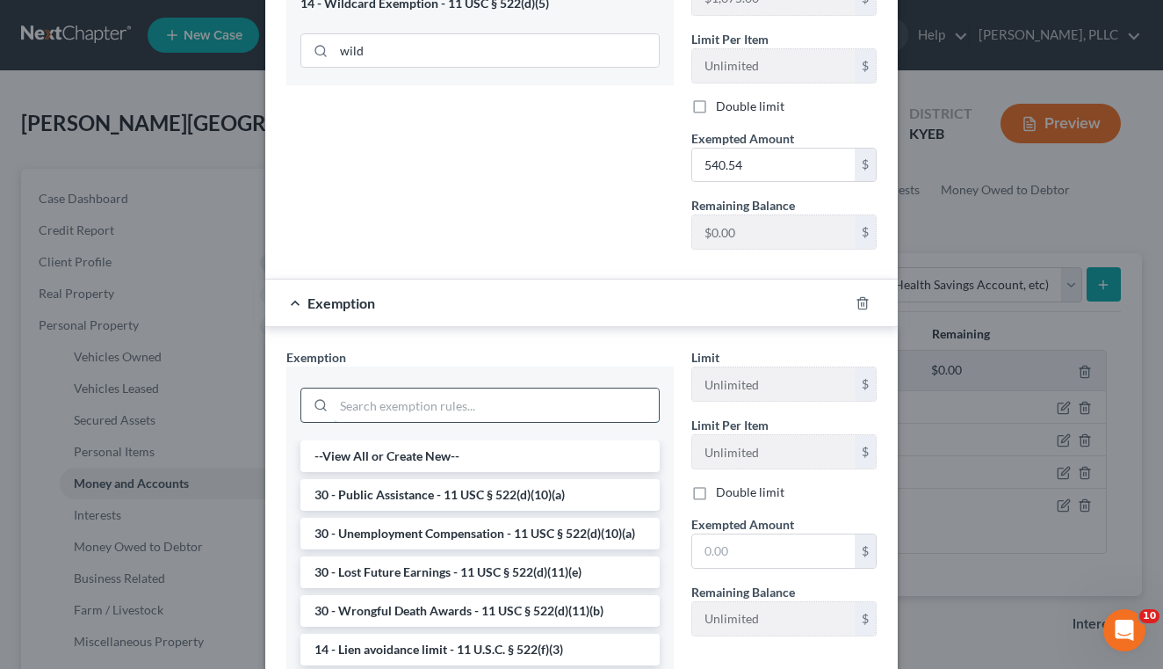
click at [585, 409] on input "search" at bounding box center [496, 404] width 325 height 33
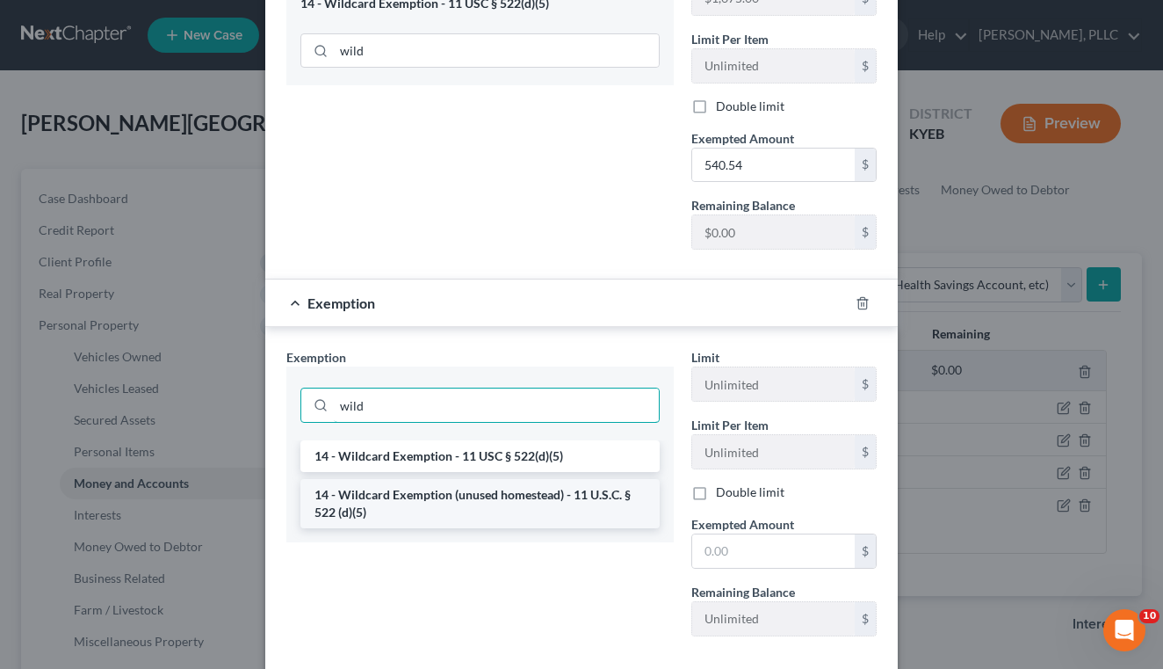
type input "wild"
click at [565, 487] on li "14 - Wildcard Exemption (unused homestead) - 11 U.S.C. § 522 (d)(5)" at bounding box center [480, 503] width 359 height 49
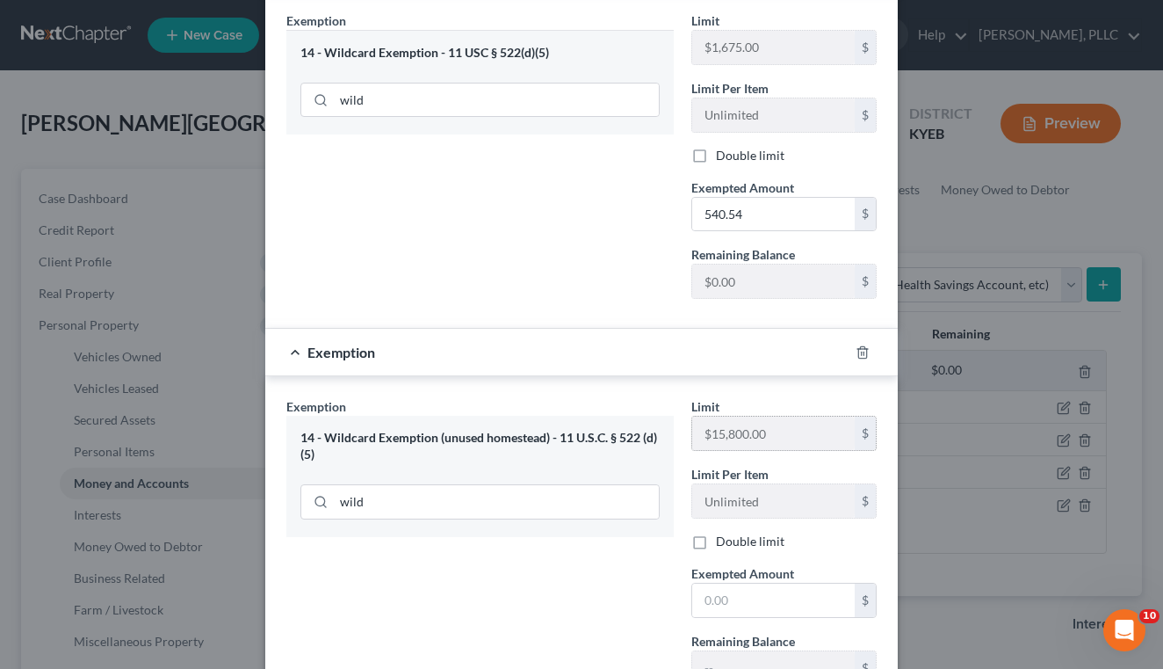
scroll to position [314, 0]
click at [737, 584] on input "text" at bounding box center [773, 600] width 163 height 33
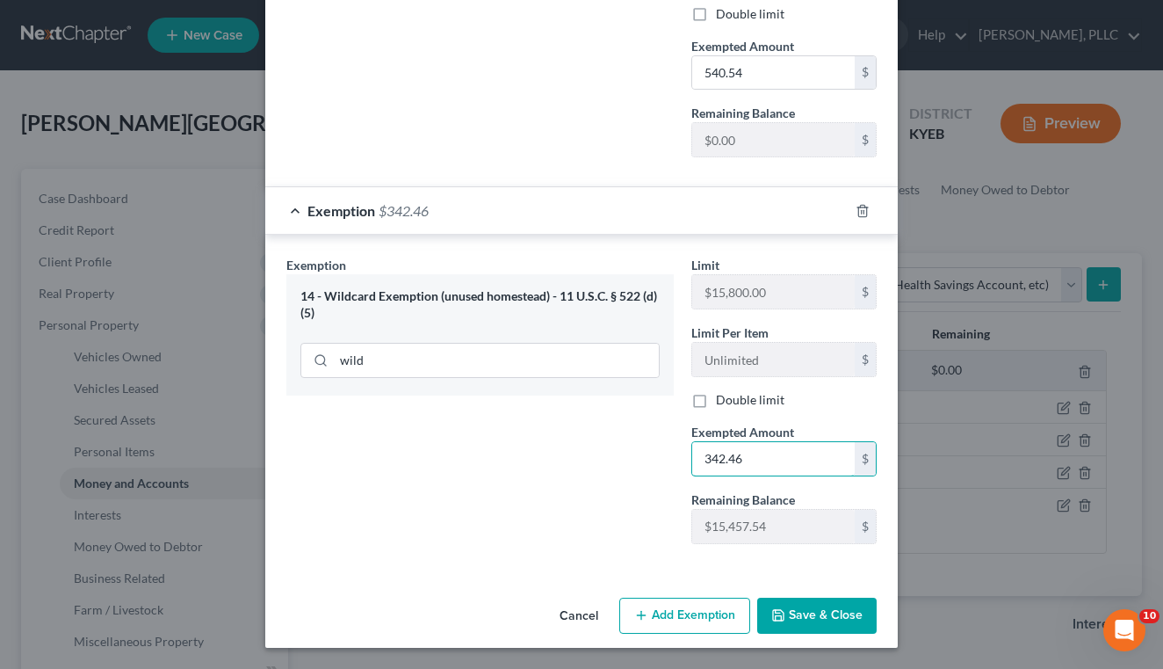
scroll to position [455, 0]
type input "342.46"
click at [856, 618] on button "Save & Close" at bounding box center [816, 616] width 119 height 37
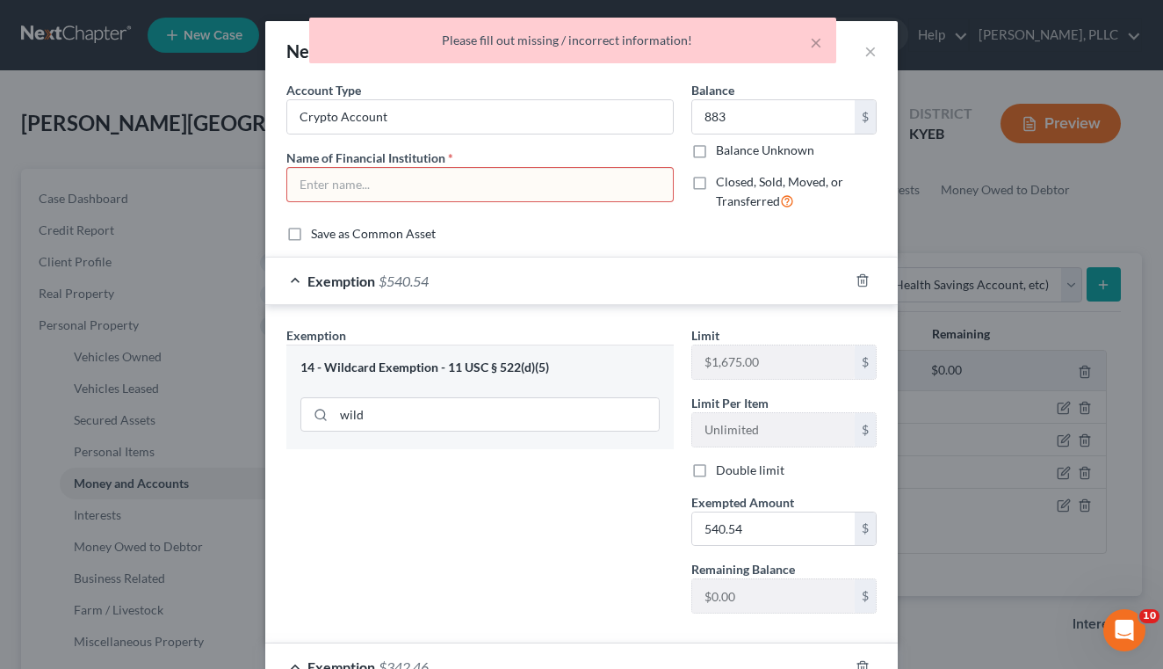
scroll to position [0, 0]
click at [456, 186] on input "text" at bounding box center [480, 184] width 386 height 33
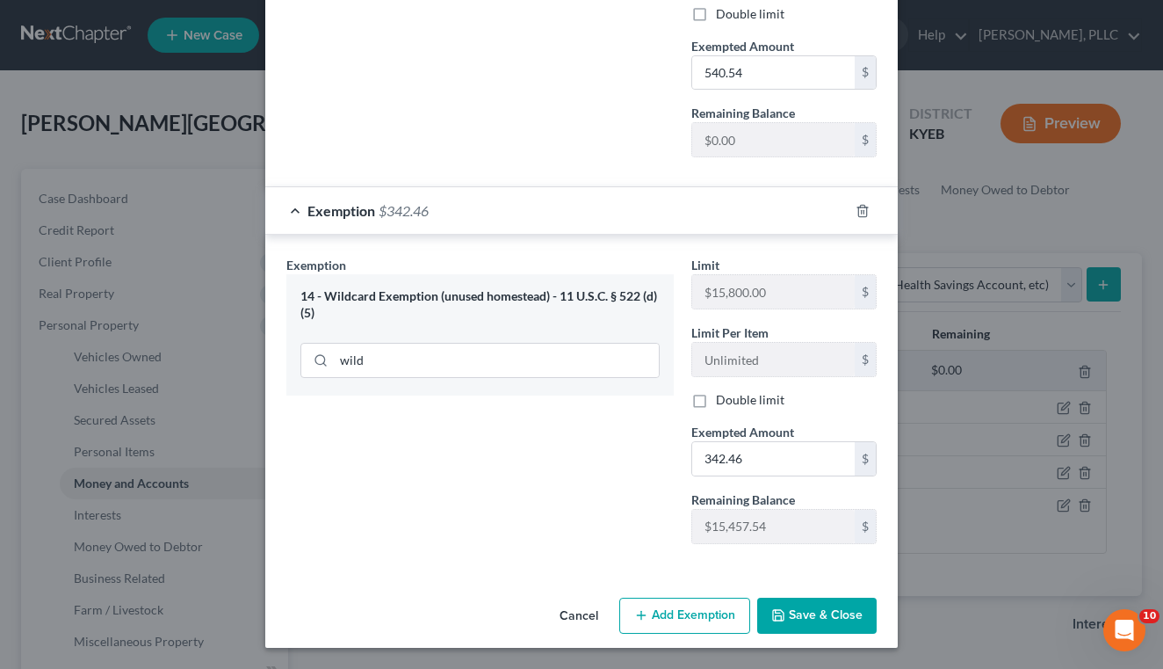
scroll to position [455, 0]
type input "Crypto"
click at [814, 601] on button "Save & Close" at bounding box center [816, 616] width 119 height 37
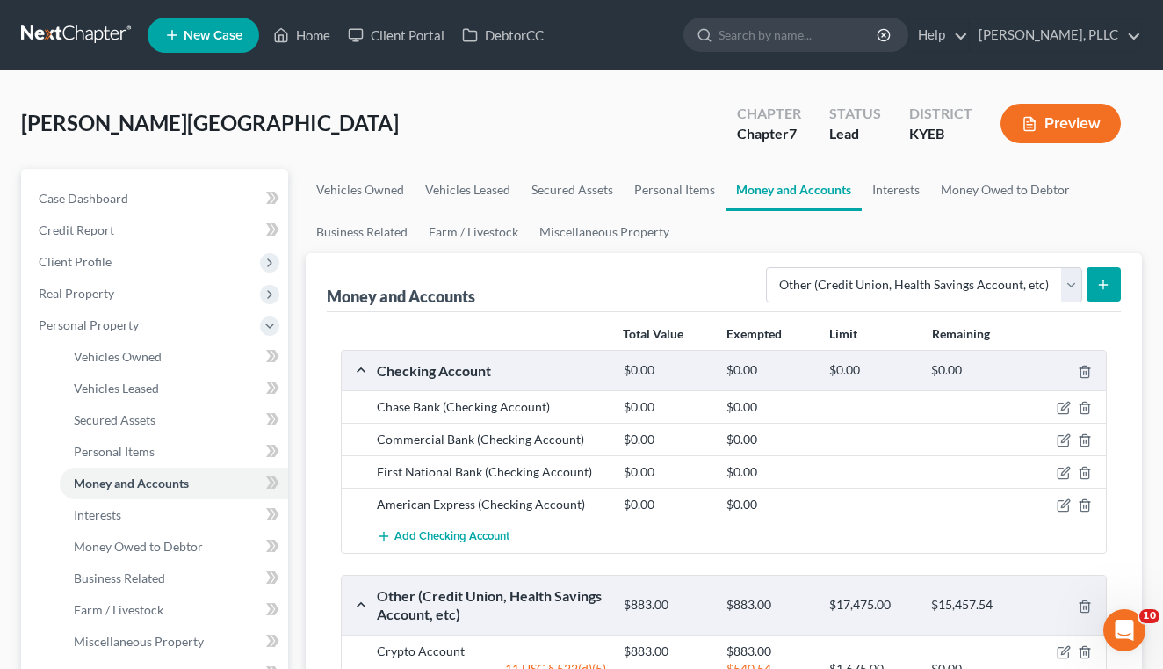
click at [1112, 281] on button "submit" at bounding box center [1104, 284] width 34 height 34
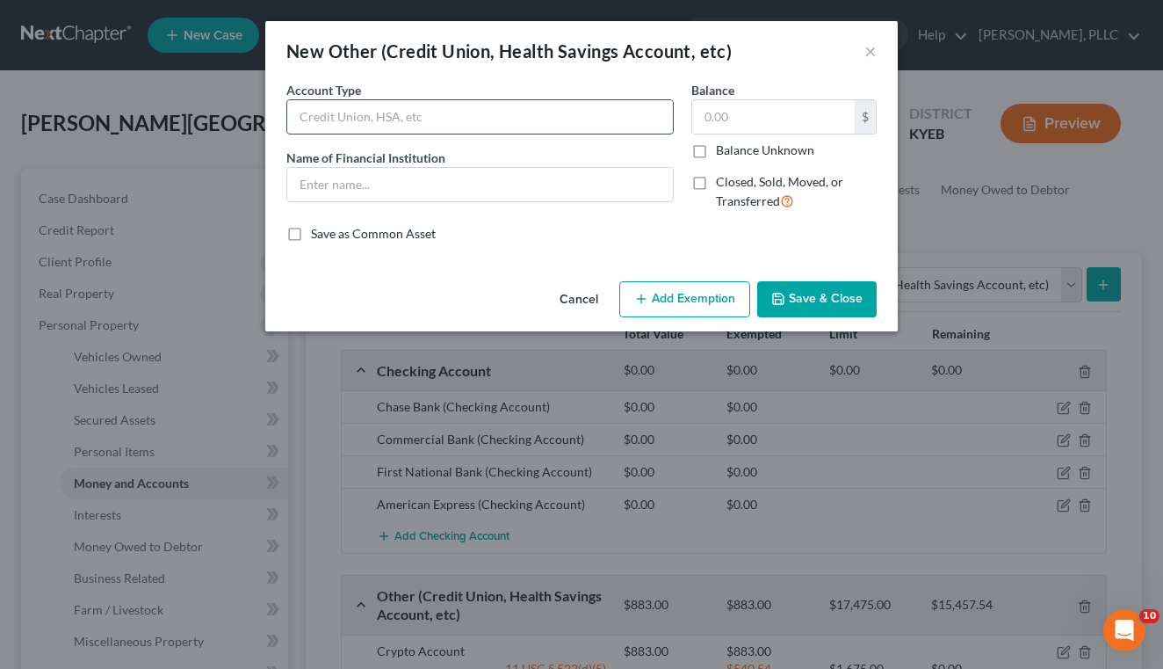
click at [590, 121] on input "text" at bounding box center [480, 116] width 386 height 33
type input "Accorn Account"
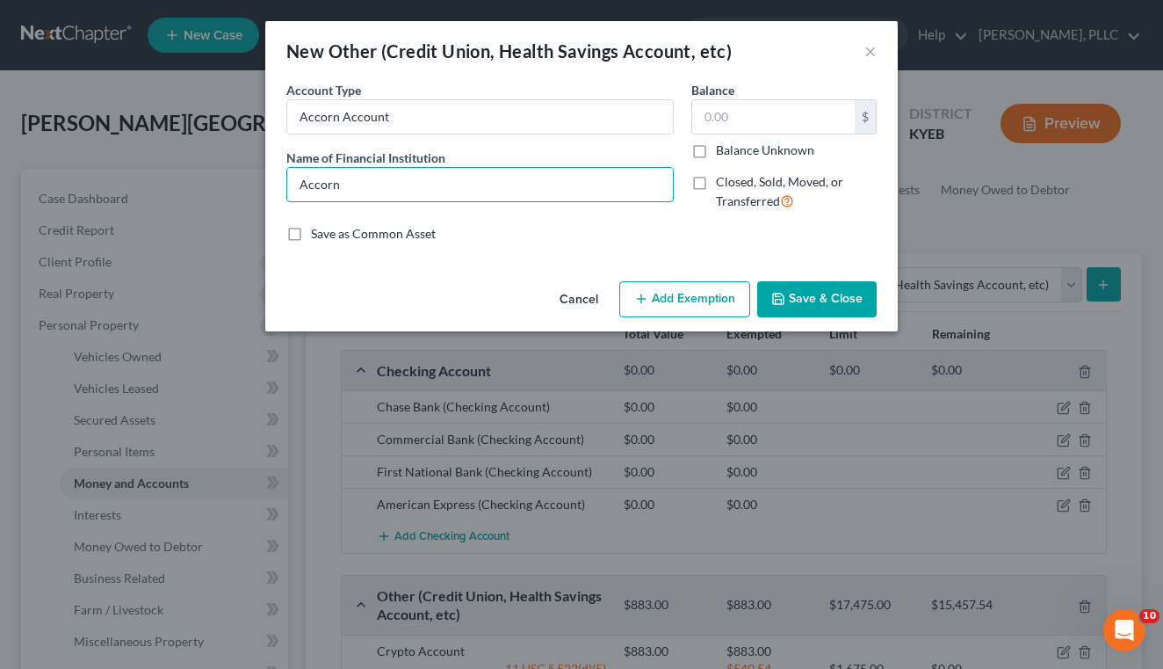
type input "Accorn"
click at [800, 98] on div "Balance $ Balance Unknown Balance Undetermined $ Balance Unknown" at bounding box center [784, 120] width 185 height 78
click at [792, 112] on input "text" at bounding box center [773, 116] width 163 height 33
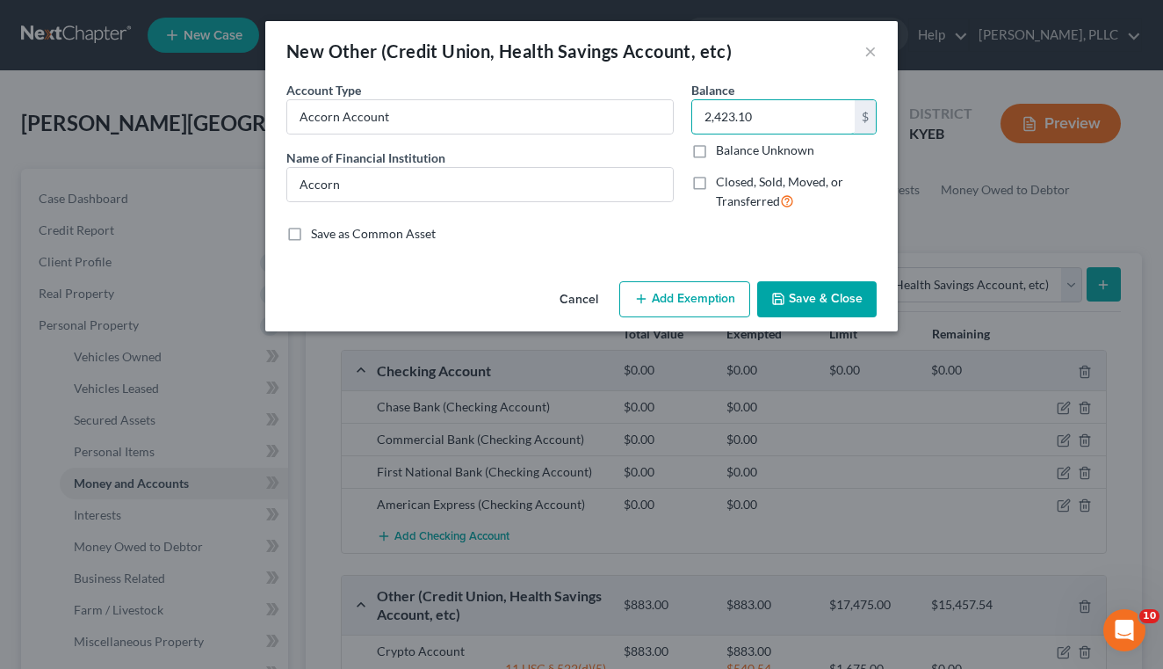
type input "2,423.10"
click at [668, 296] on button "Add Exemption" at bounding box center [684, 299] width 131 height 37
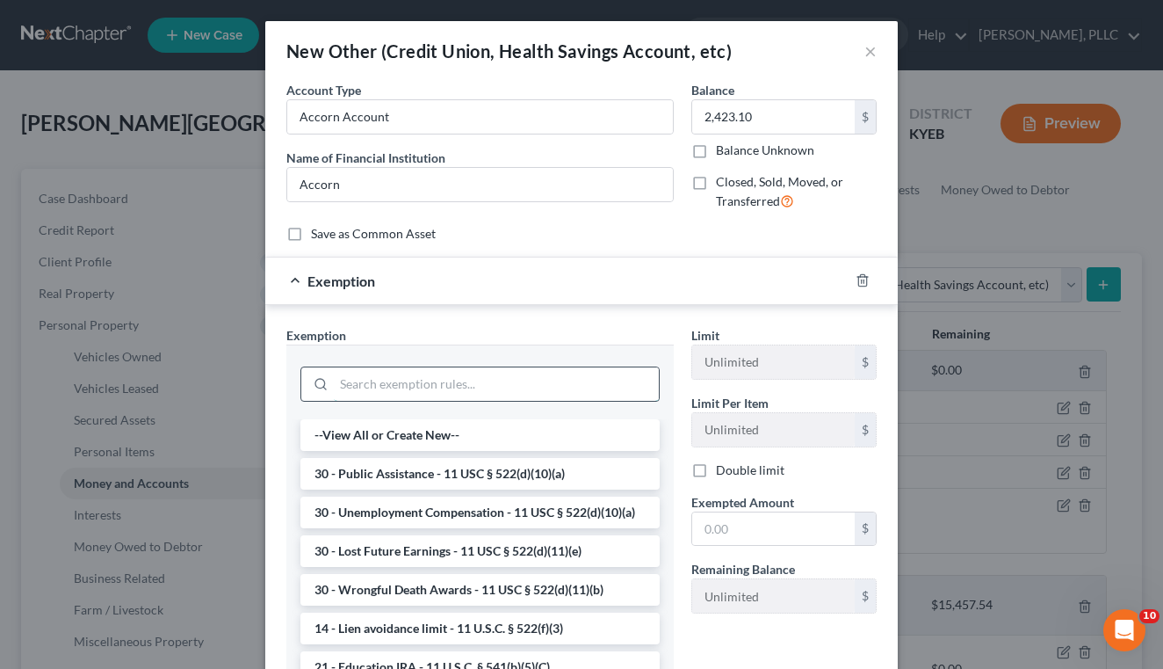
click at [444, 380] on input "search" at bounding box center [496, 383] width 325 height 33
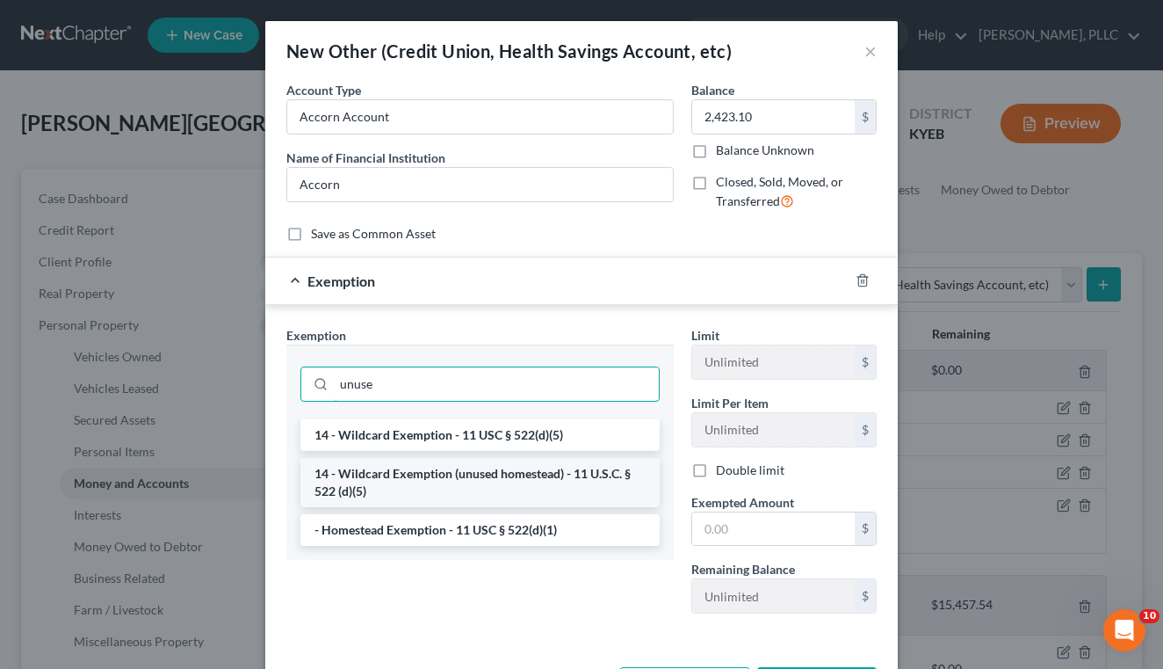
type input "unuse"
click at [447, 464] on li "14 - Wildcard Exemption (unused homestead) - 11 U.S.C. § 522 (d)(5)" at bounding box center [480, 482] width 359 height 49
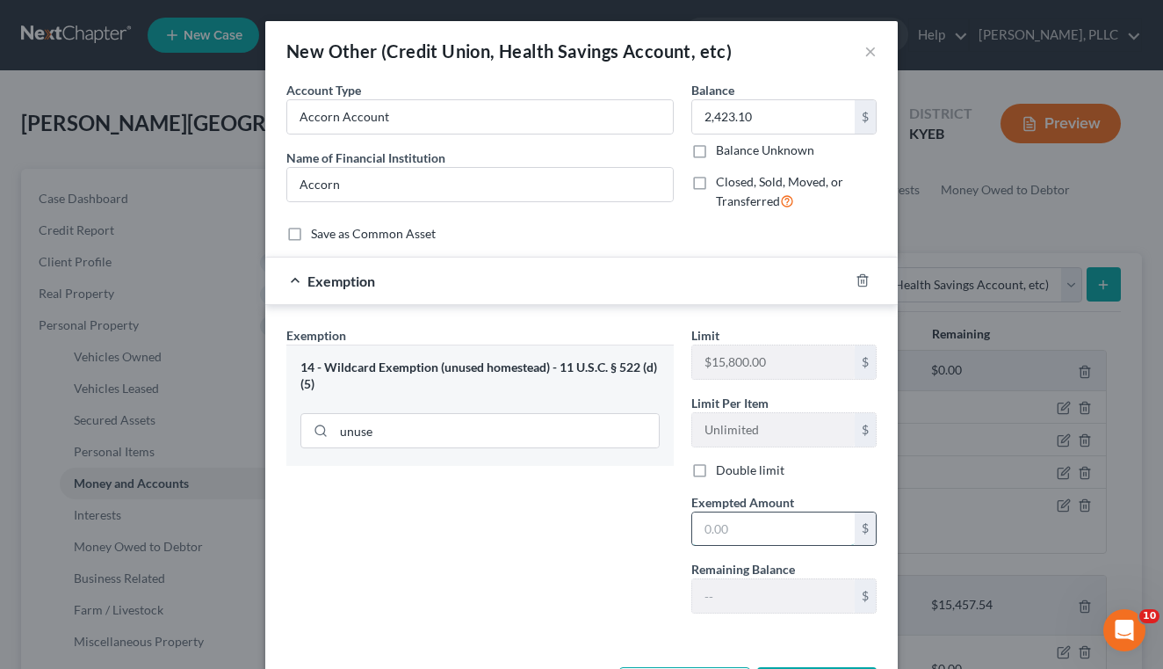
click at [705, 518] on input "text" at bounding box center [773, 528] width 163 height 33
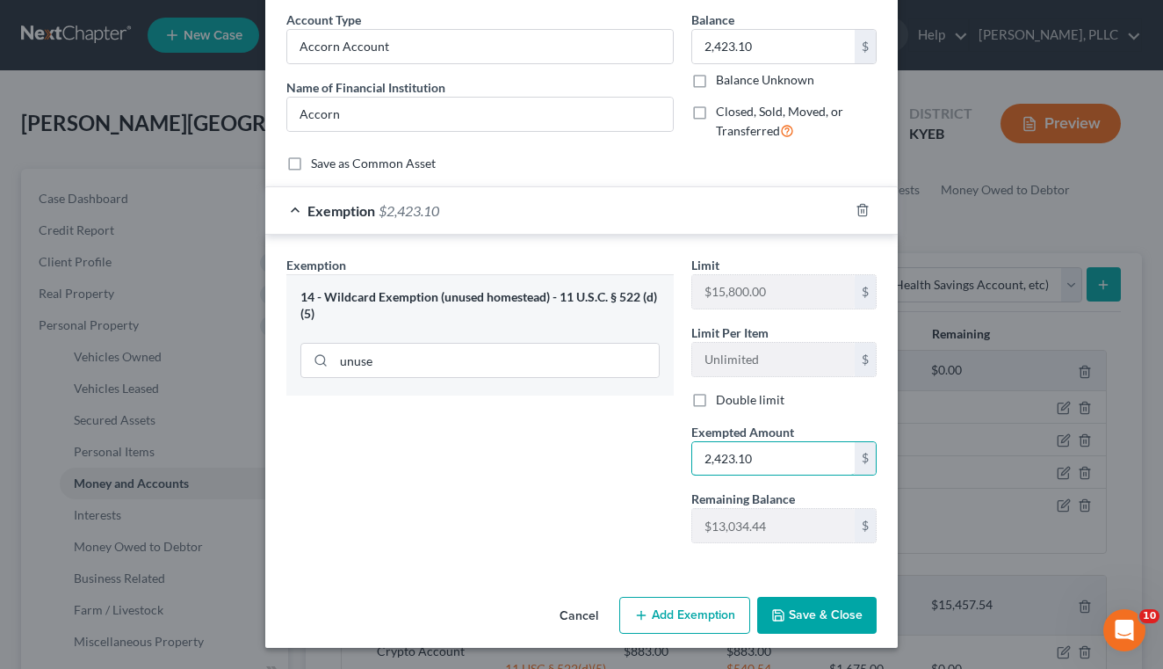
scroll to position [69, 0]
type input "2,423.10"
click at [829, 615] on button "Save & Close" at bounding box center [816, 615] width 119 height 37
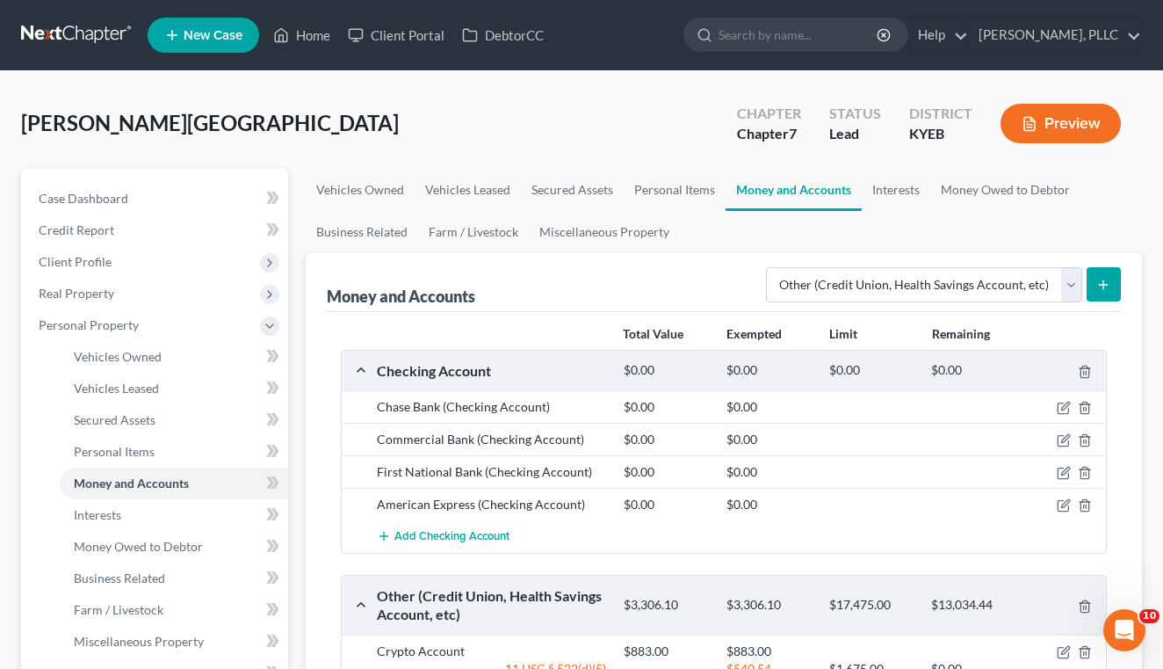
click at [1097, 280] on button "submit" at bounding box center [1104, 284] width 34 height 34
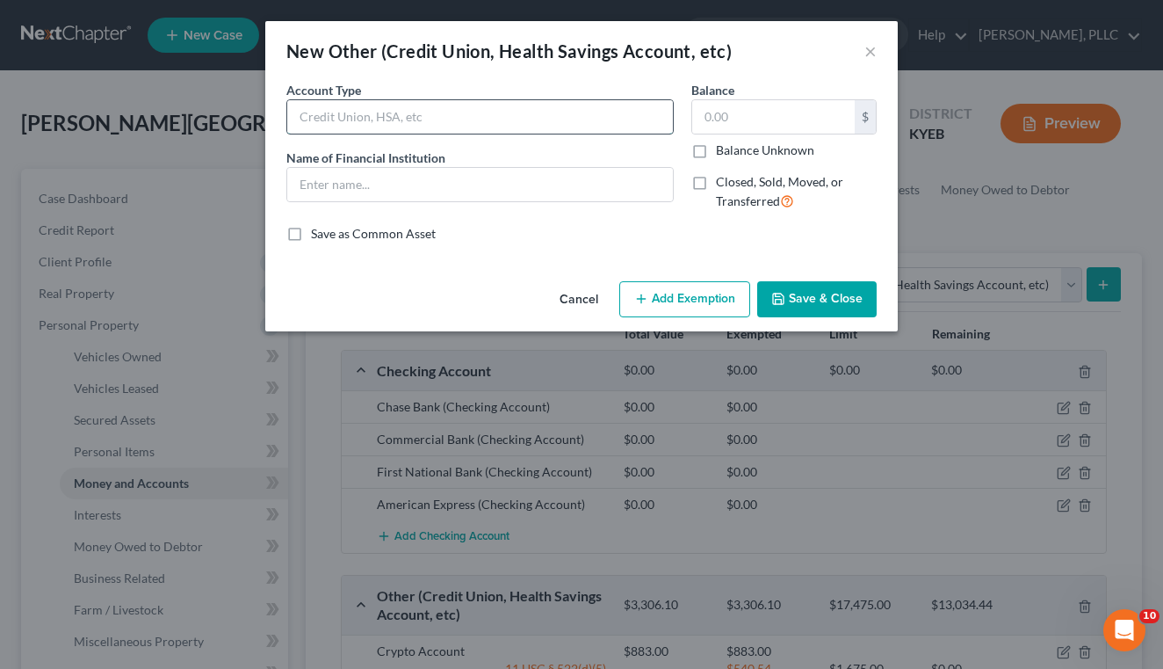
click at [607, 110] on input "text" at bounding box center [480, 116] width 386 height 33
type input "Robinhood Account"
click at [771, 133] on input "text" at bounding box center [773, 116] width 163 height 33
type input "5.71"
click at [655, 301] on button "Add Exemption" at bounding box center [684, 299] width 131 height 37
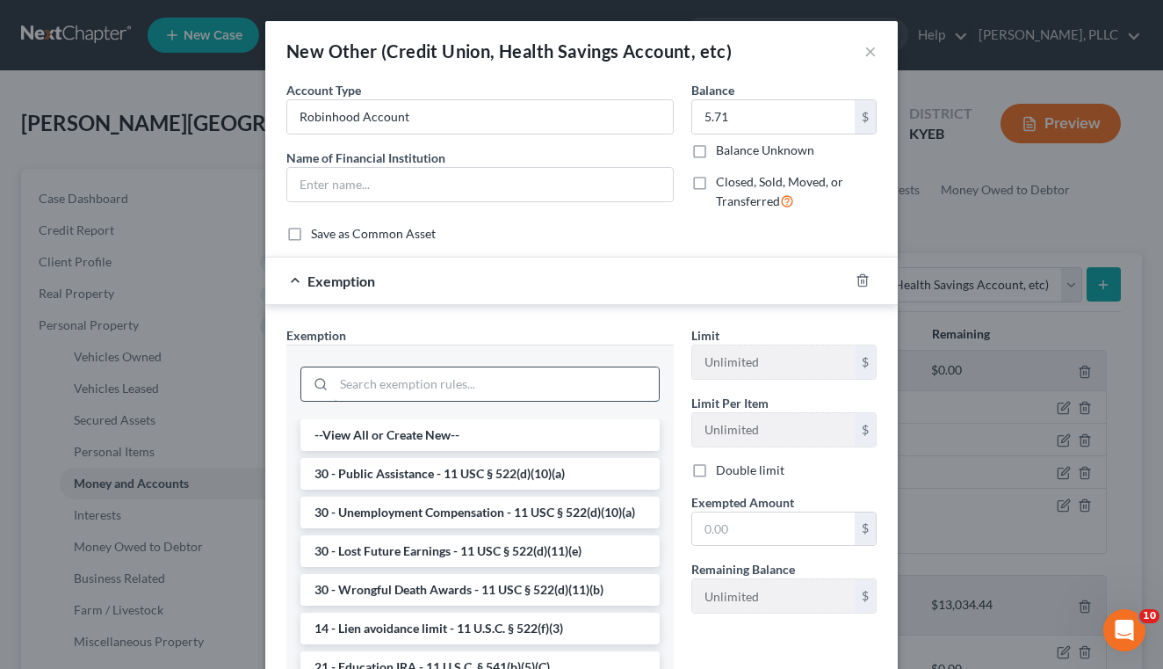
click at [498, 390] on input "search" at bounding box center [496, 383] width 325 height 33
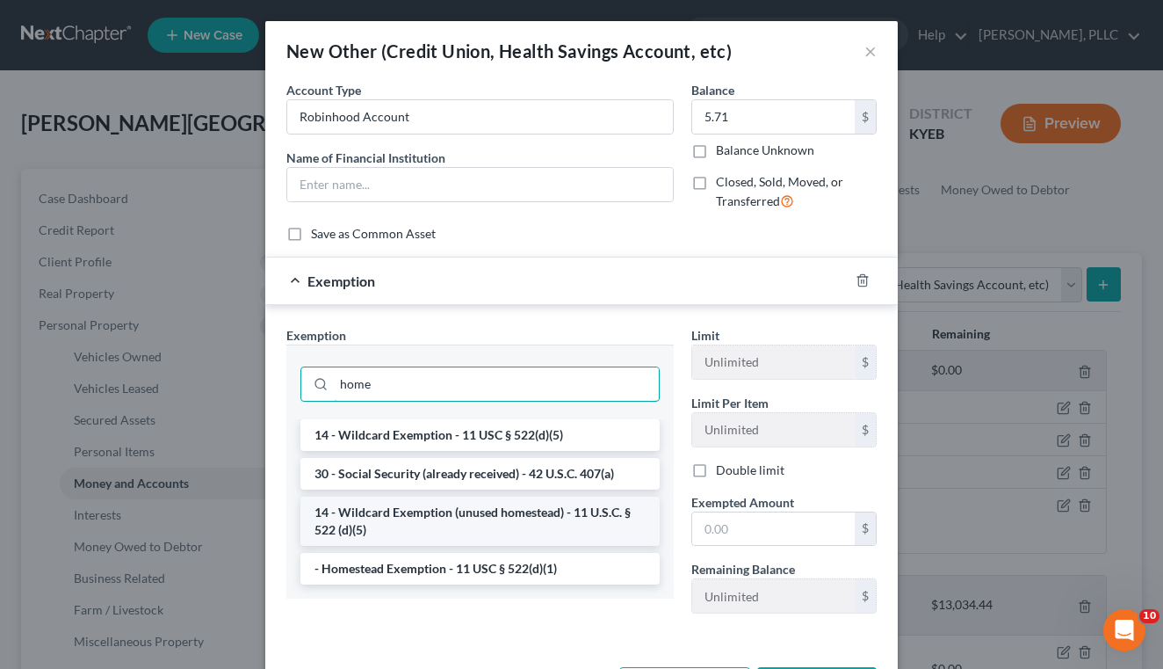
type input "home"
click at [449, 523] on li "14 - Wildcard Exemption (unused homestead) - 11 U.S.C. § 522 (d)(5)" at bounding box center [480, 520] width 359 height 49
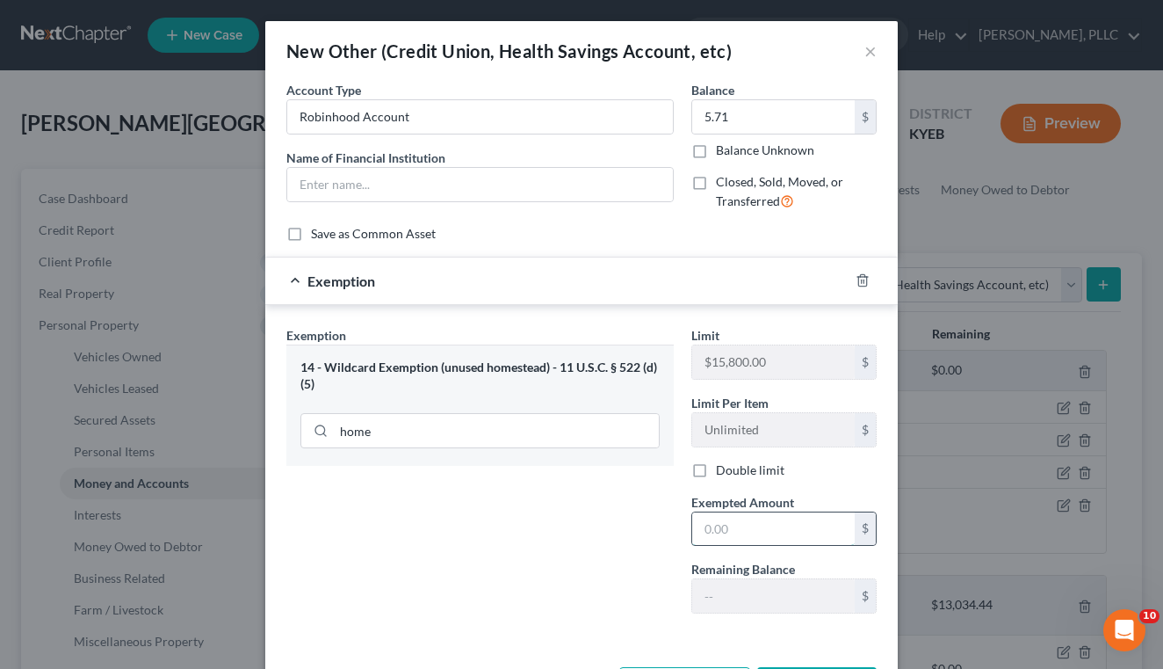
click at [724, 525] on input "text" at bounding box center [773, 528] width 163 height 33
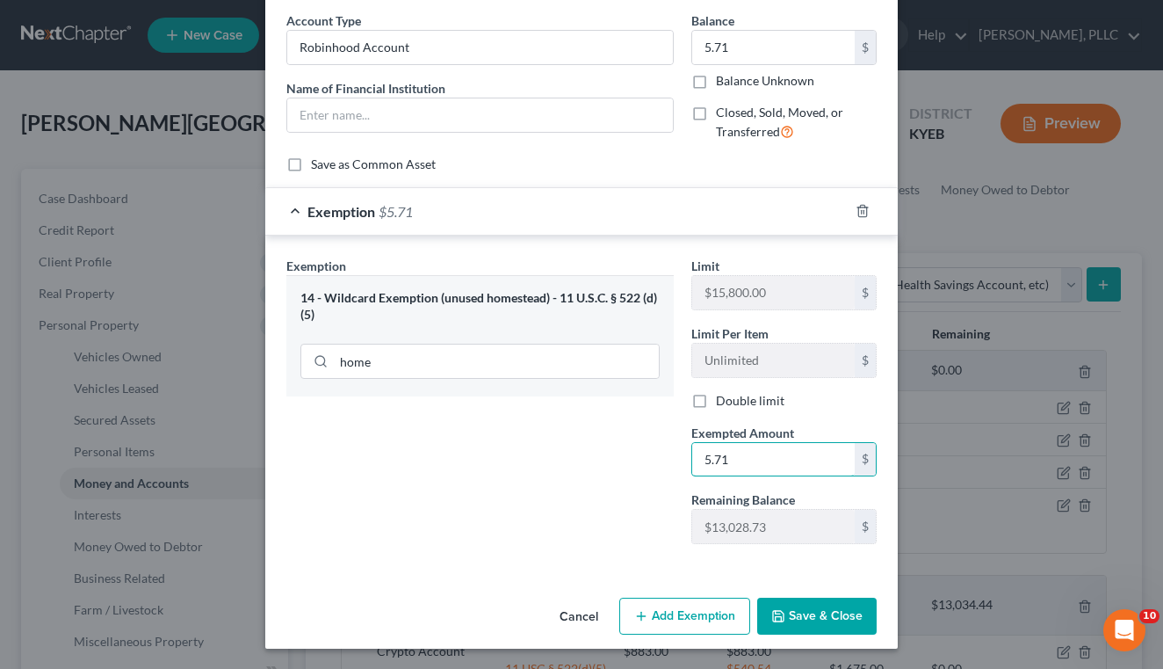
type input "5.71"
click at [851, 622] on button "Save & Close" at bounding box center [816, 615] width 119 height 37
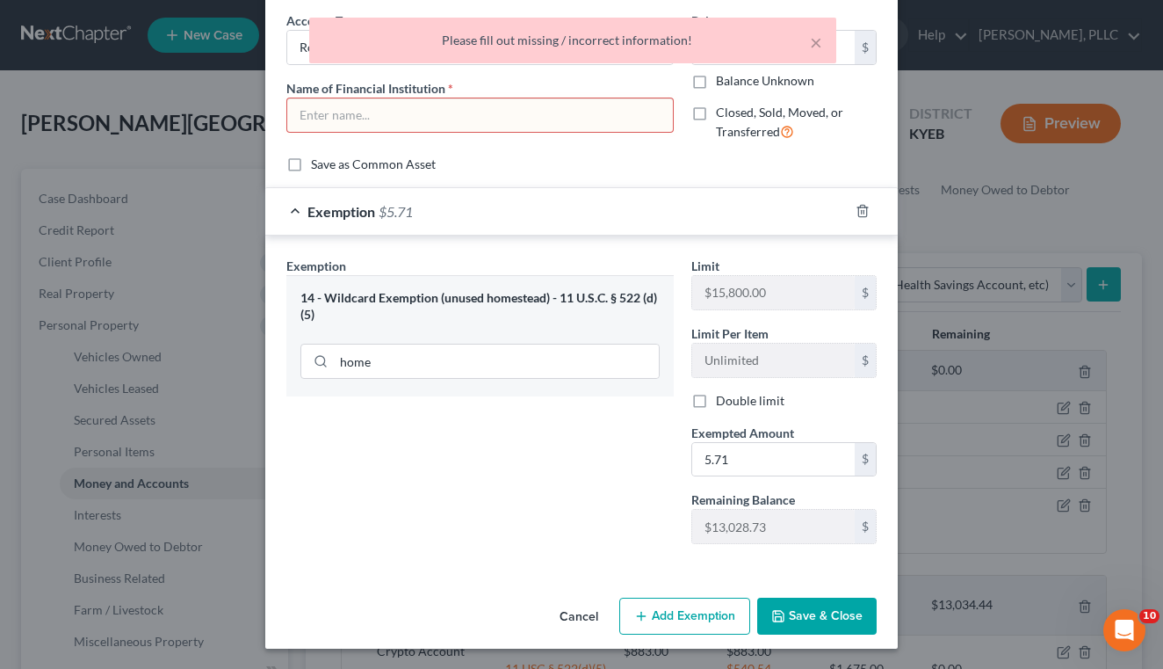
click at [522, 120] on input "text" at bounding box center [480, 114] width 386 height 33
type input "E"
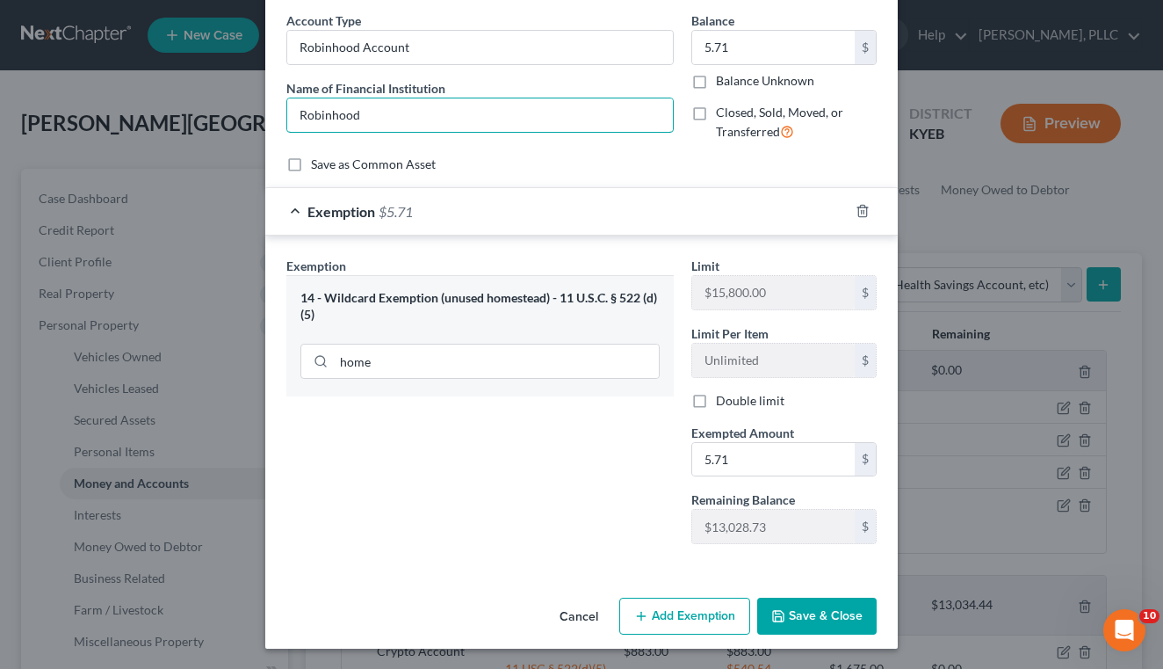
type input "Robinhood"
click at [788, 612] on button "Save & Close" at bounding box center [816, 615] width 119 height 37
